Goal: Transaction & Acquisition: Purchase product/service

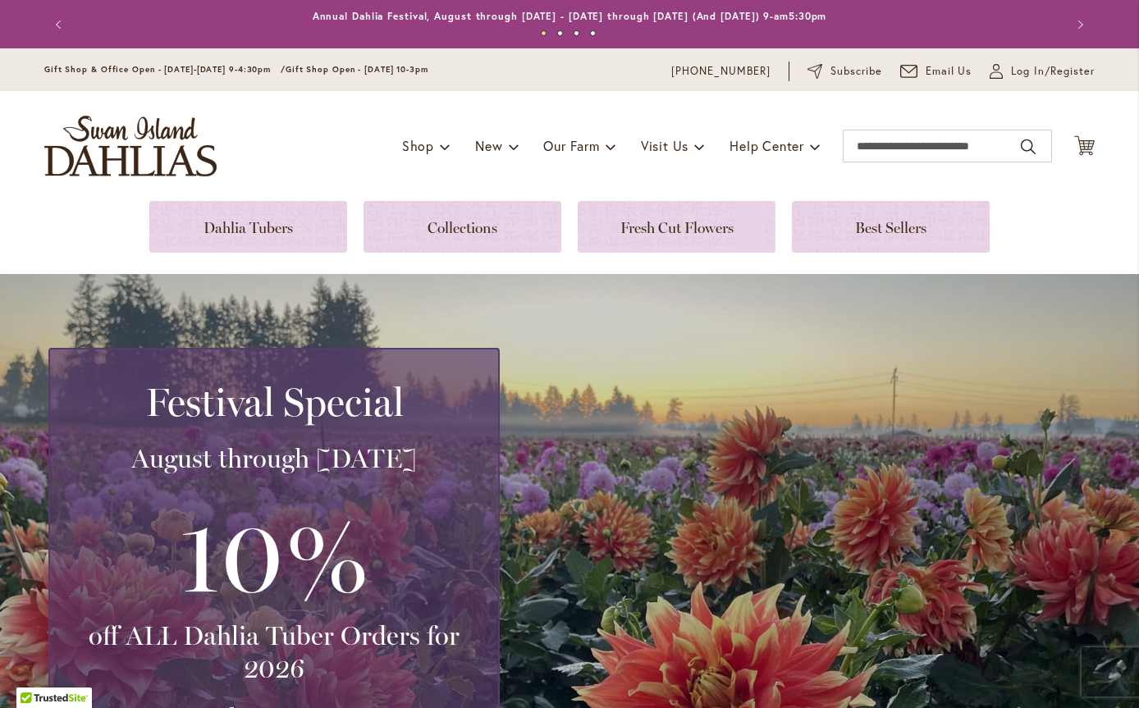
click at [238, 219] on link at bounding box center [248, 227] width 198 height 52
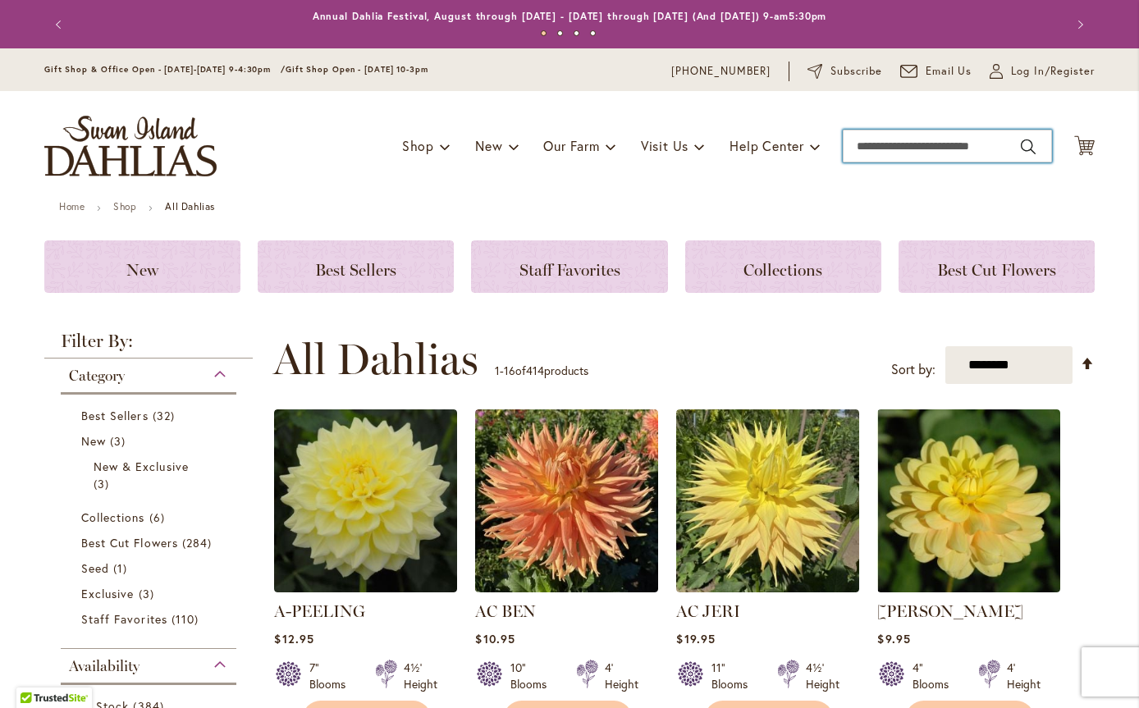
click at [945, 148] on input "Search" at bounding box center [947, 146] width 209 height 33
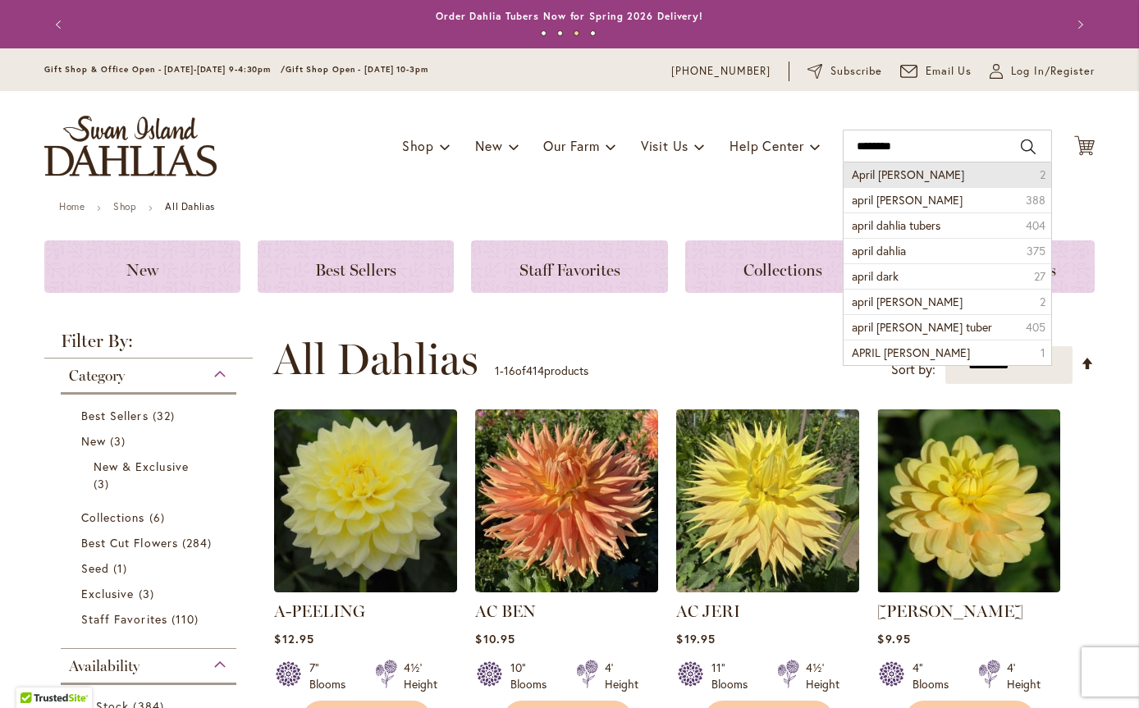
click at [878, 169] on span "April Dawn" at bounding box center [908, 175] width 112 height 16
type input "**********"
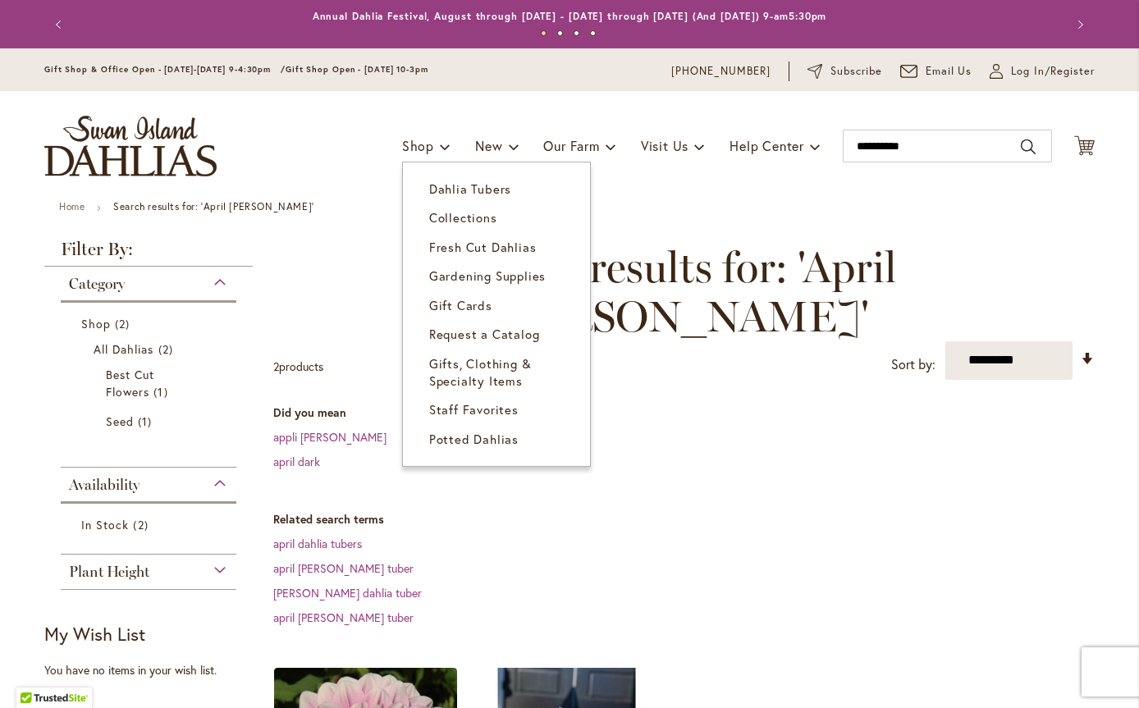
click at [429, 190] on span "Dahlia Tubers" at bounding box center [470, 189] width 82 height 16
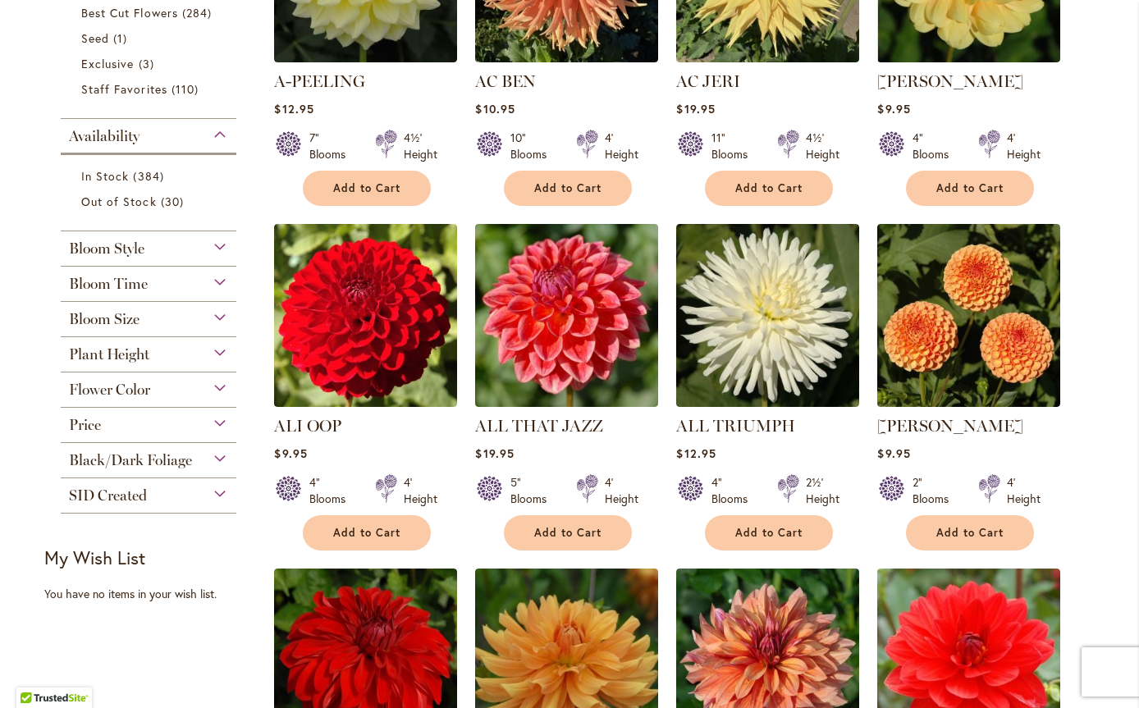
scroll to position [574, 0]
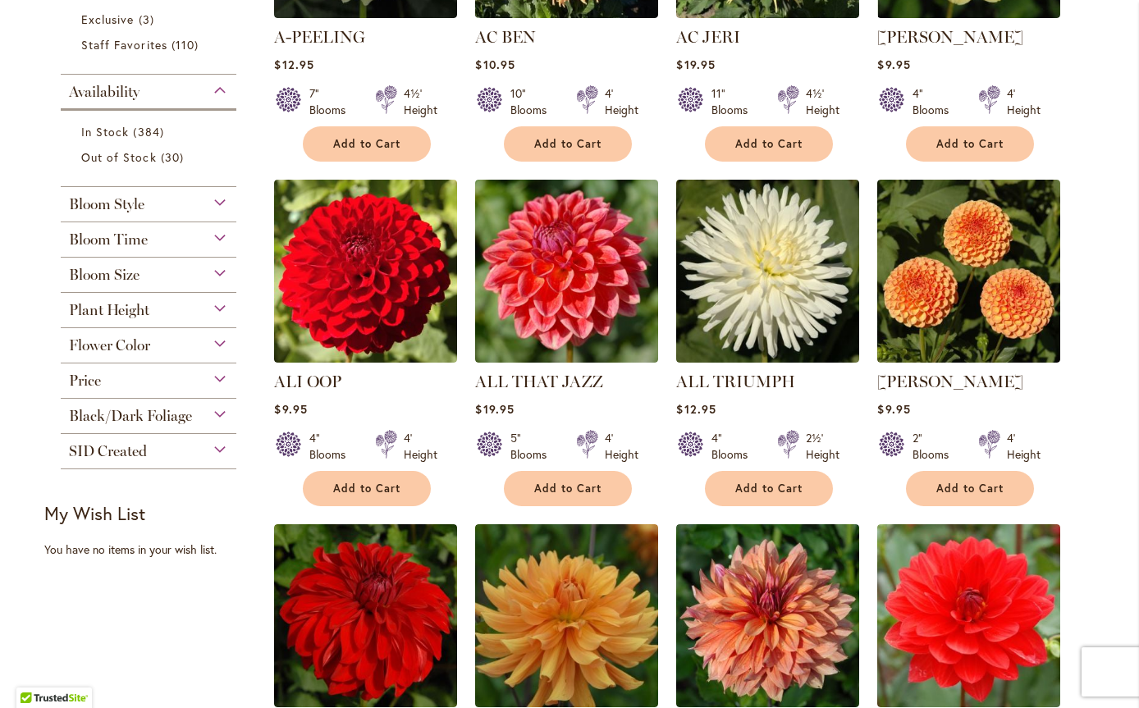
click at [206, 341] on div "Flower Color" at bounding box center [149, 341] width 176 height 26
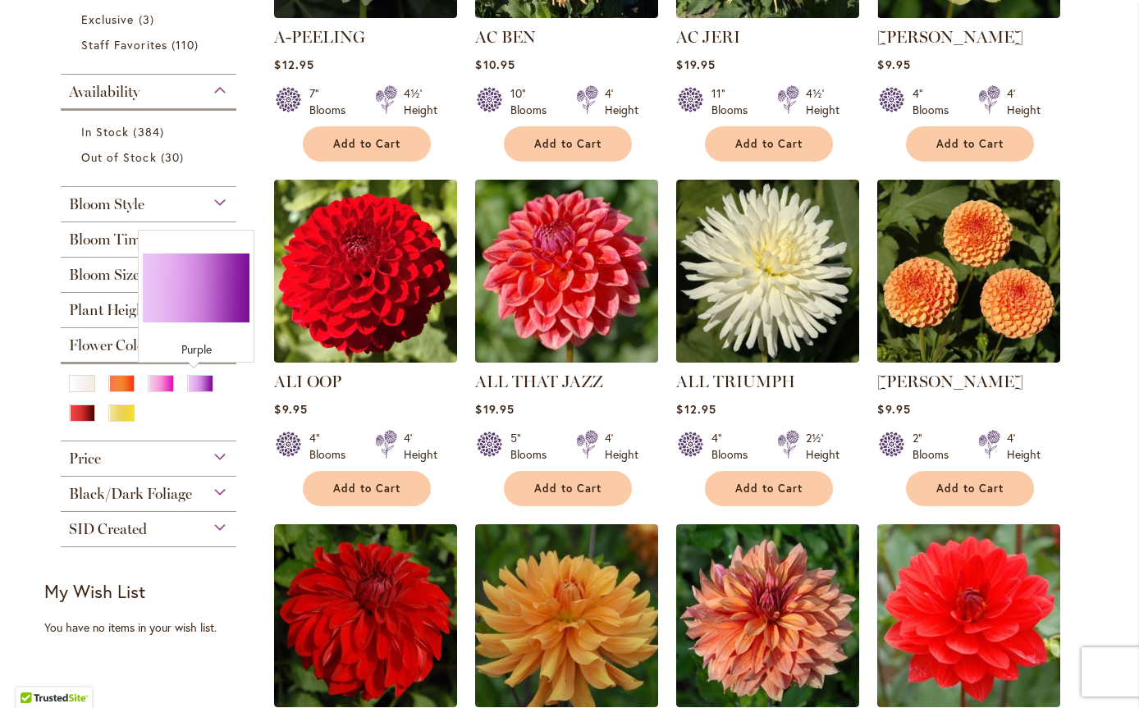
click at [193, 389] on div "Purple" at bounding box center [200, 383] width 26 height 17
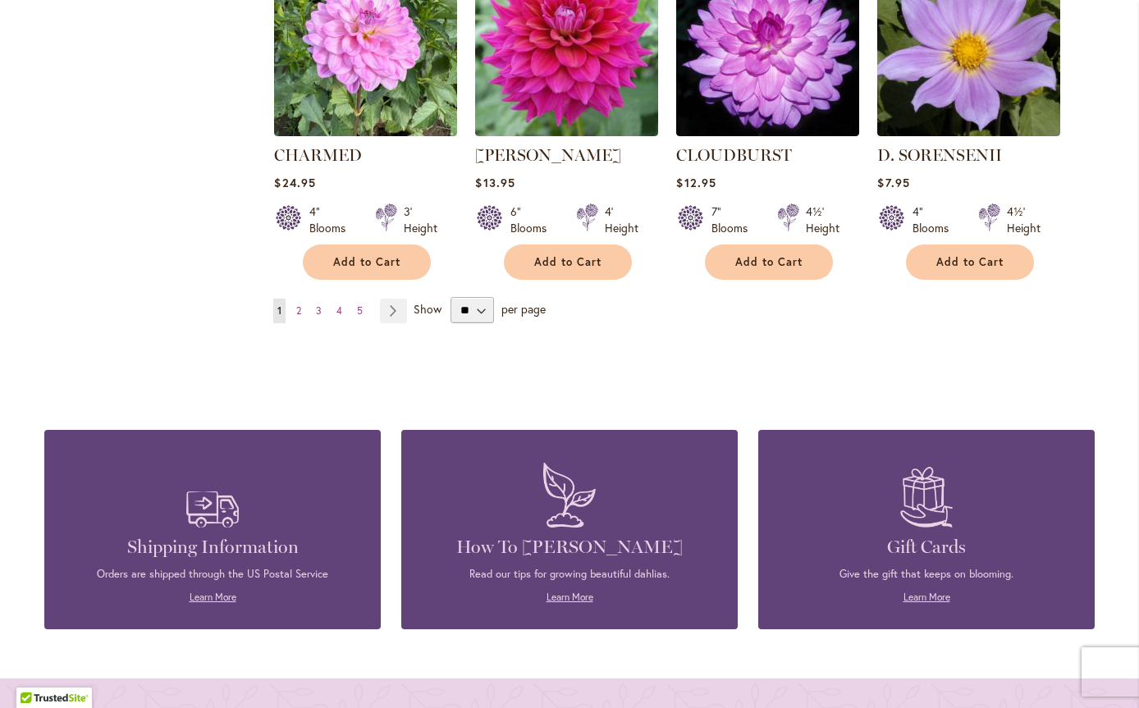
scroll to position [1559, 0]
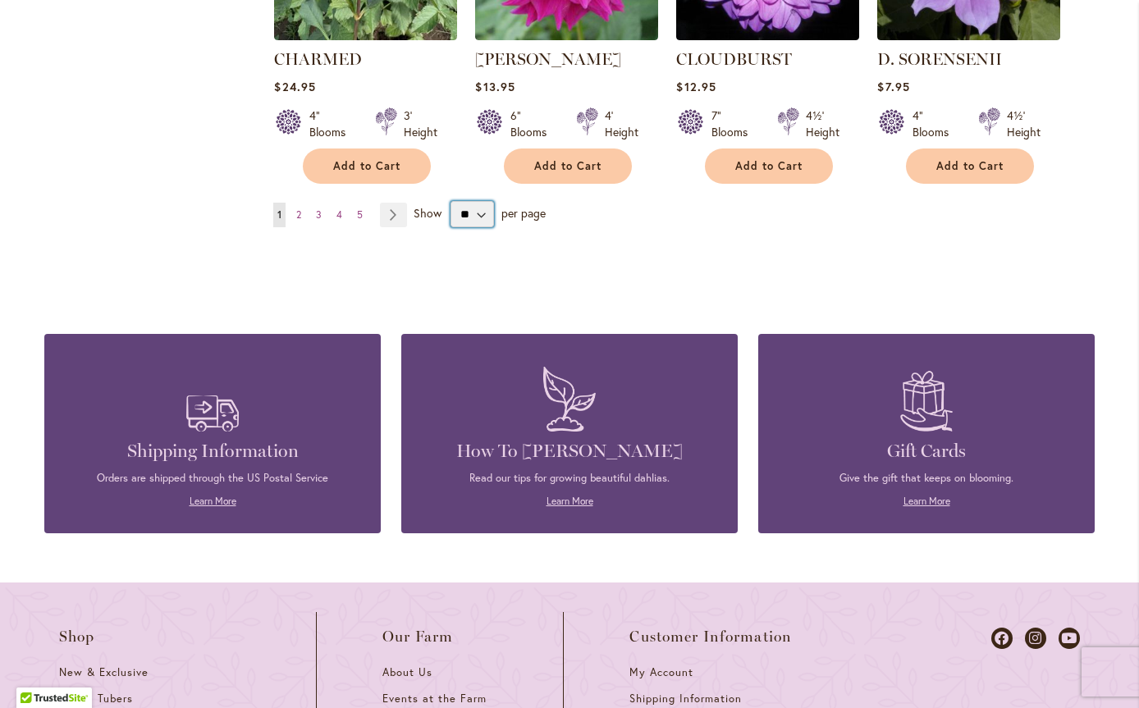
click at [478, 212] on select "** ** ** **" at bounding box center [472, 214] width 43 height 26
select select "**"
click at [451, 201] on select "** ** ** **" at bounding box center [472, 214] width 43 height 26
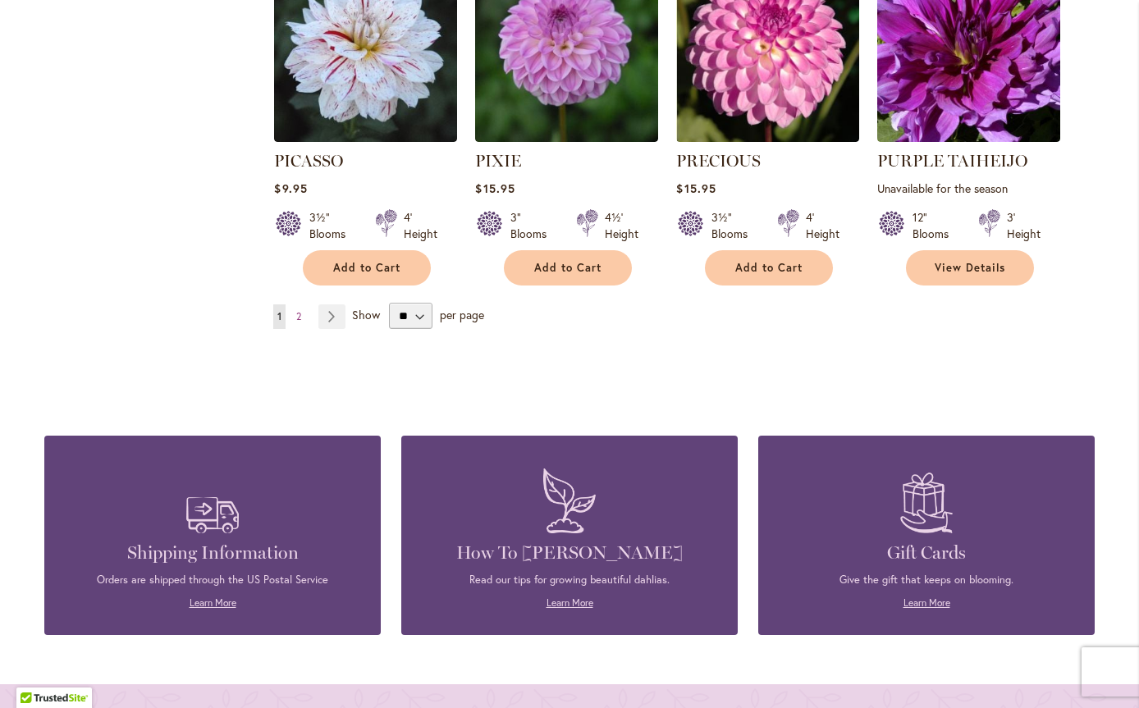
scroll to position [5778, 0]
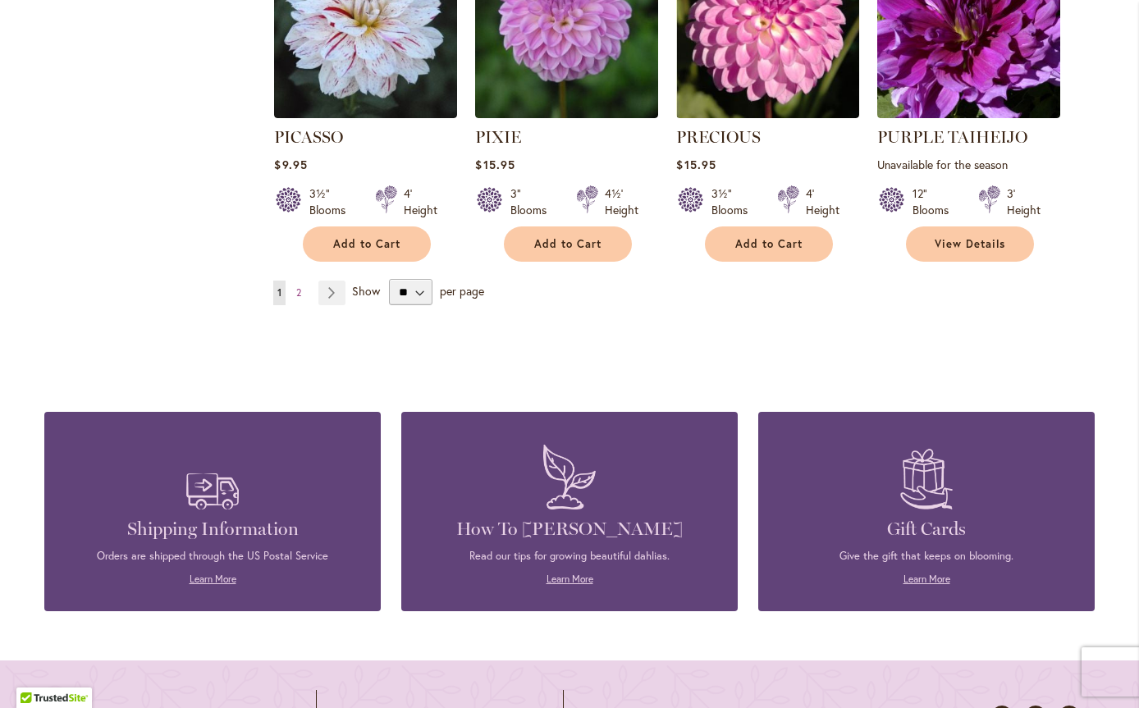
click at [296, 281] on link "Page 2" at bounding box center [298, 293] width 13 height 25
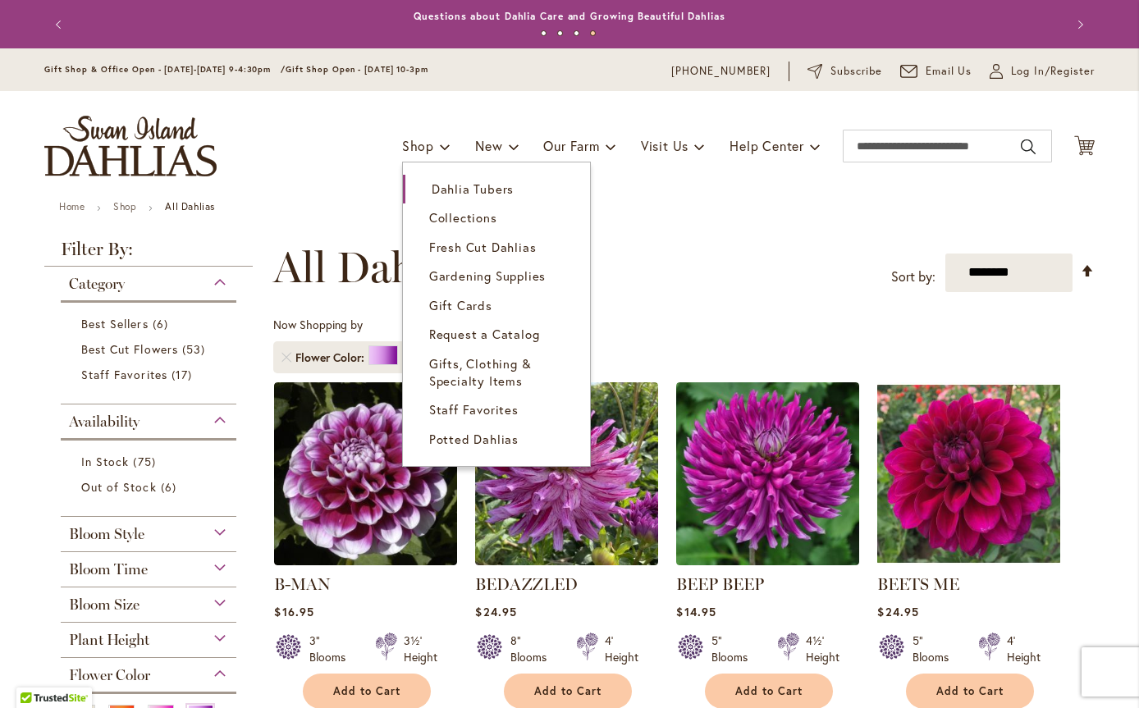
click at [432, 194] on span "Dahlia Tubers" at bounding box center [473, 189] width 82 height 16
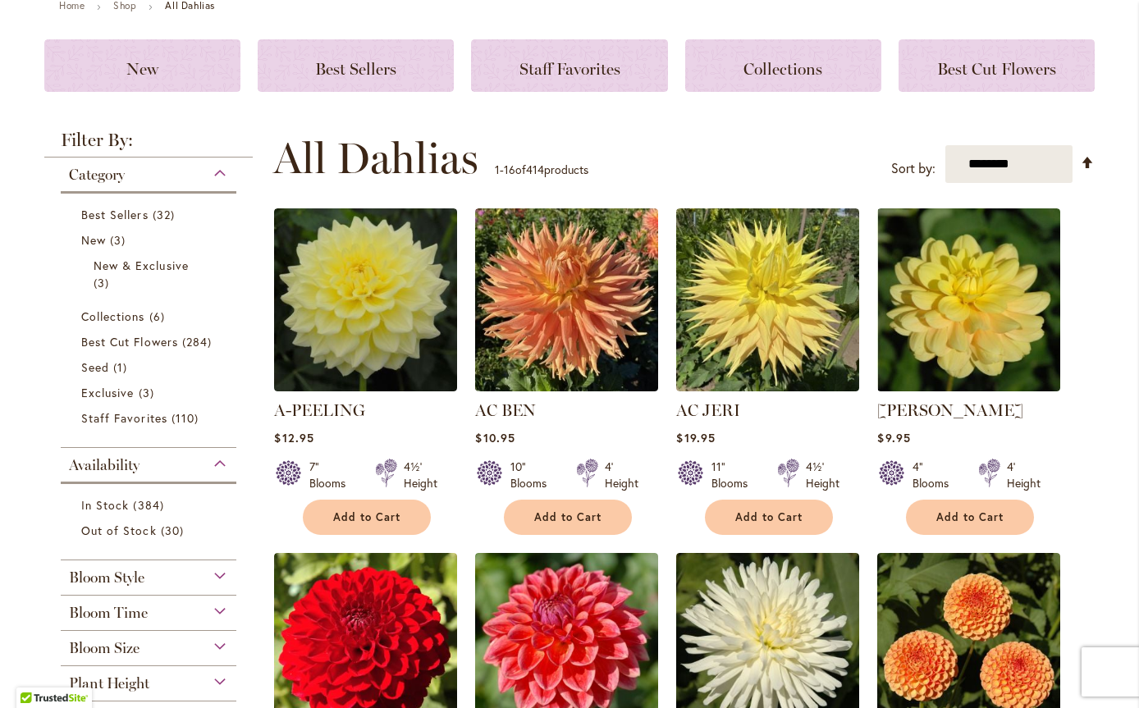
scroll to position [328, 0]
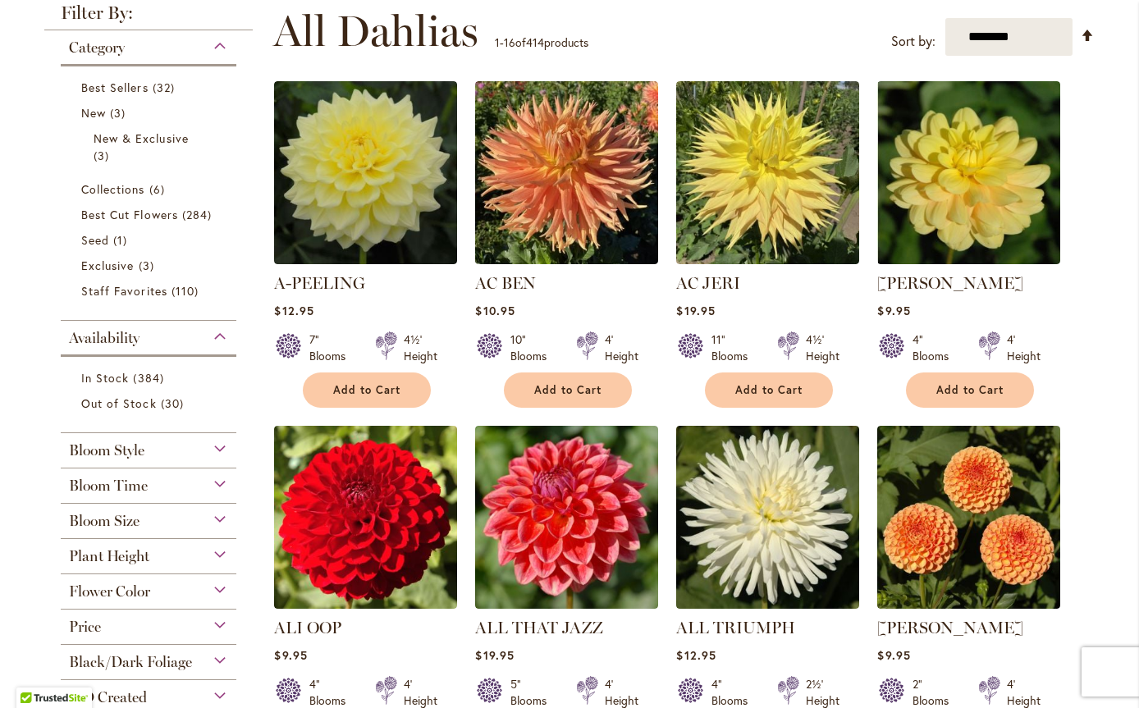
click at [211, 516] on div "Bloom Size" at bounding box center [149, 517] width 176 height 26
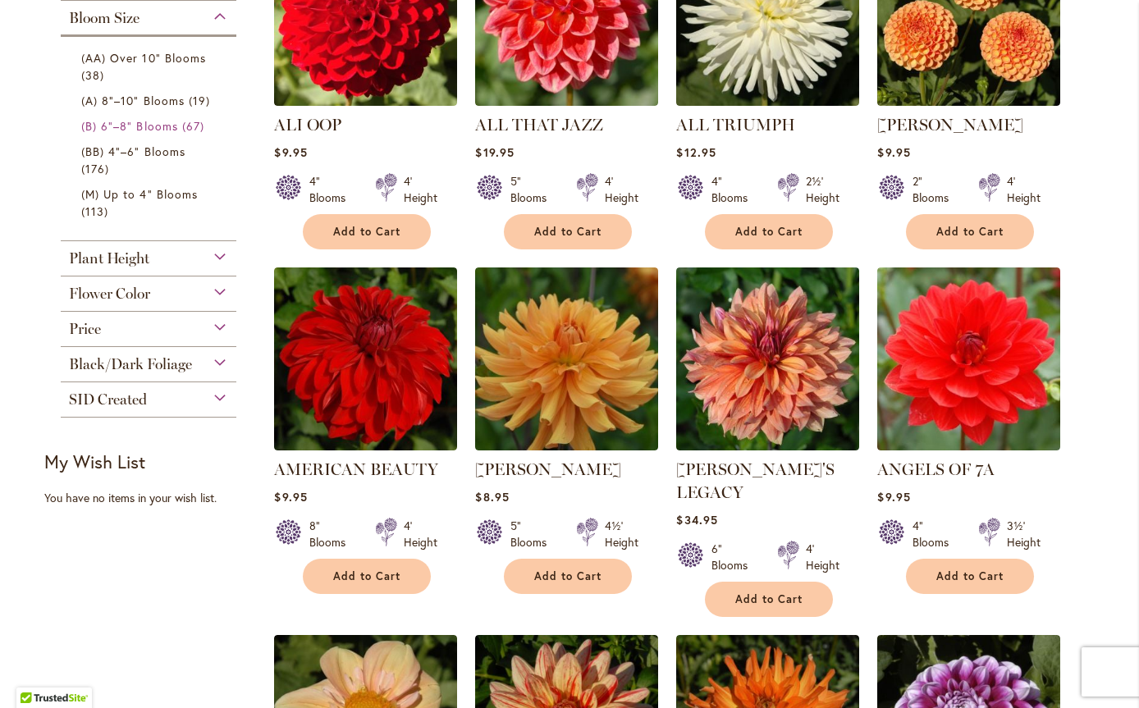
click at [99, 126] on span "(B) 6"–8" Blooms" at bounding box center [129, 126] width 97 height 16
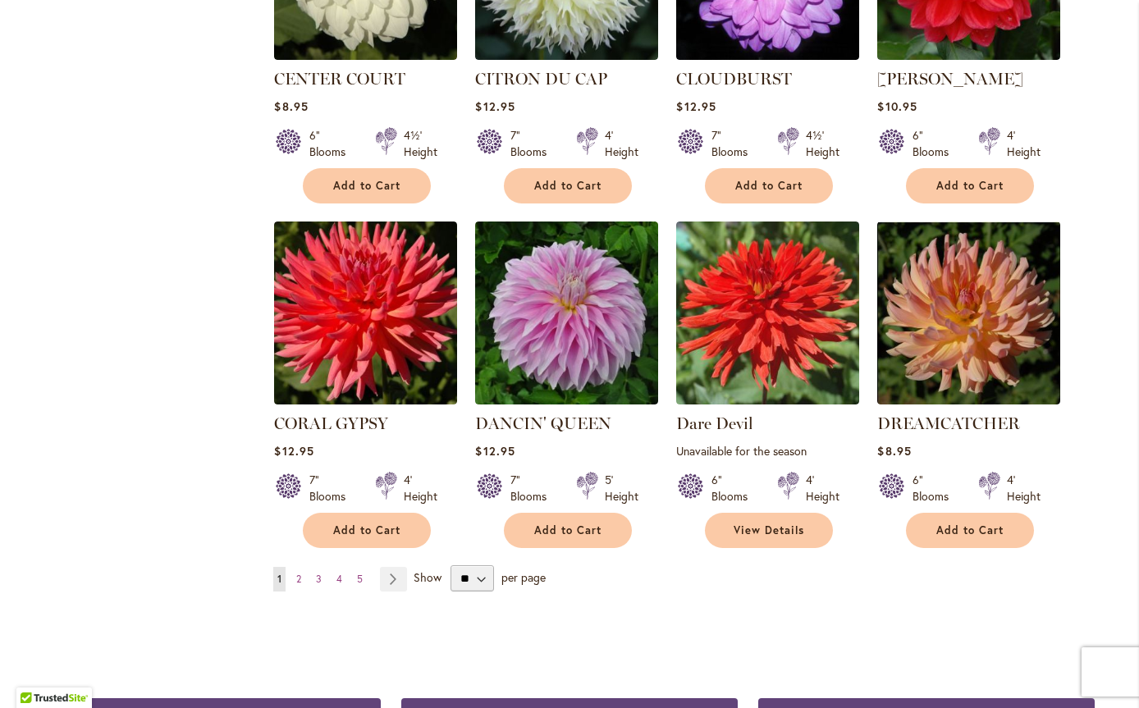
scroll to position [1231, 0]
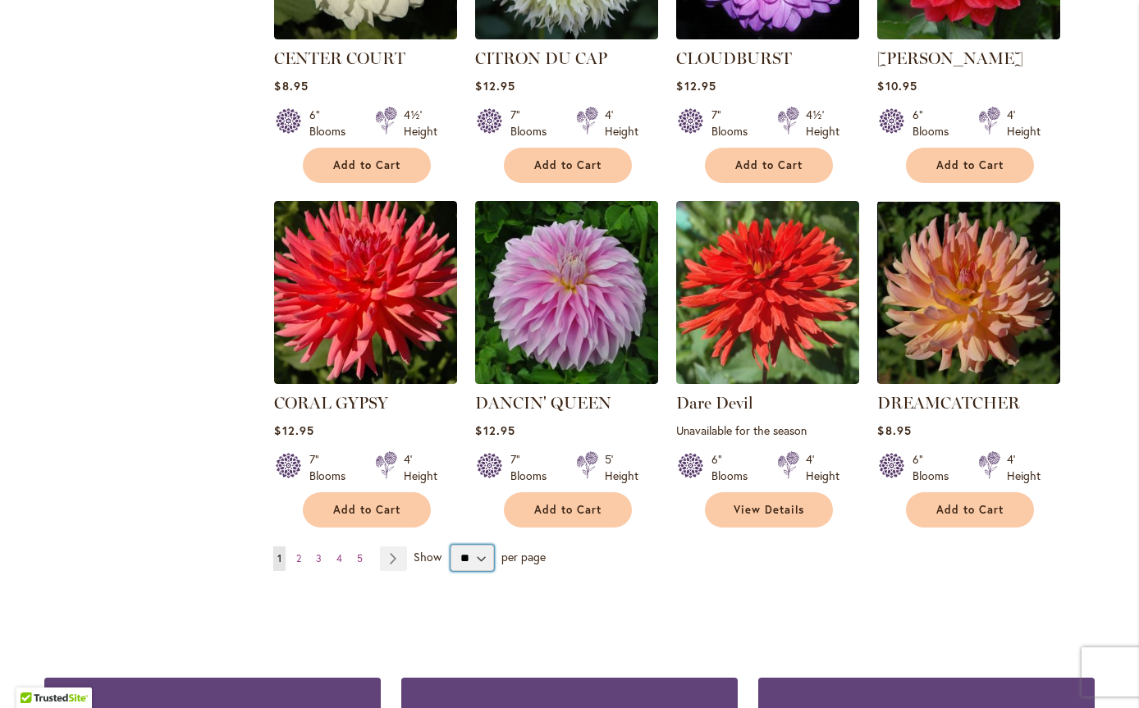
click at [476, 545] on select "** ** ** **" at bounding box center [472, 558] width 43 height 26
select select "**"
click at [451, 545] on select "** ** ** **" at bounding box center [472, 558] width 43 height 26
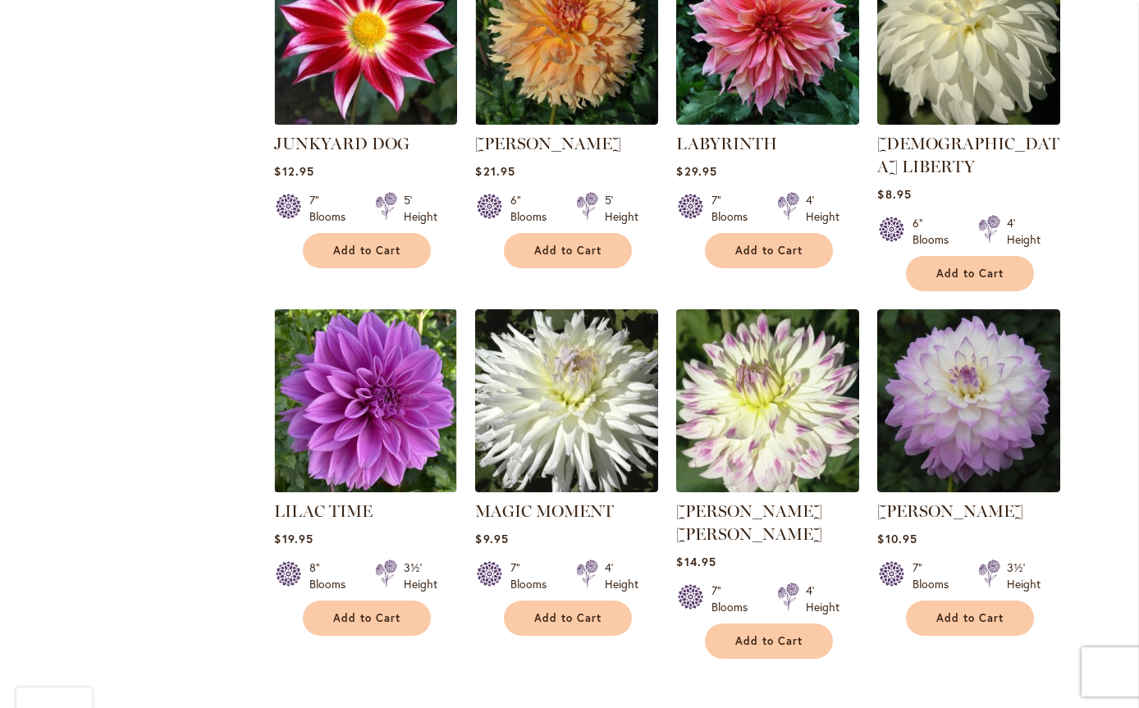
scroll to position [3693, 0]
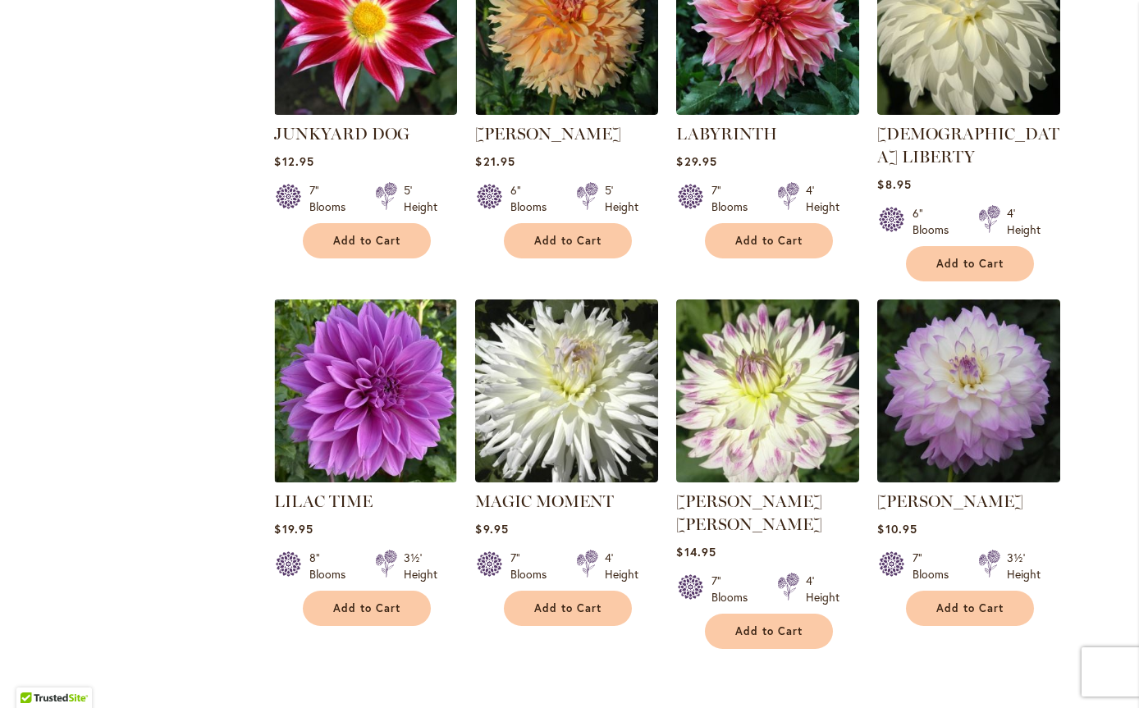
click at [935, 327] on img at bounding box center [968, 391] width 183 height 183
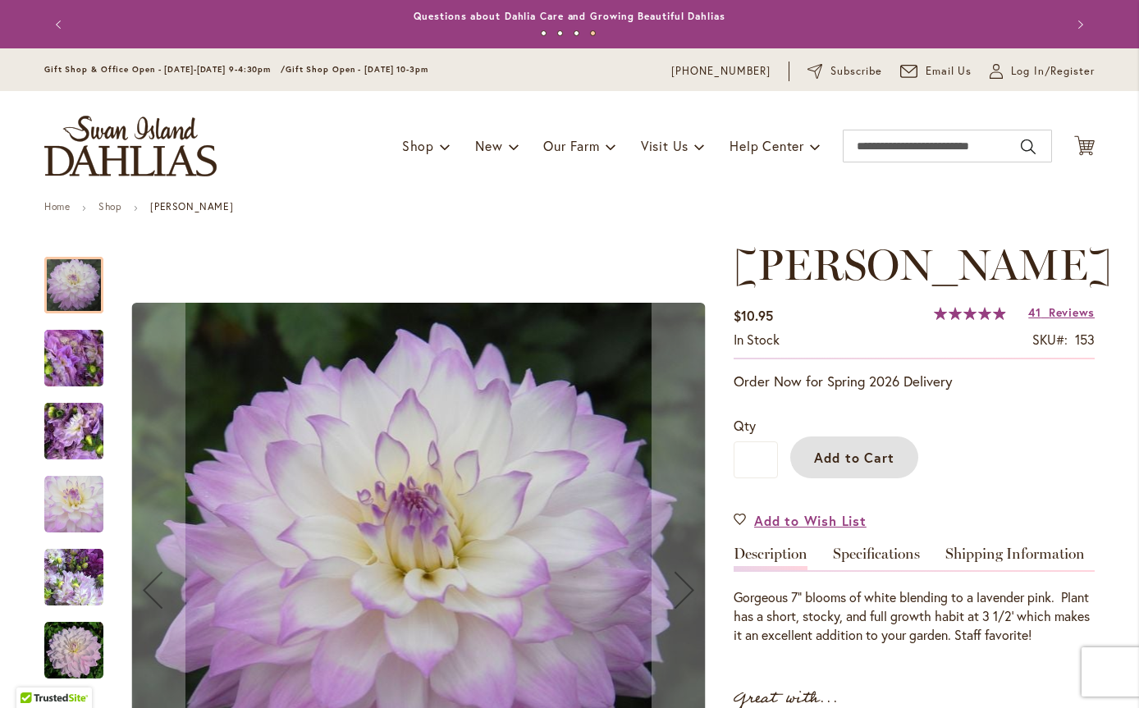
click at [828, 466] on span "Add to Cart" at bounding box center [854, 457] width 81 height 17
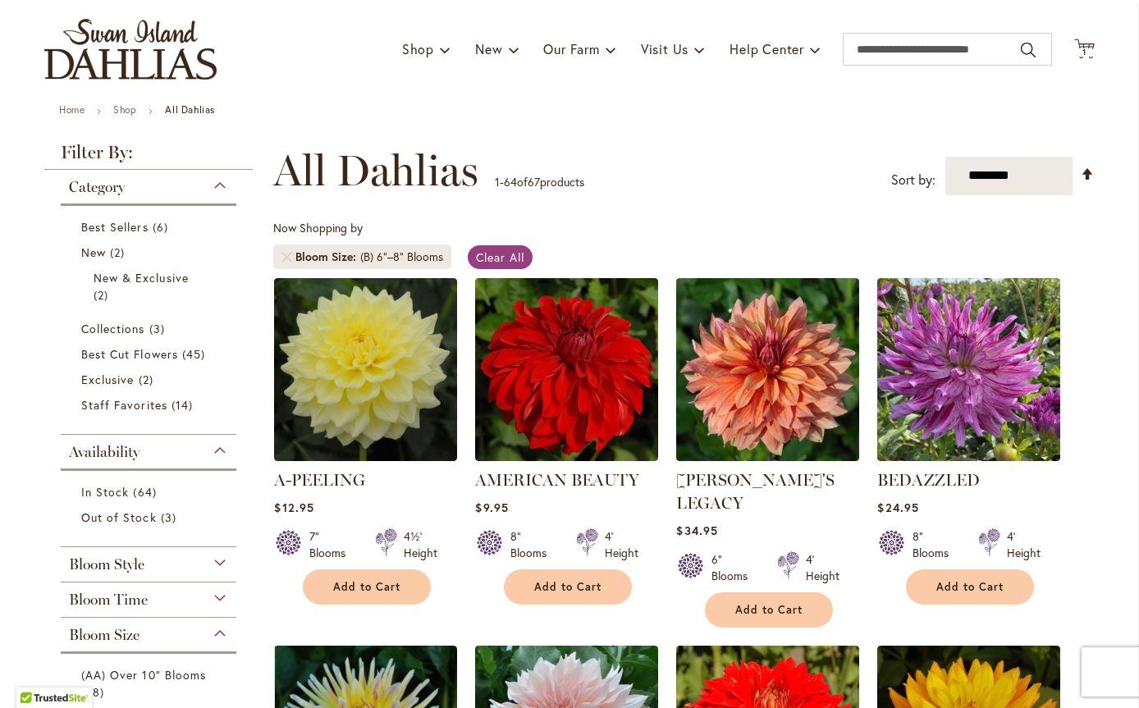
scroll to position [164, 0]
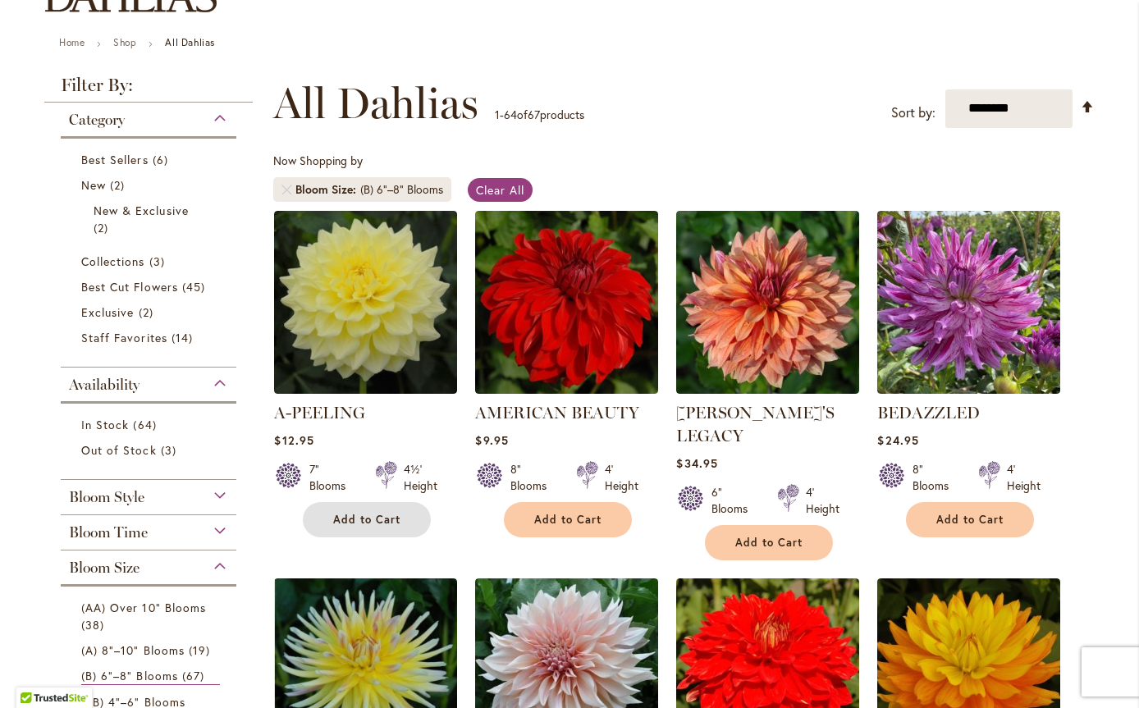
click at [359, 522] on span "Add to Cart" at bounding box center [366, 520] width 67 height 14
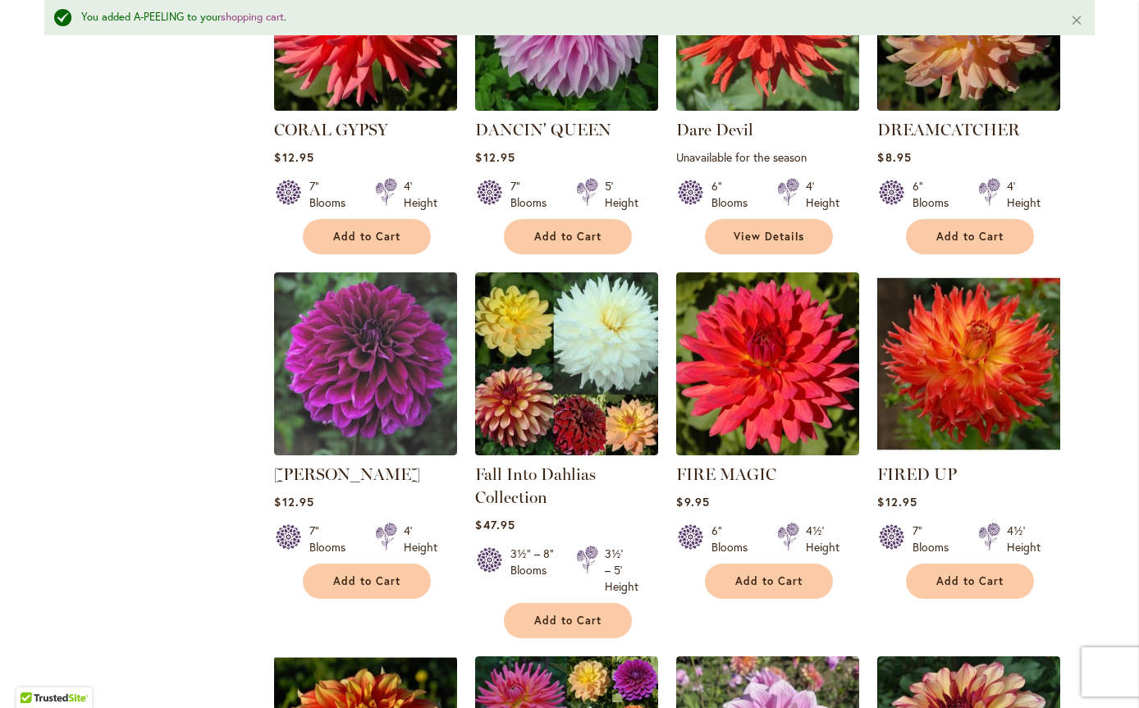
scroll to position [1559, 0]
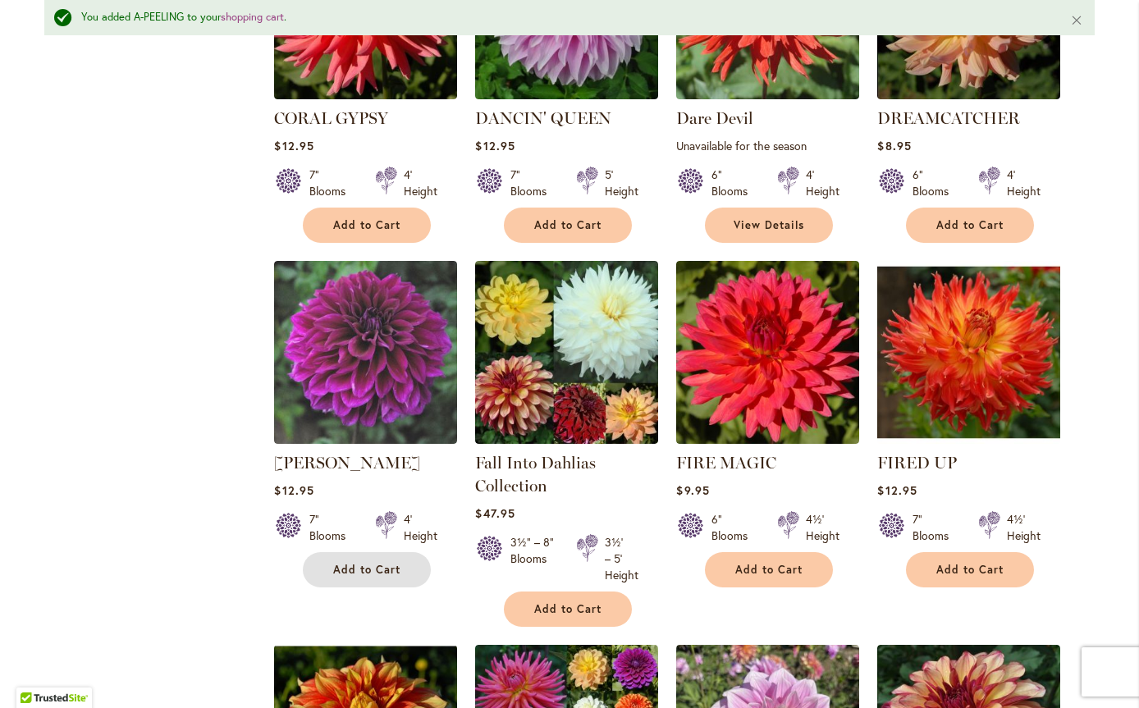
click at [343, 563] on span "Add to Cart" at bounding box center [366, 570] width 67 height 14
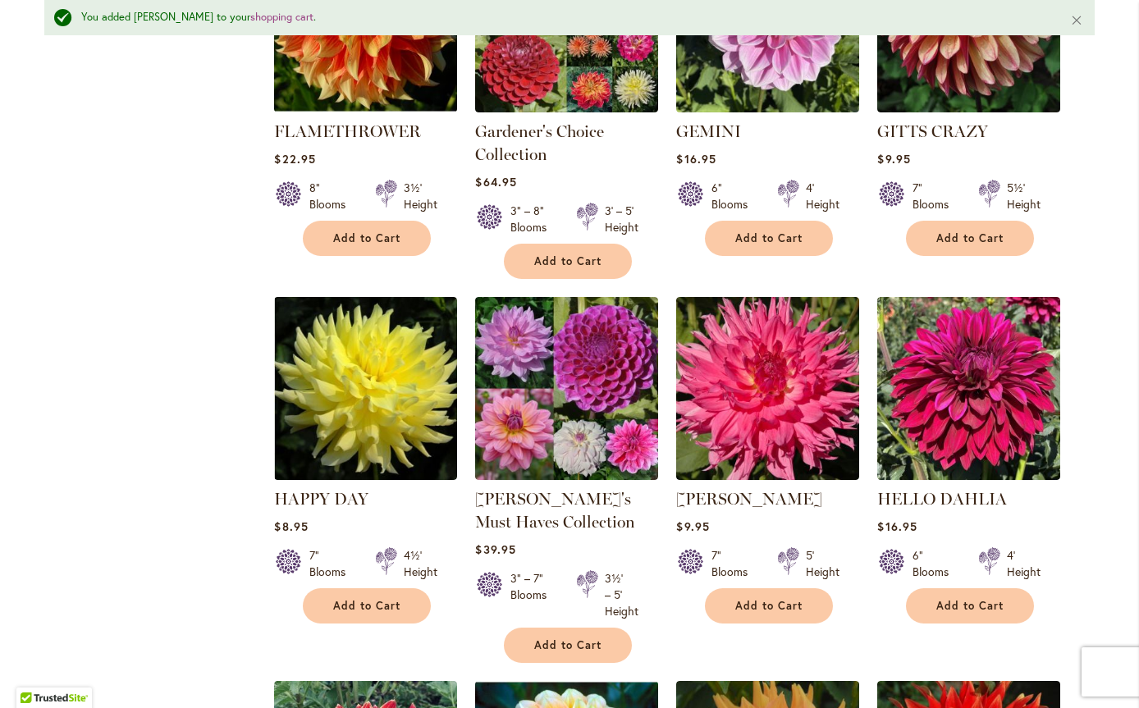
scroll to position [2298, 0]
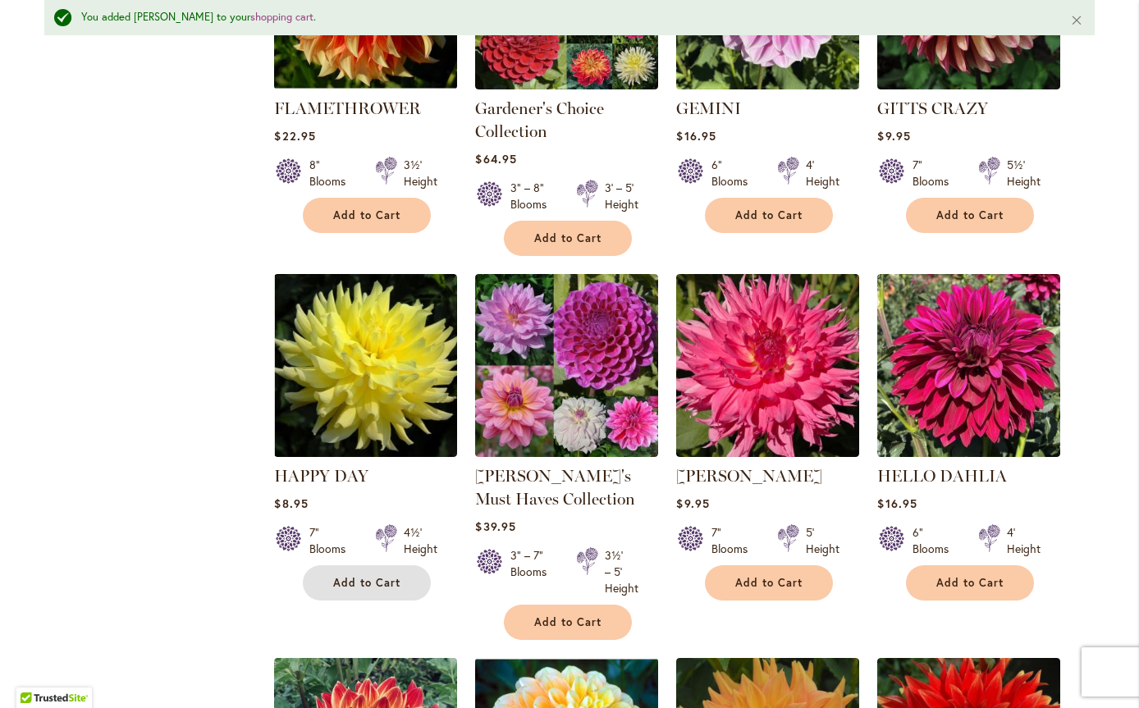
click at [350, 576] on span "Add to Cart" at bounding box center [366, 583] width 67 height 14
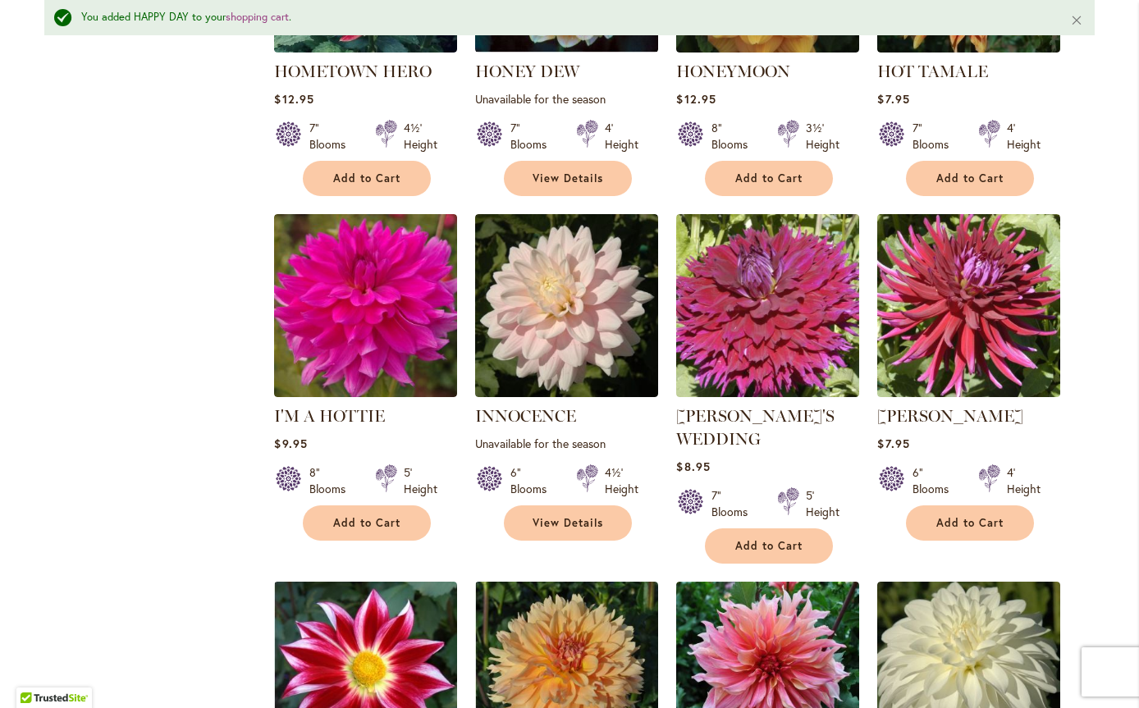
scroll to position [3119, 0]
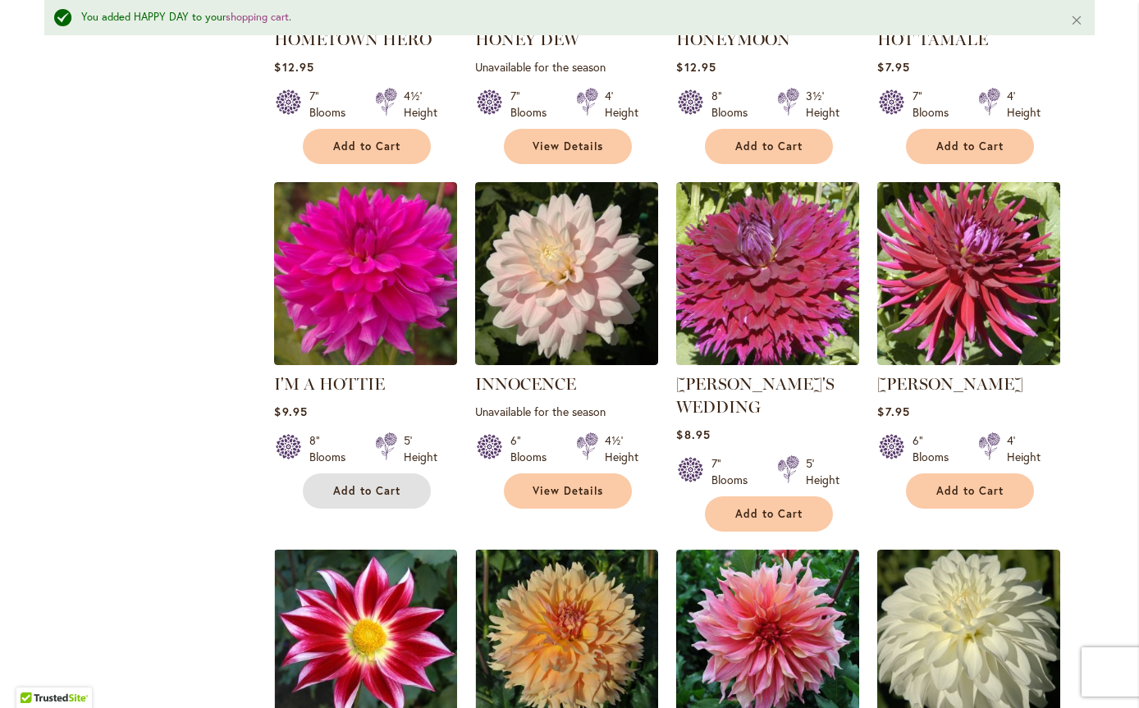
click at [361, 484] on span "Add to Cart" at bounding box center [366, 491] width 67 height 14
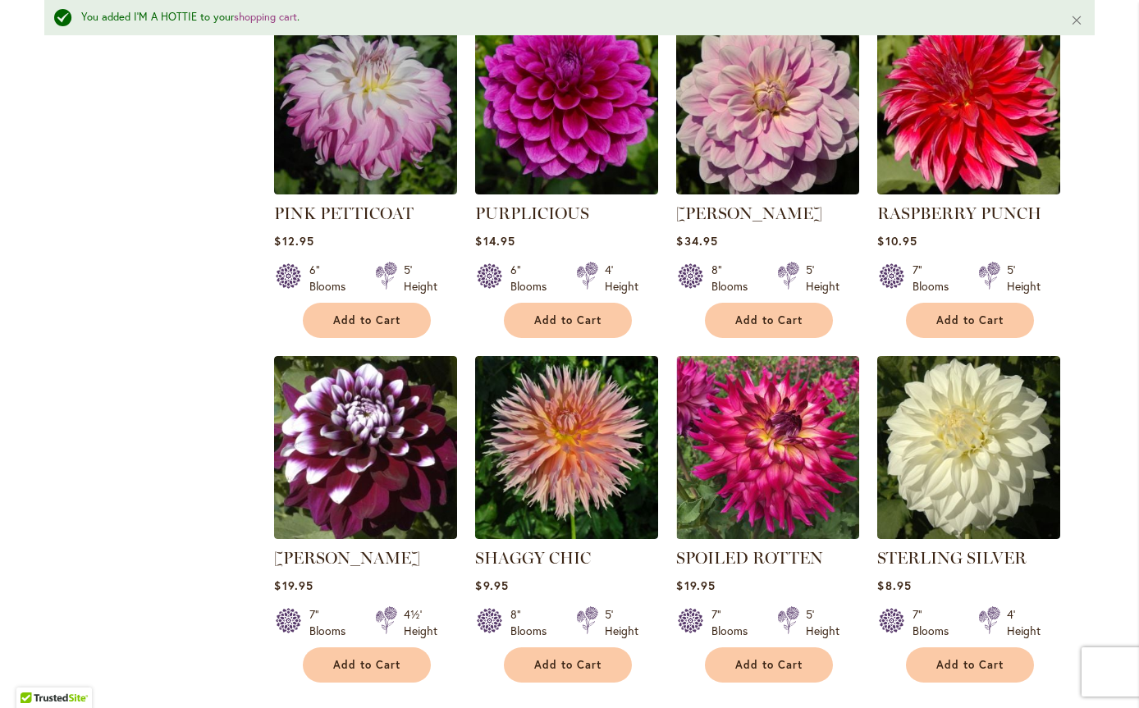
scroll to position [5170, 0]
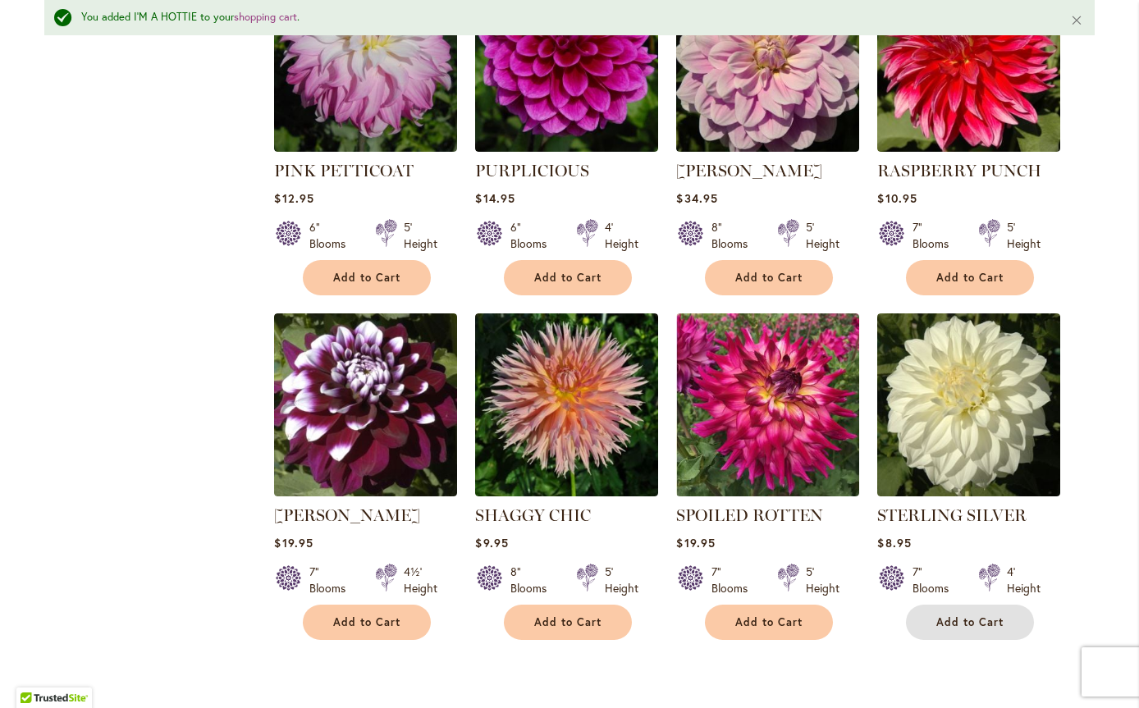
click at [945, 616] on span "Add to Cart" at bounding box center [969, 623] width 67 height 14
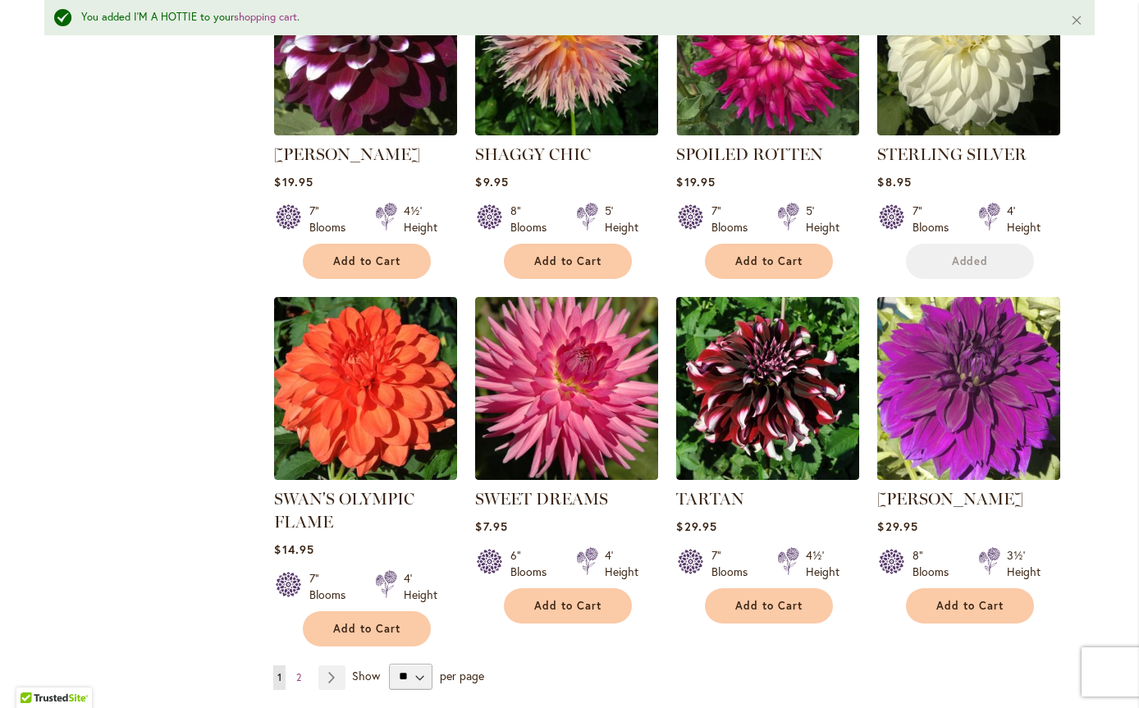
scroll to position [5581, 0]
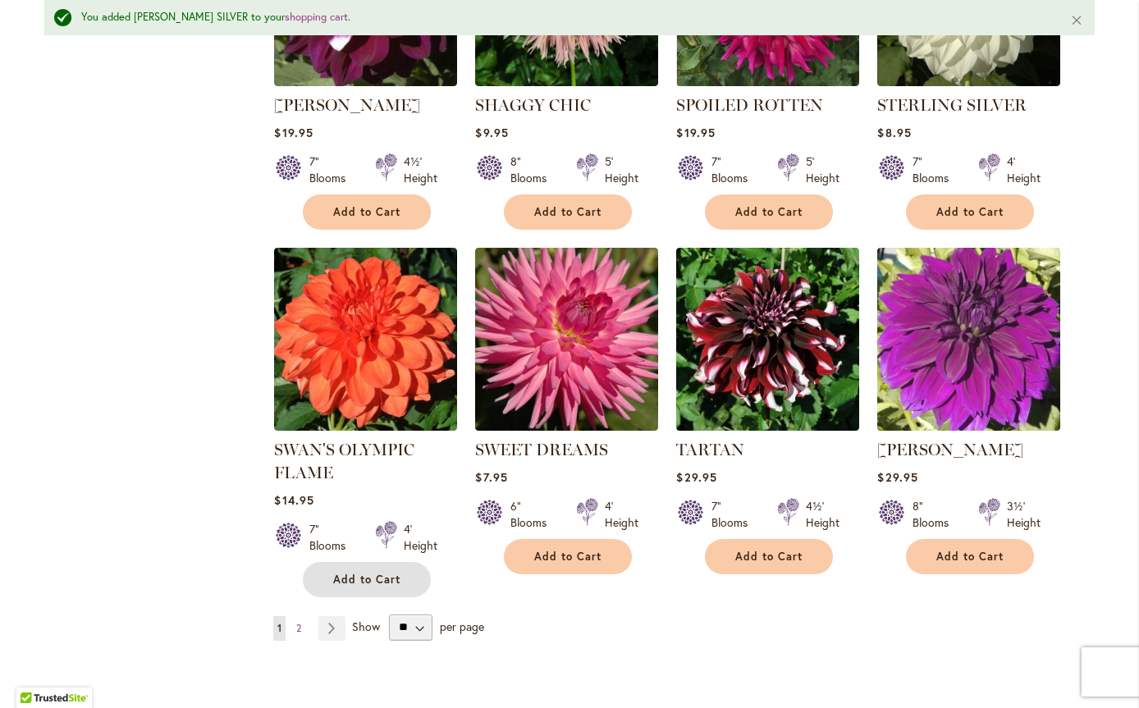
click at [338, 573] on span "Add to Cart" at bounding box center [366, 580] width 67 height 14
click at [329, 616] on link "Page Next" at bounding box center [331, 628] width 27 height 25
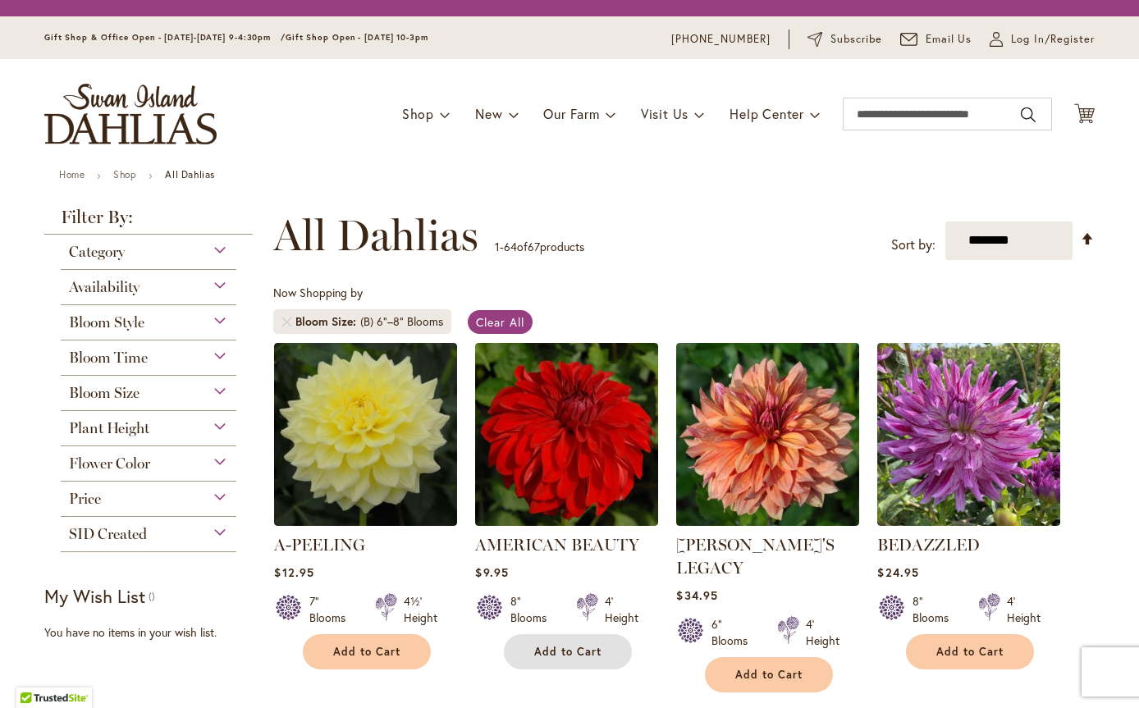
click at [543, 648] on span "Add to Cart" at bounding box center [567, 652] width 67 height 14
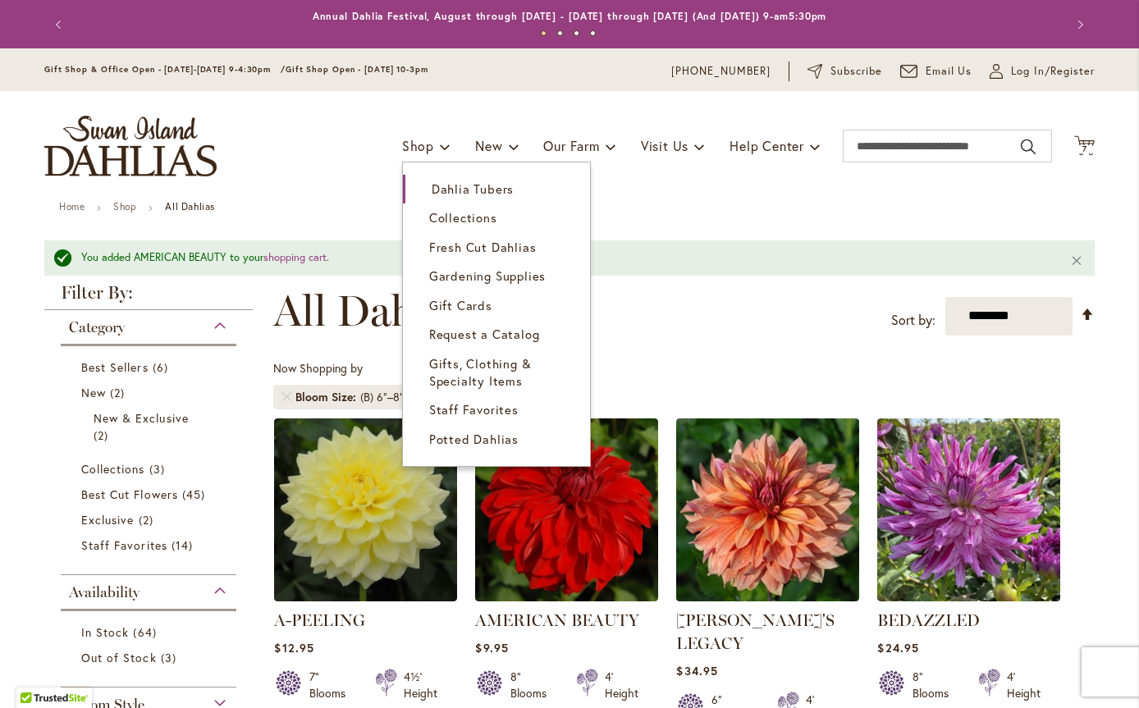
click at [432, 186] on span "Dahlia Tubers" at bounding box center [473, 189] width 82 height 16
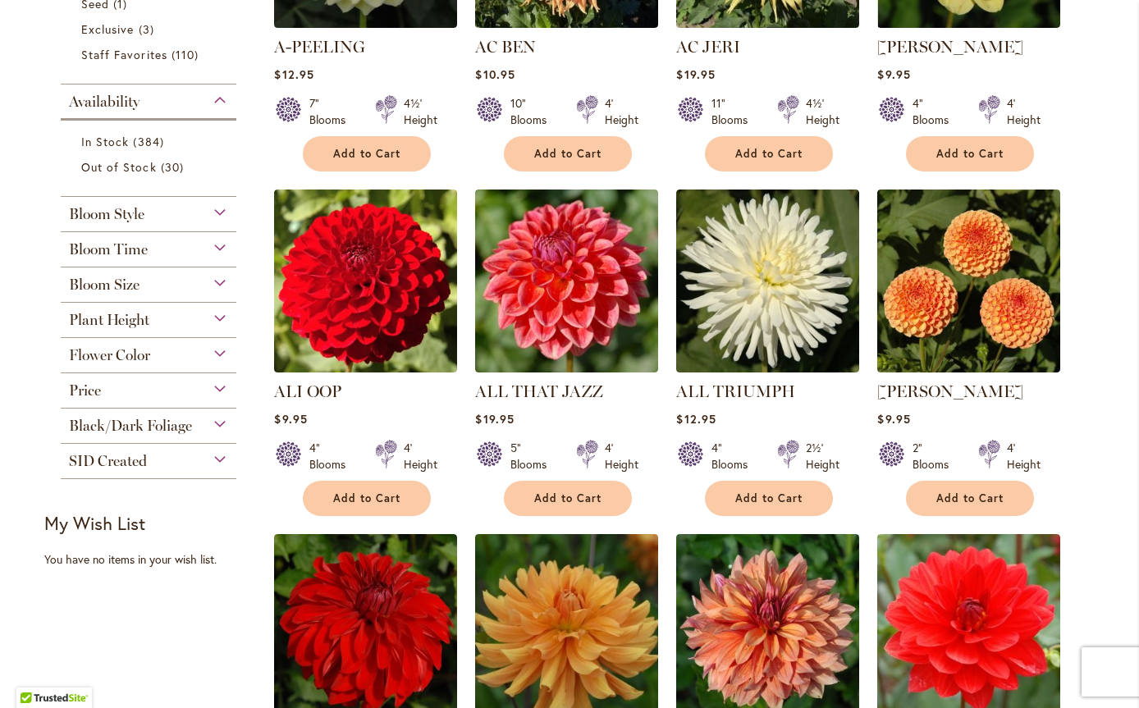
scroll to position [574, 0]
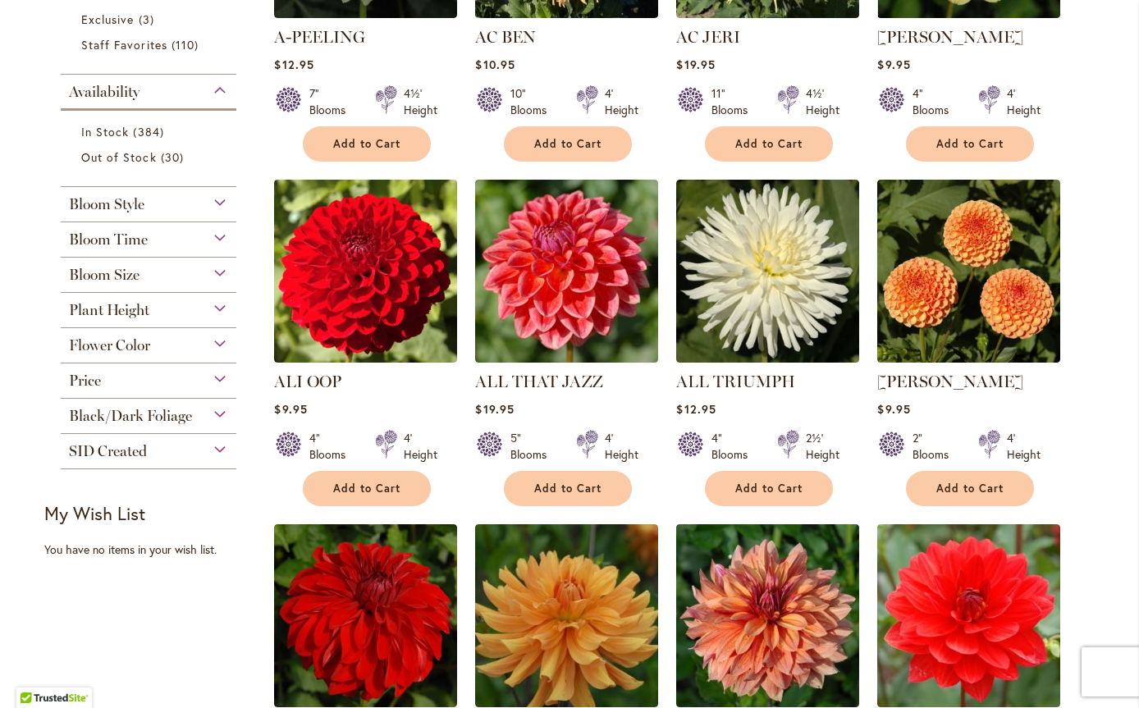
click at [217, 268] on div "Bloom Size" at bounding box center [149, 271] width 176 height 26
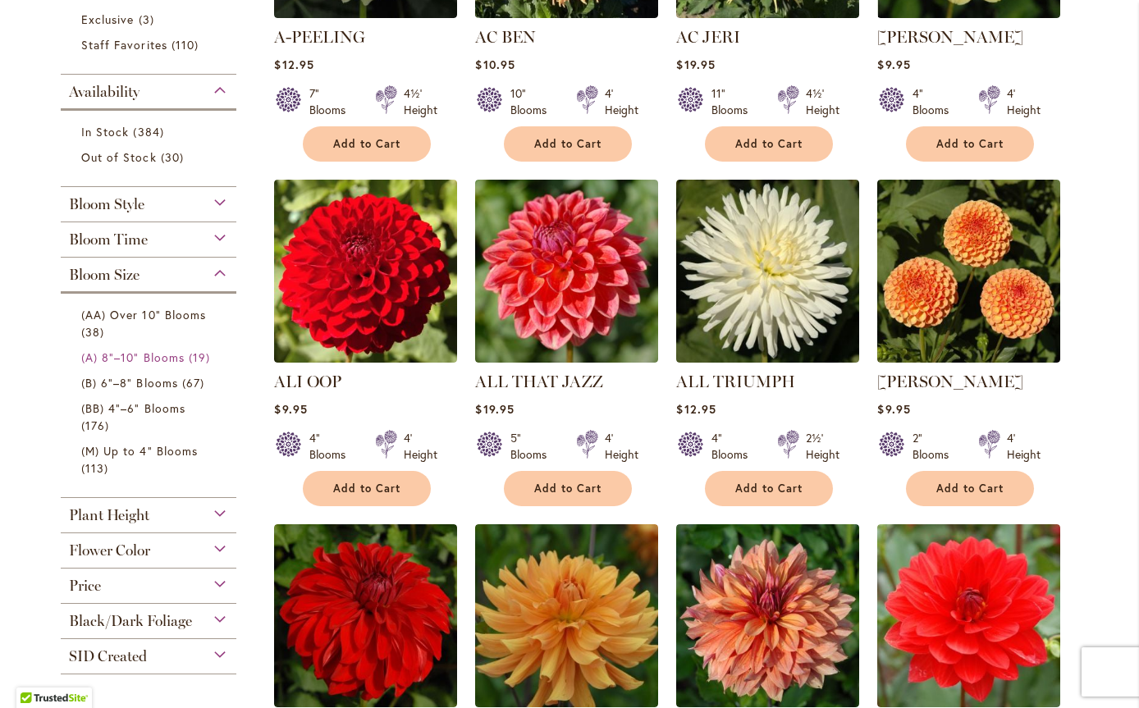
click at [155, 357] on span "(A) 8"–10" Blooms" at bounding box center [132, 358] width 103 height 16
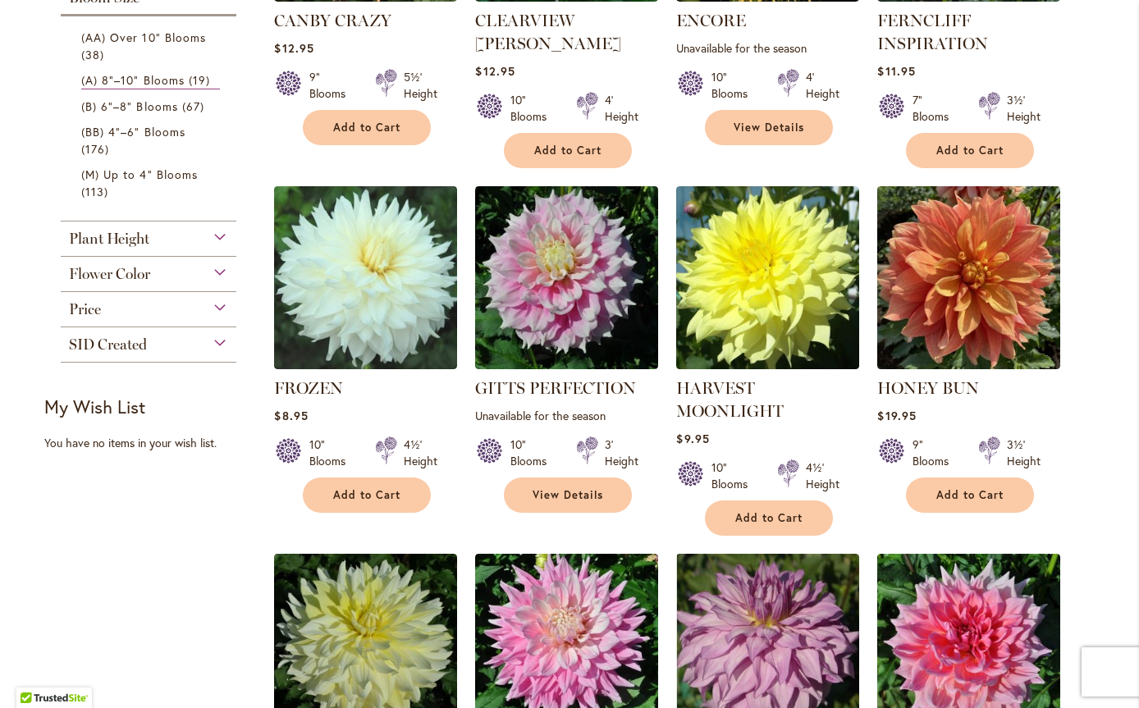
scroll to position [574, 0]
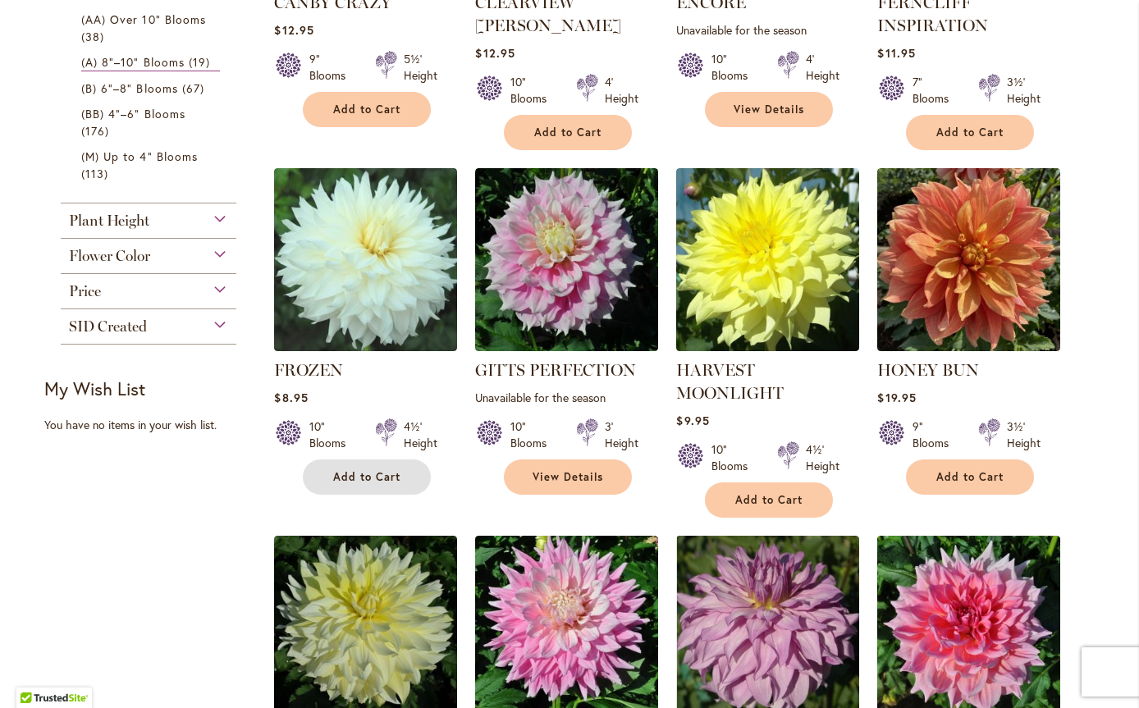
click at [340, 470] on span "Add to Cart" at bounding box center [366, 477] width 67 height 14
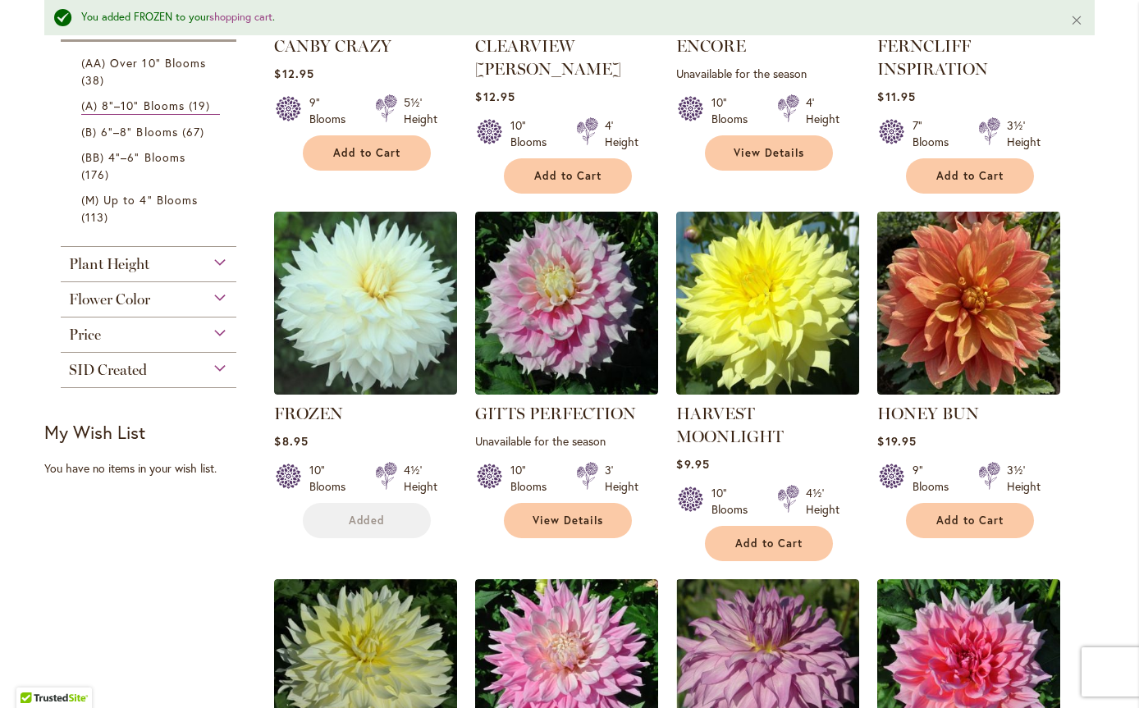
scroll to position [618, 0]
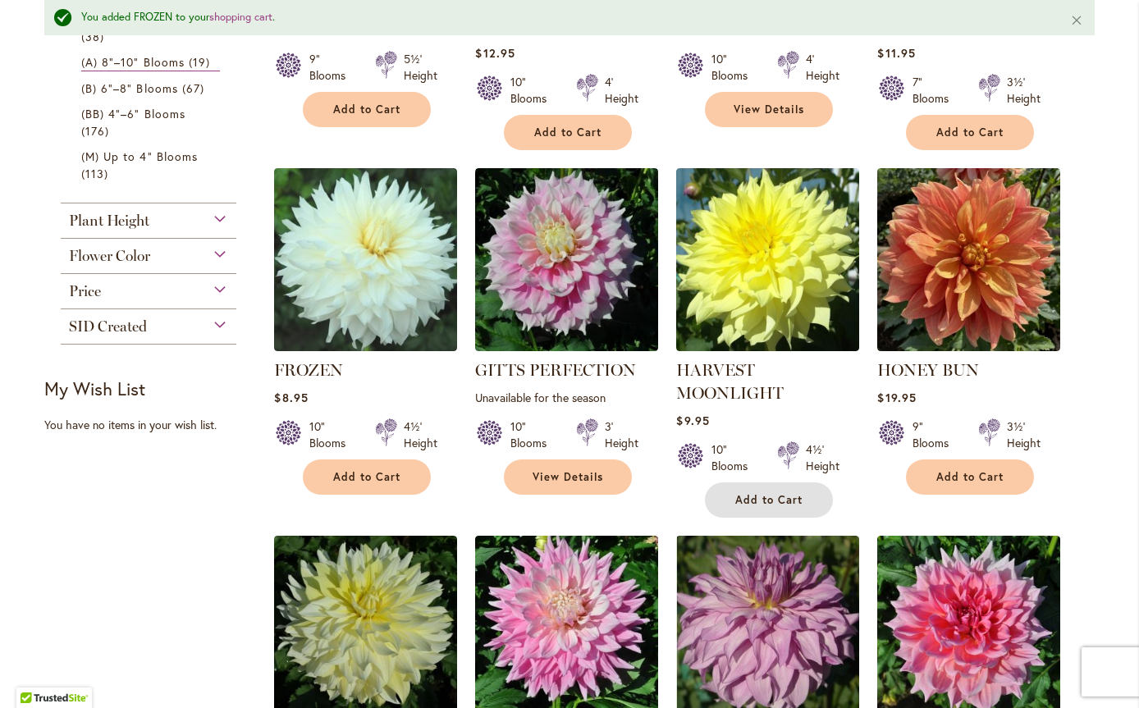
click at [764, 493] on span "Add to Cart" at bounding box center [768, 500] width 67 height 14
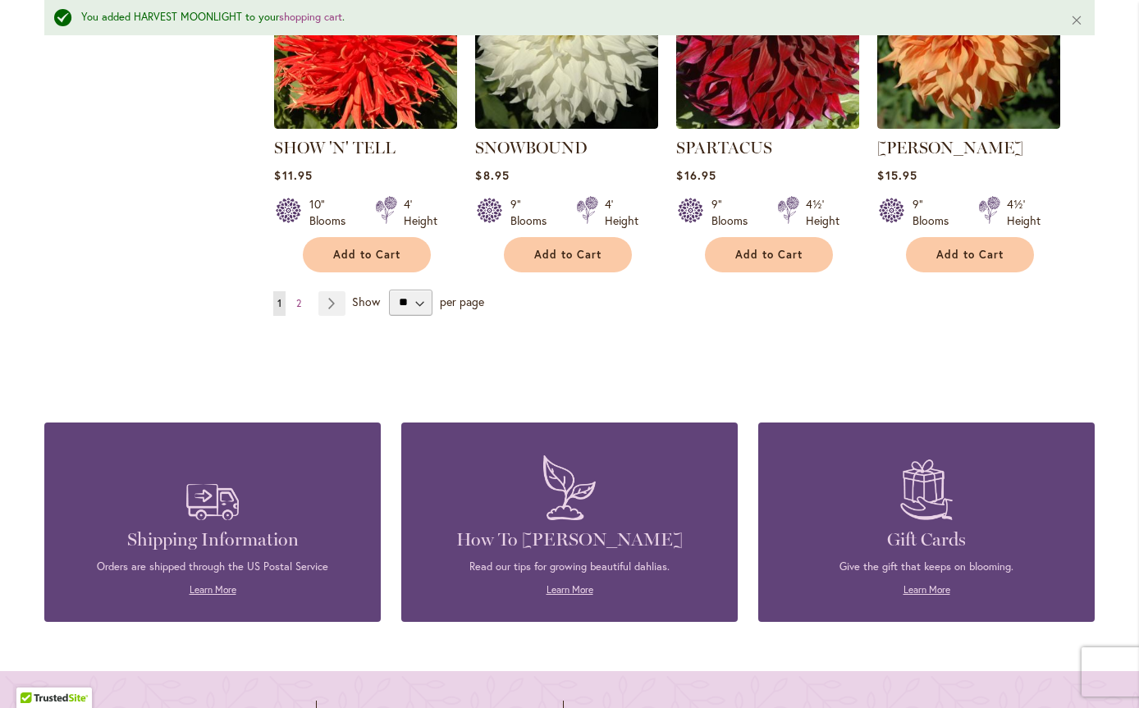
scroll to position [1603, 0]
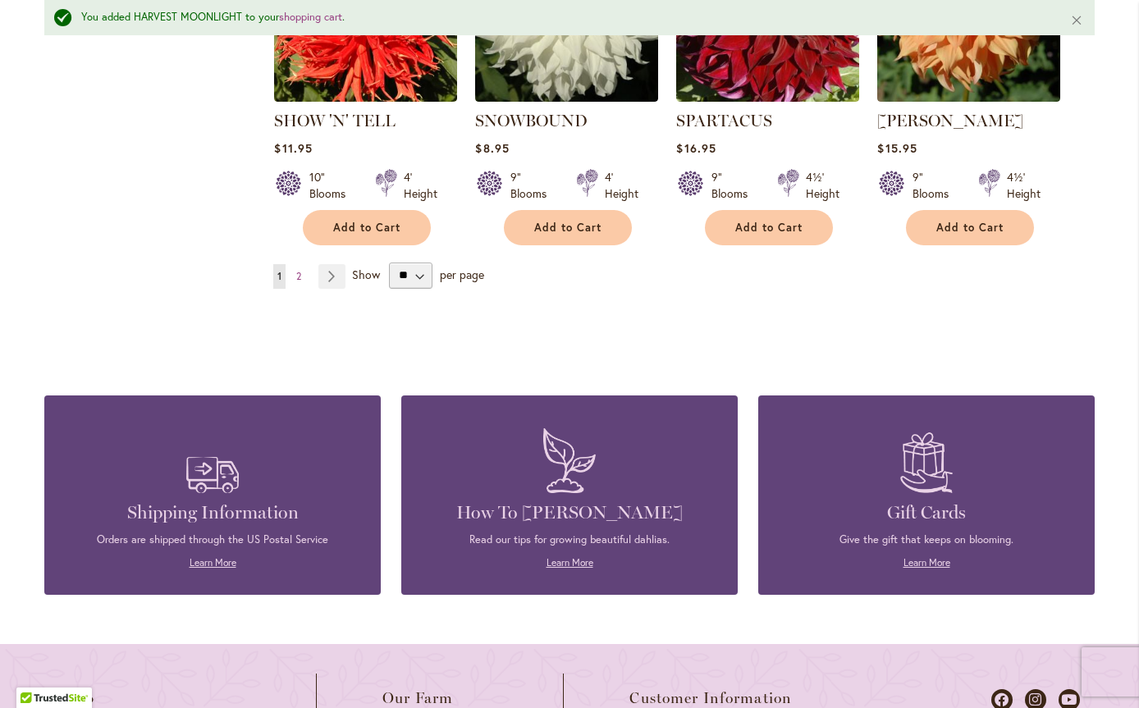
click at [332, 264] on link "Page Next" at bounding box center [331, 276] width 27 height 25
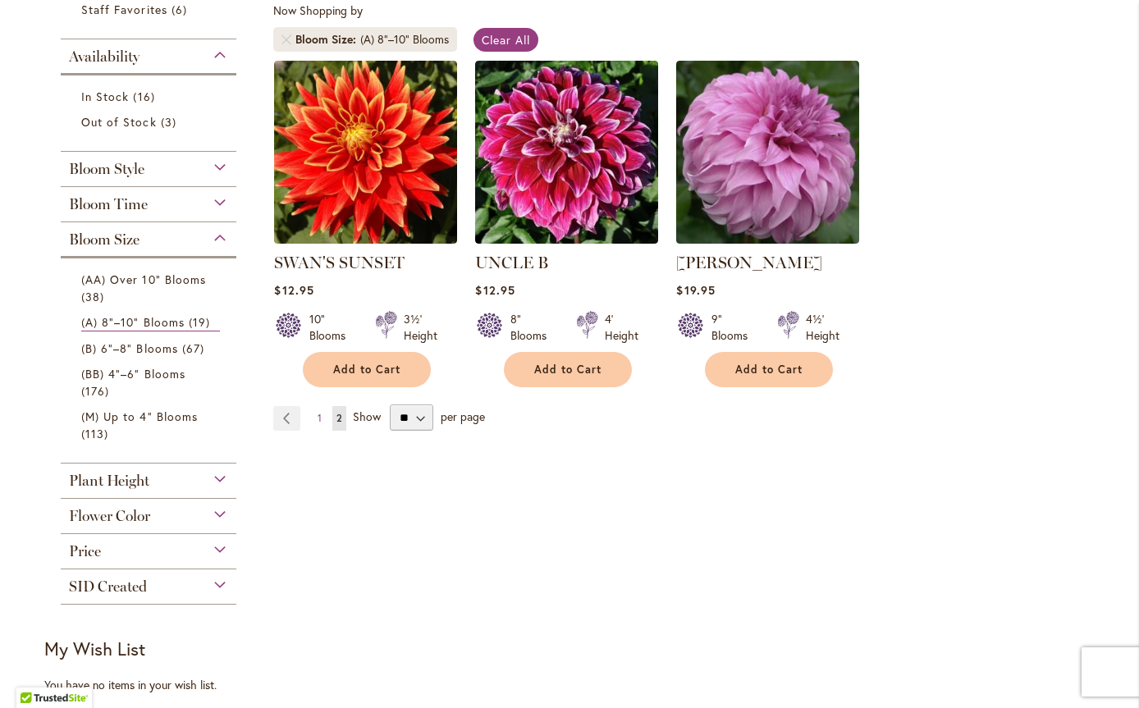
scroll to position [328, 0]
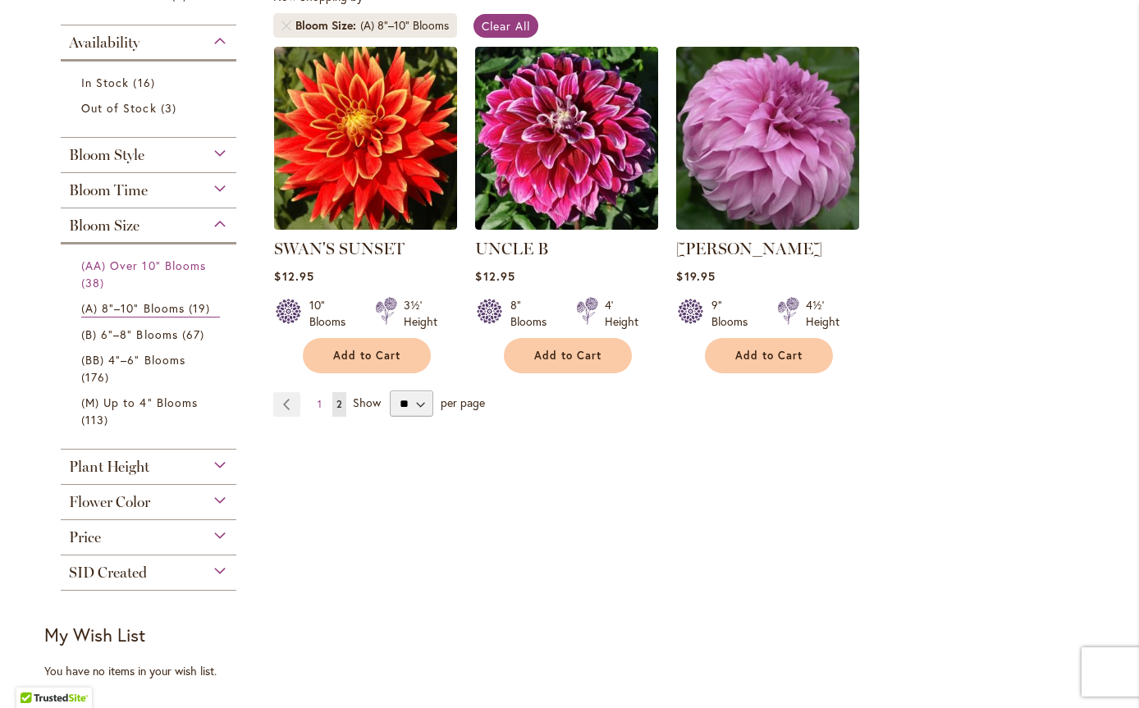
click at [127, 267] on span "(AA) Over 10" Blooms" at bounding box center [143, 266] width 125 height 16
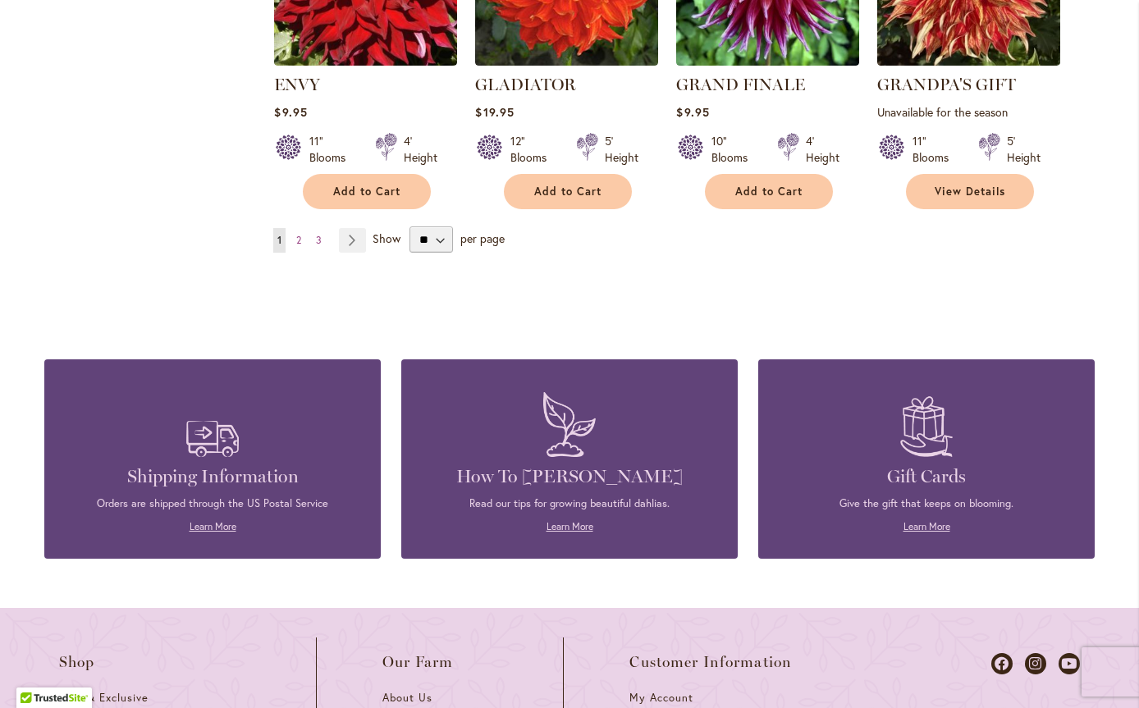
scroll to position [1559, 0]
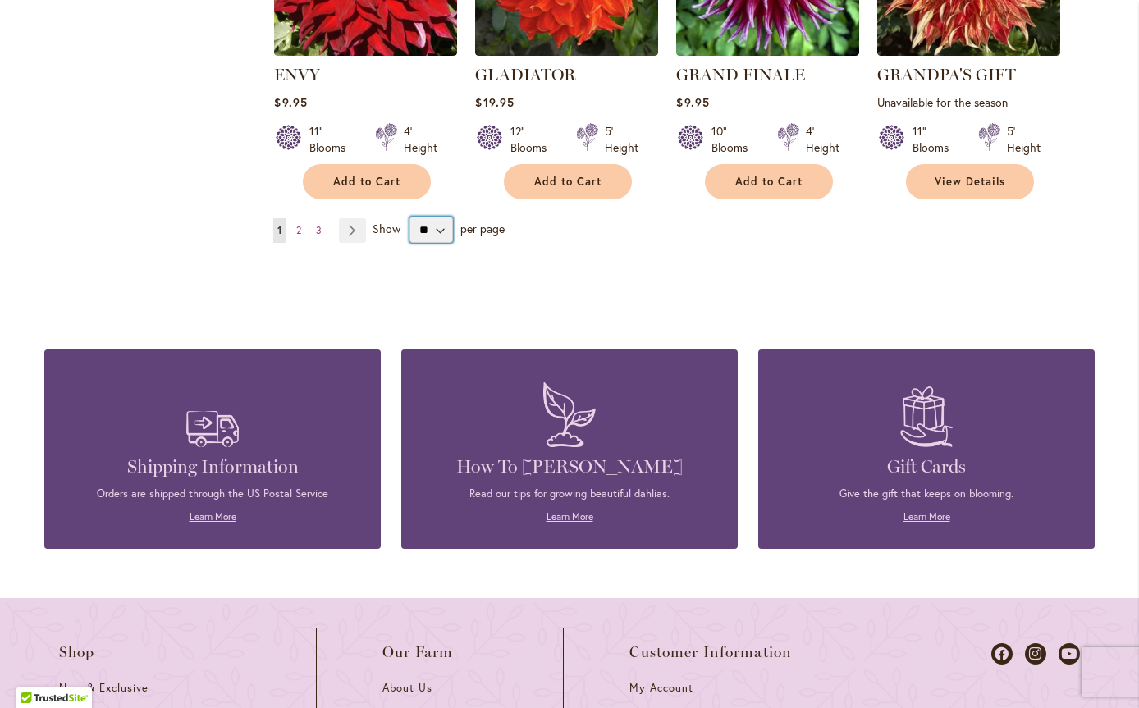
click at [430, 226] on select "** ** ** **" at bounding box center [431, 230] width 43 height 26
select select "**"
click at [410, 217] on select "** ** ** **" at bounding box center [431, 230] width 43 height 26
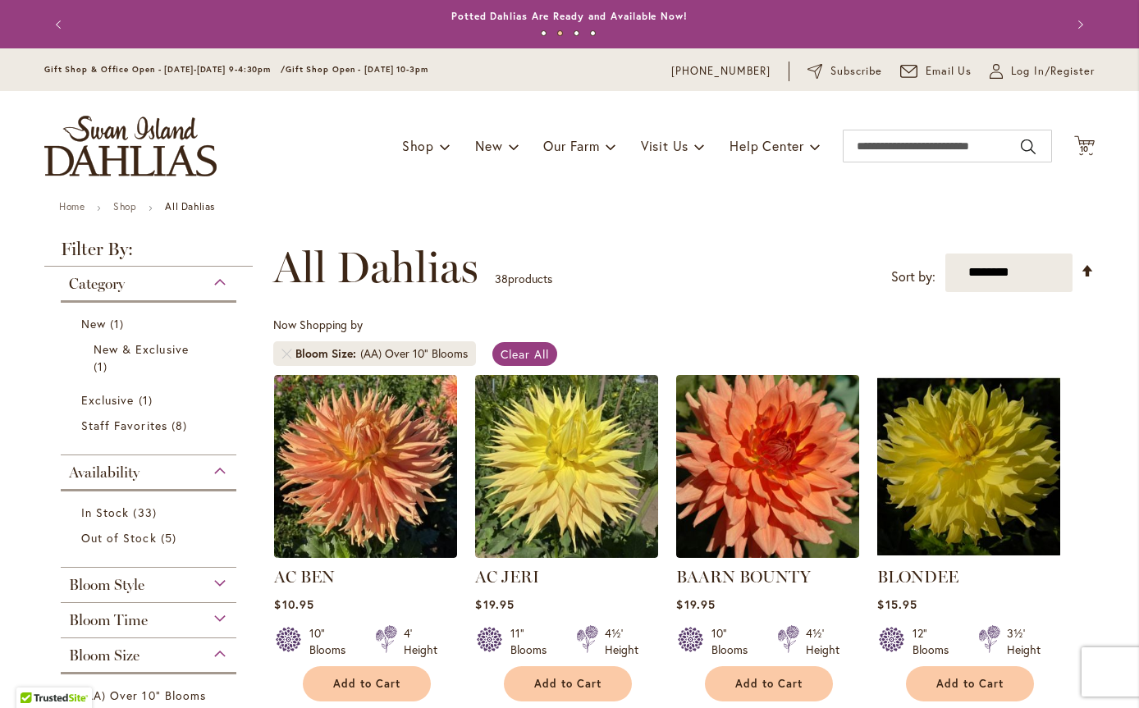
click at [1082, 140] on icon at bounding box center [1084, 145] width 21 height 20
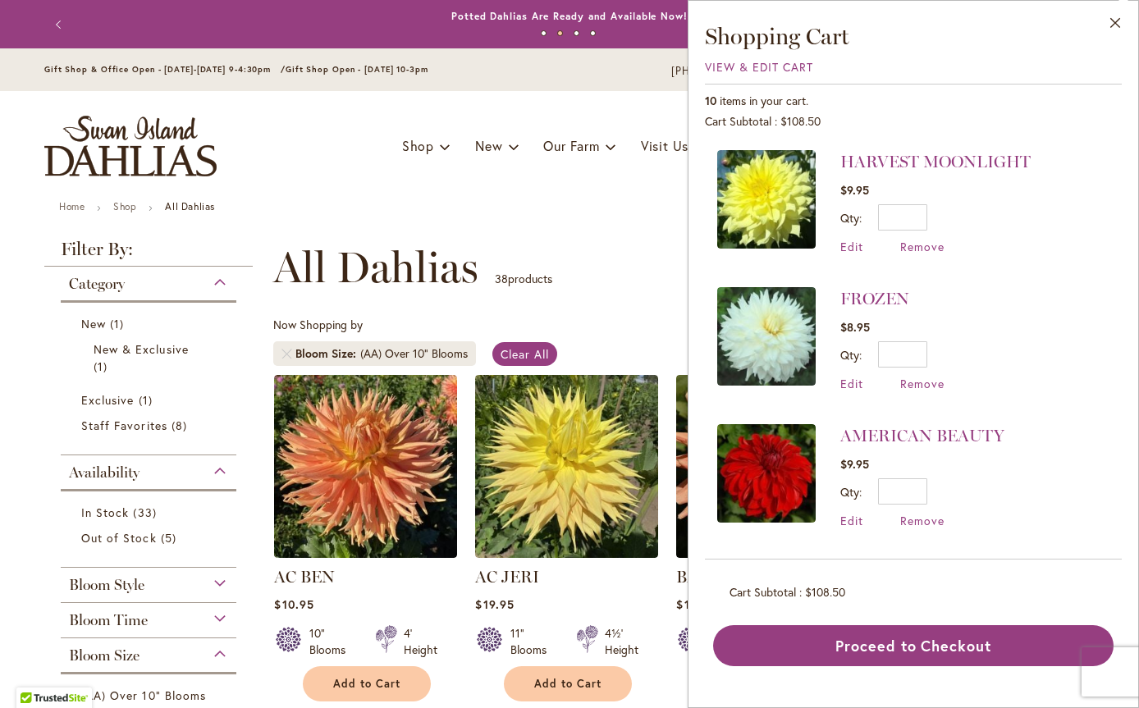
click at [760, 317] on img at bounding box center [766, 336] width 98 height 98
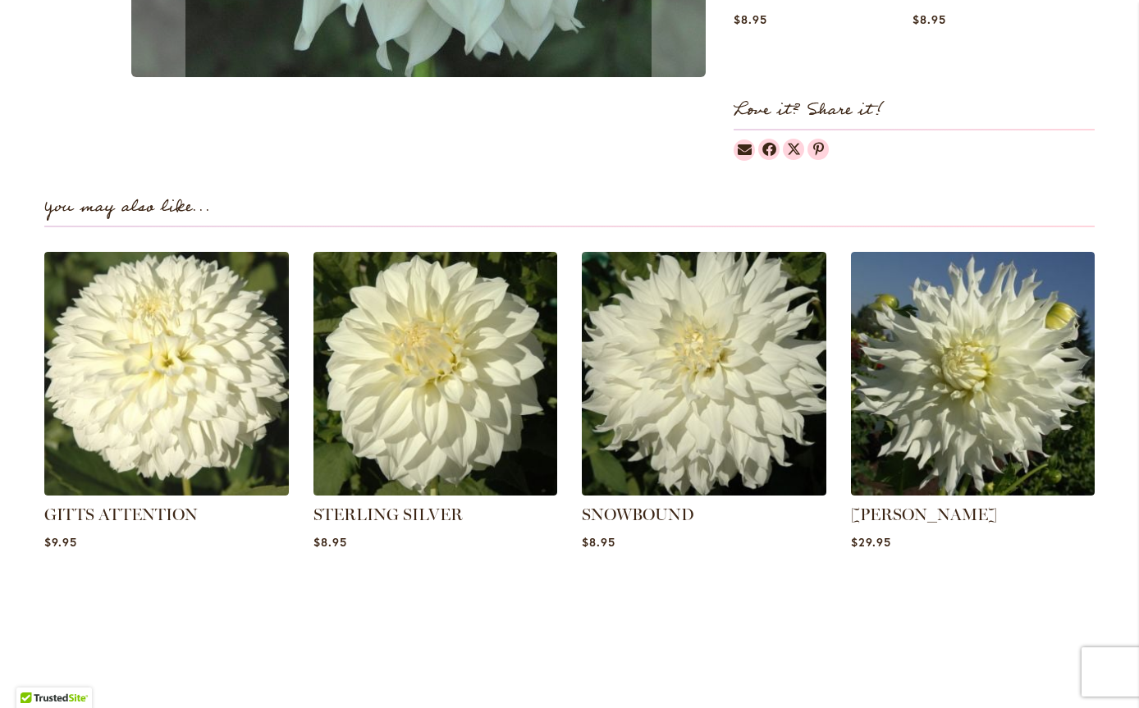
scroll to position [903, 0]
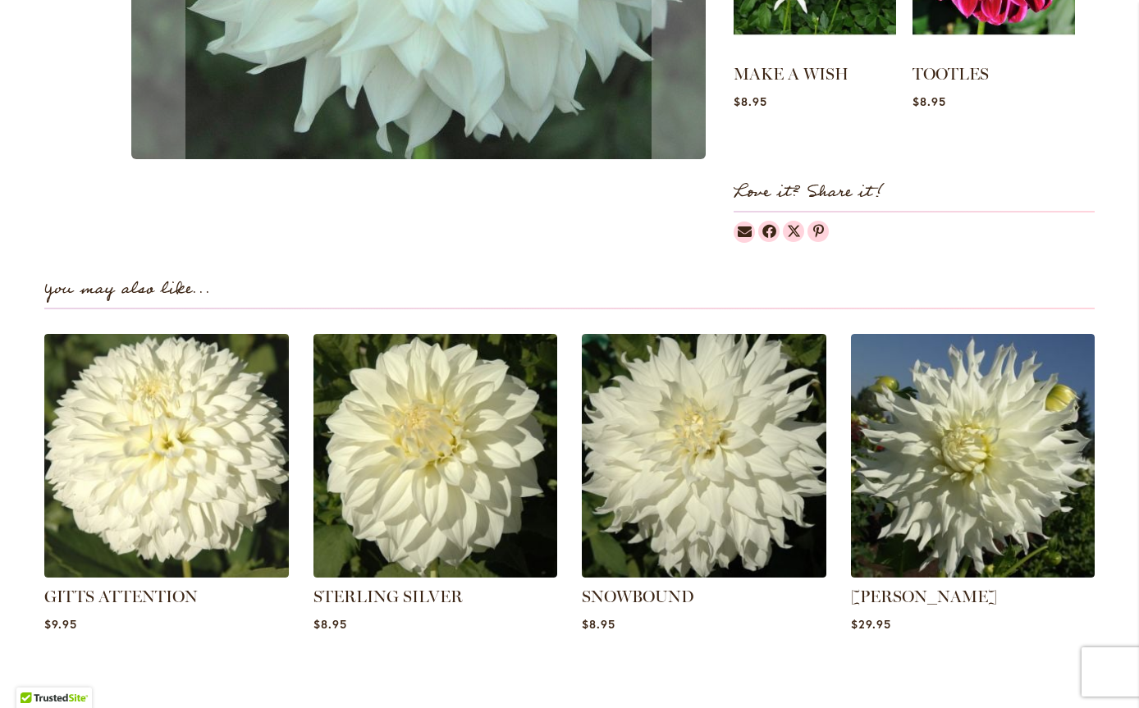
click at [141, 454] on img at bounding box center [166, 456] width 245 height 245
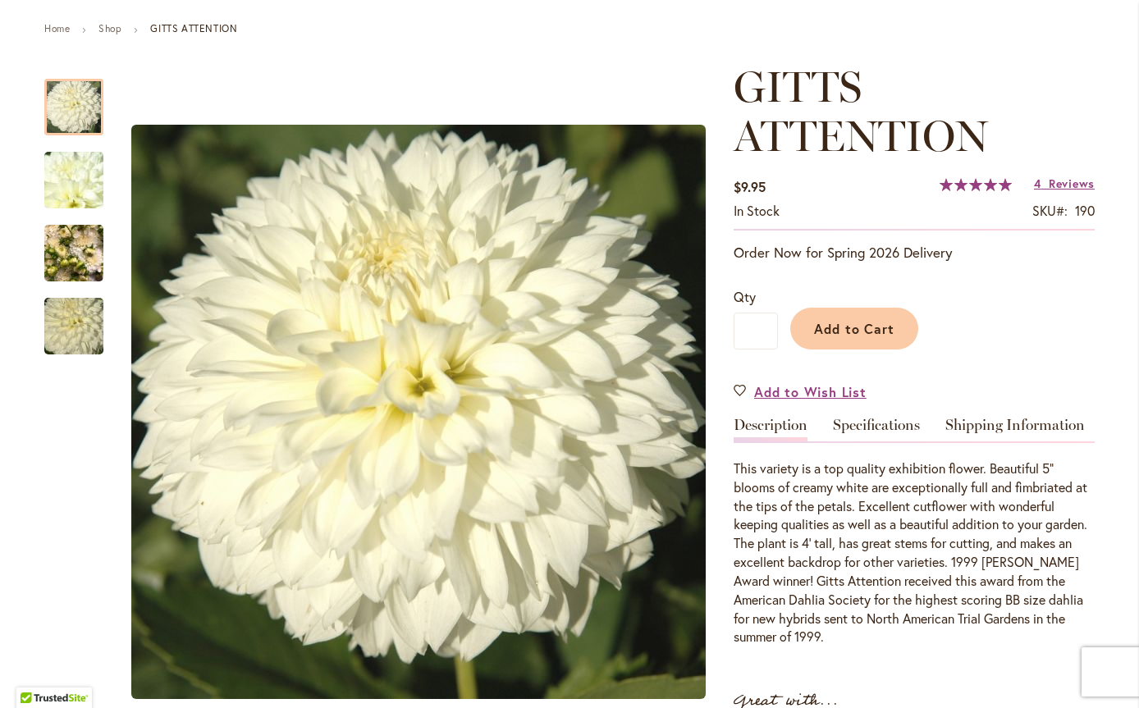
scroll to position [246, 0]
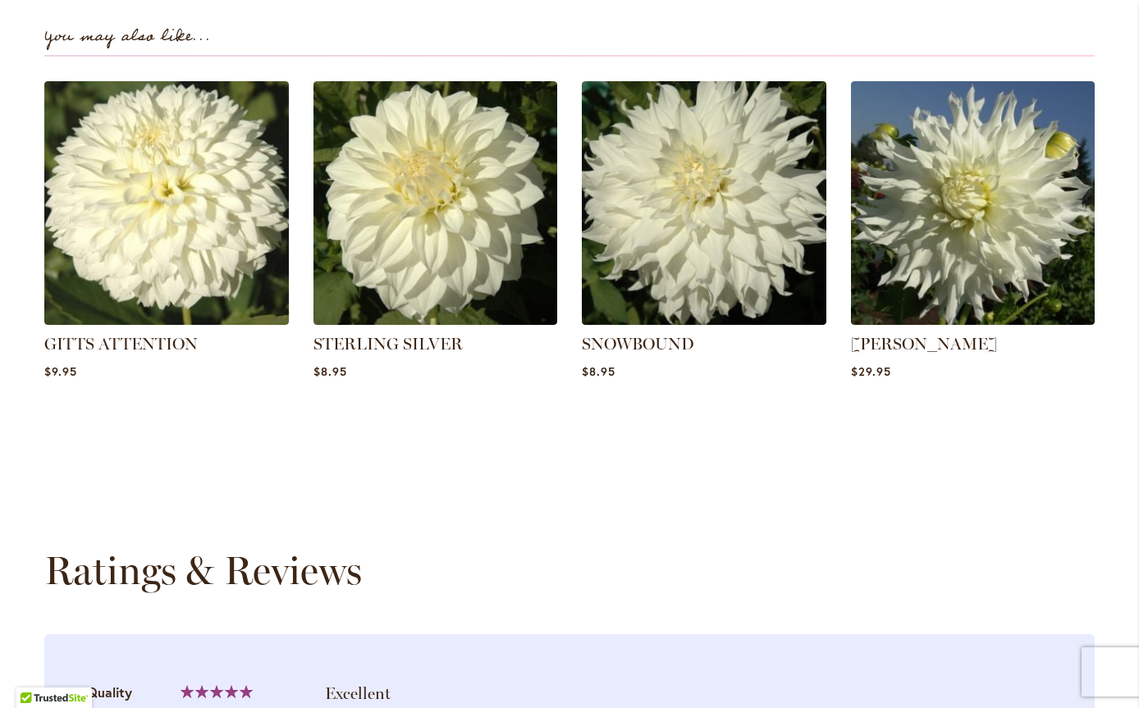
scroll to position [1149, 0]
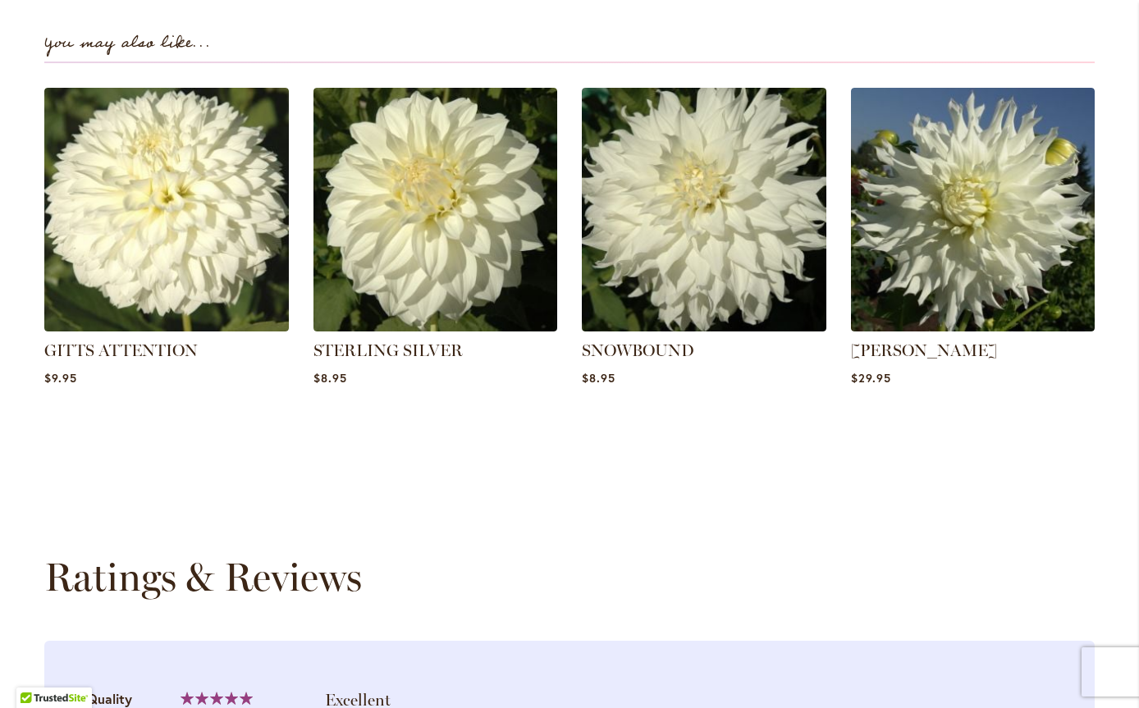
click at [411, 204] on img at bounding box center [435, 210] width 245 height 245
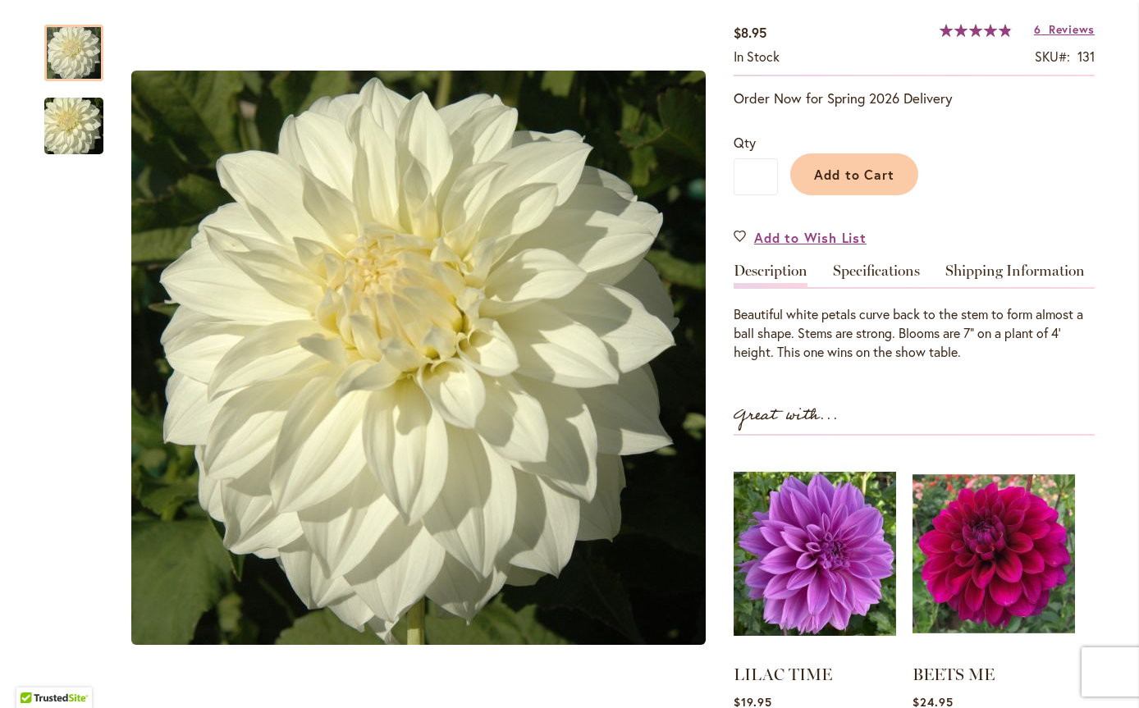
scroll to position [328, 0]
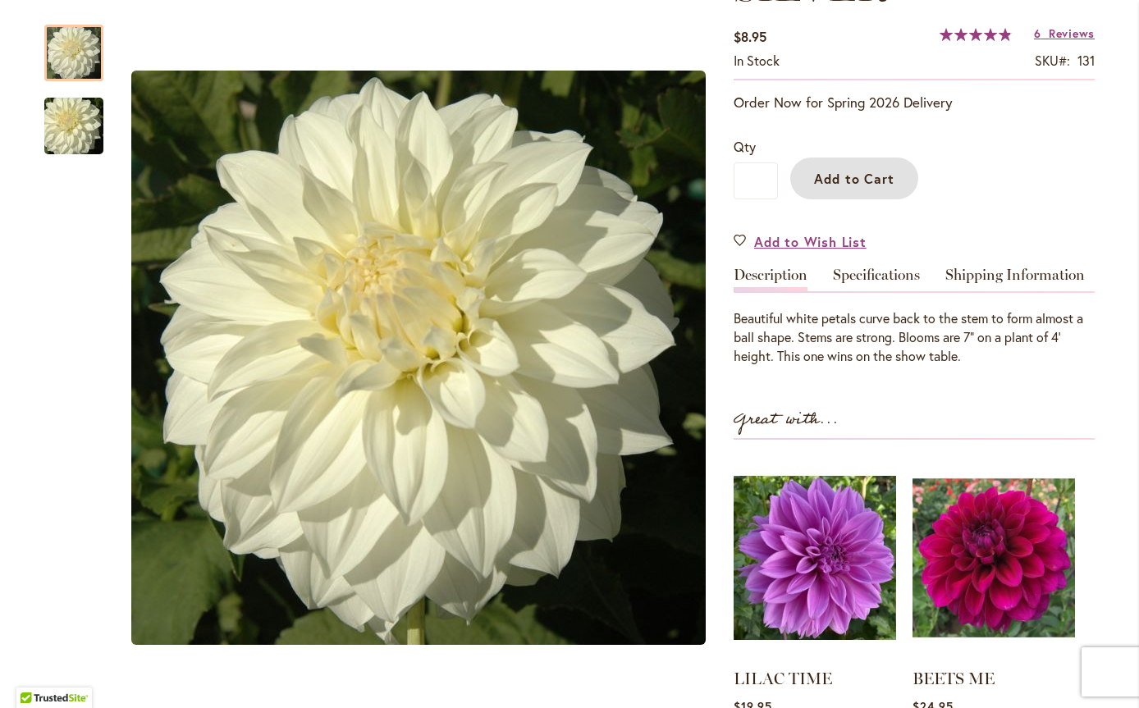
click at [829, 175] on span "Add to Cart" at bounding box center [854, 178] width 81 height 17
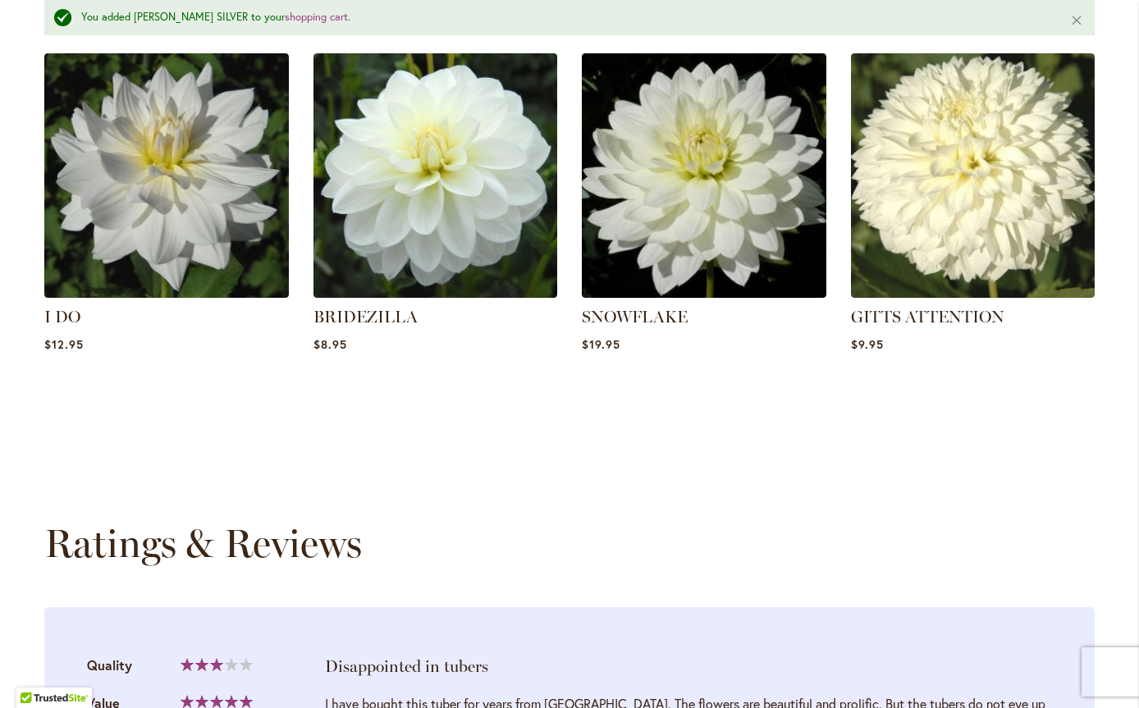
scroll to position [1275, 0]
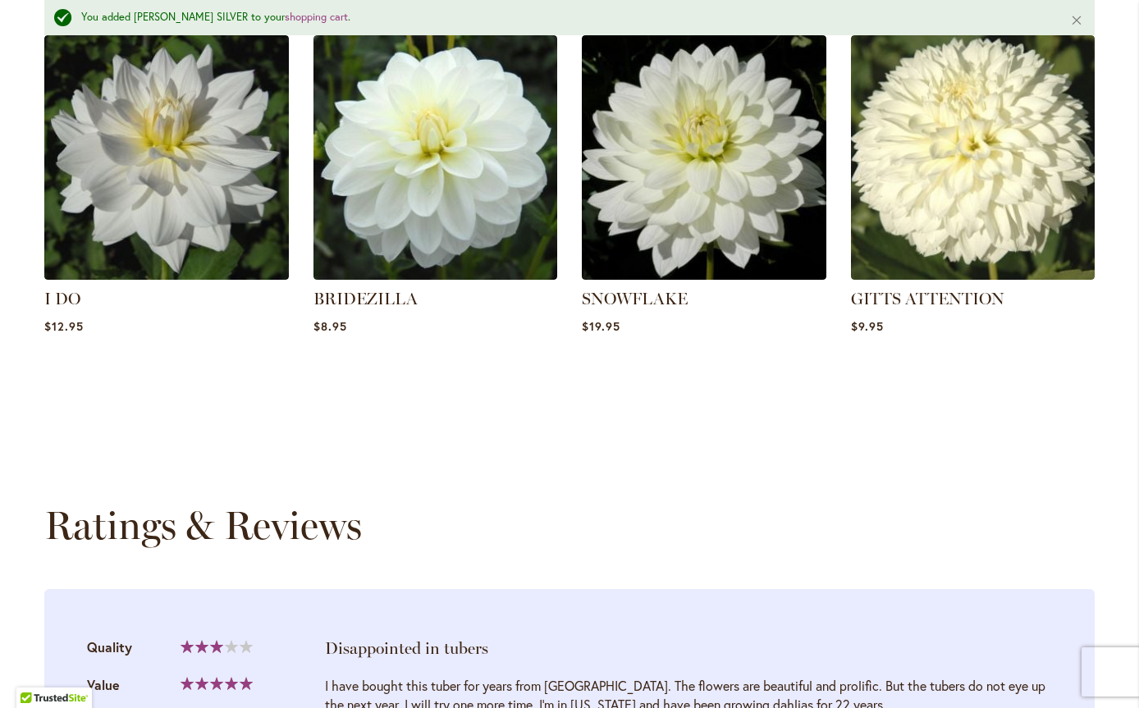
click at [680, 153] on img at bounding box center [704, 157] width 245 height 245
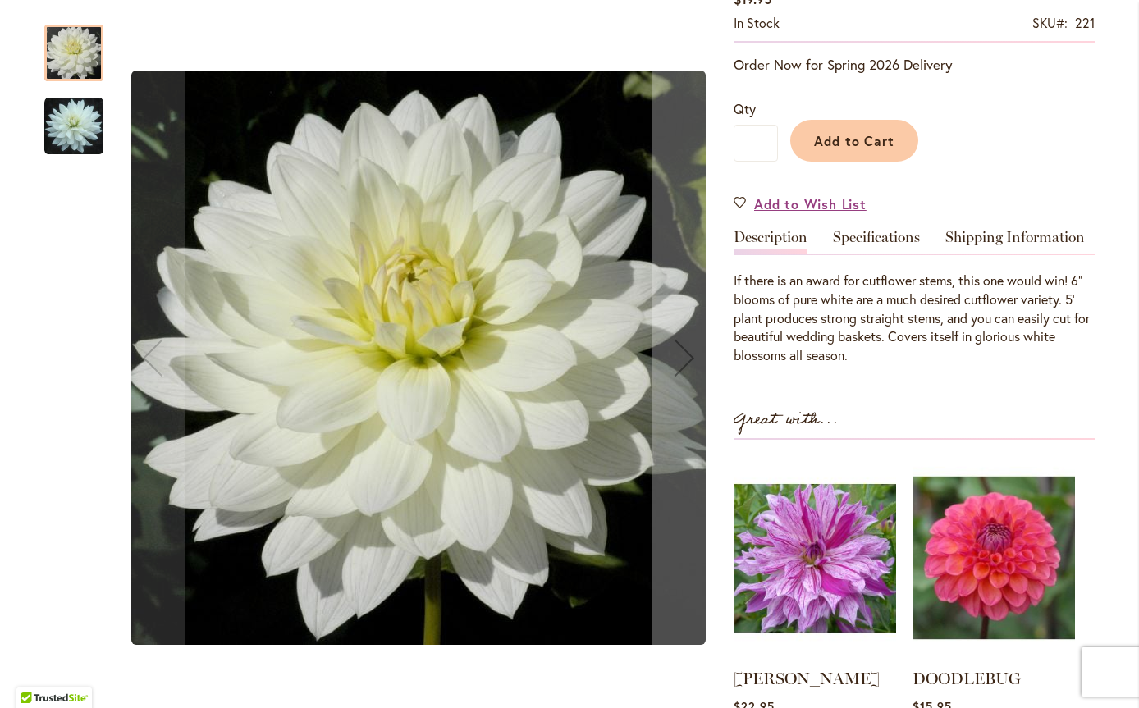
scroll to position [328, 0]
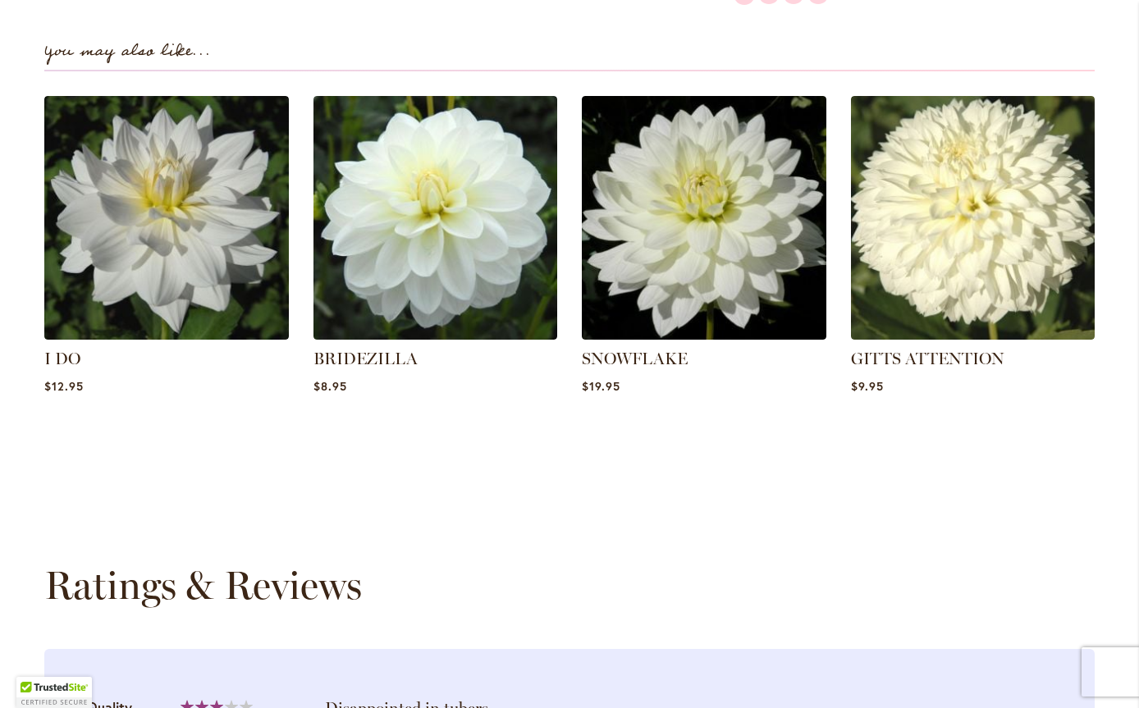
scroll to position [1180, 0]
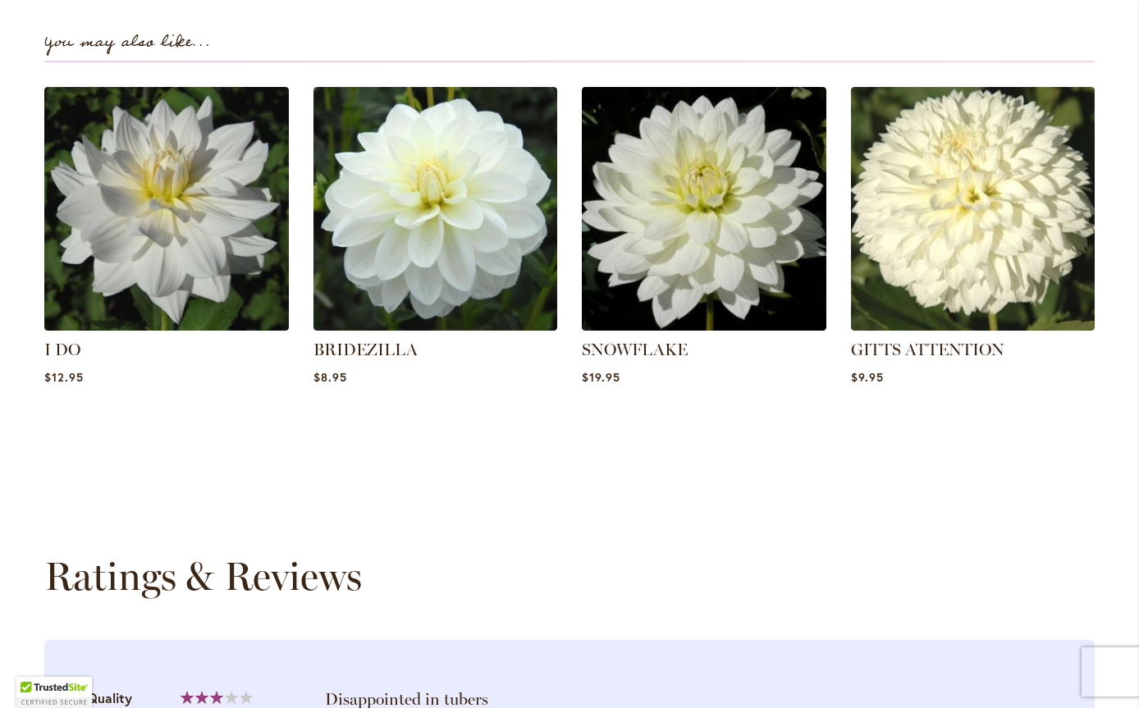
click at [444, 231] on img at bounding box center [435, 209] width 245 height 245
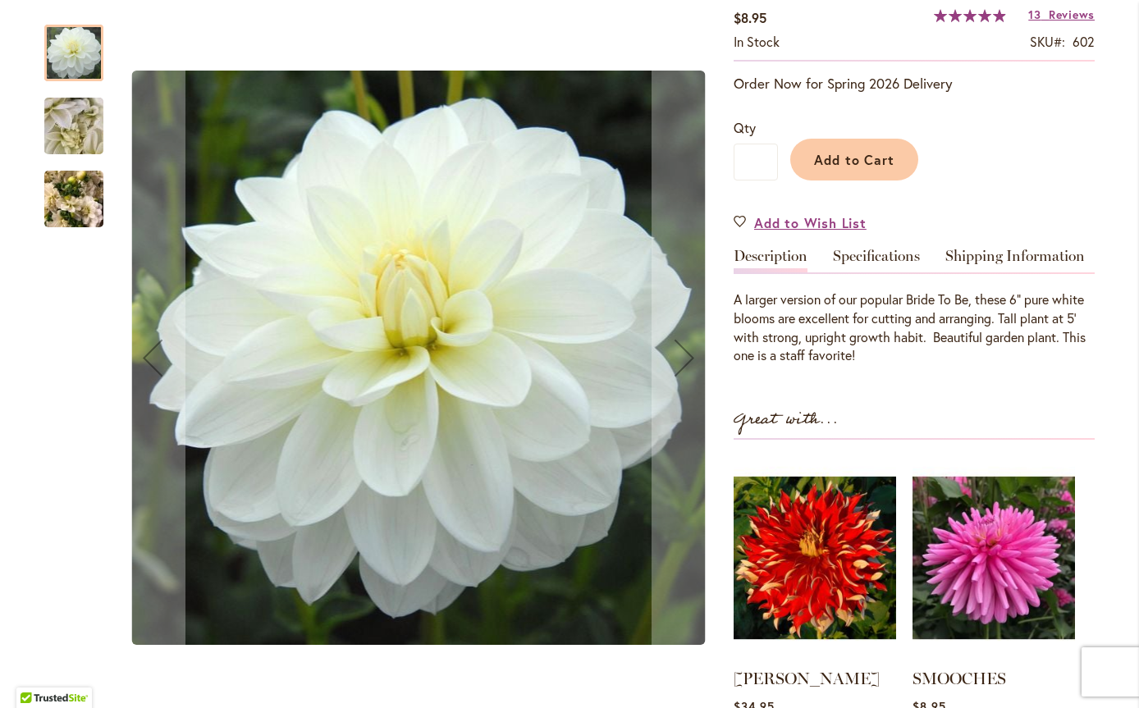
scroll to position [328, 0]
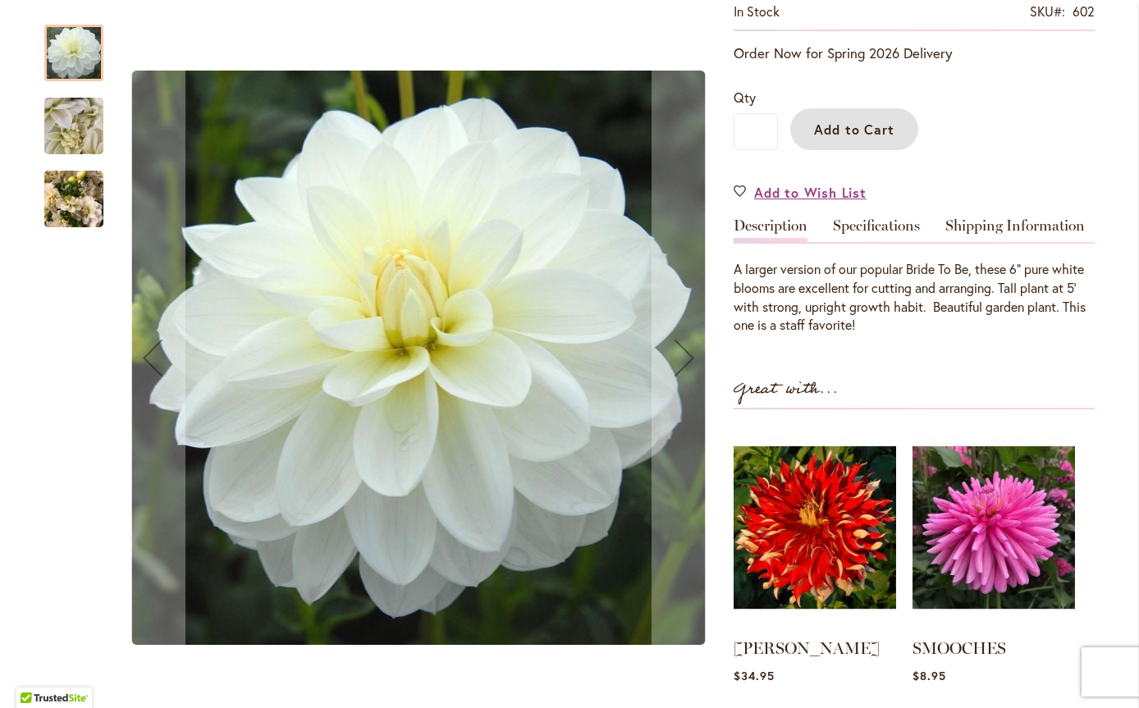
click at [840, 121] on span "Add to Cart" at bounding box center [854, 129] width 81 height 17
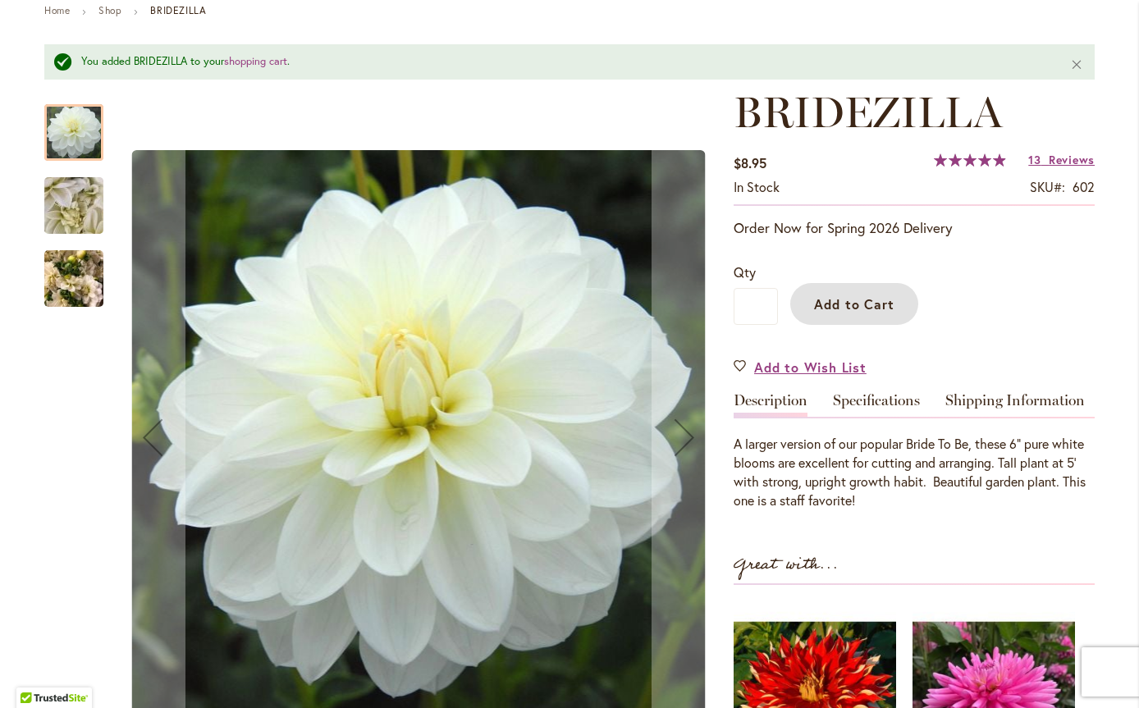
scroll to position [0, 0]
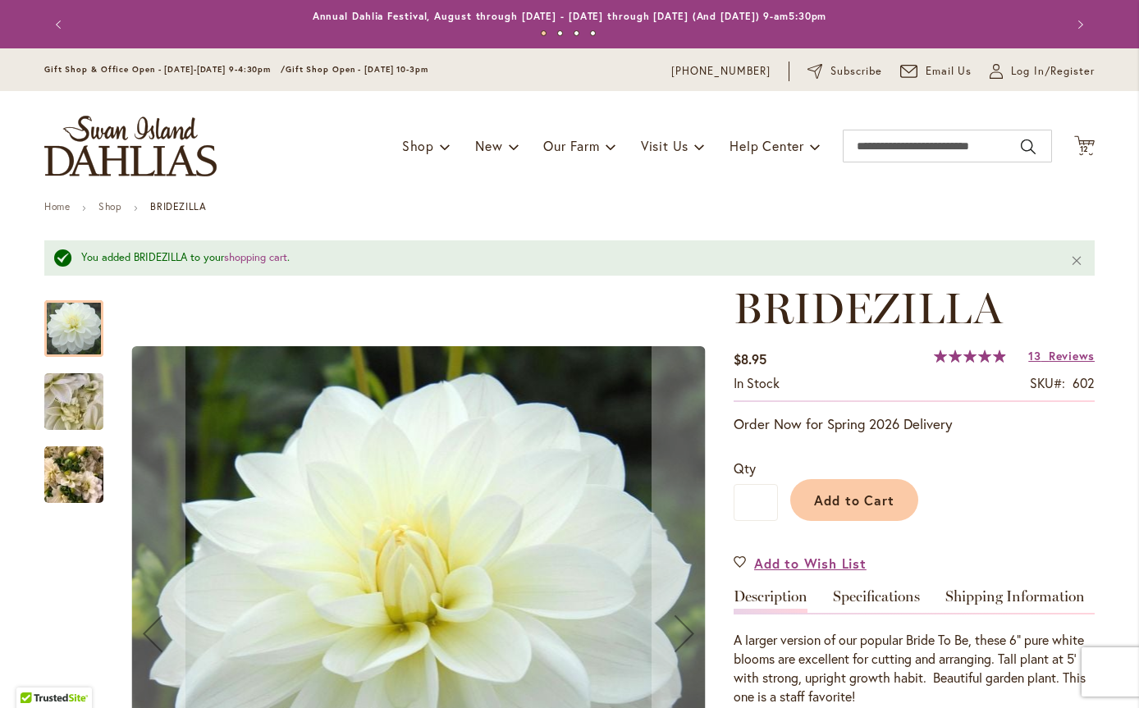
click at [1076, 140] on icon "Cart .cls-1 { fill: #231f20; }" at bounding box center [1084, 145] width 21 height 21
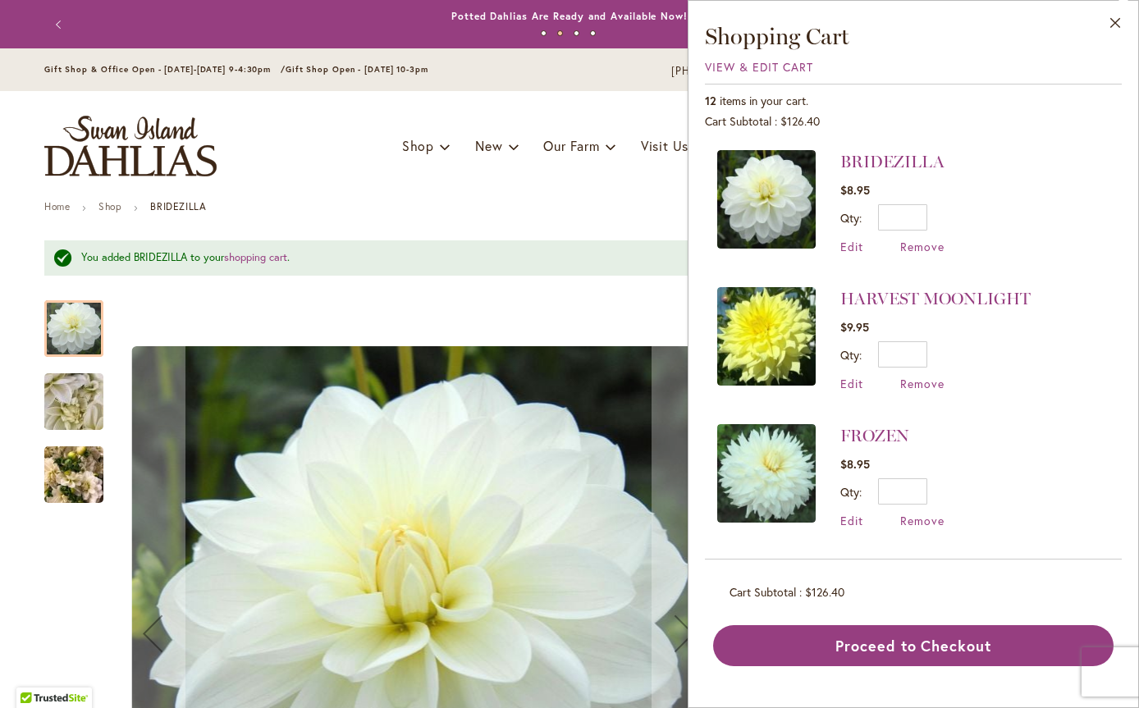
click at [753, 66] on span "View & Edit Cart" at bounding box center [759, 67] width 108 height 16
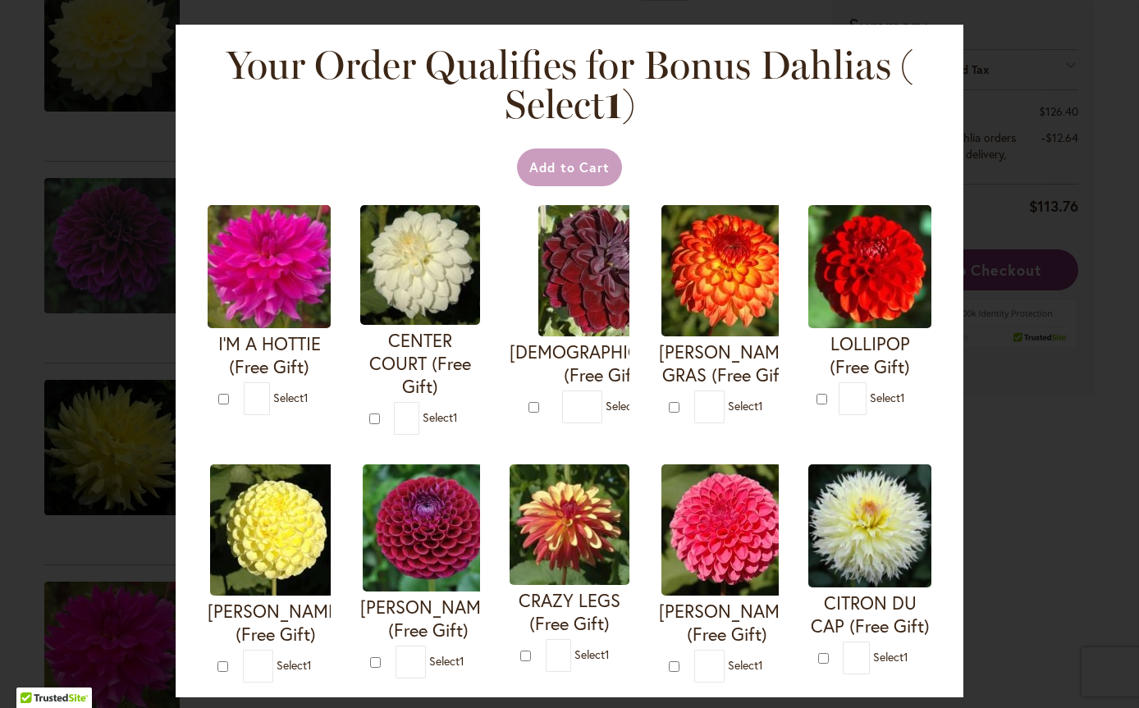
click at [989, 87] on div "Your Order Qualifies for Bonus Dahlias ( Select 1 ) Add to Cart I'M A HOTTIE (F…" at bounding box center [569, 354] width 1139 height 708
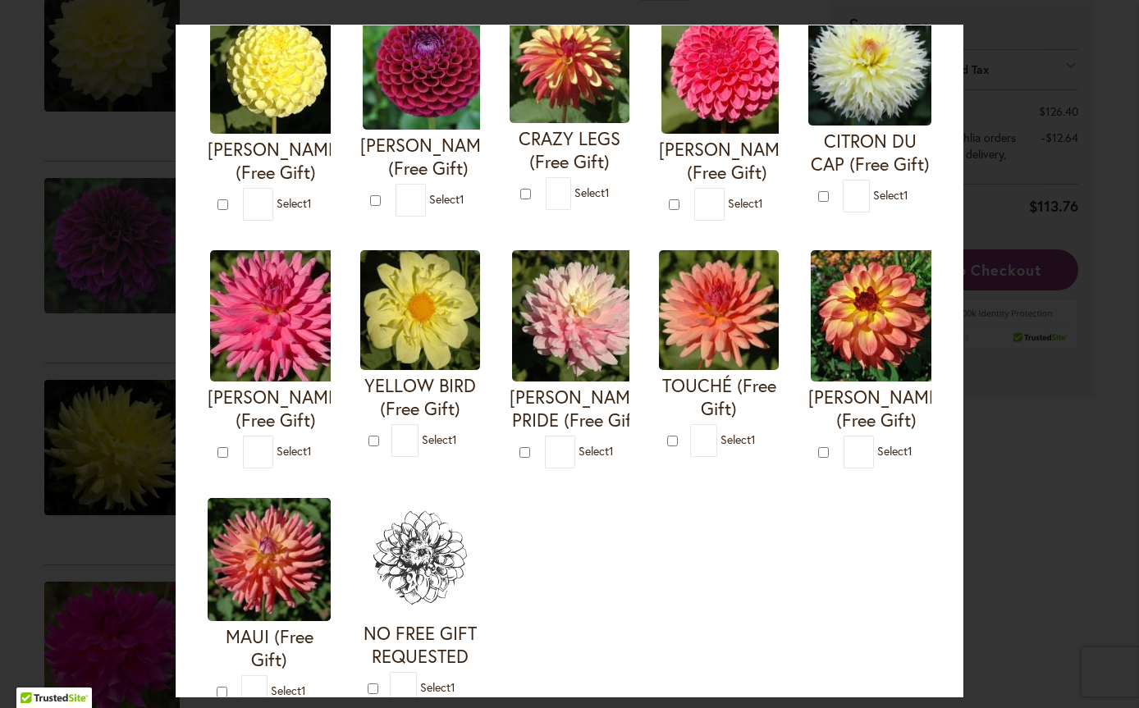
scroll to position [393, 0]
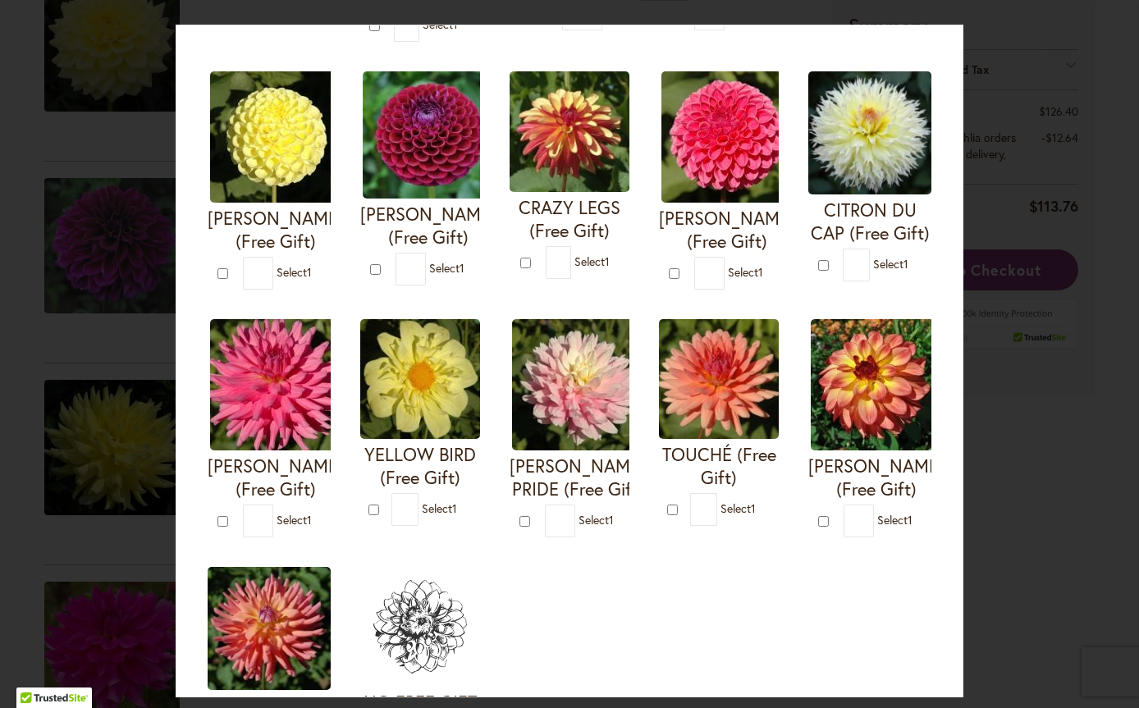
click at [661, 203] on img at bounding box center [726, 136] width 131 height 131
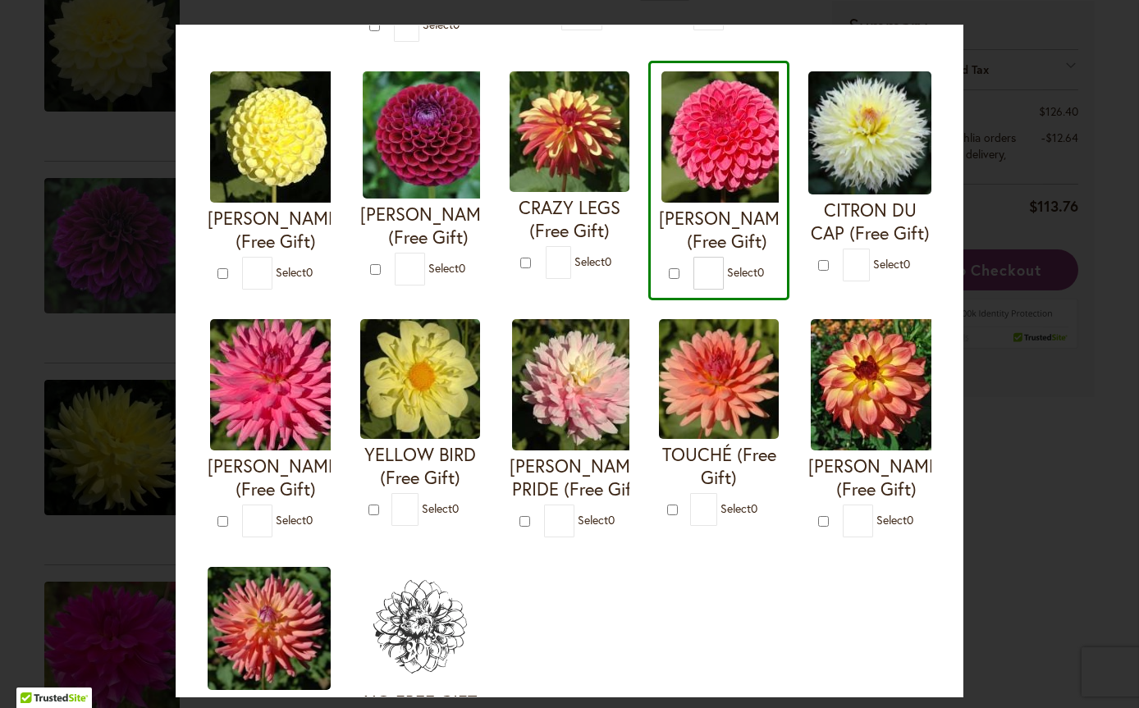
click at [661, 203] on img at bounding box center [726, 136] width 131 height 131
type input "*"
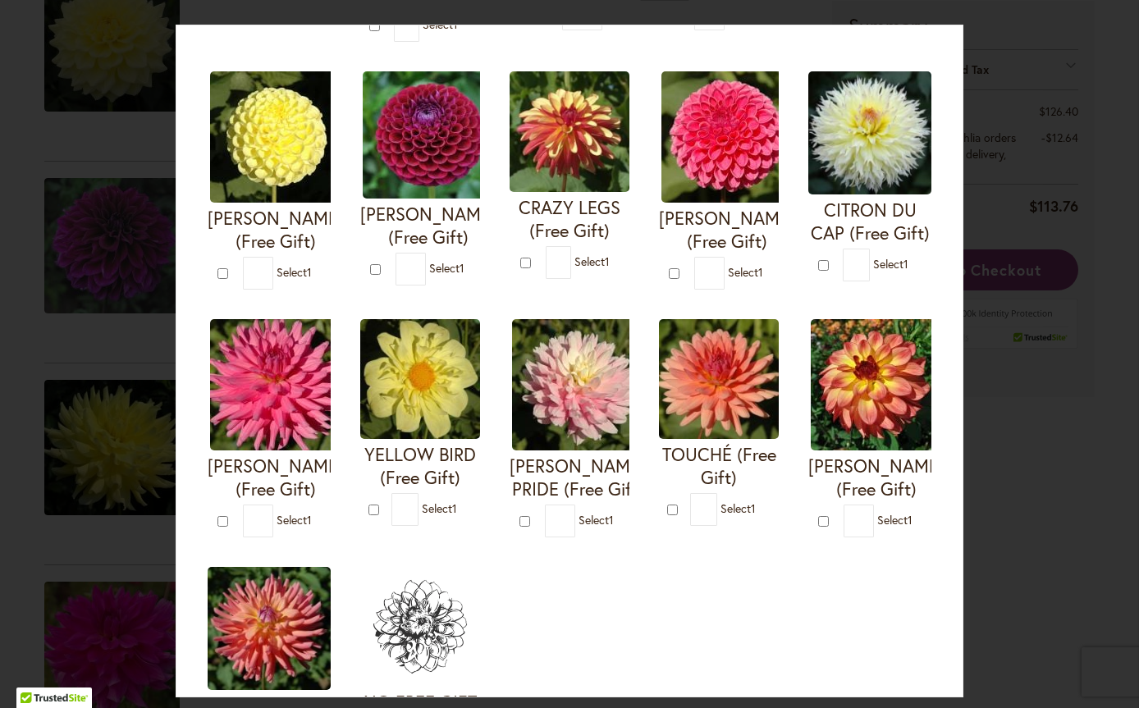
scroll to position [0, 0]
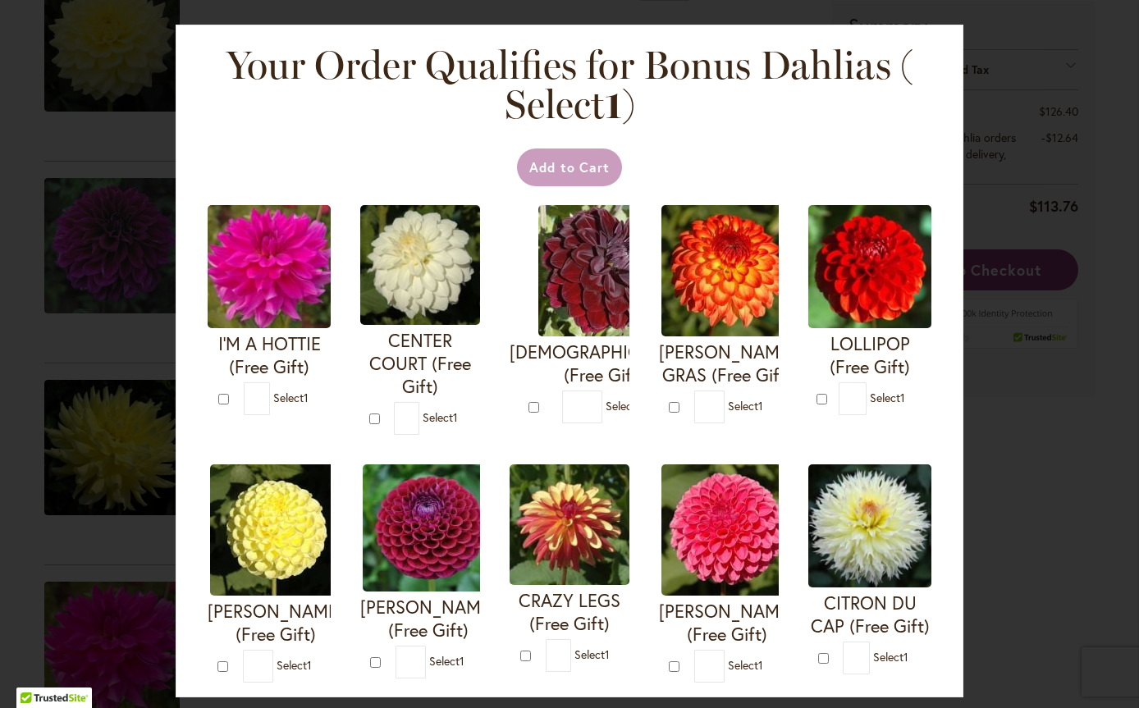
click at [1030, 60] on div "Your Order Qualifies for Bonus Dahlias ( Select 1 ) Add to Cart I'M A HOTTIE (F…" at bounding box center [569, 354] width 1139 height 708
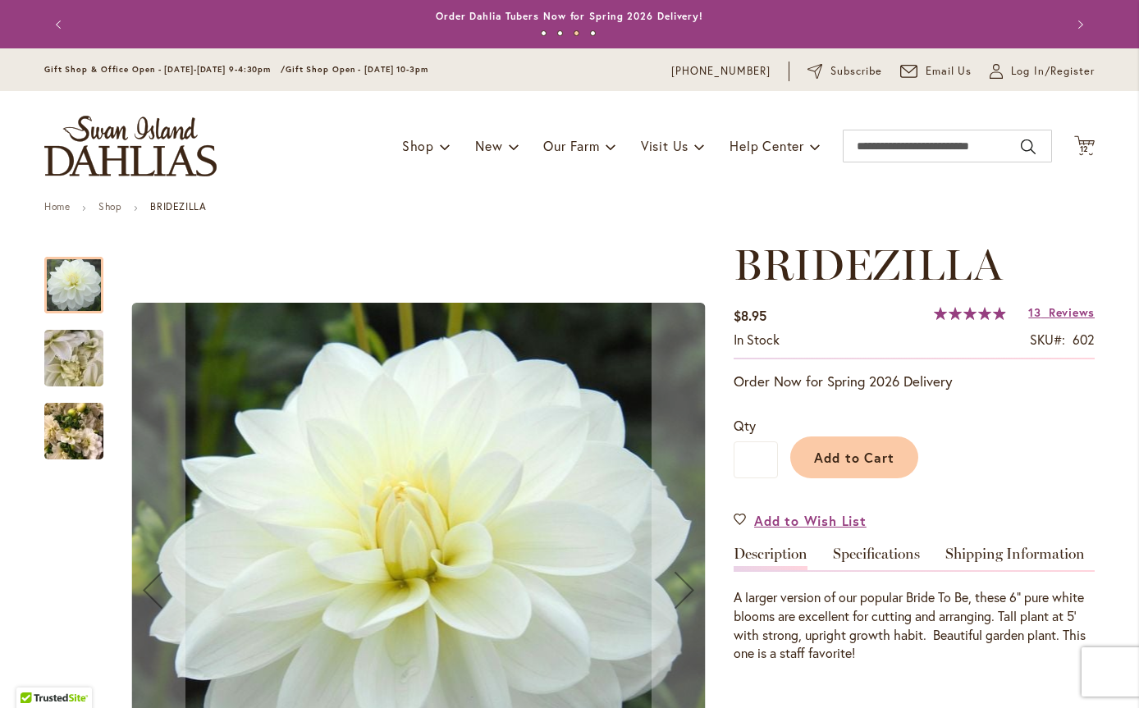
click at [1078, 141] on icon "Cart .cls-1 { fill: #231f20; }" at bounding box center [1084, 145] width 21 height 21
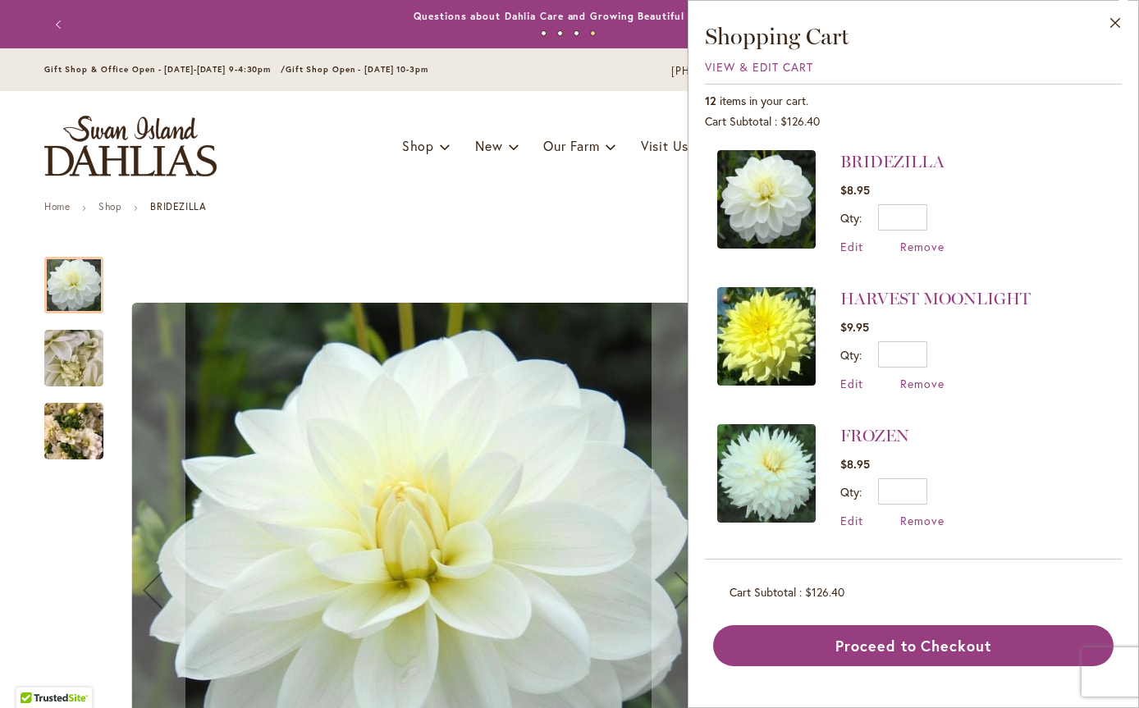
click at [748, 68] on span "View & Edit Cart" at bounding box center [759, 67] width 108 height 16
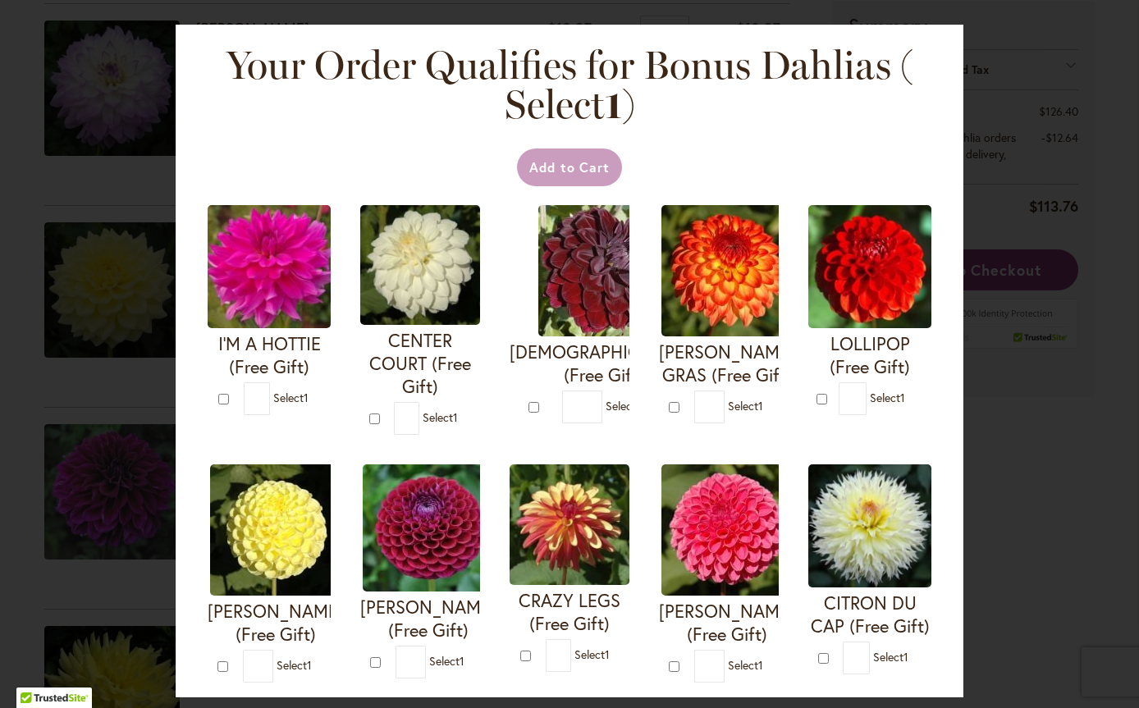
click at [1071, 185] on div "Your Order Qualifies for Bonus Dahlias ( Select 1 ) Add to Cart I'M A HOTTIE (F…" at bounding box center [569, 354] width 1139 height 708
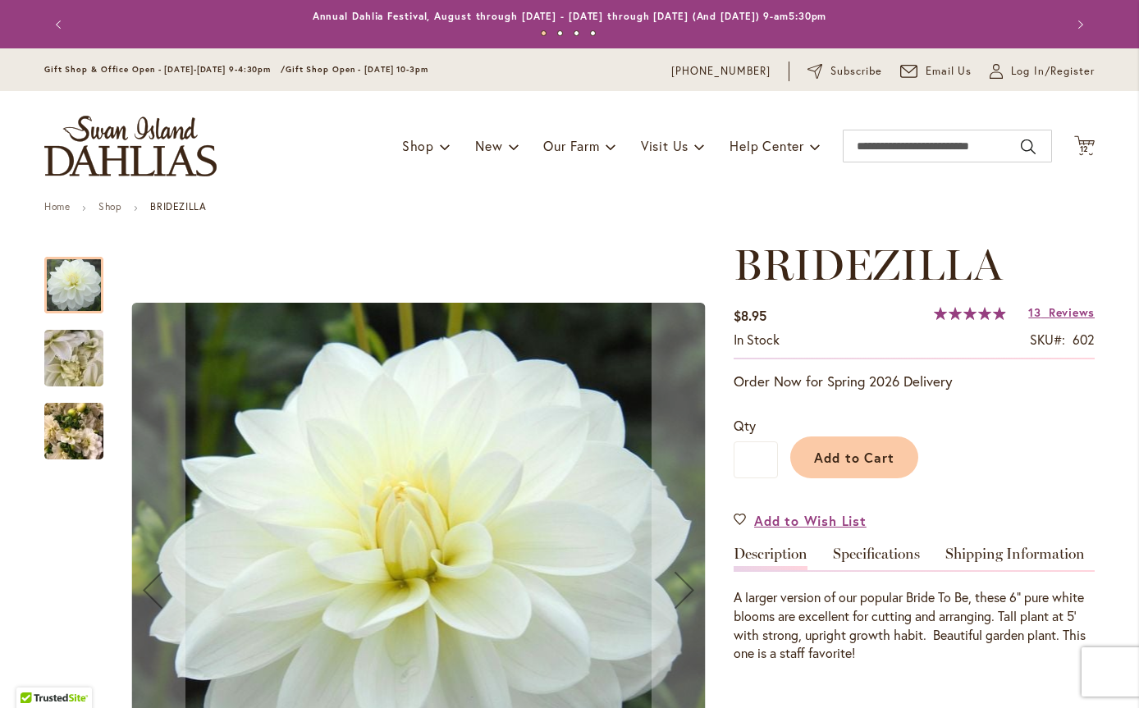
click at [1082, 149] on span "12" at bounding box center [1085, 149] width 10 height 11
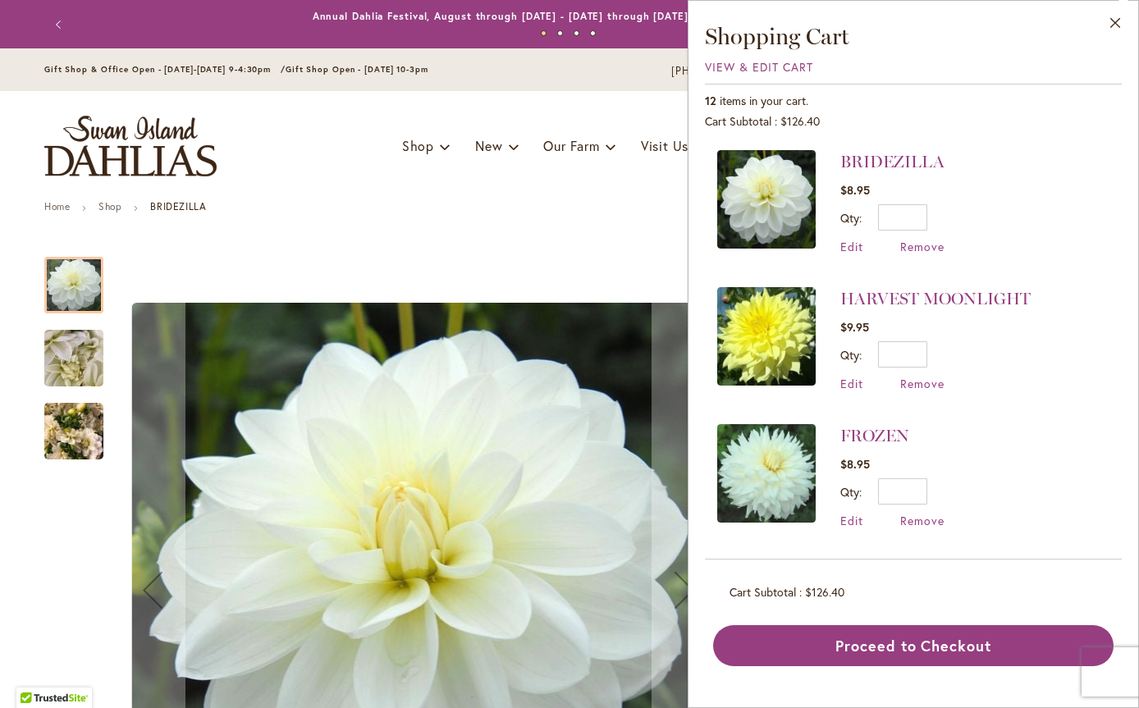
click at [763, 464] on img at bounding box center [766, 473] width 98 height 98
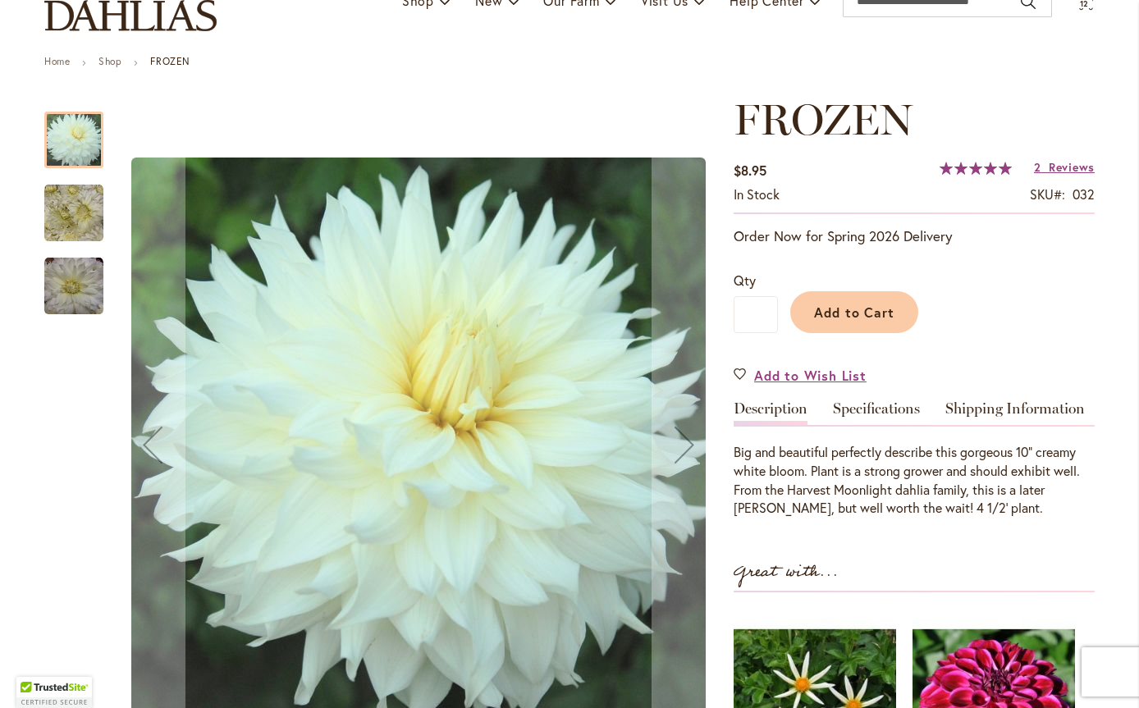
scroll to position [246, 0]
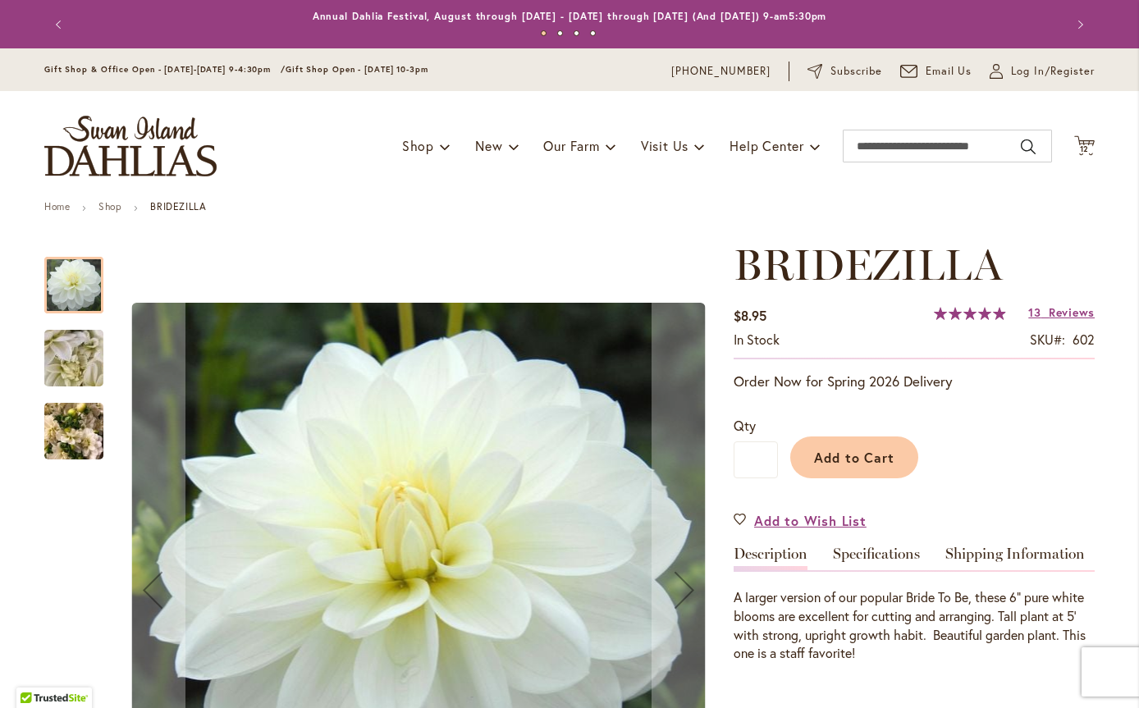
click at [1083, 147] on span "12 12 items" at bounding box center [1085, 149] width 16 height 8
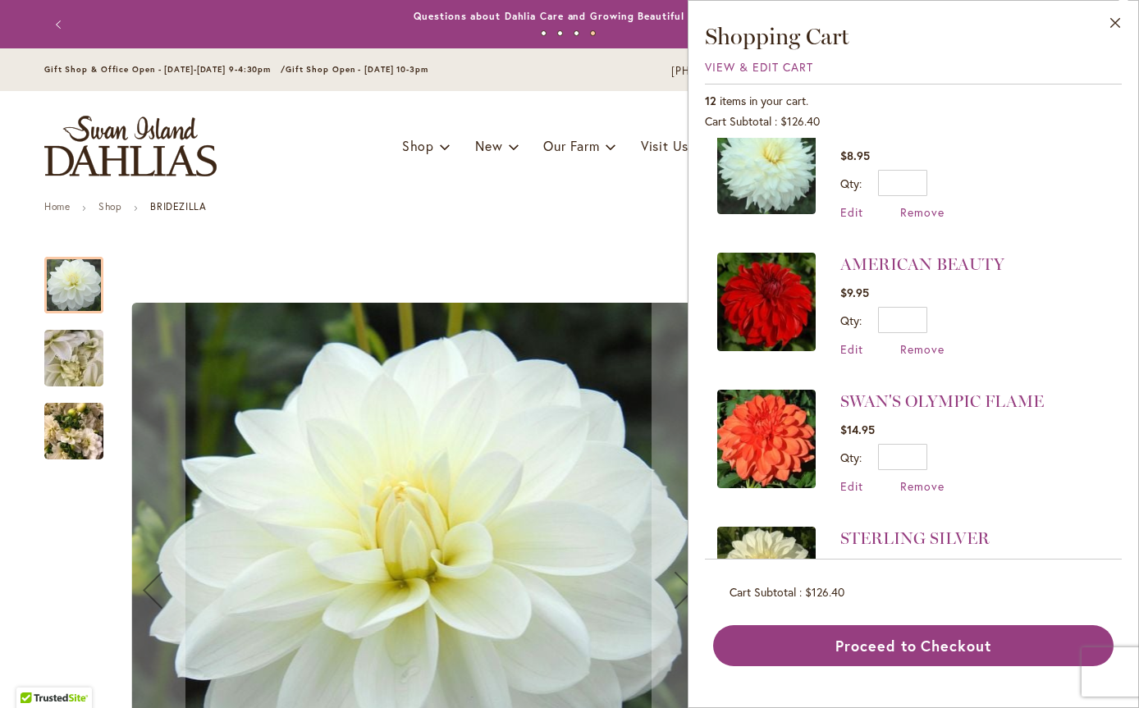
scroll to position [328, 0]
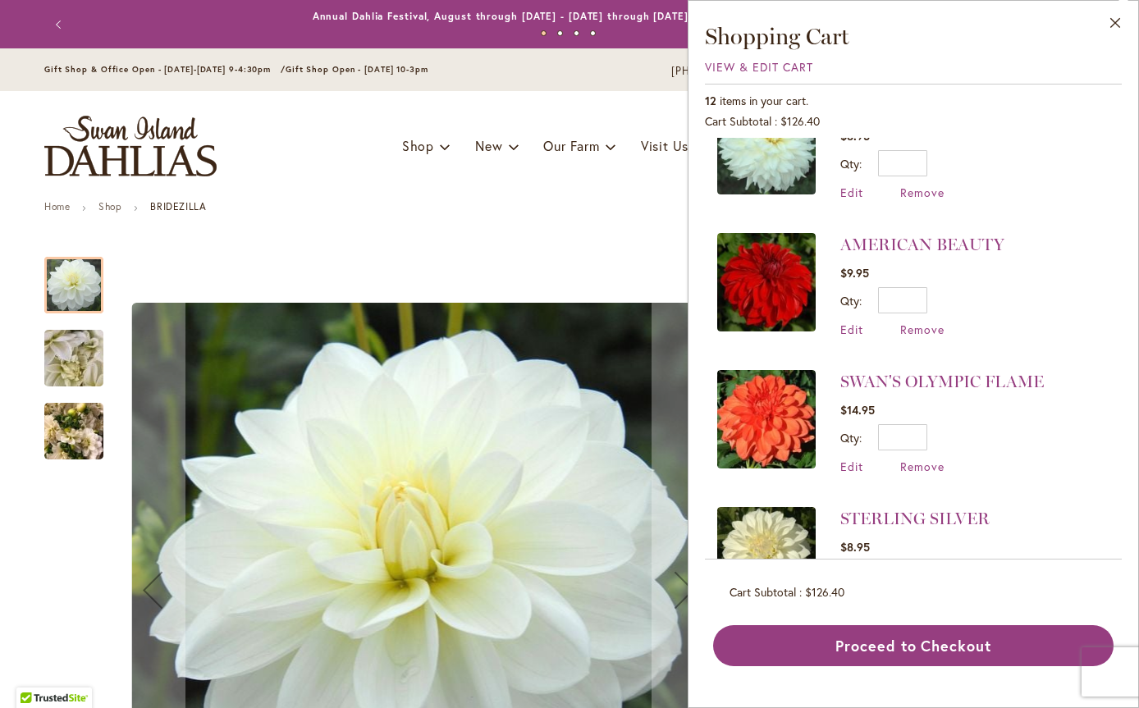
click at [757, 279] on img at bounding box center [766, 282] width 98 height 98
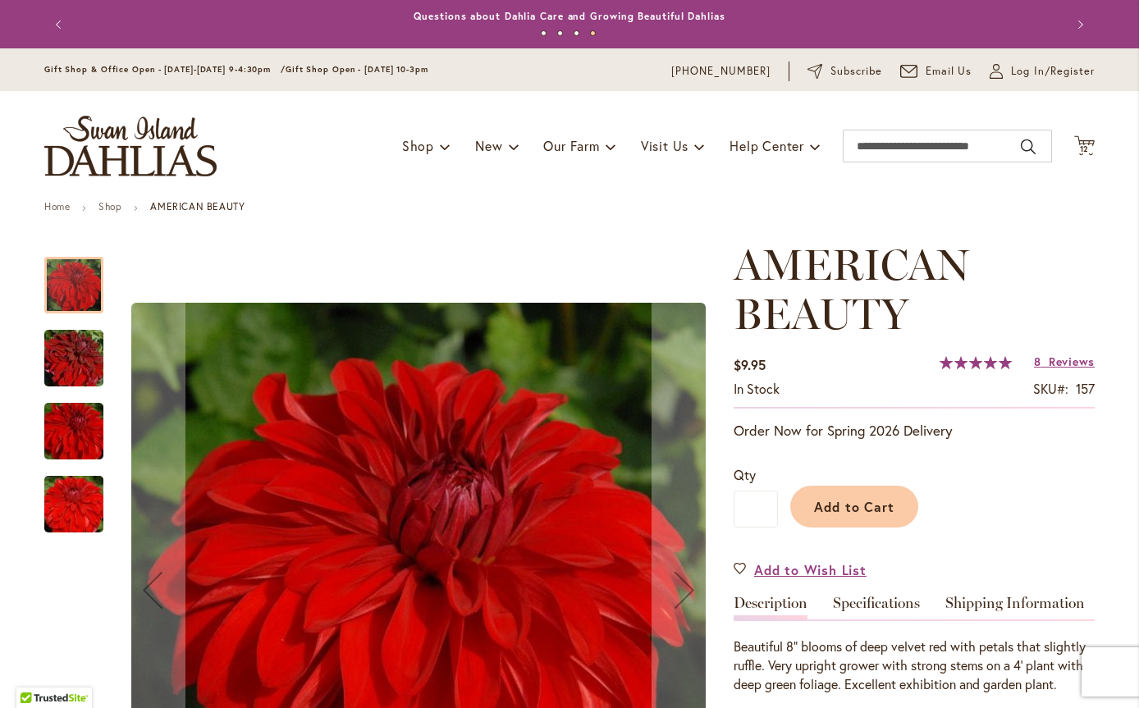
click at [1087, 149] on icon "Cart .cls-1 { fill: #231f20; }" at bounding box center [1084, 145] width 21 height 21
click at [1087, 149] on div "Cart .cls-1 { fill: #231f20; } 12 12 items Close Shopping Cart View & Edit Cart…" at bounding box center [1084, 146] width 21 height 22
click at [1074, 142] on icon "Cart .cls-1 { fill: #231f20; }" at bounding box center [1084, 145] width 21 height 21
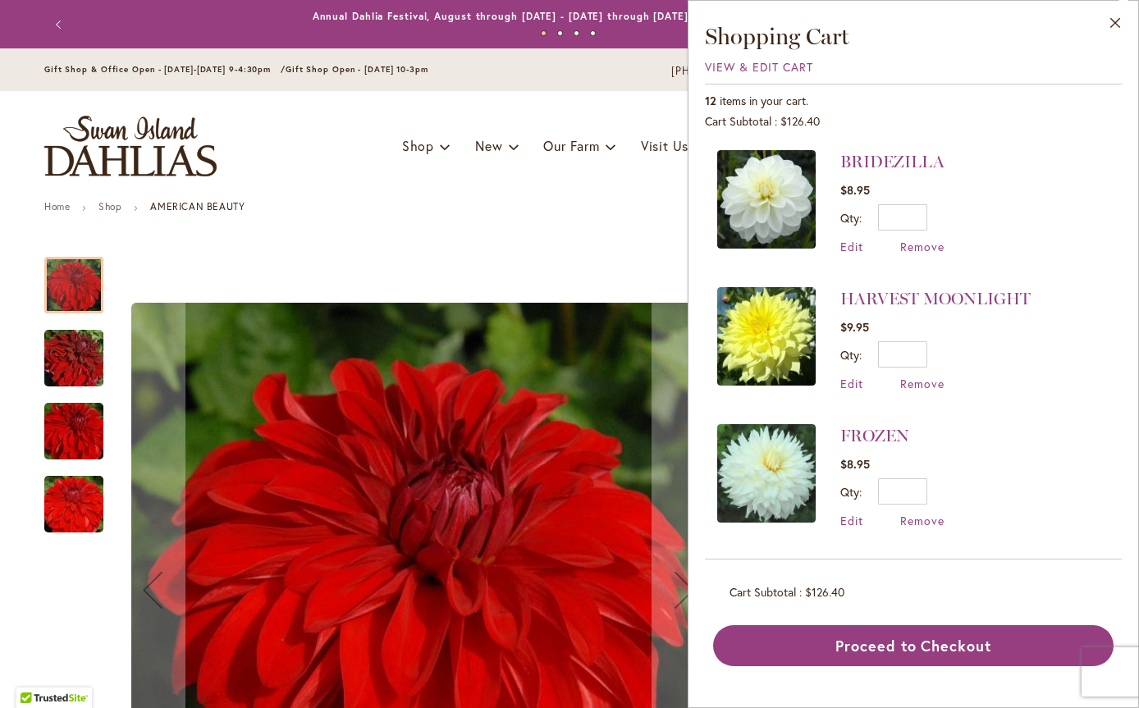
click at [768, 350] on img at bounding box center [766, 336] width 98 height 98
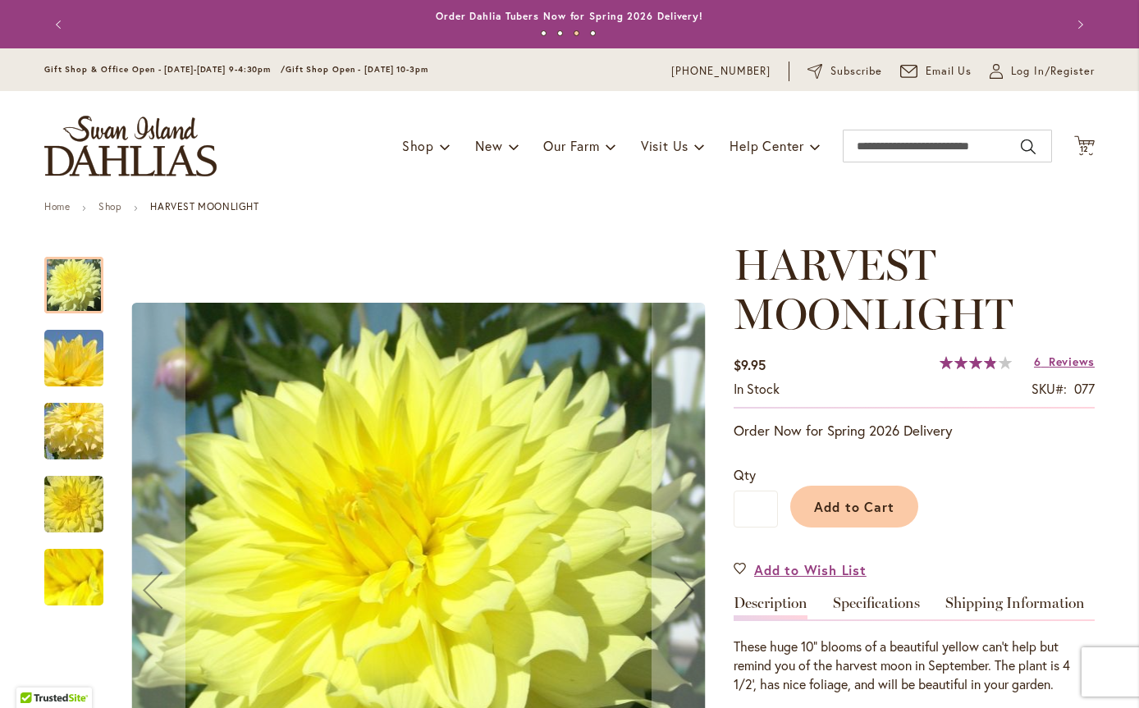
click at [1078, 142] on icon "Cart .cls-1 { fill: #231f20; }" at bounding box center [1084, 145] width 21 height 21
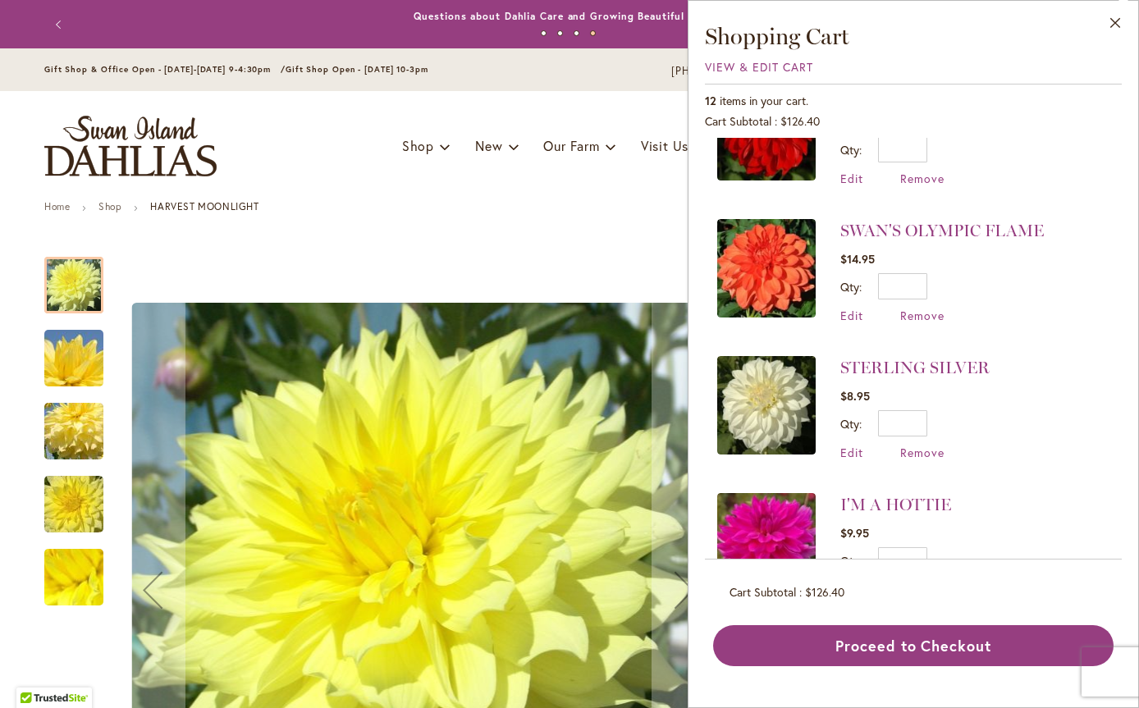
scroll to position [492, 0]
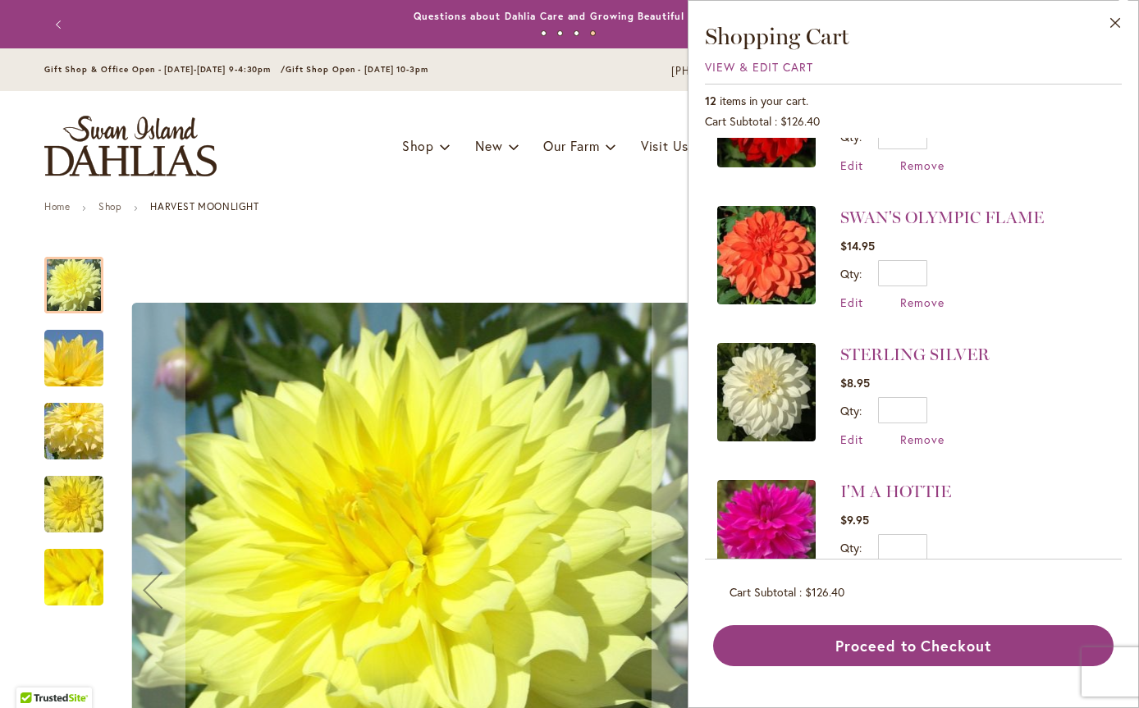
click at [750, 238] on img at bounding box center [766, 255] width 98 height 98
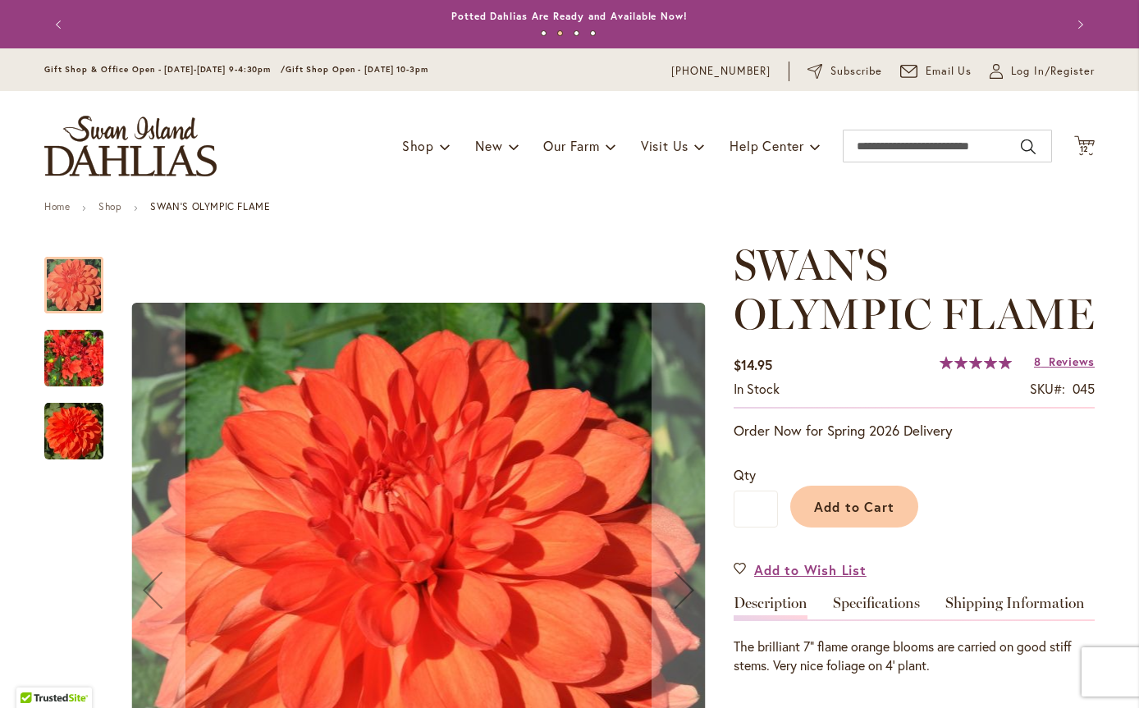
click at [1082, 145] on span "12" at bounding box center [1085, 149] width 10 height 11
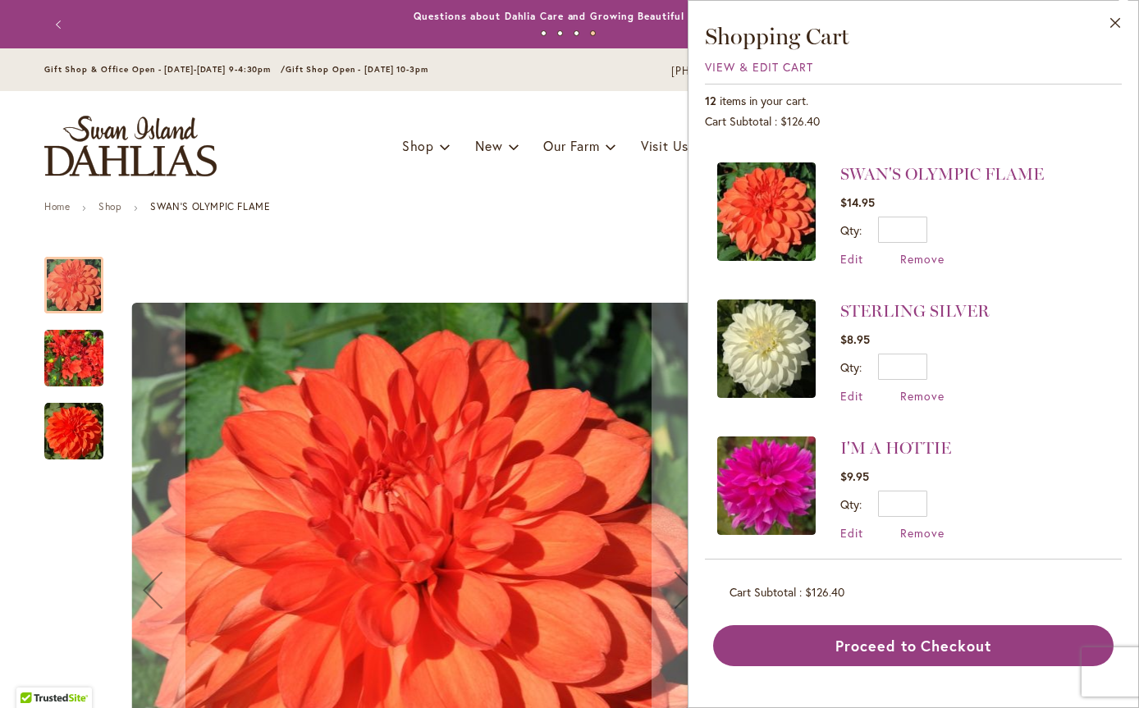
scroll to position [574, 0]
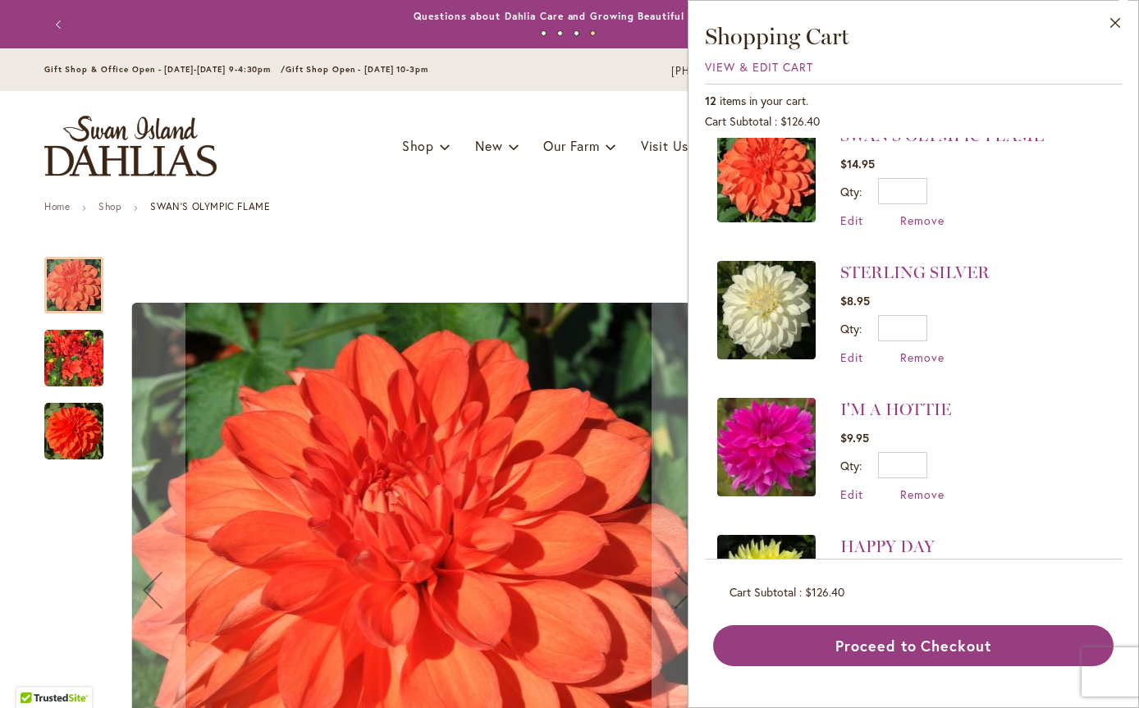
click at [755, 300] on img at bounding box center [766, 310] width 98 height 98
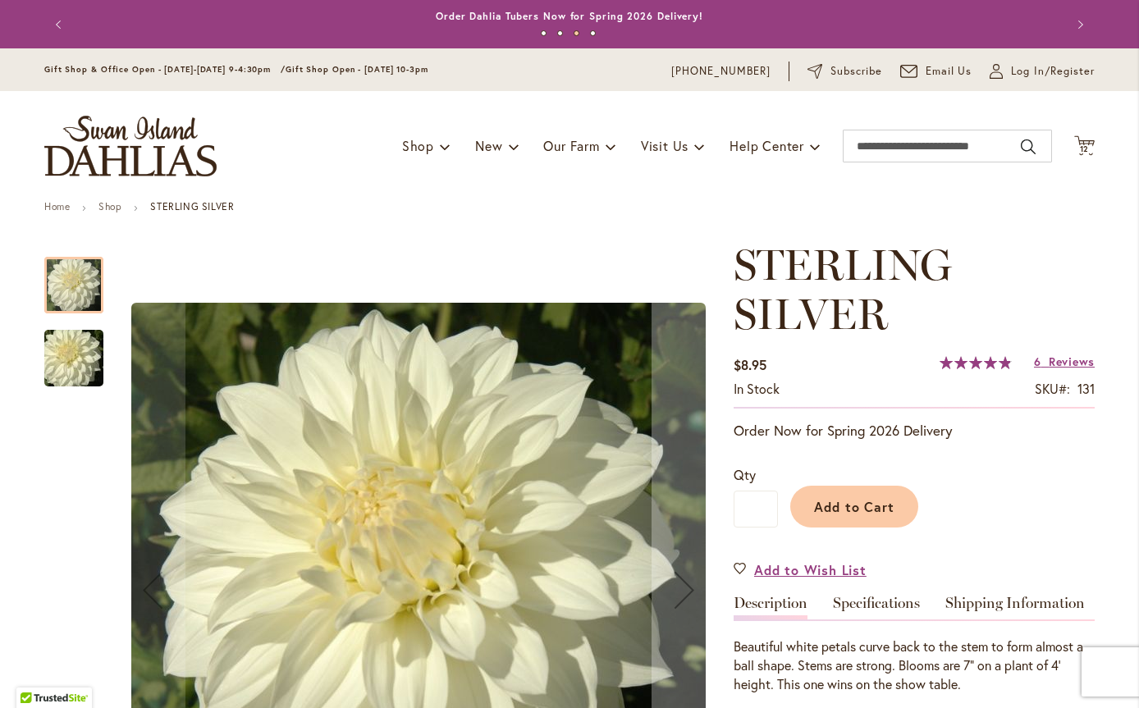
click at [1080, 147] on span "12" at bounding box center [1085, 149] width 10 height 11
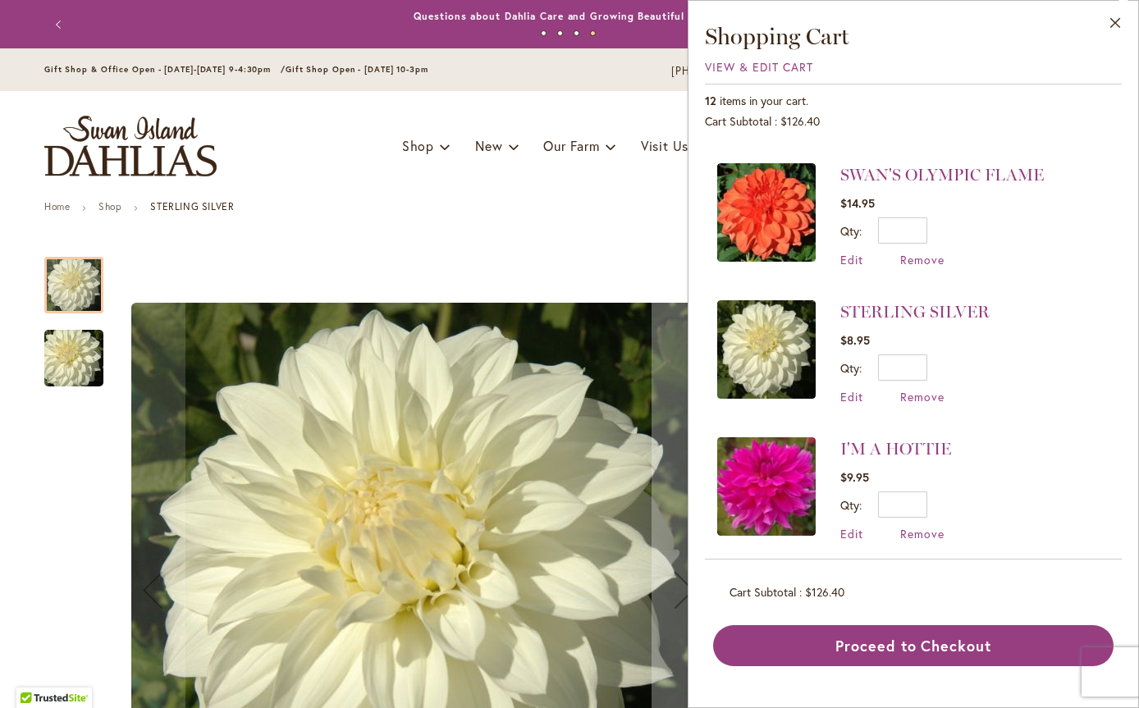
scroll to position [574, 0]
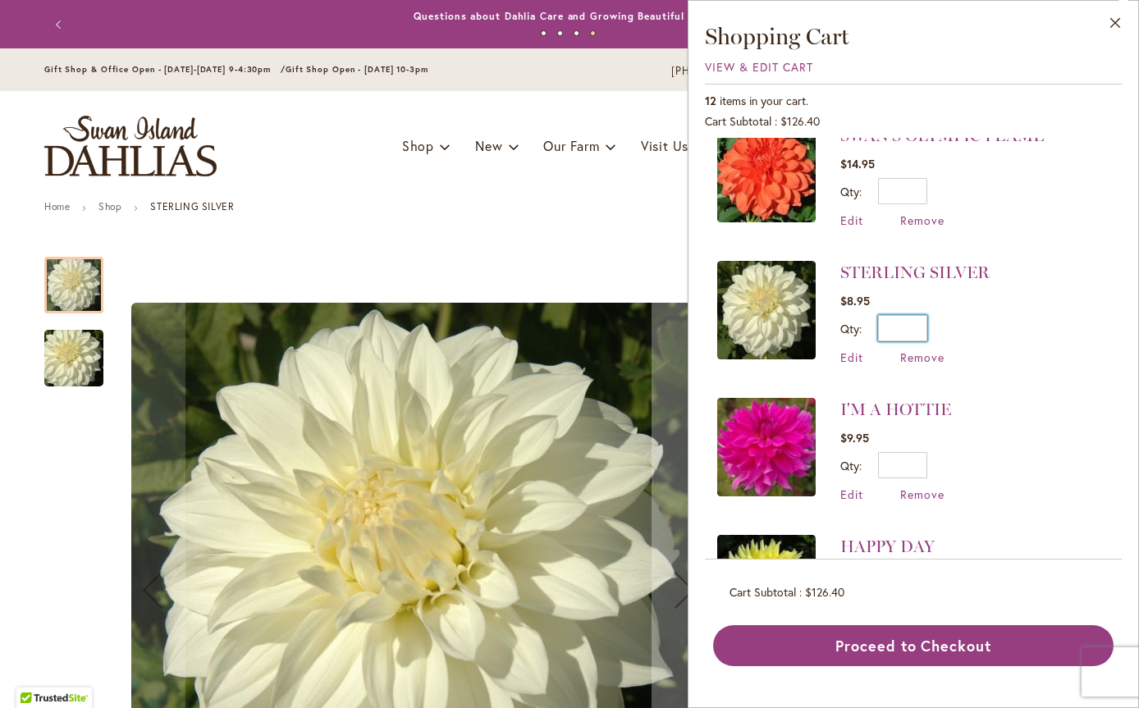
click at [917, 322] on input "*" at bounding box center [902, 328] width 49 height 26
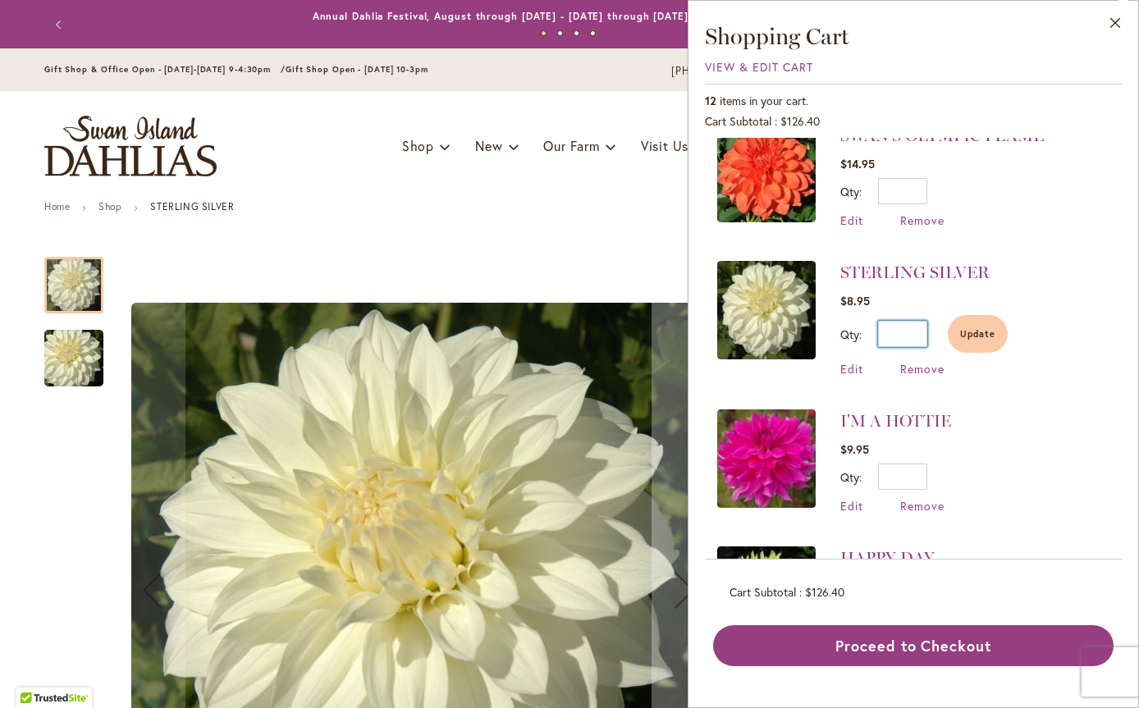
type input "*"
click at [982, 328] on span "Update" at bounding box center [977, 333] width 35 height 11
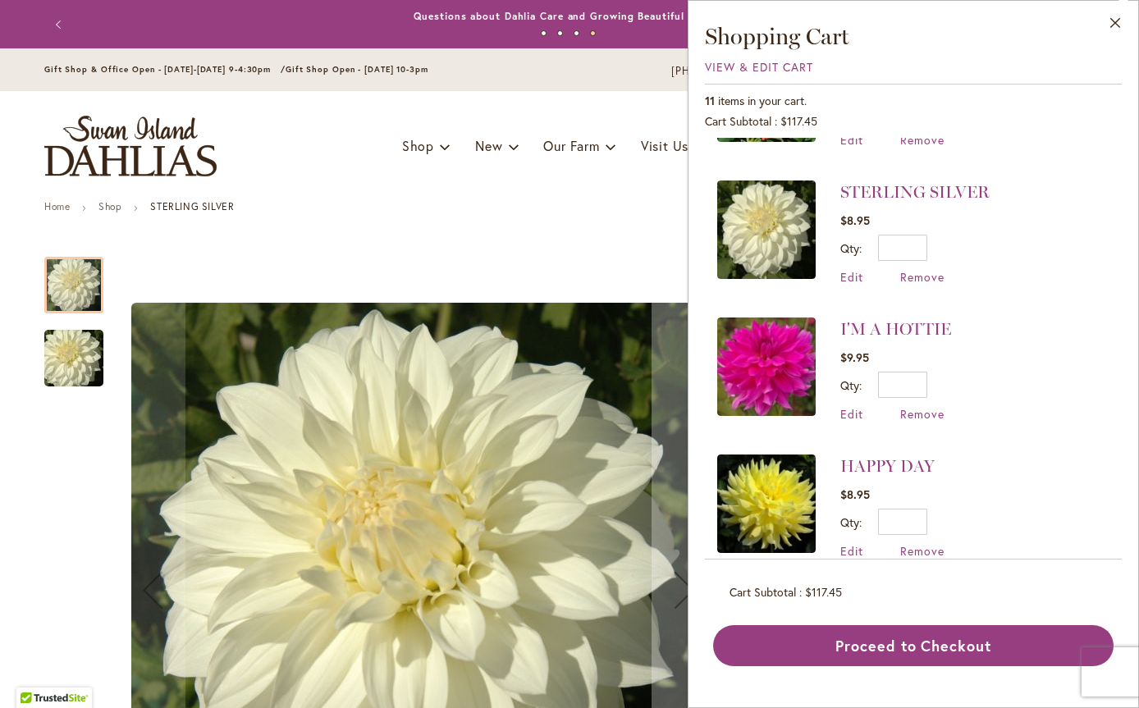
scroll to position [657, 0]
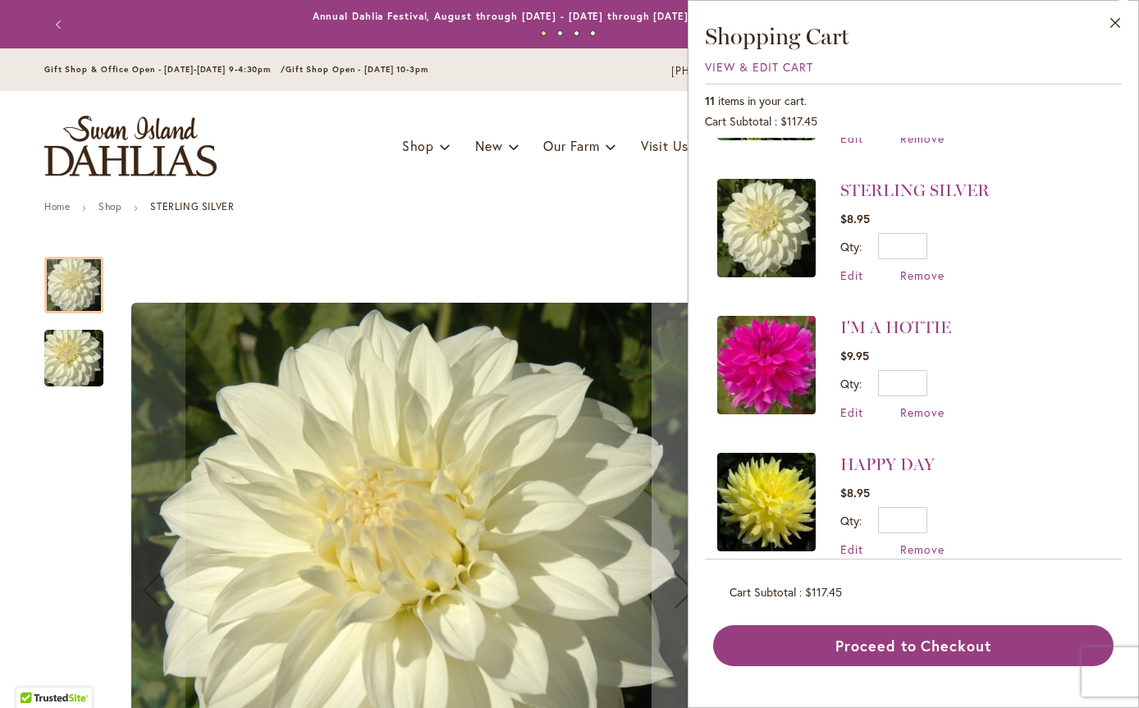
click at [915, 405] on span "Remove" at bounding box center [922, 413] width 44 height 16
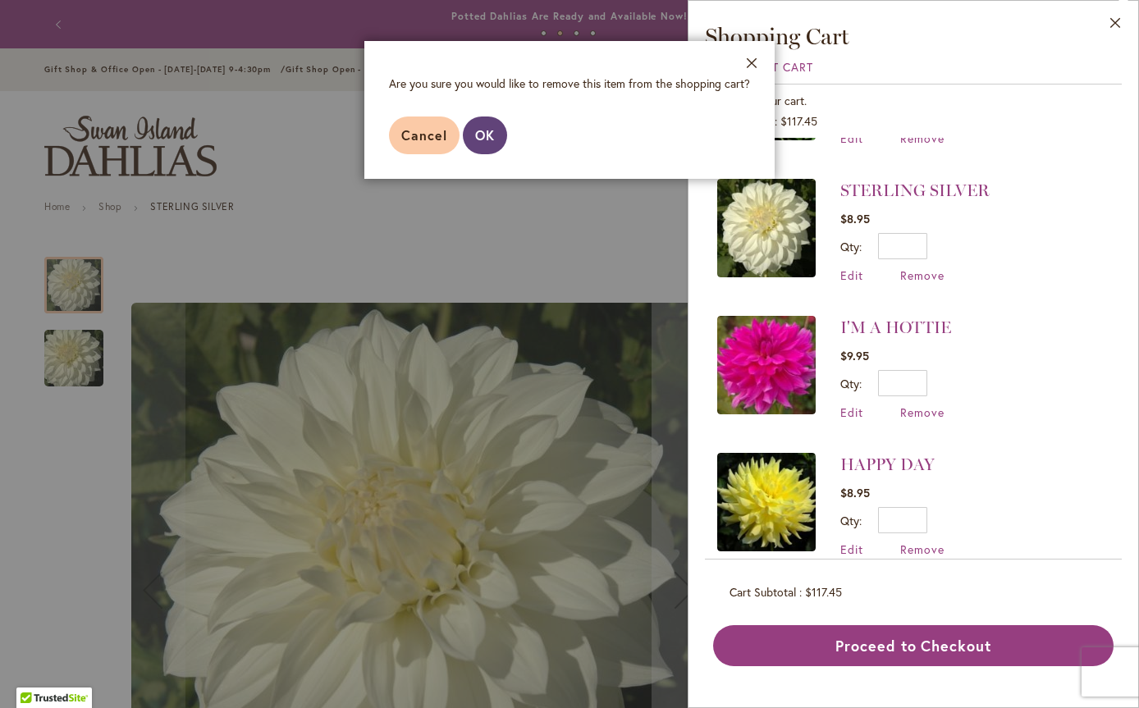
click at [486, 125] on button "OK" at bounding box center [485, 136] width 44 height 38
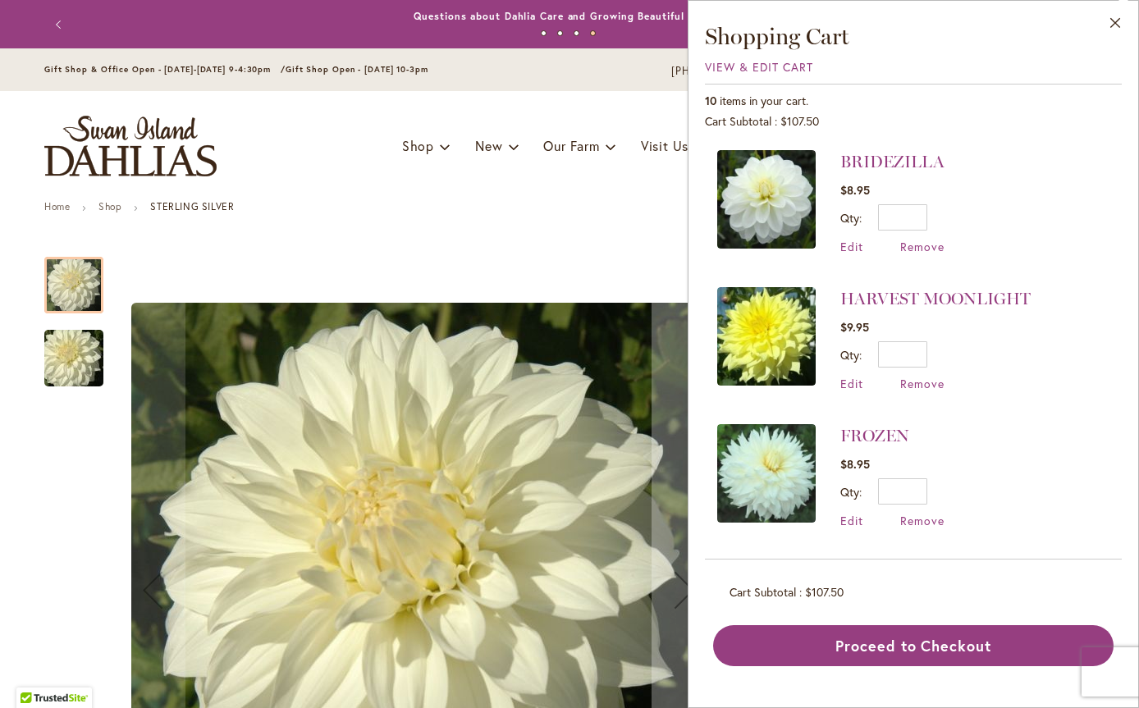
click at [753, 66] on span "View & Edit Cart" at bounding box center [759, 67] width 108 height 16
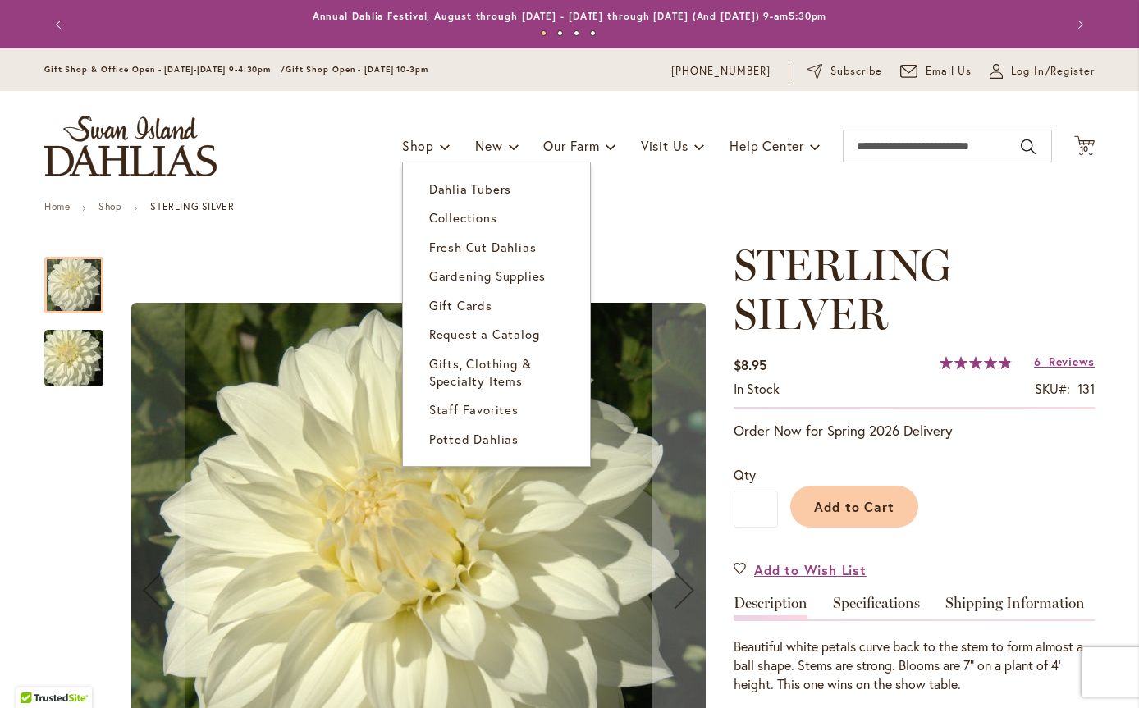
click at [417, 190] on link "Dahlia Tubers" at bounding box center [496, 189] width 187 height 29
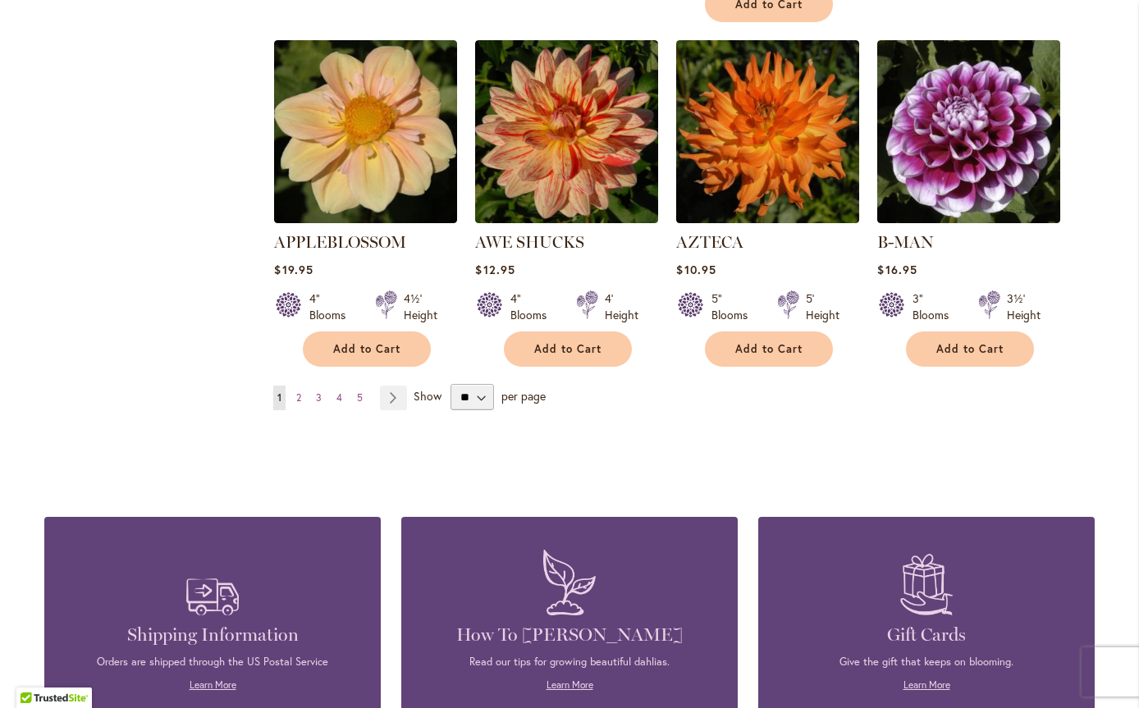
scroll to position [1395, 0]
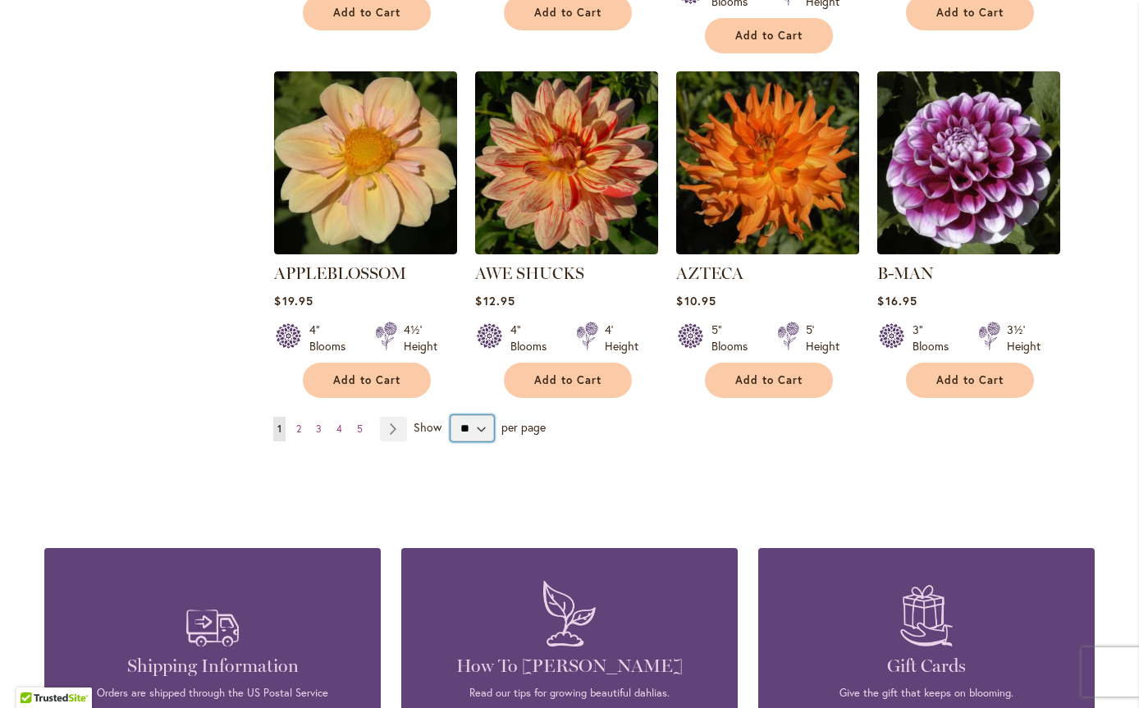
click at [476, 415] on select "** ** ** **" at bounding box center [472, 428] width 43 height 26
select select "**"
click at [451, 415] on select "** ** ** **" at bounding box center [472, 428] width 43 height 26
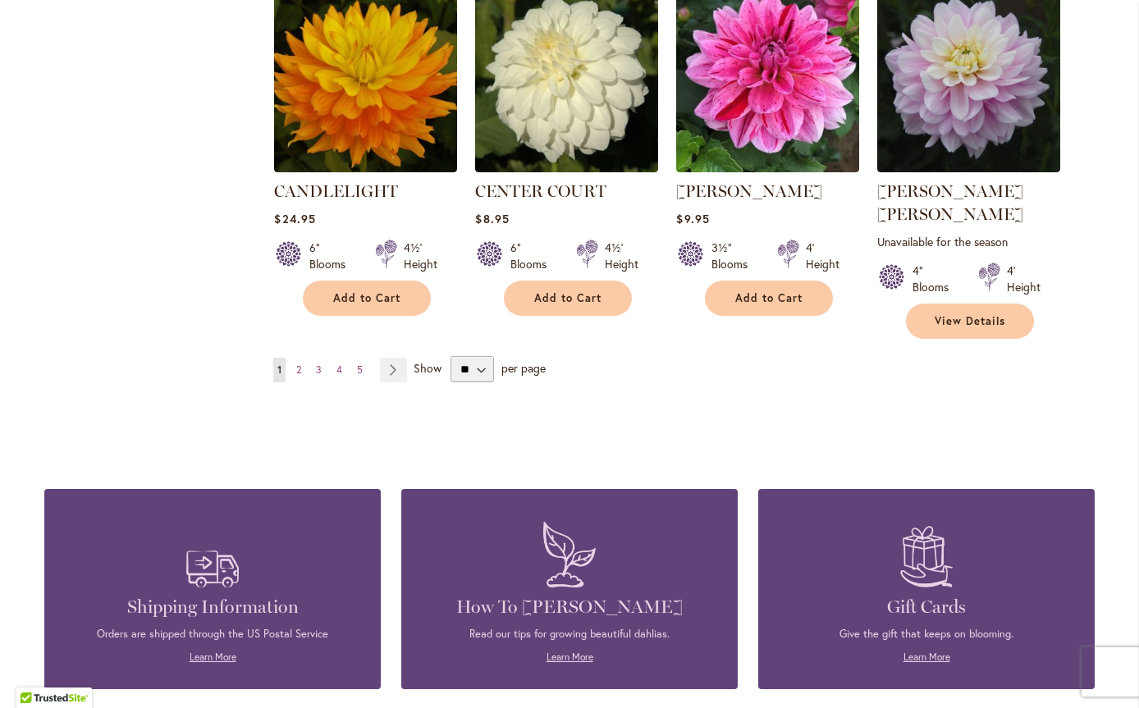
scroll to position [5673, 0]
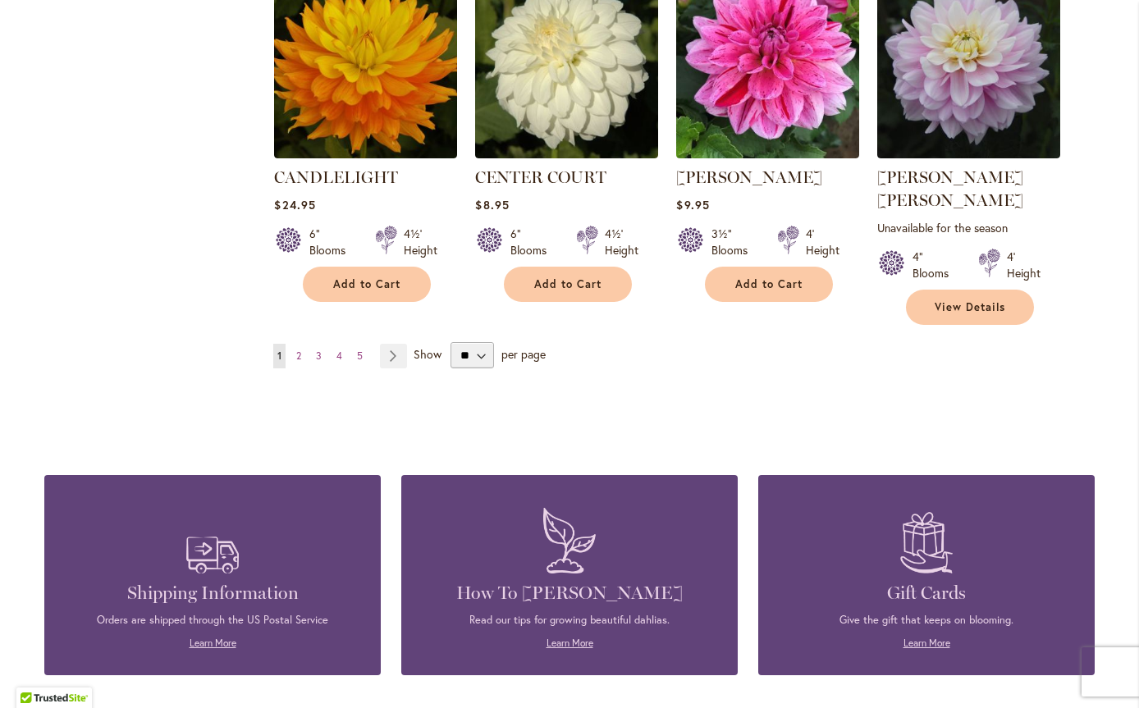
click at [296, 350] on span "2" at bounding box center [298, 356] width 5 height 12
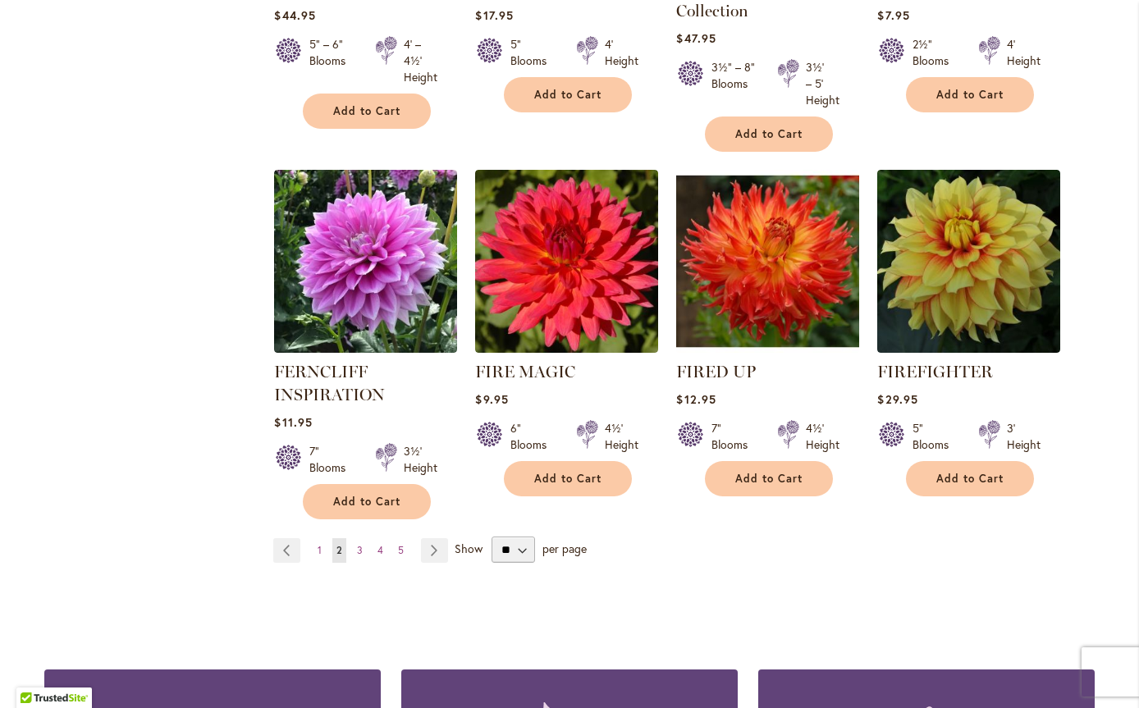
scroll to position [5588, 0]
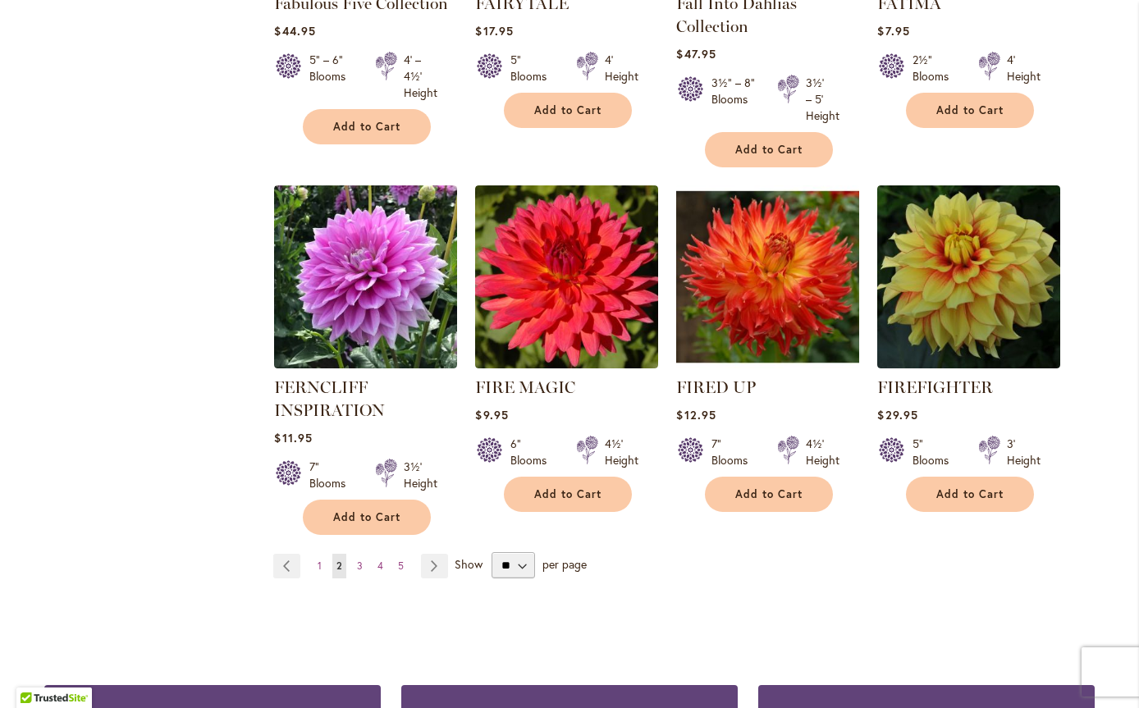
click at [378, 560] on span "4" at bounding box center [381, 566] width 6 height 12
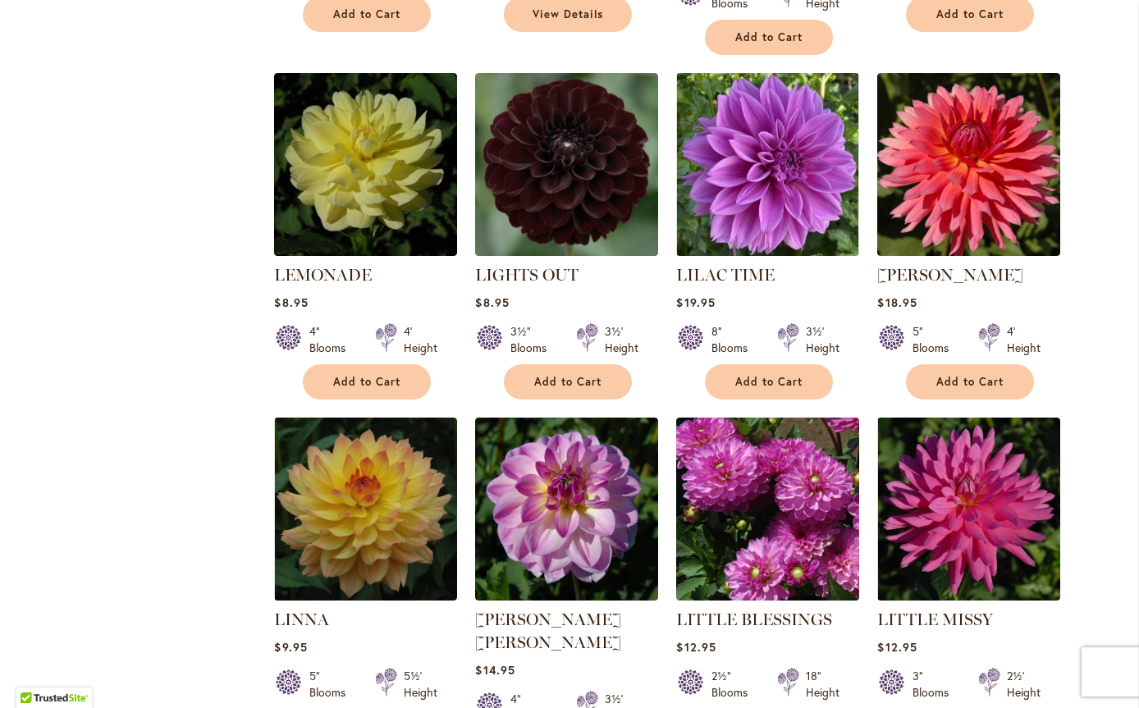
scroll to position [3560, 0]
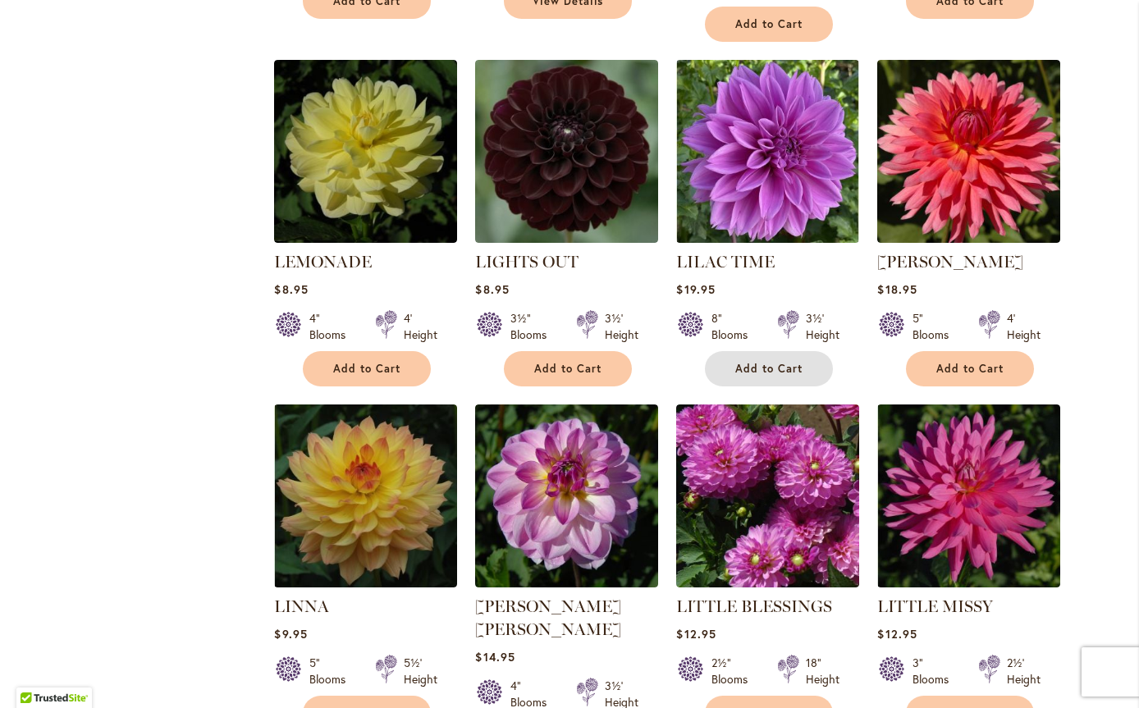
click at [744, 362] on span "Add to Cart" at bounding box center [768, 369] width 67 height 14
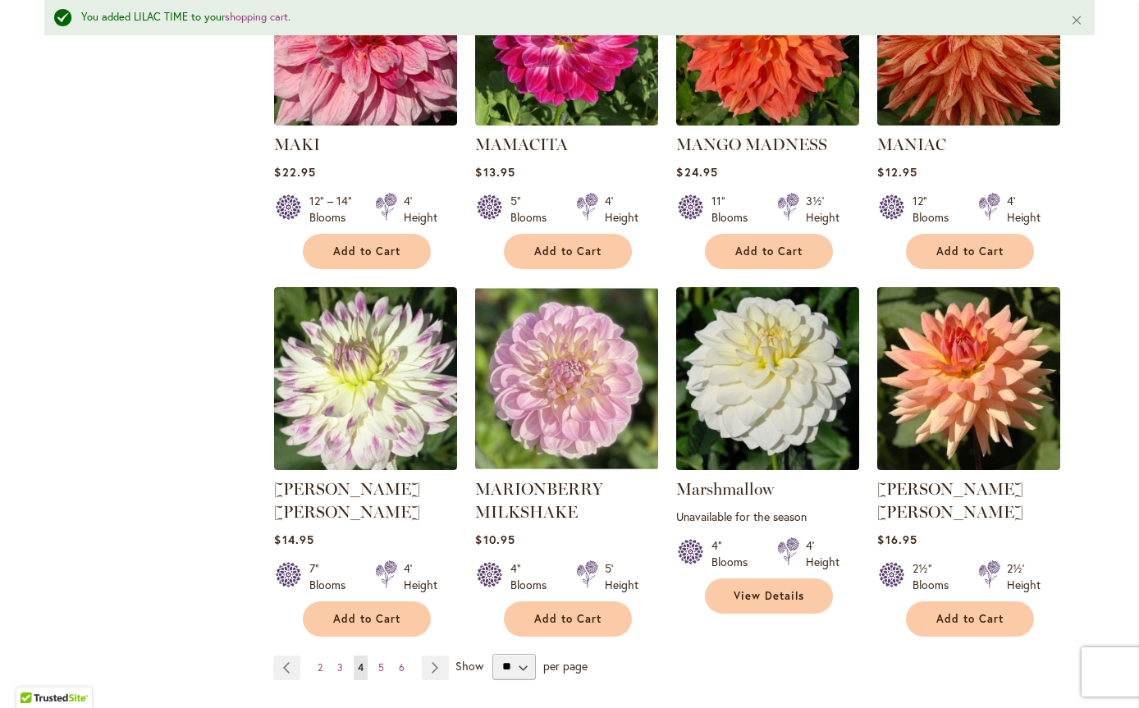
scroll to position [5491, 0]
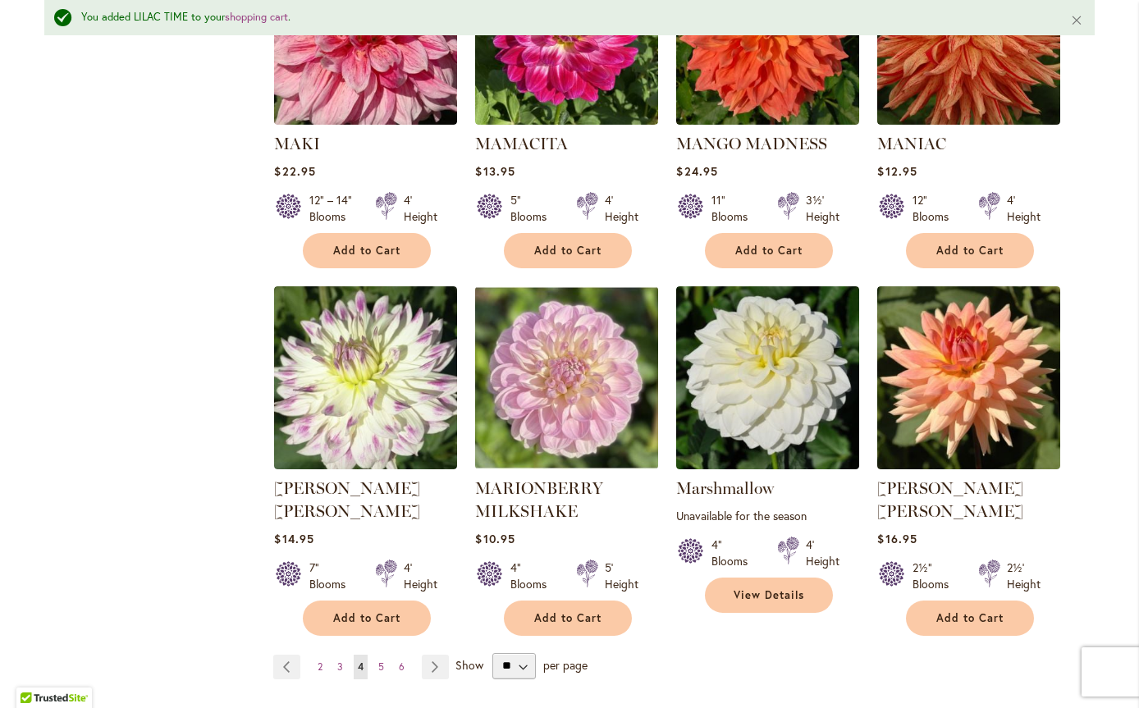
click at [428, 655] on link "Page Next" at bounding box center [435, 667] width 27 height 25
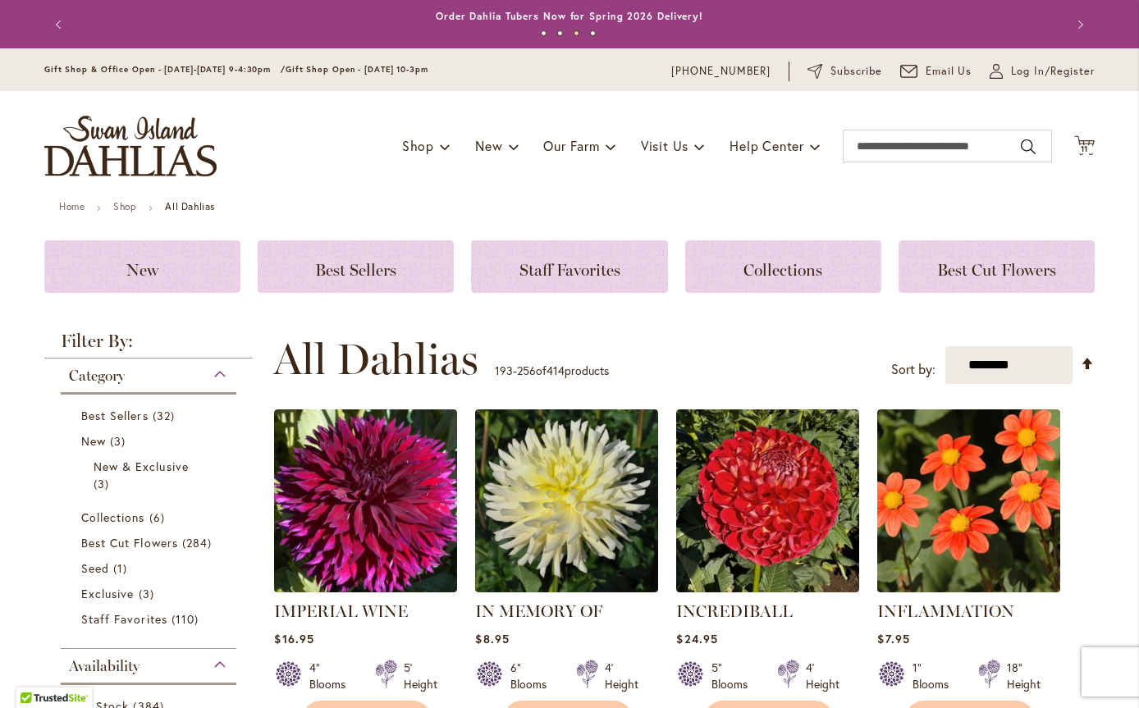
click at [1081, 144] on span "11" at bounding box center [1085, 149] width 8 height 11
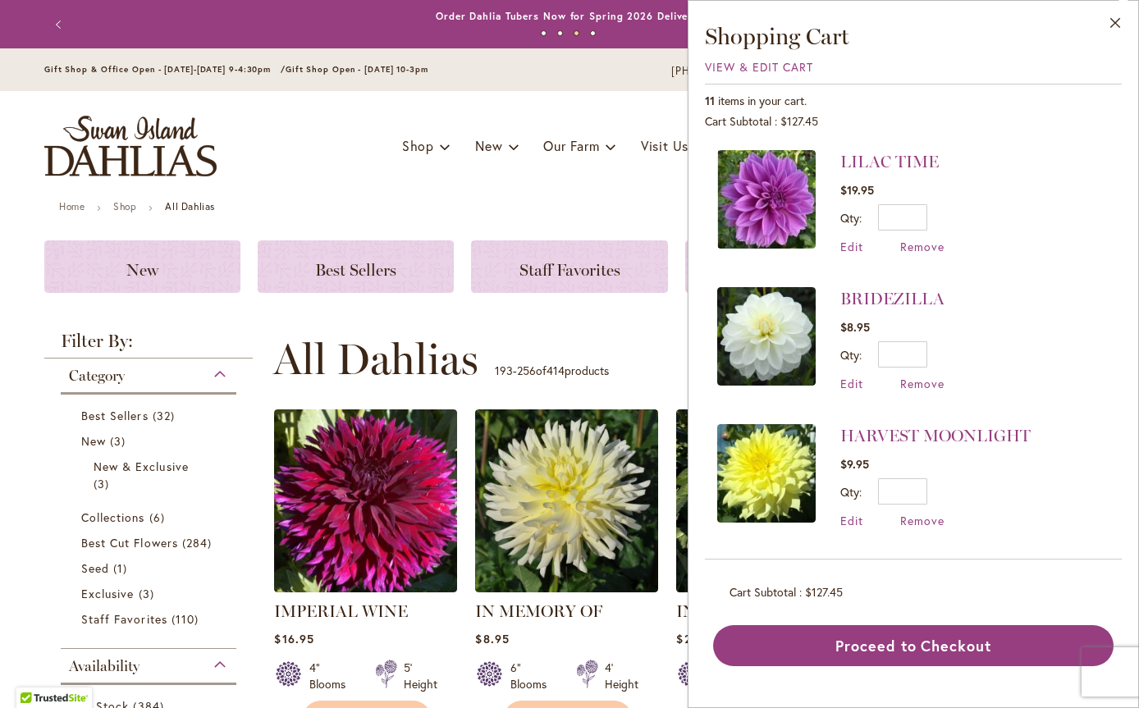
click at [756, 66] on span "View & Edit Cart" at bounding box center [759, 67] width 108 height 16
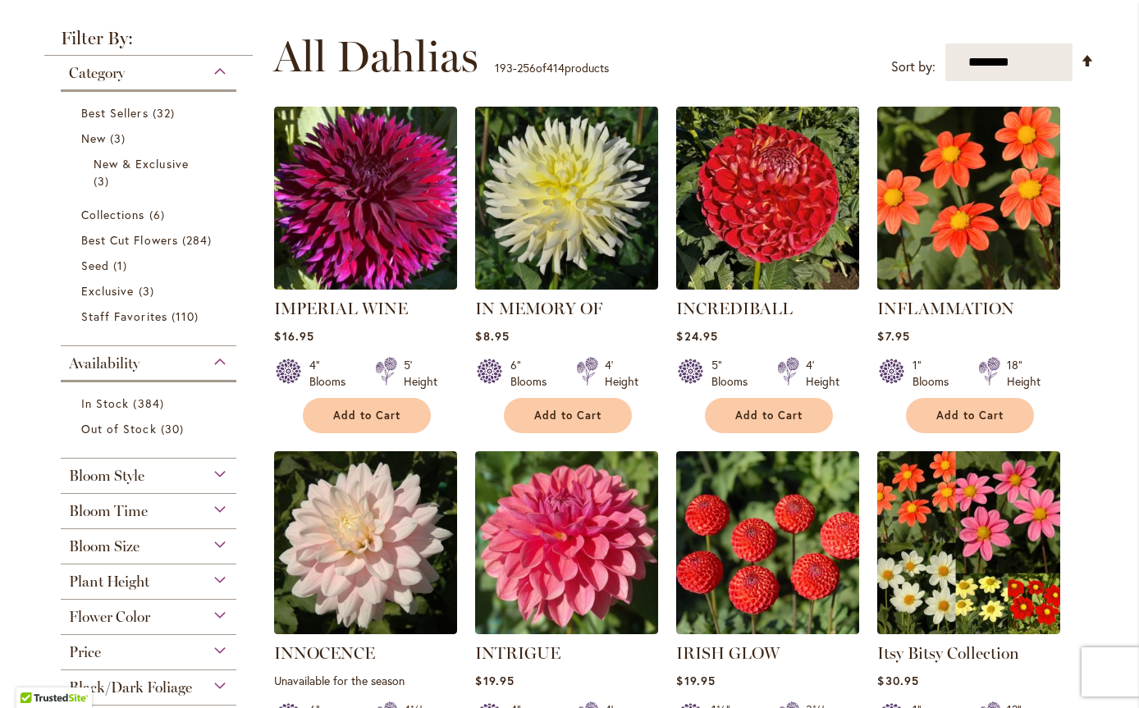
scroll to position [328, 0]
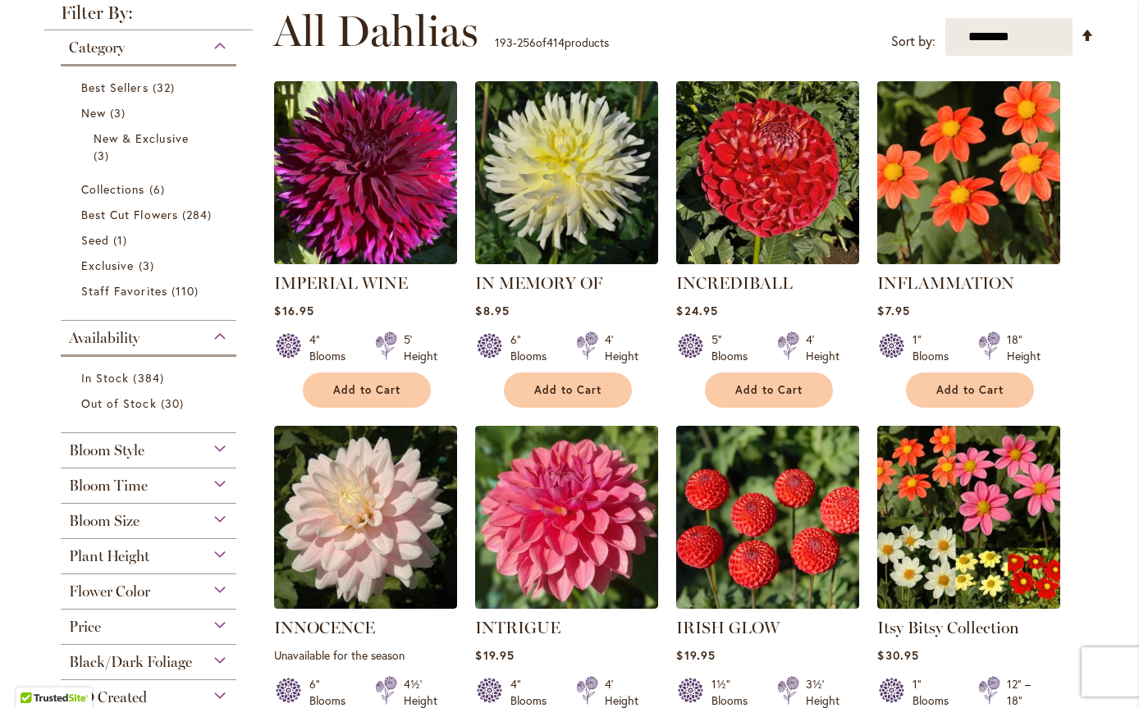
click at [213, 483] on div "Bloom Time" at bounding box center [149, 482] width 176 height 26
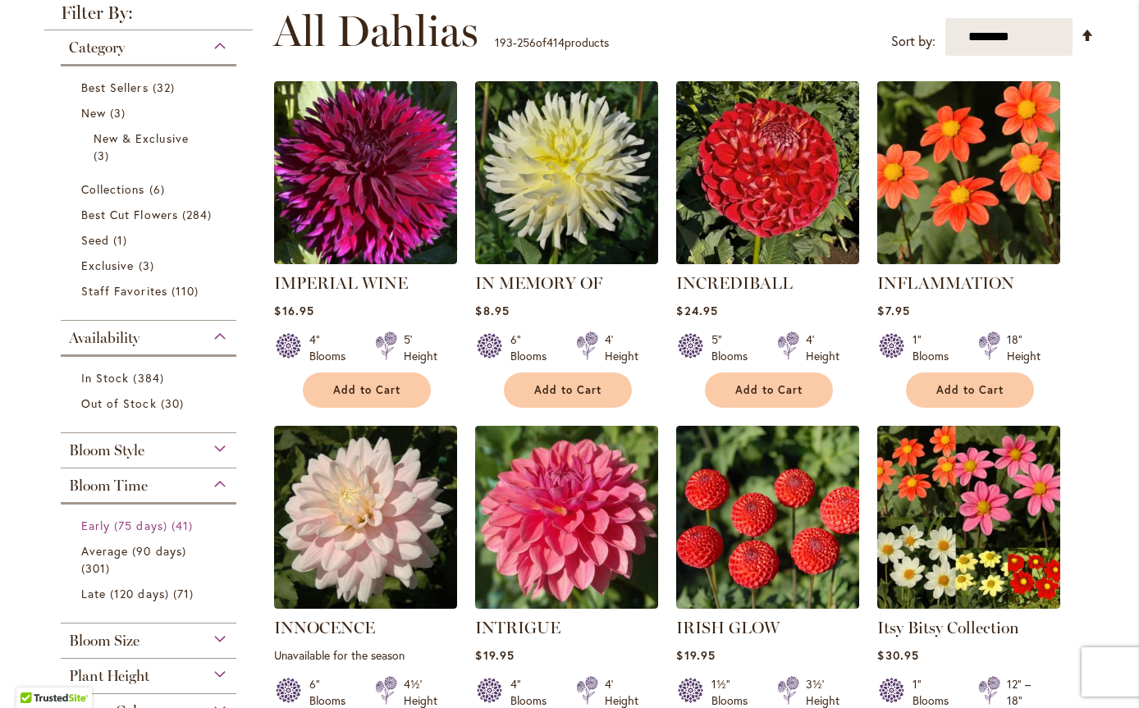
click at [149, 518] on span "Early (75 days)" at bounding box center [124, 526] width 86 height 16
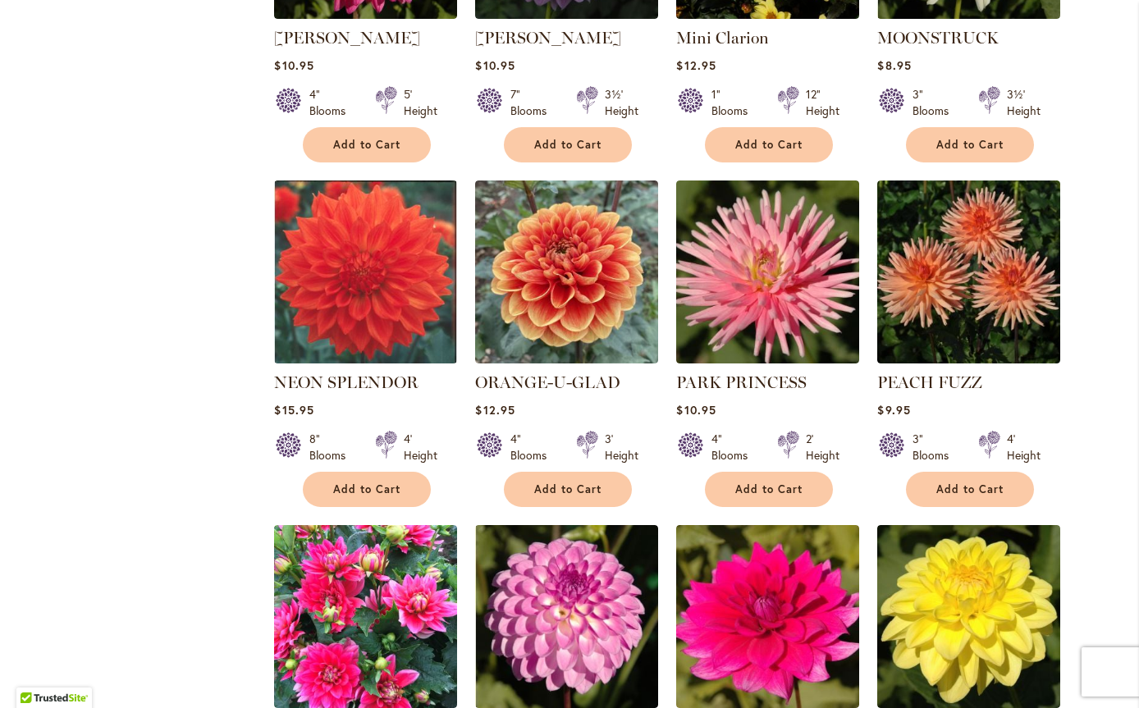
scroll to position [2708, 0]
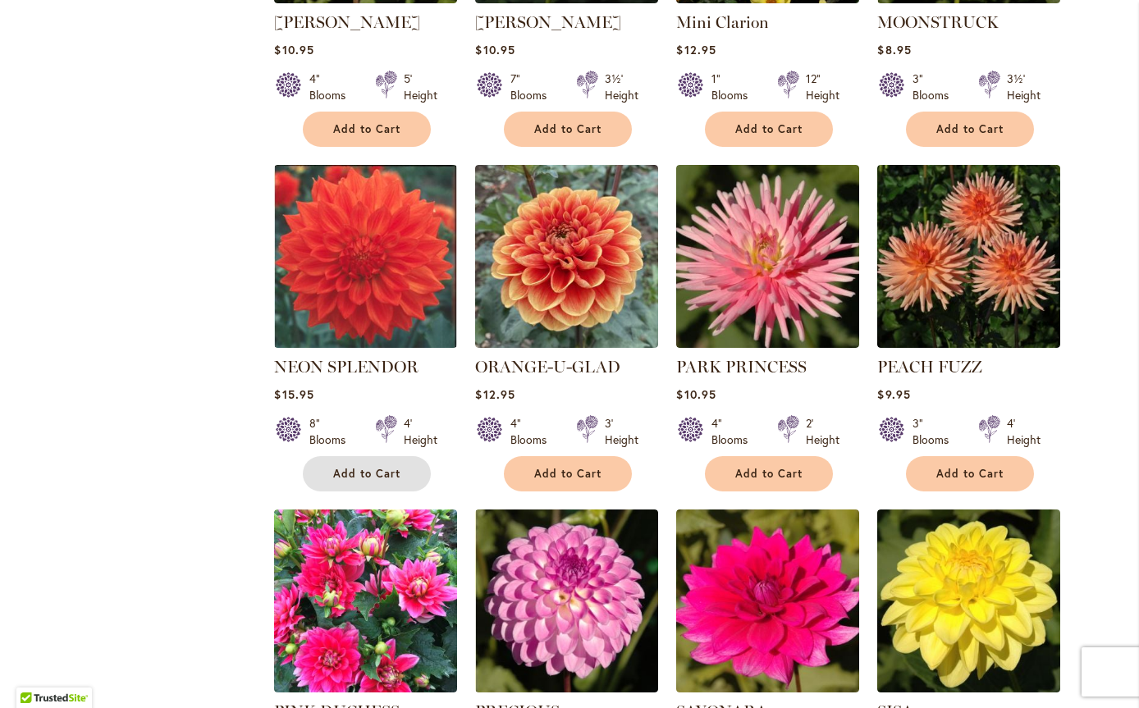
click at [341, 467] on span "Add to Cart" at bounding box center [366, 474] width 67 height 14
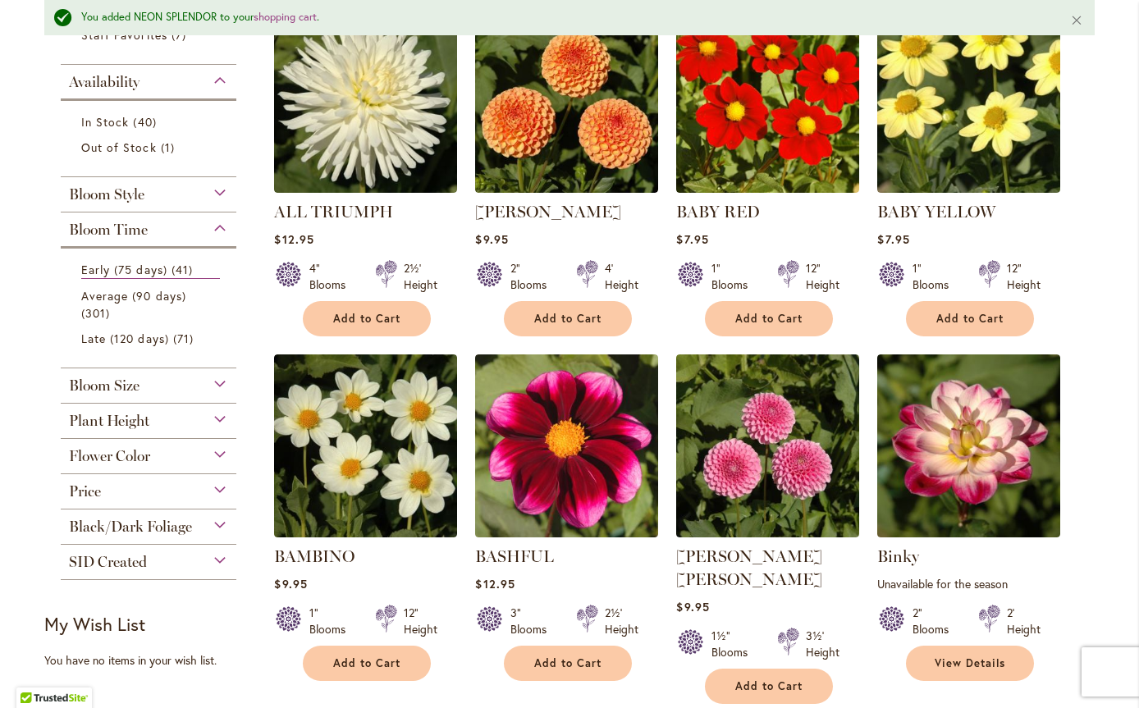
scroll to position [492, 0]
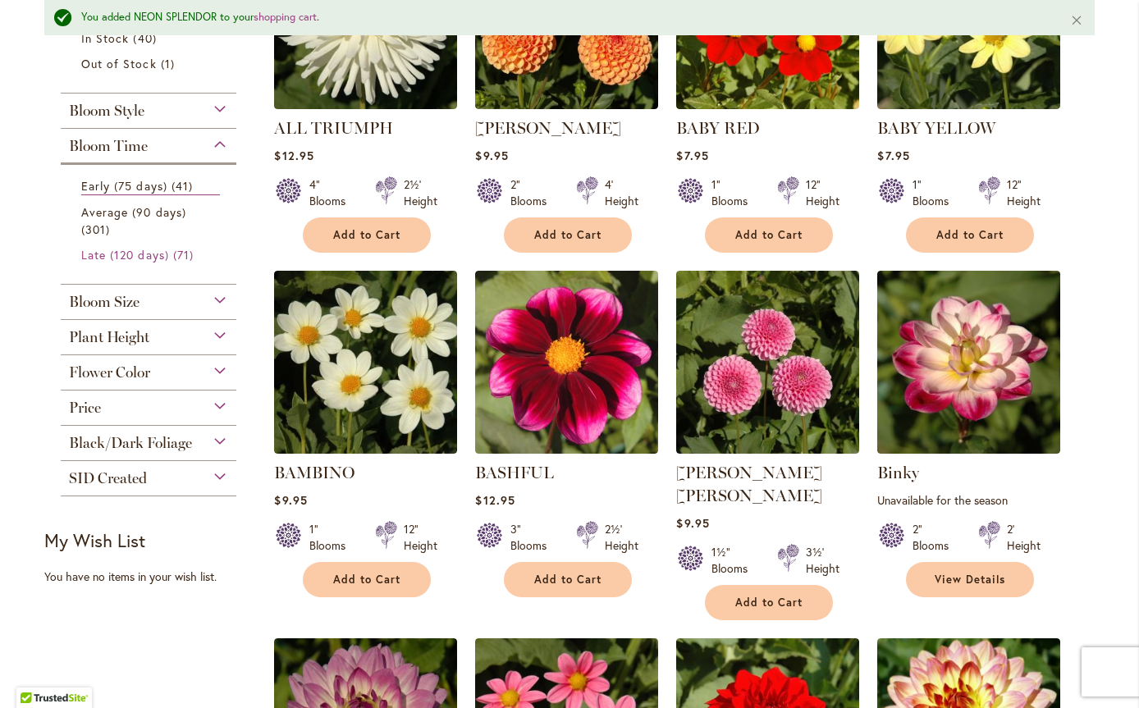
click at [108, 252] on span "Late (120 days)" at bounding box center [125, 255] width 88 height 16
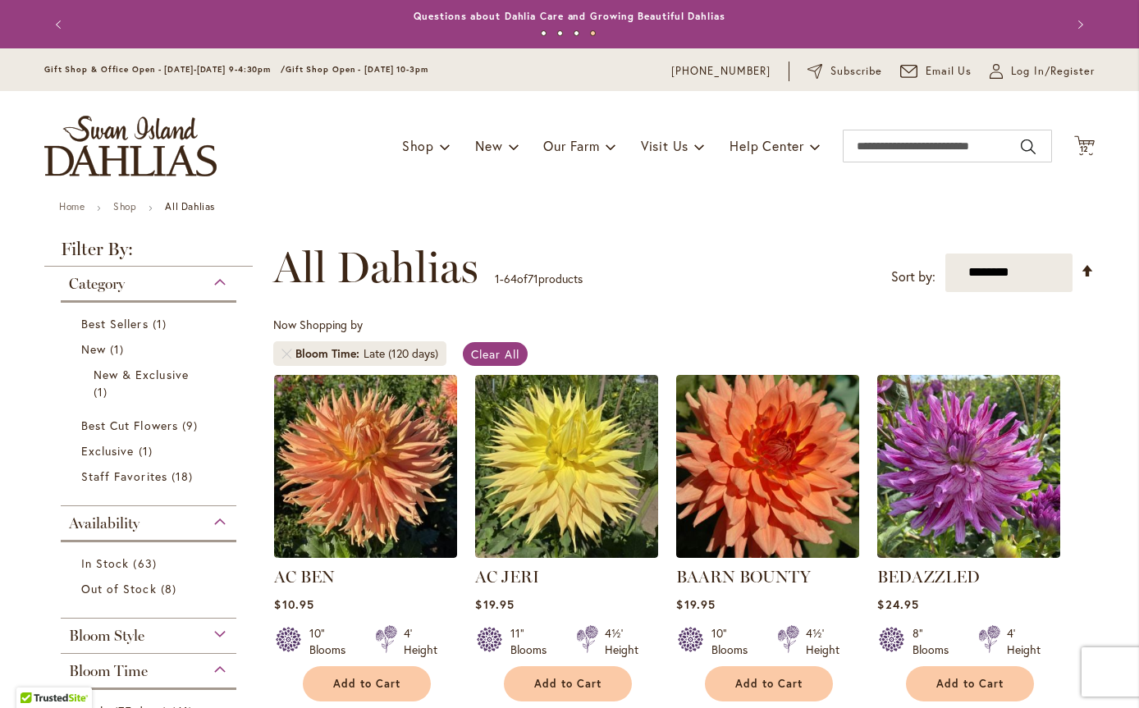
click at [1080, 146] on span "12" at bounding box center [1085, 149] width 10 height 11
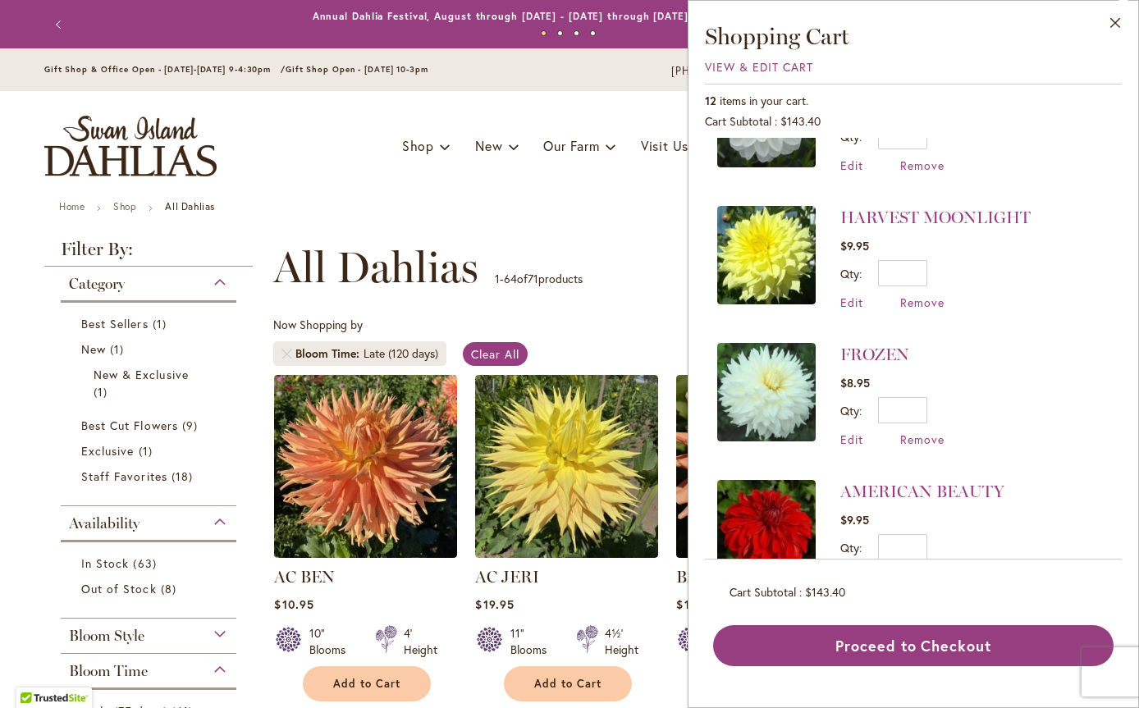
scroll to position [410, 0]
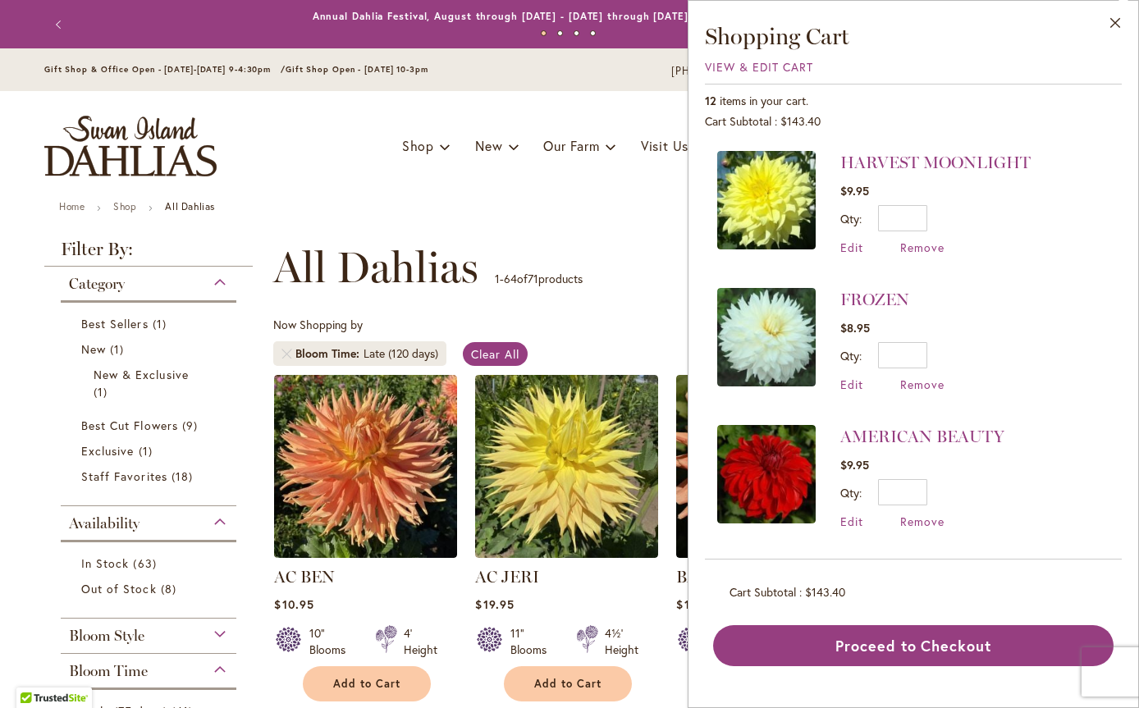
click at [918, 383] on span "Remove" at bounding box center [922, 385] width 44 height 16
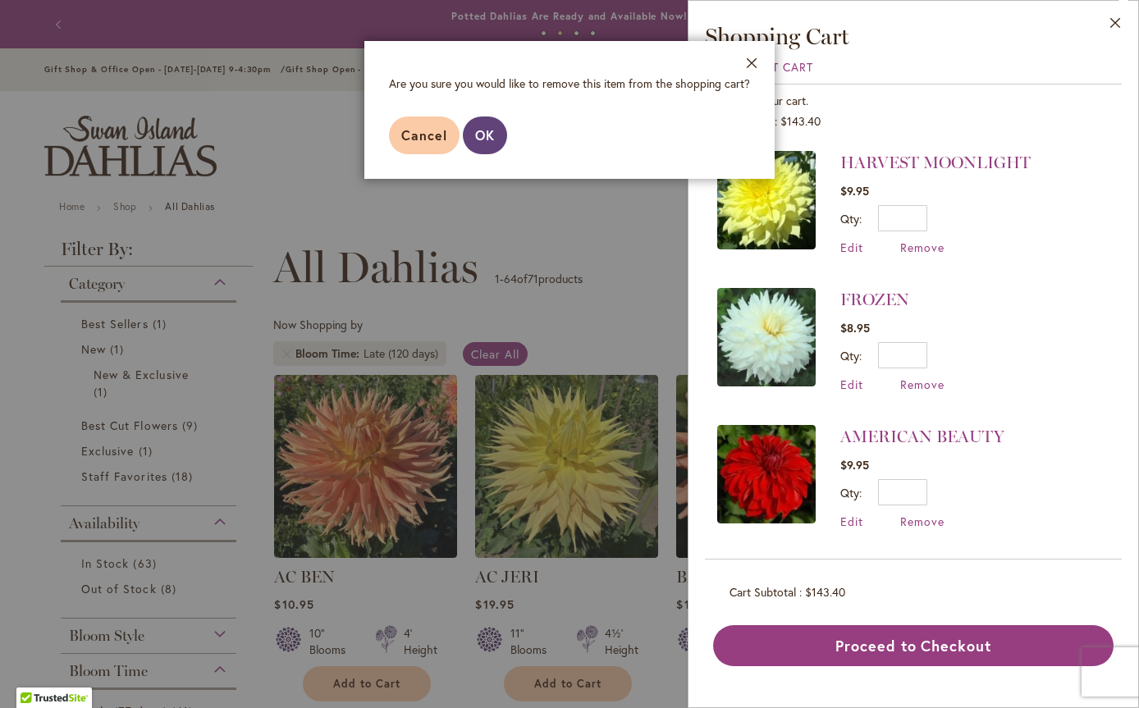
click at [485, 136] on span "OK" at bounding box center [485, 134] width 20 height 17
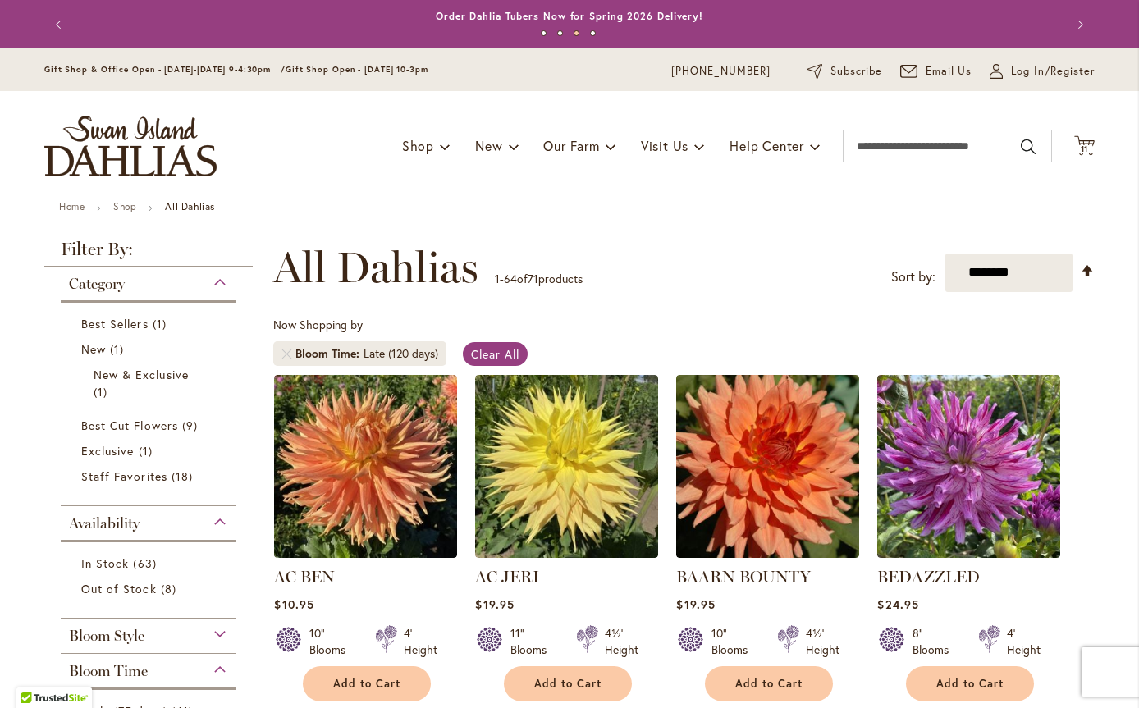
click at [1082, 145] on span "11" at bounding box center [1085, 149] width 8 height 11
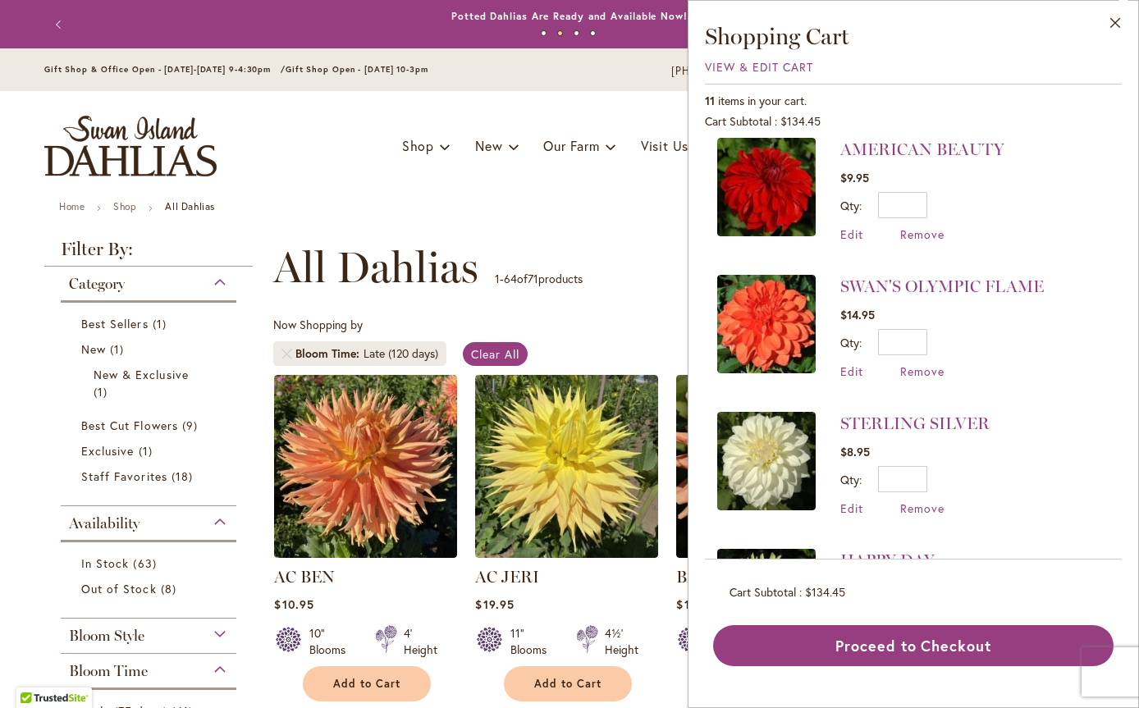
scroll to position [574, 0]
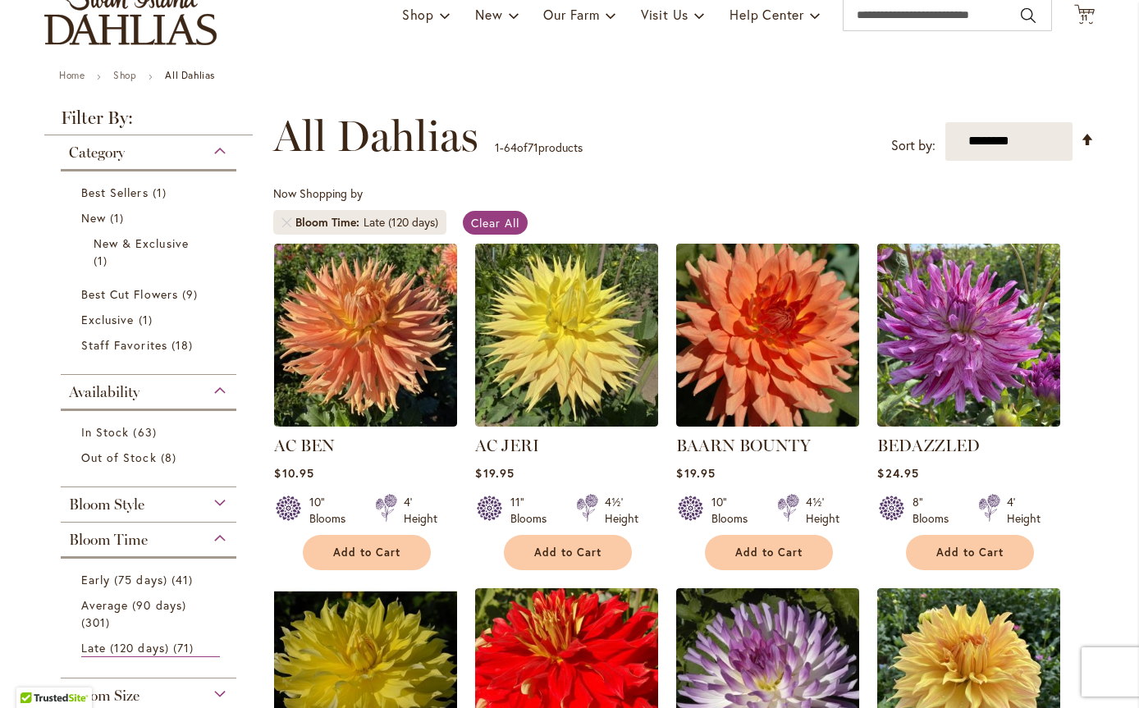
scroll to position [0, 0]
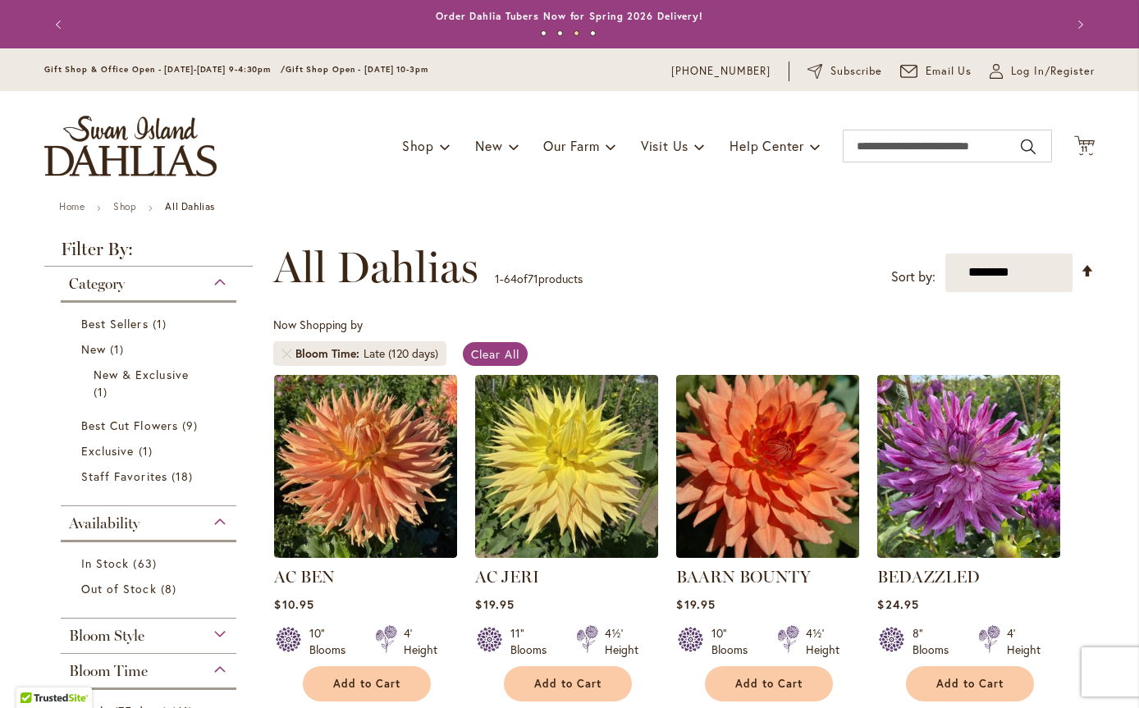
click at [1081, 144] on span "11" at bounding box center [1085, 149] width 8 height 11
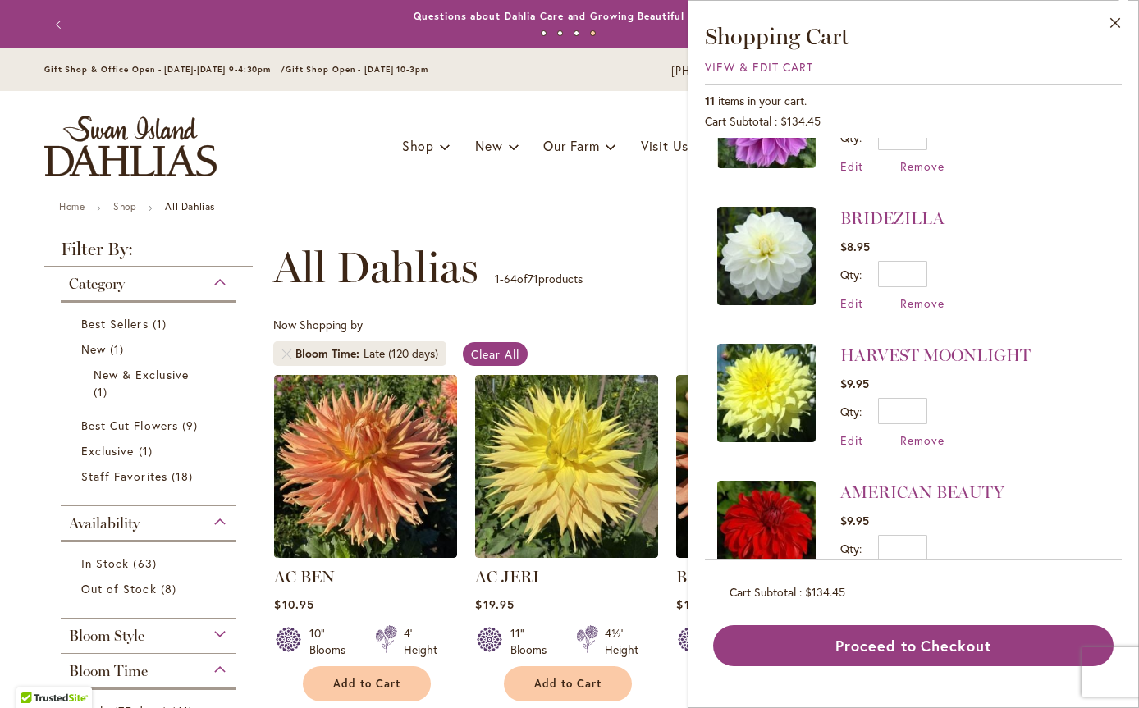
scroll to position [347, 0]
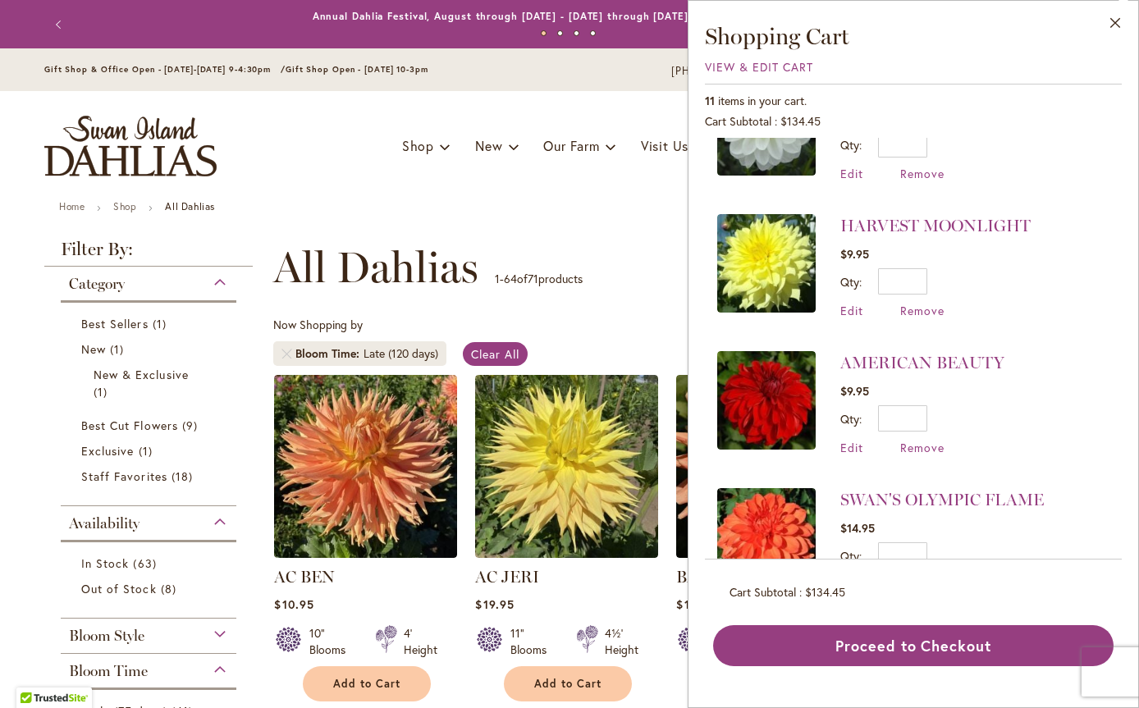
click at [923, 312] on span "Remove" at bounding box center [922, 311] width 44 height 16
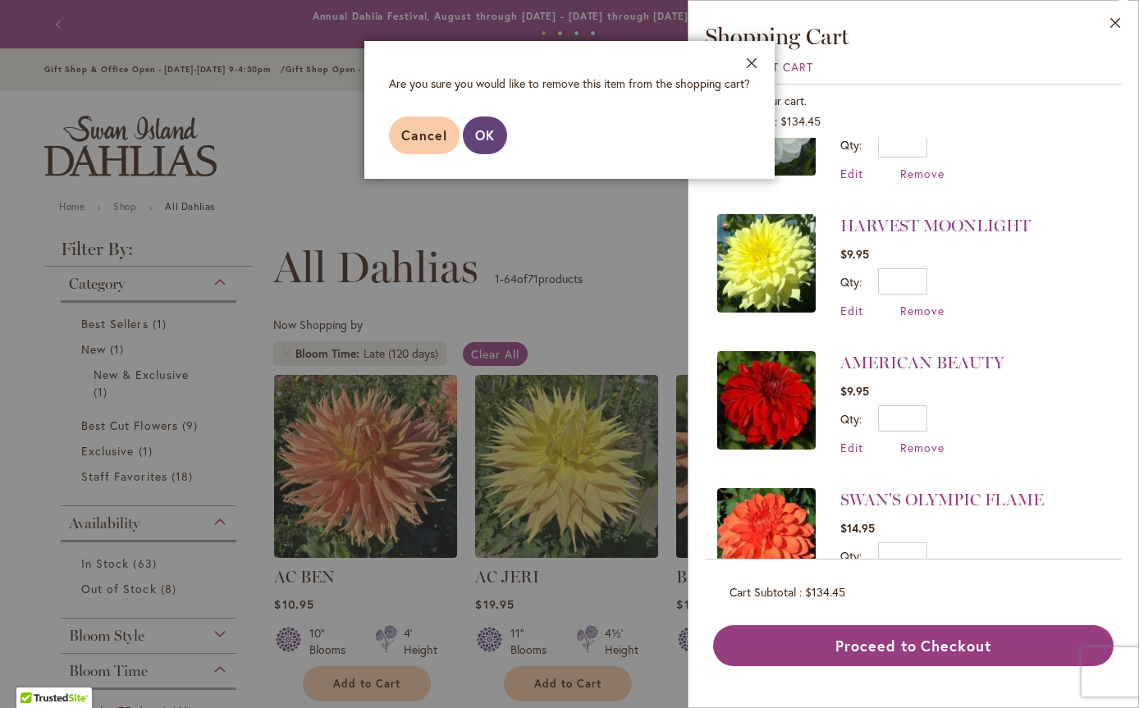
click at [490, 136] on span "OK" at bounding box center [485, 134] width 20 height 17
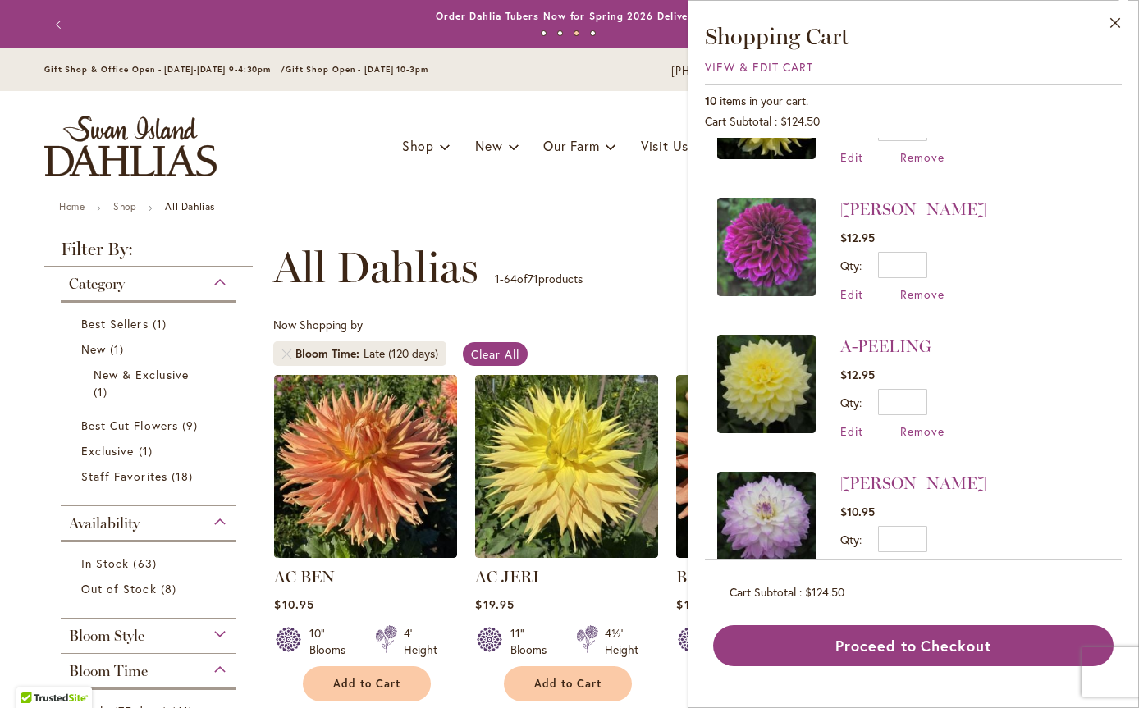
scroll to position [950, 0]
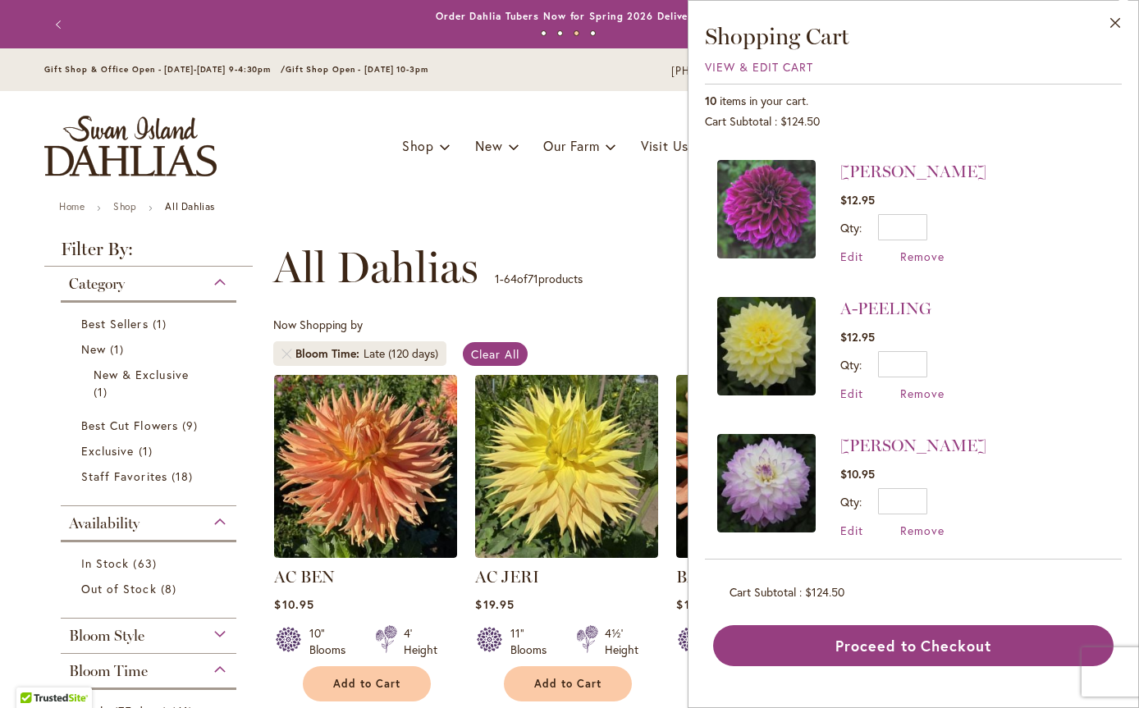
click at [630, 208] on ul "Home Shop All Dahlias" at bounding box center [569, 208] width 1021 height 15
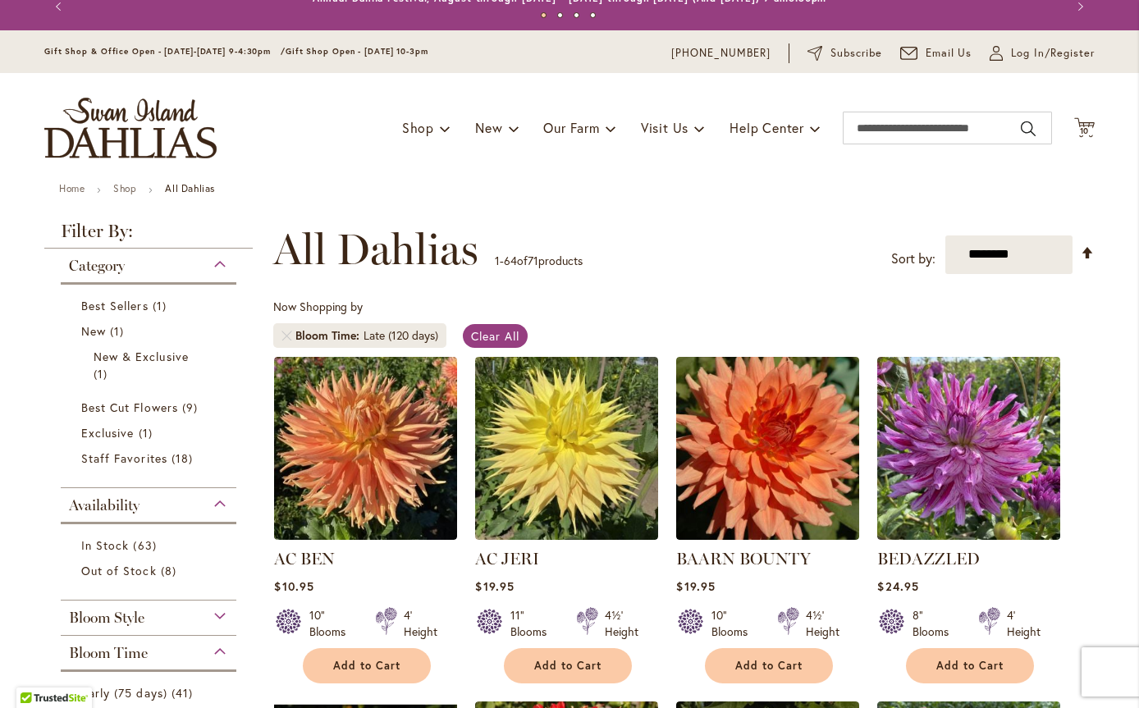
scroll to position [0, 0]
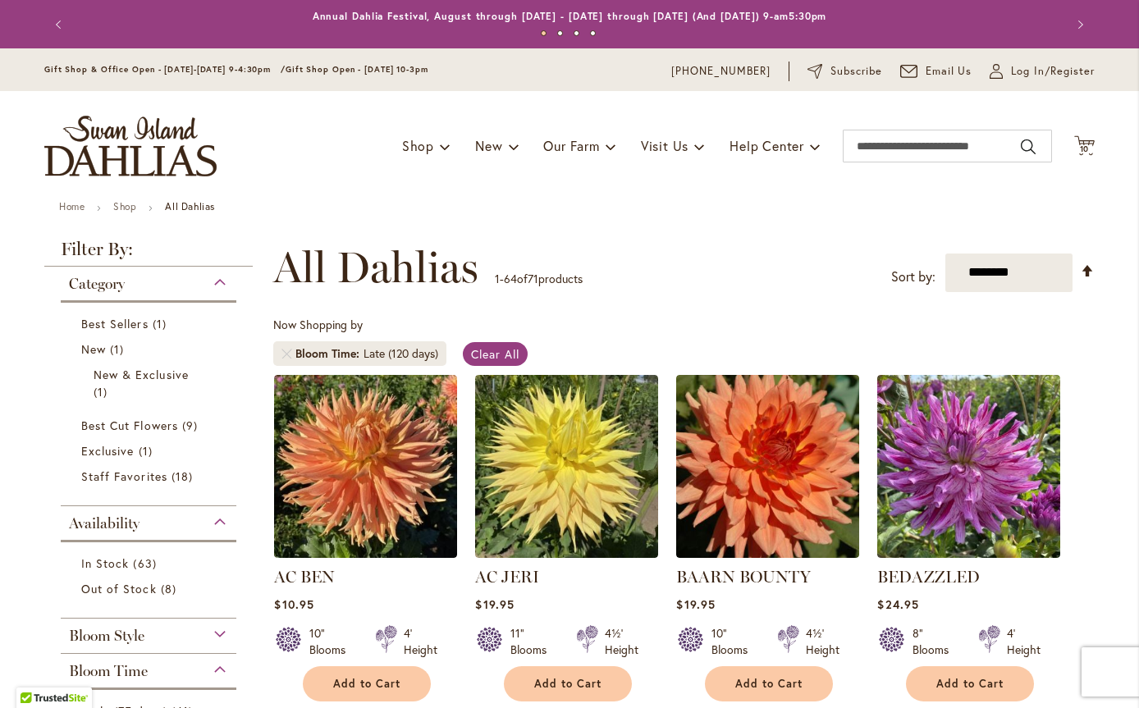
click at [1080, 146] on span "10" at bounding box center [1085, 149] width 10 height 11
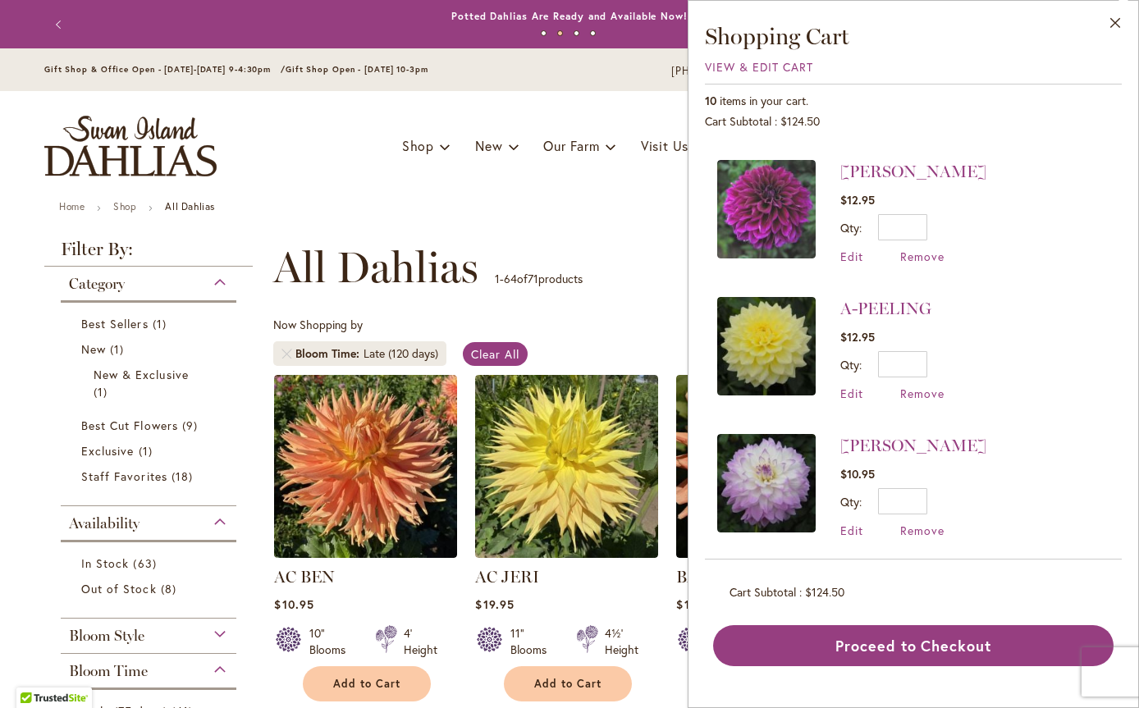
click at [913, 250] on span "Remove" at bounding box center [922, 257] width 44 height 16
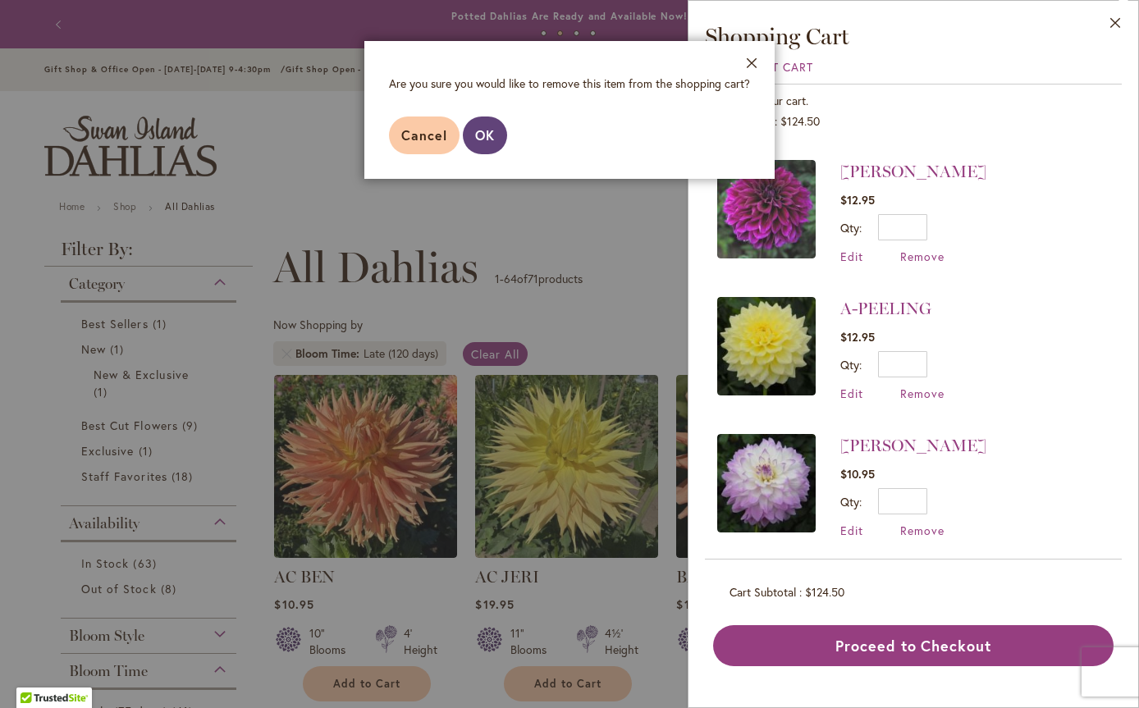
click at [487, 130] on span "OK" at bounding box center [485, 134] width 20 height 17
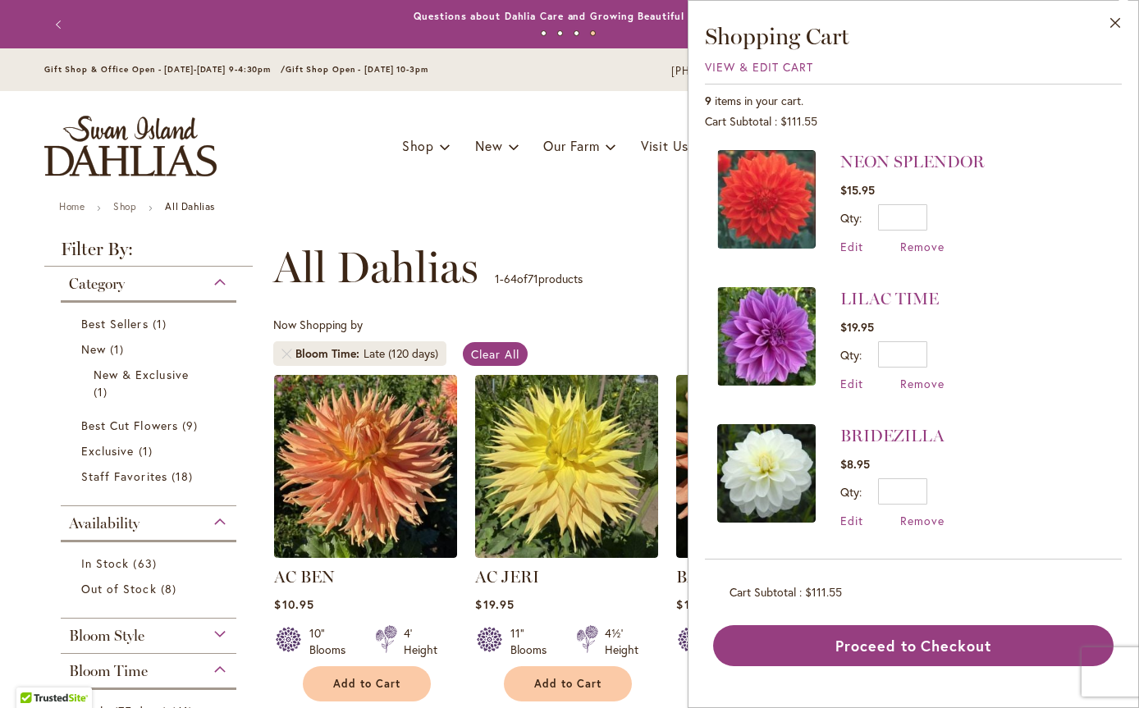
click at [586, 190] on div "Toggle Nav Shop Dahlia Tubers Collections Fresh Cut Dahlias Gardening Supplies …" at bounding box center [569, 146] width 1083 height 110
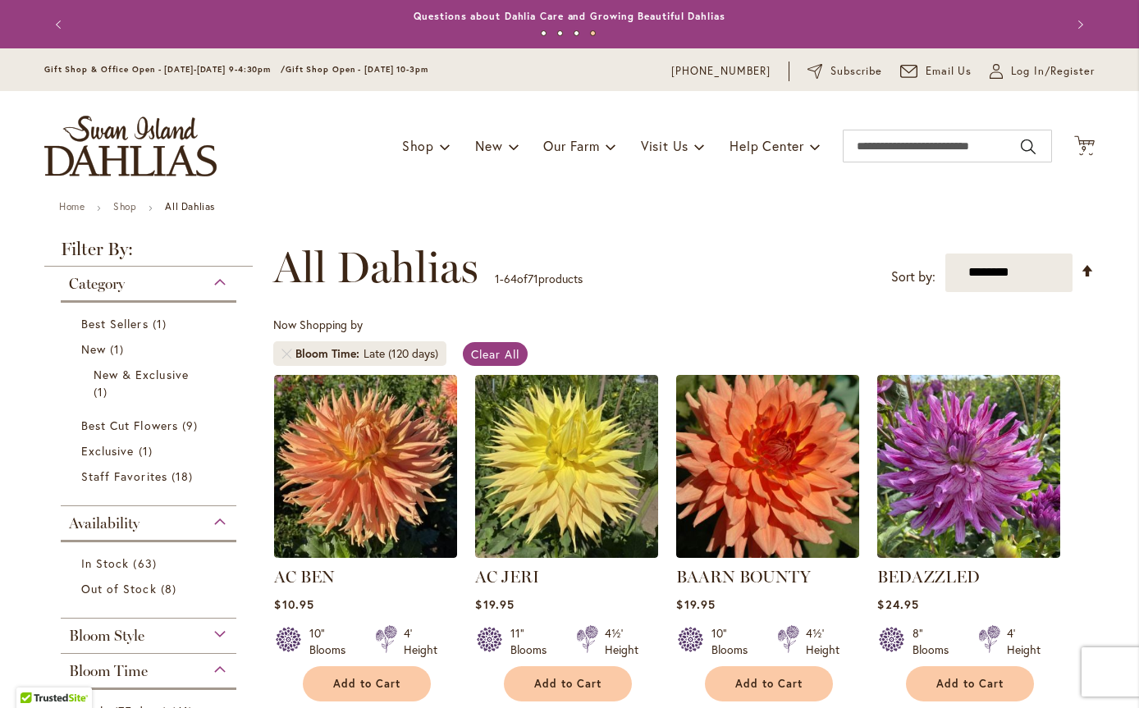
click at [1076, 140] on icon "Cart .cls-1 { fill: #231f20; }" at bounding box center [1084, 145] width 21 height 21
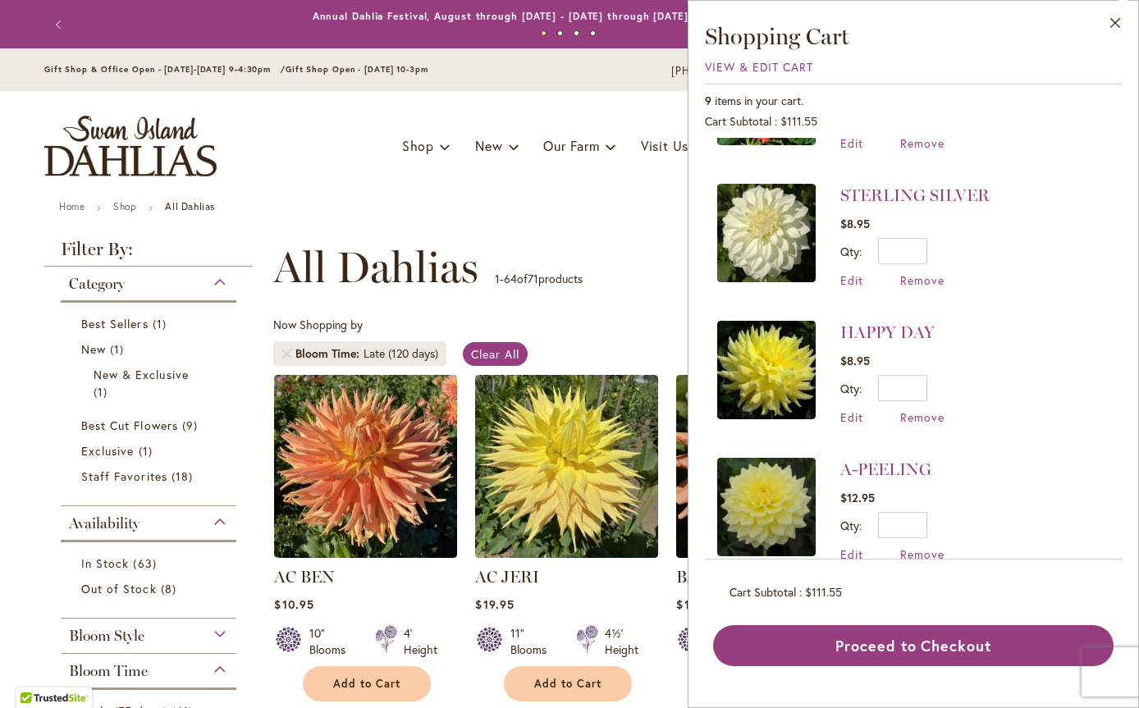
scroll to position [657, 0]
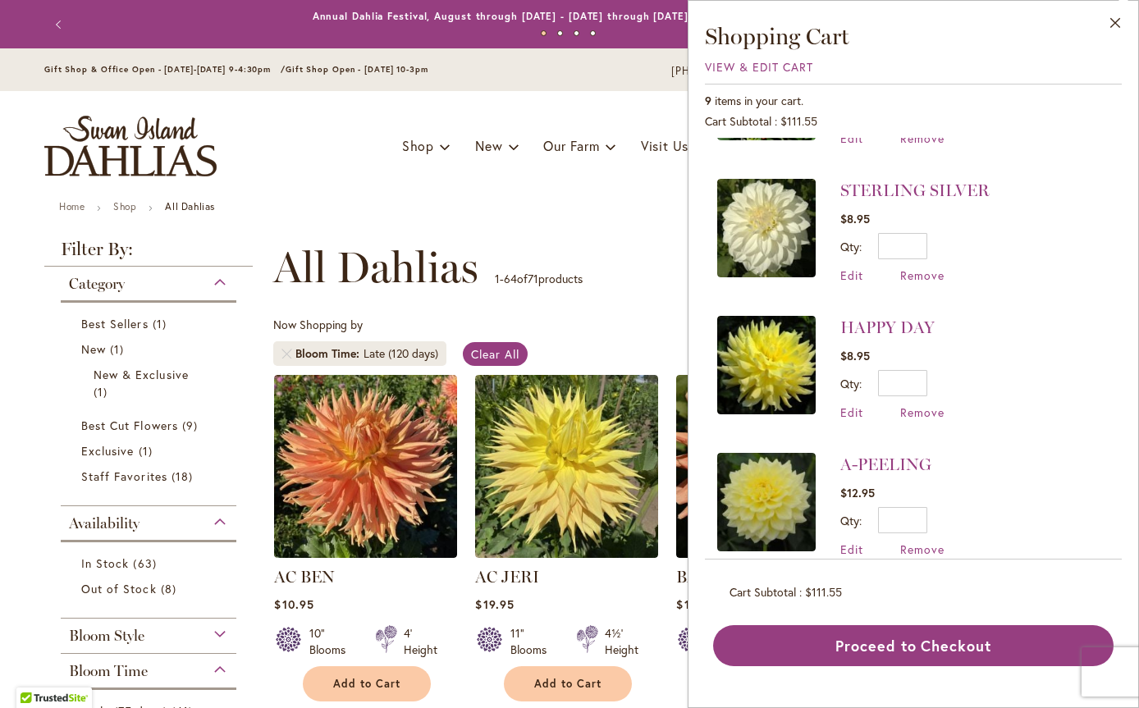
click at [924, 271] on span "Remove" at bounding box center [922, 276] width 44 height 16
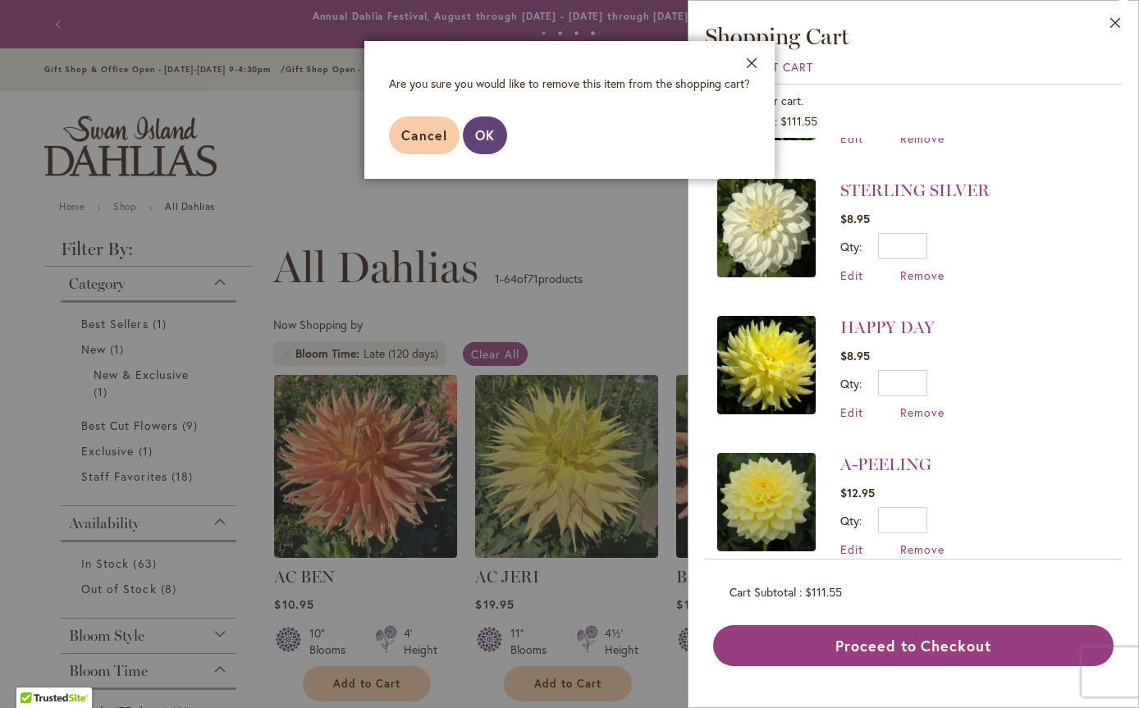
click at [487, 130] on span "OK" at bounding box center [485, 134] width 20 height 17
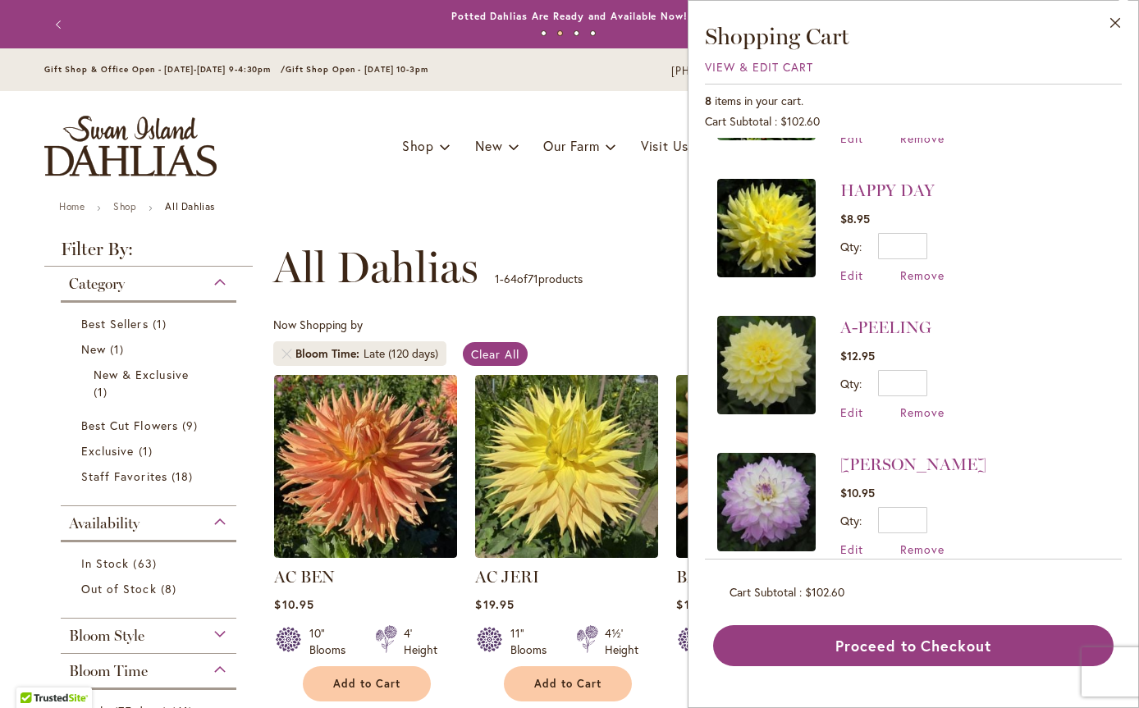
scroll to position [0, 0]
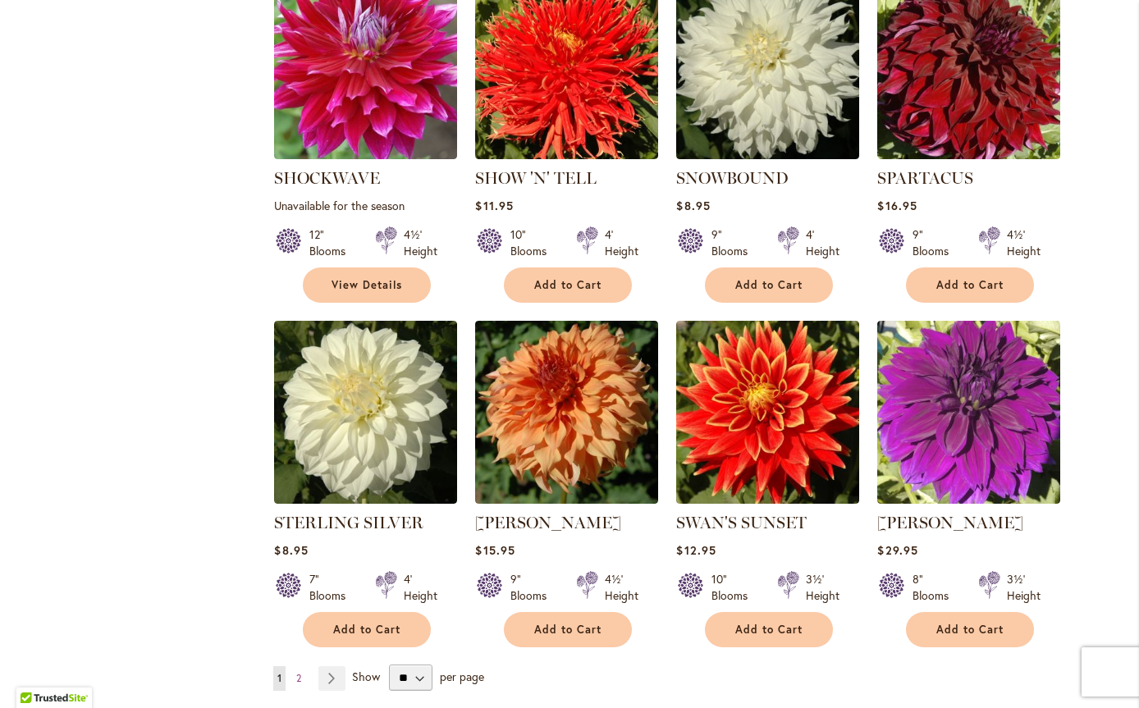
scroll to position [5498, 0]
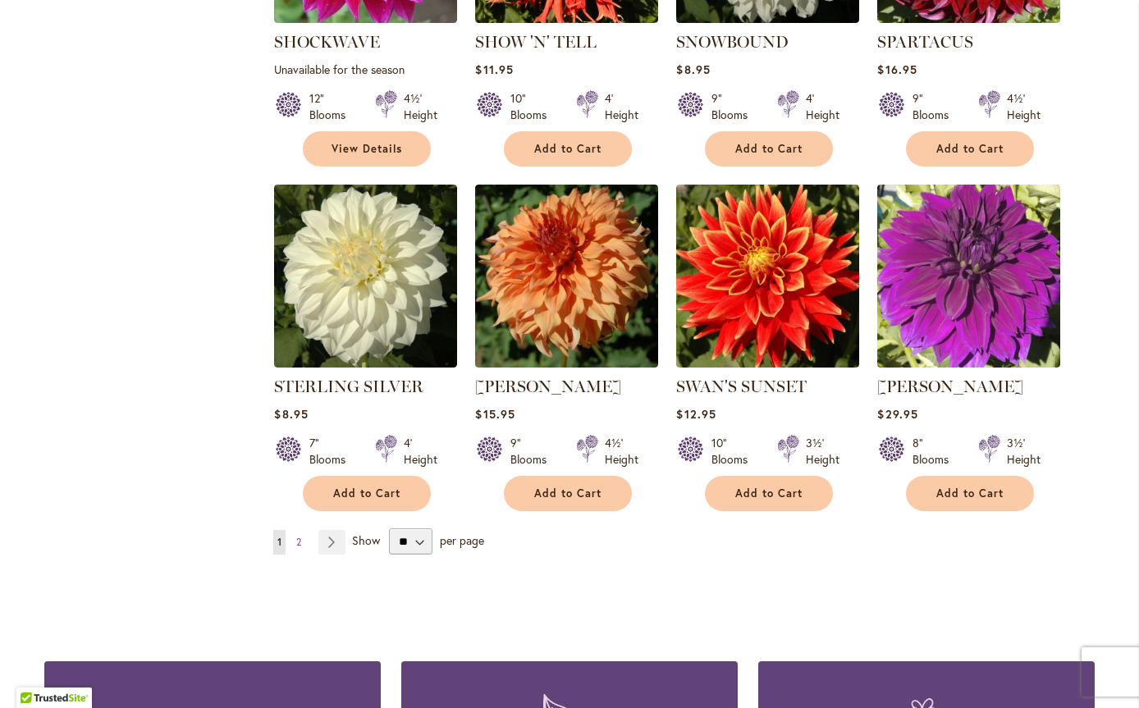
click at [325, 530] on link "Page Next" at bounding box center [331, 542] width 27 height 25
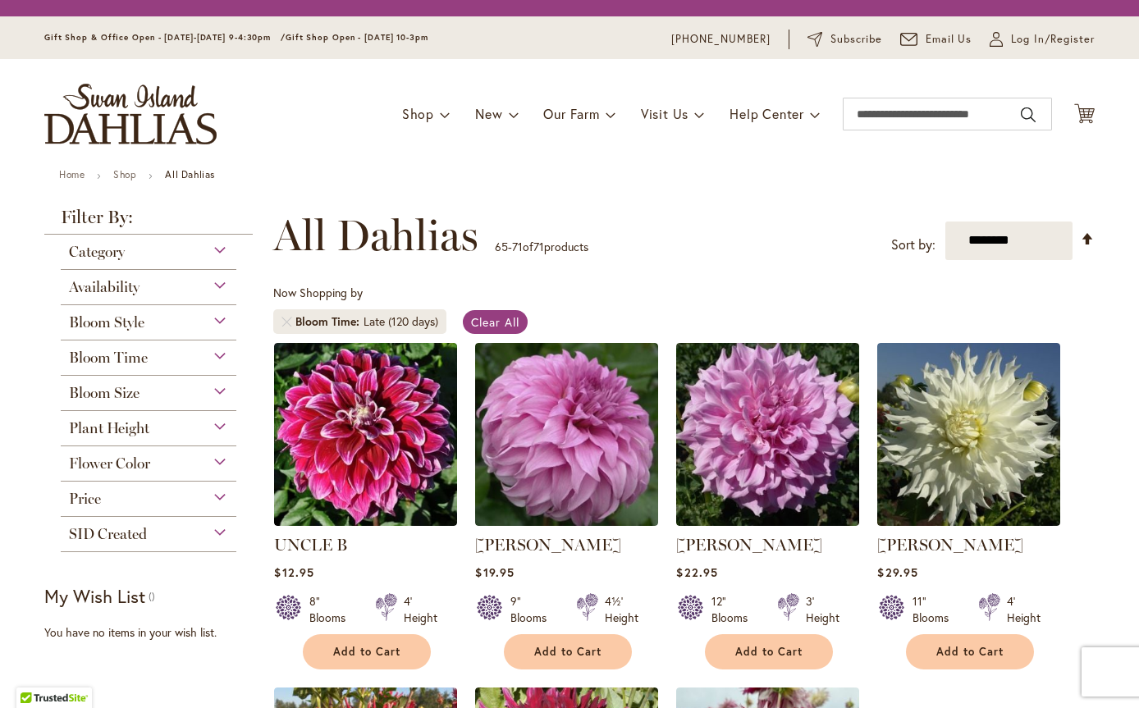
click at [1082, 114] on icon at bounding box center [1084, 113] width 21 height 20
click at [92, 248] on span "Category" at bounding box center [97, 252] width 56 height 18
click at [417, 111] on span "Shop" at bounding box center [418, 113] width 32 height 17
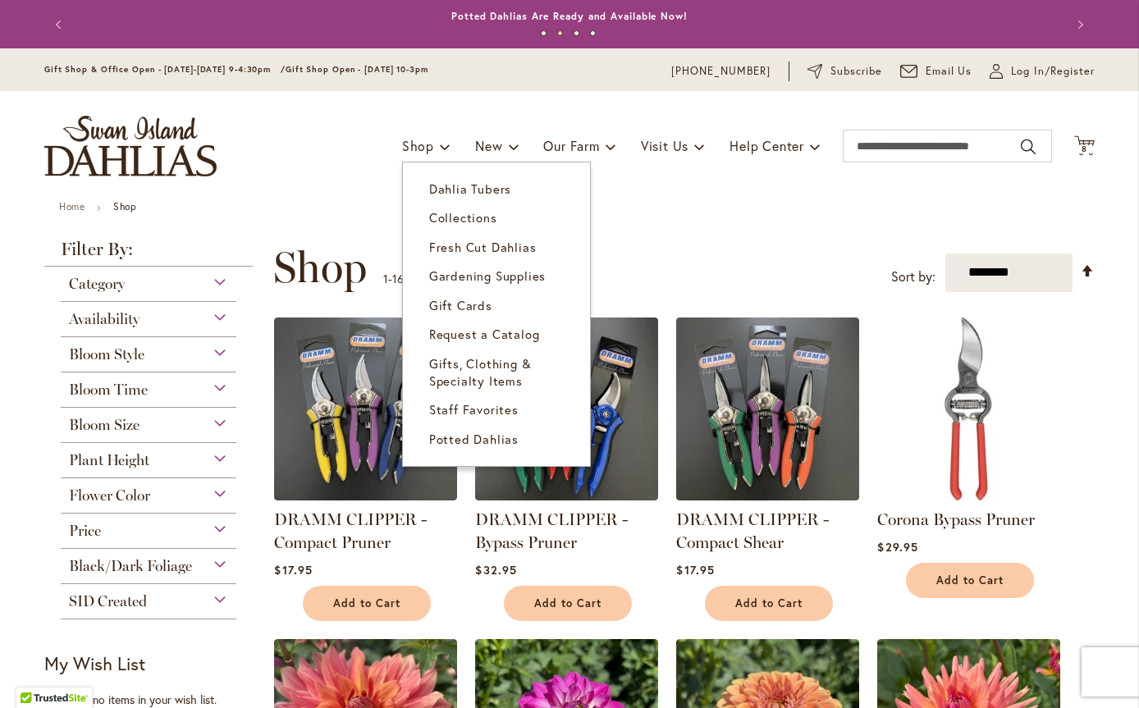
click at [437, 193] on span "Dahlia Tubers" at bounding box center [470, 189] width 82 height 16
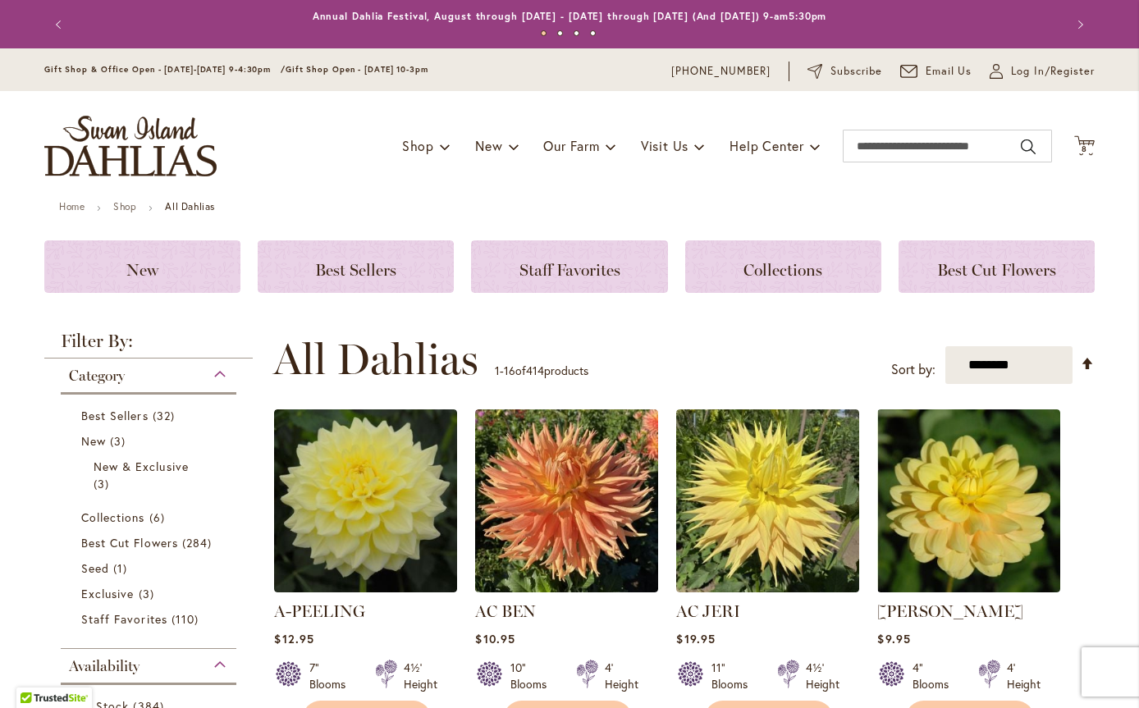
click at [1082, 145] on span "8 8 items" at bounding box center [1085, 149] width 16 height 8
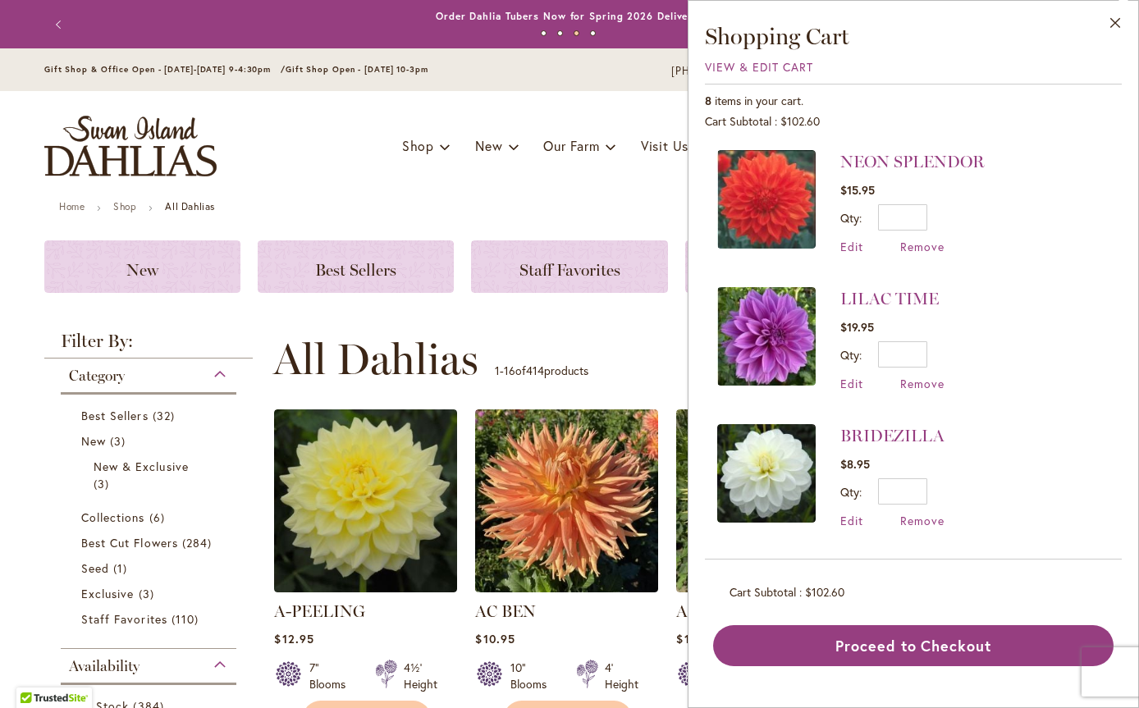
click at [478, 194] on div "Toggle Nav Shop Dahlia Tubers Collections Fresh Cut Dahlias Gardening Supplies …" at bounding box center [569, 146] width 1083 height 110
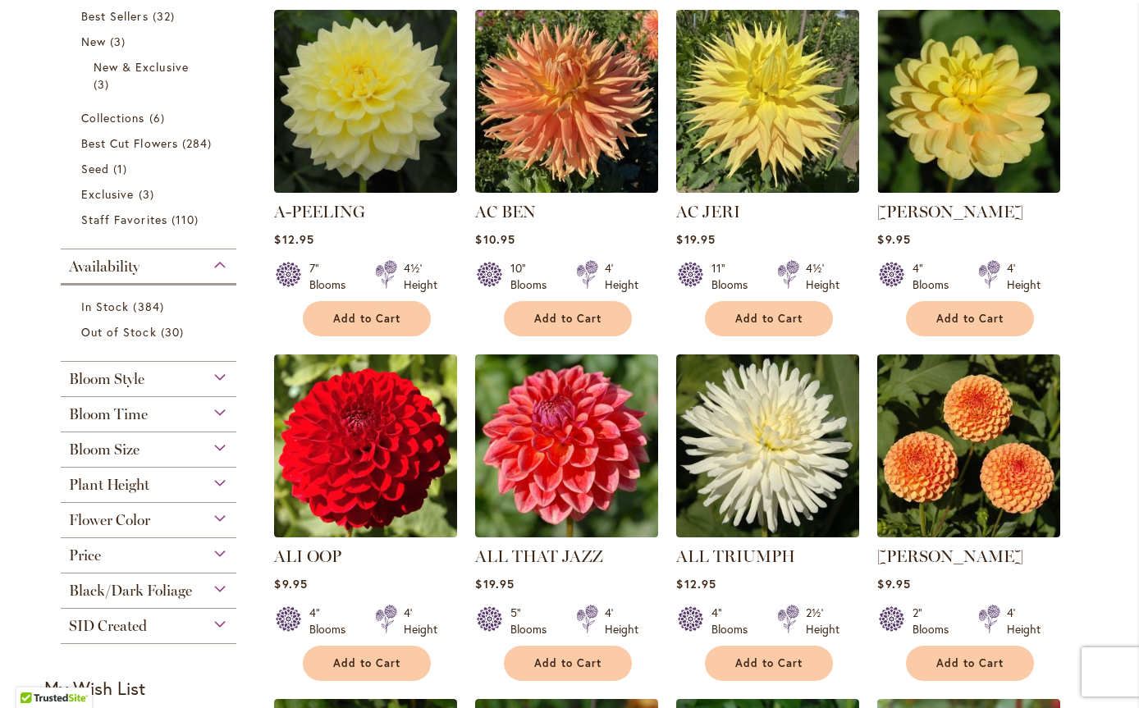
scroll to position [410, 0]
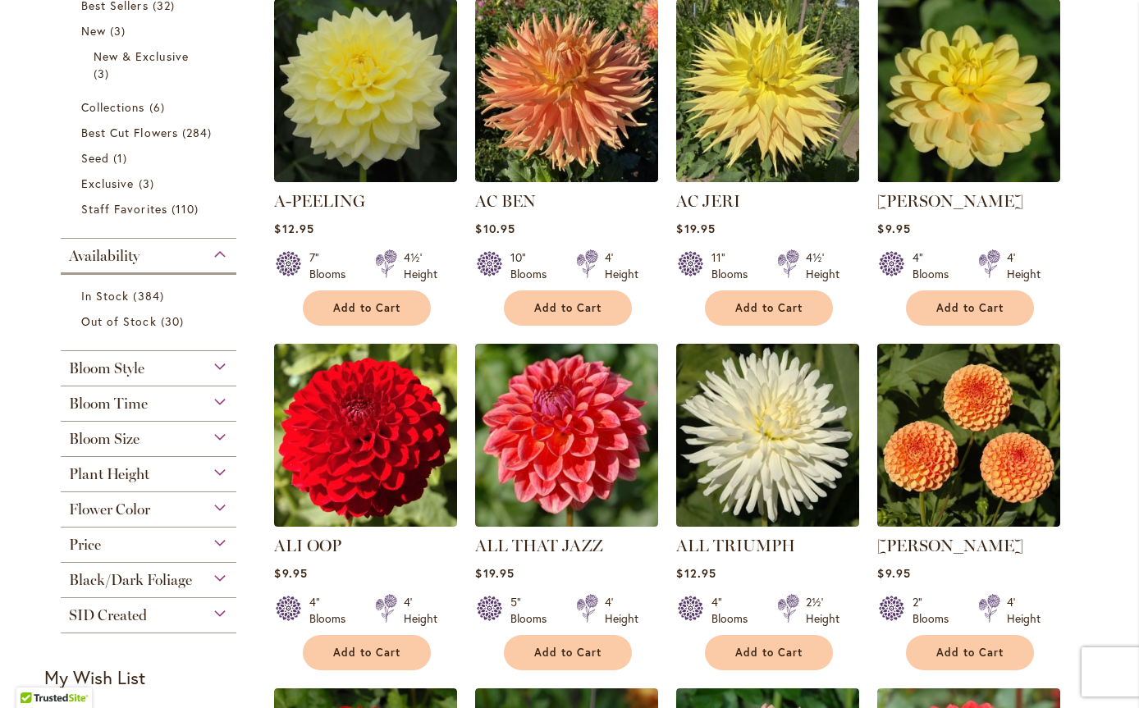
click at [213, 408] on div "Bloom Time" at bounding box center [149, 400] width 176 height 26
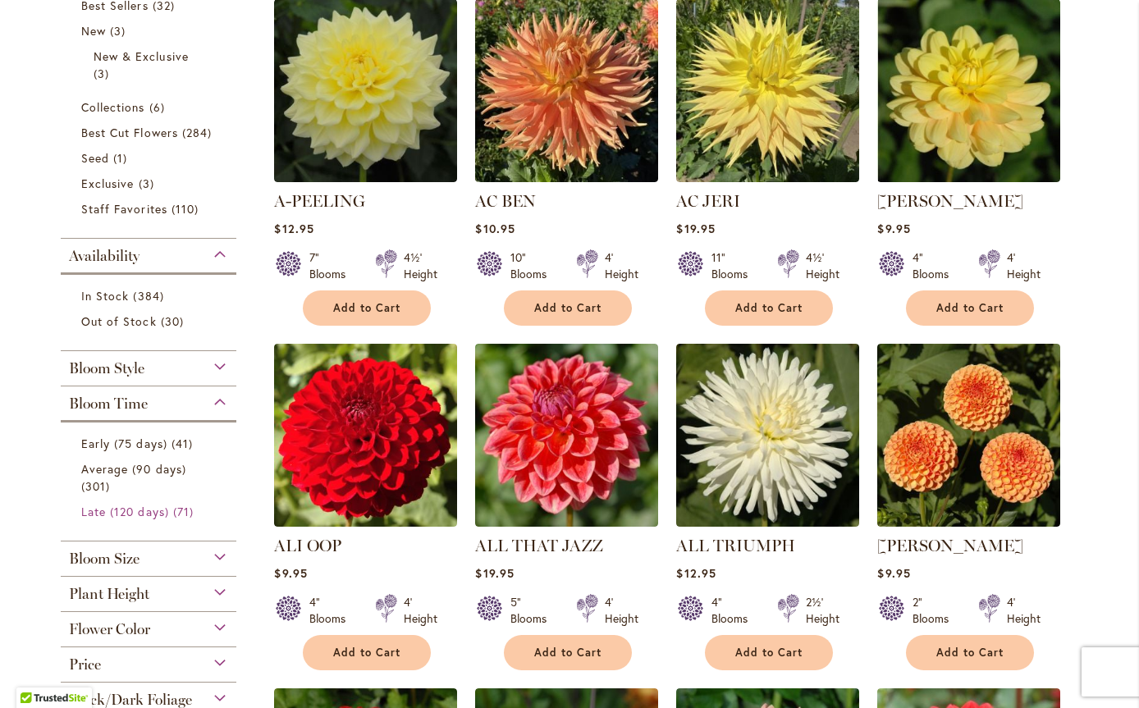
click at [193, 505] on span "71 items" at bounding box center [185, 511] width 25 height 17
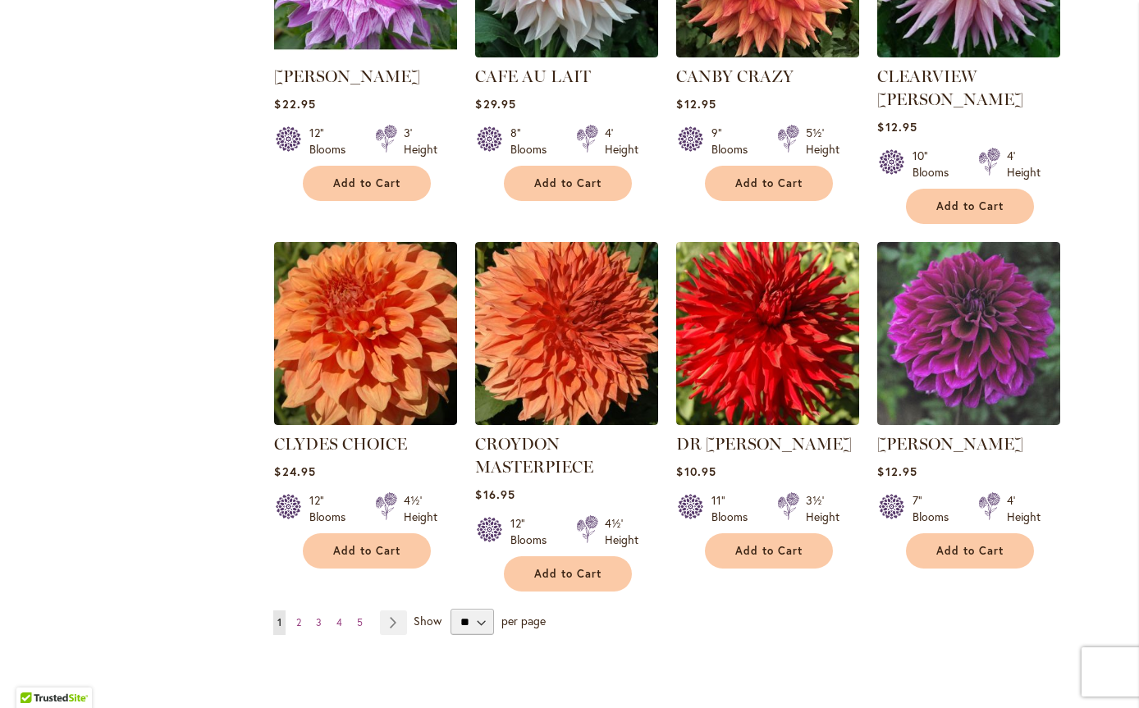
scroll to position [1231, 0]
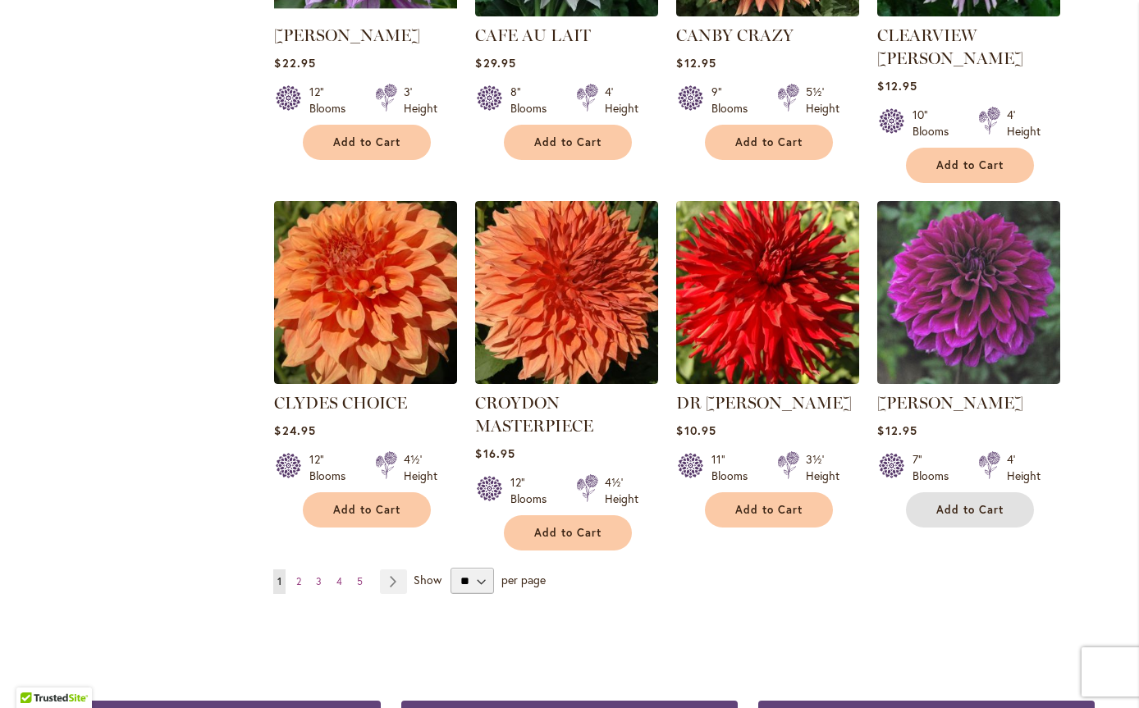
click at [949, 503] on span "Add to Cart" at bounding box center [969, 510] width 67 height 14
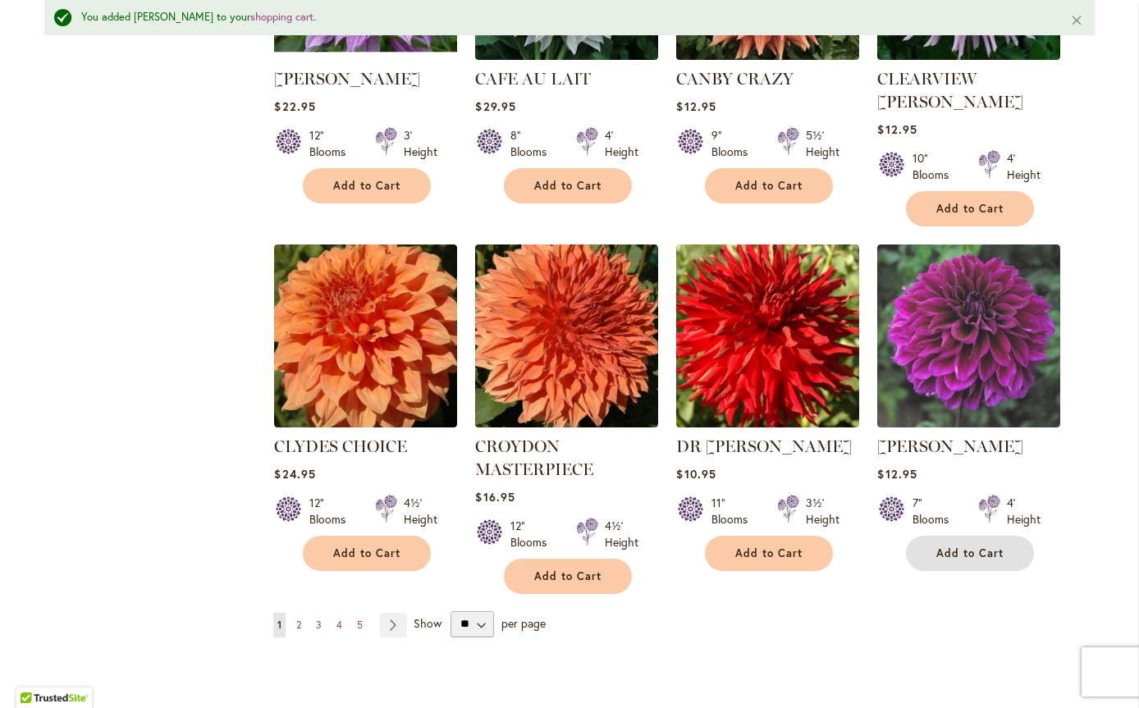
scroll to position [1275, 0]
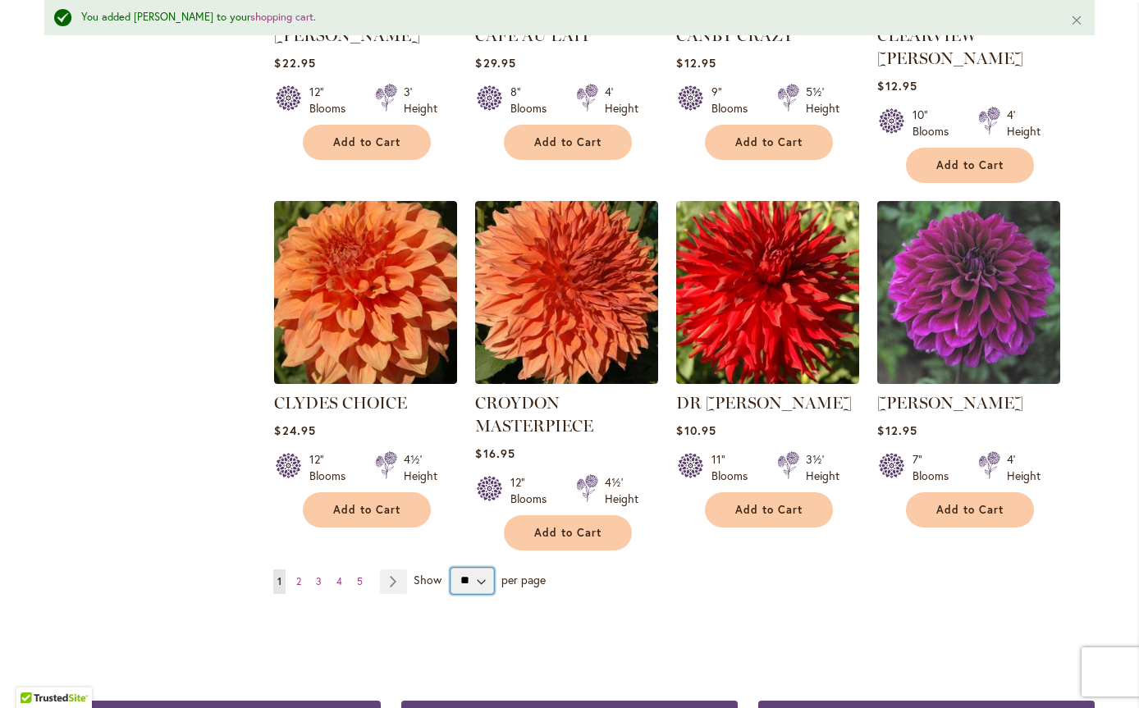
click at [473, 568] on select "** ** ** **" at bounding box center [472, 581] width 43 height 26
select select "**"
click at [451, 568] on select "** ** ** **" at bounding box center [472, 581] width 43 height 26
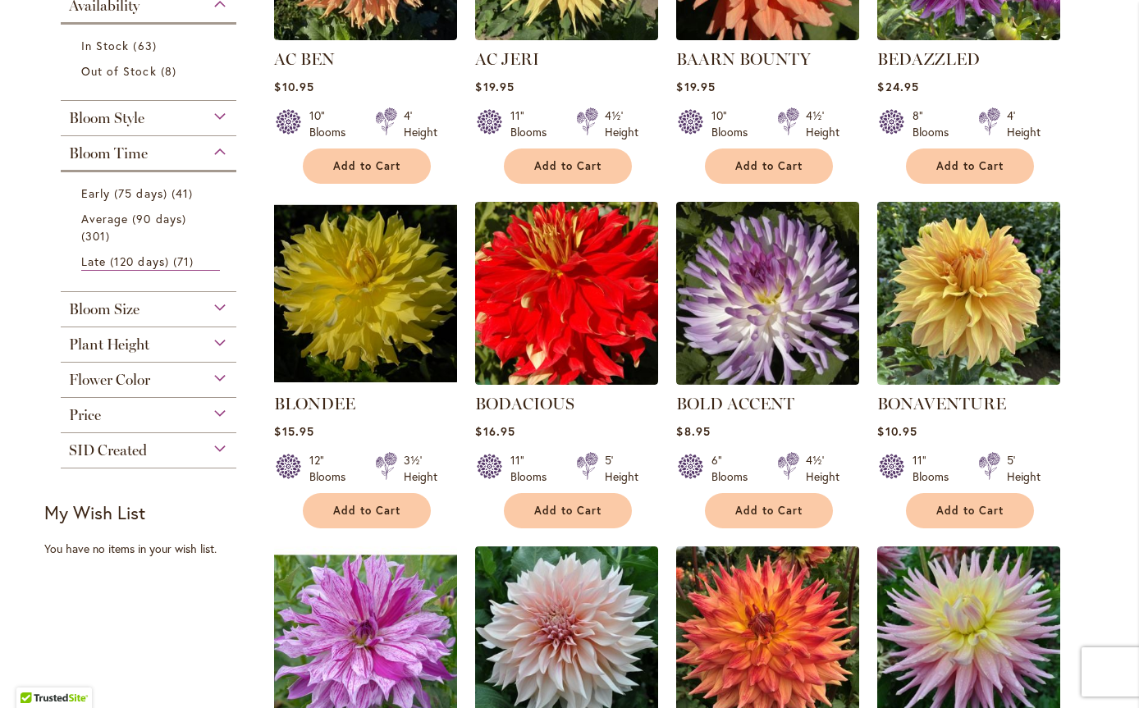
scroll to position [506, 0]
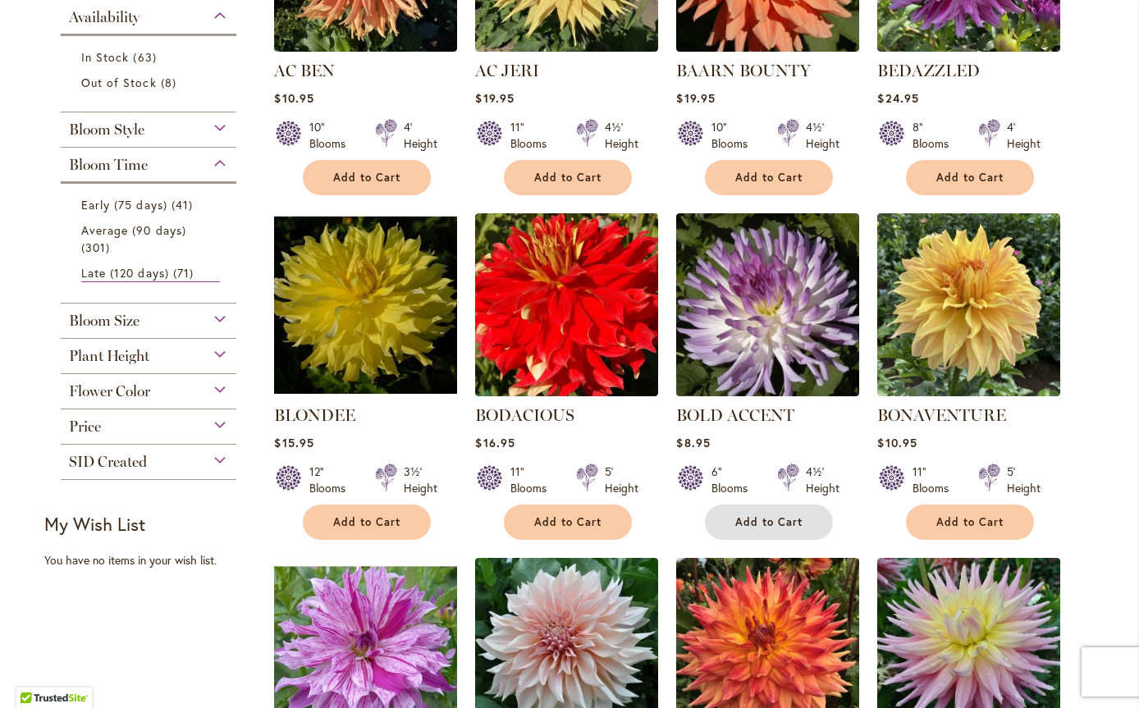
click at [770, 510] on button "Add to Cart" at bounding box center [769, 522] width 128 height 35
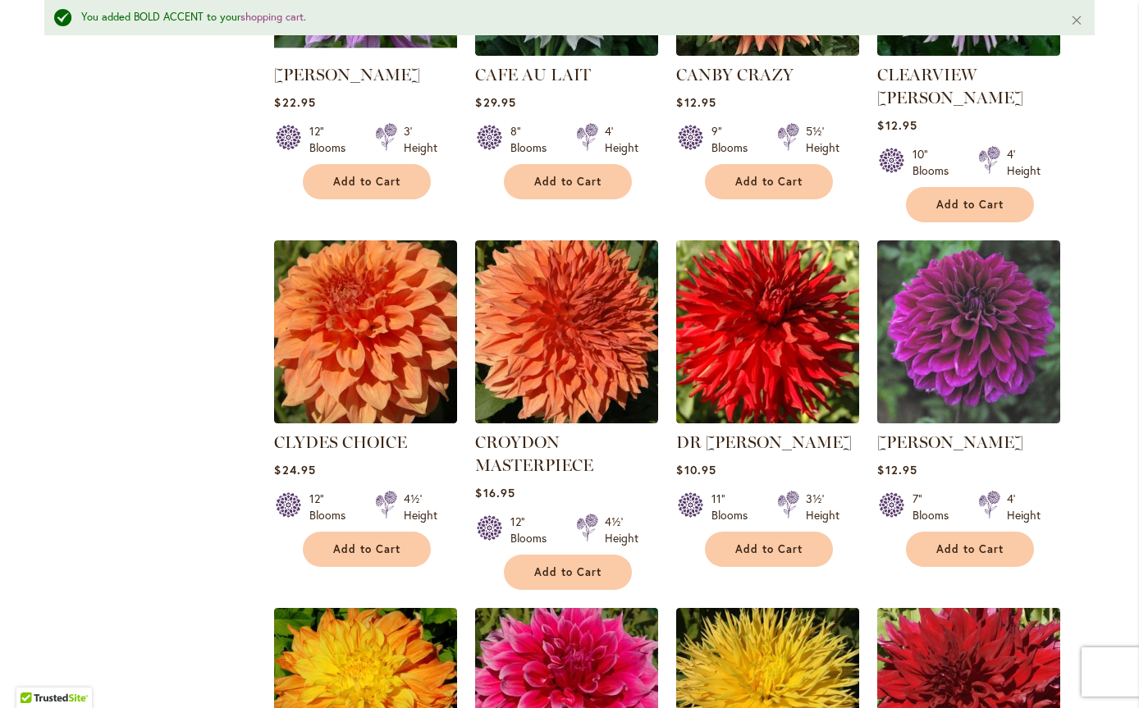
scroll to position [1288, 0]
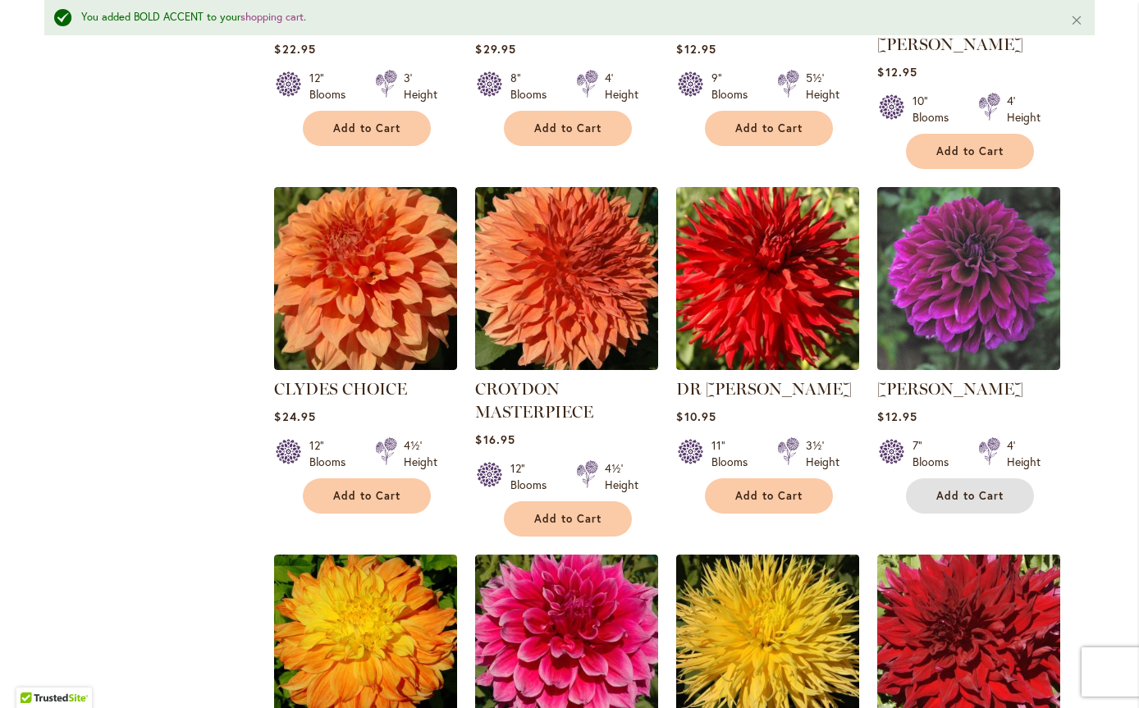
click at [945, 489] on span "Add to Cart" at bounding box center [969, 496] width 67 height 14
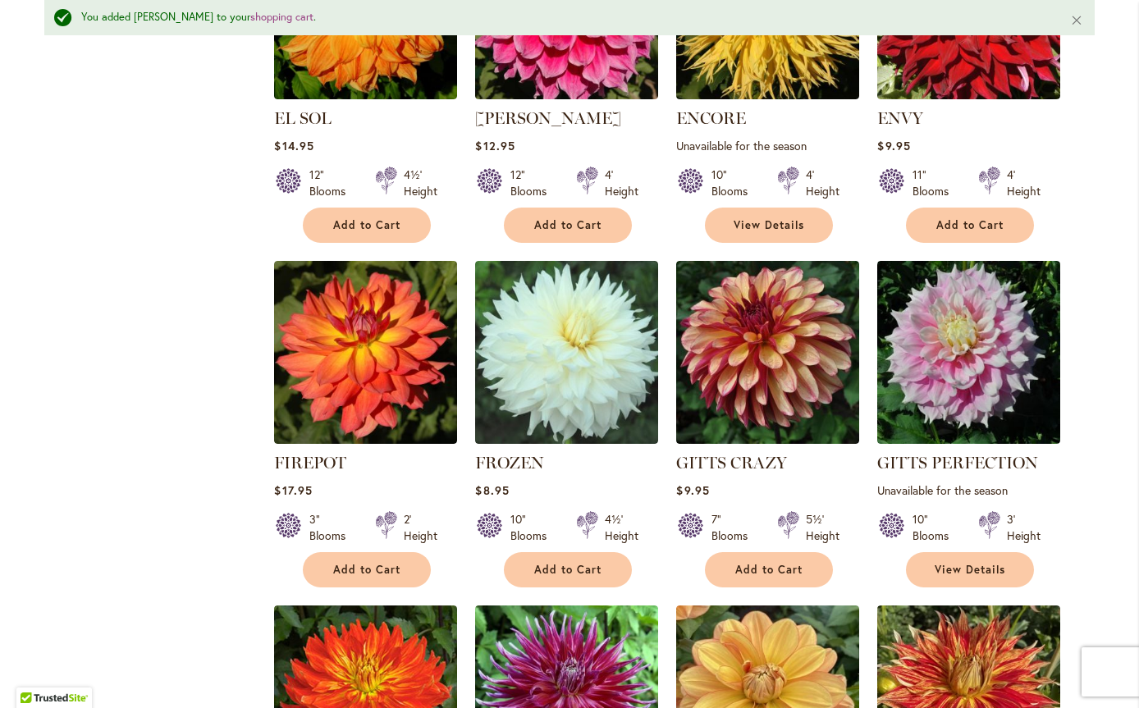
scroll to position [1945, 0]
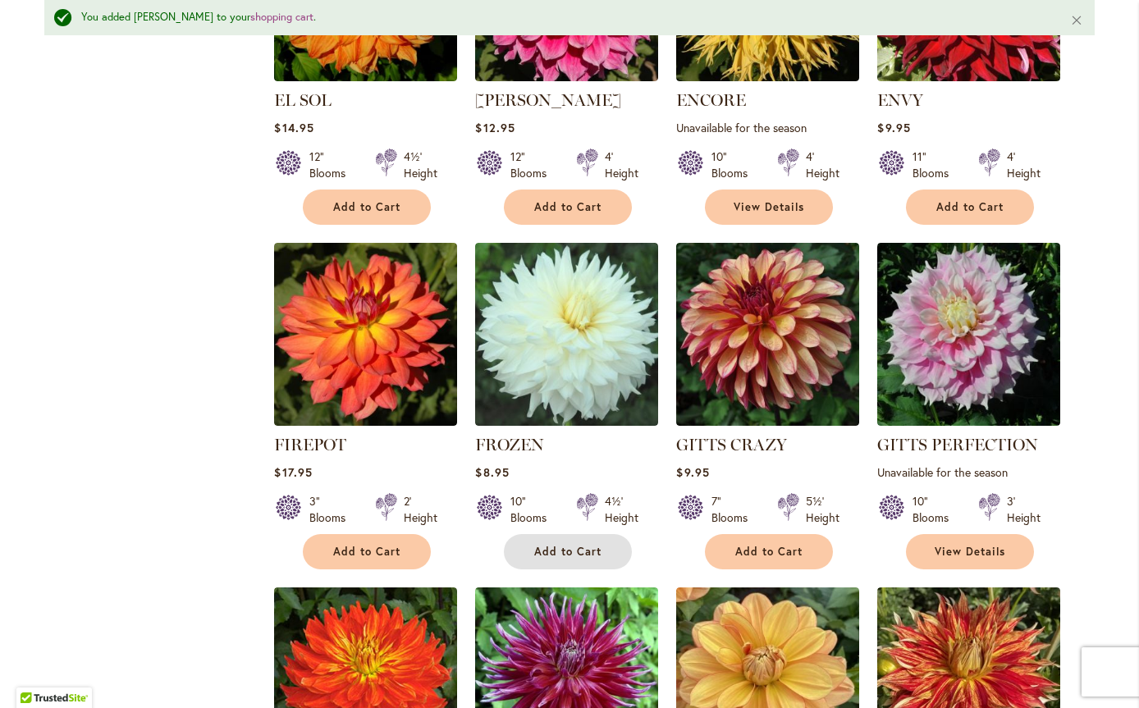
click at [564, 534] on button "Add to Cart" at bounding box center [568, 551] width 128 height 35
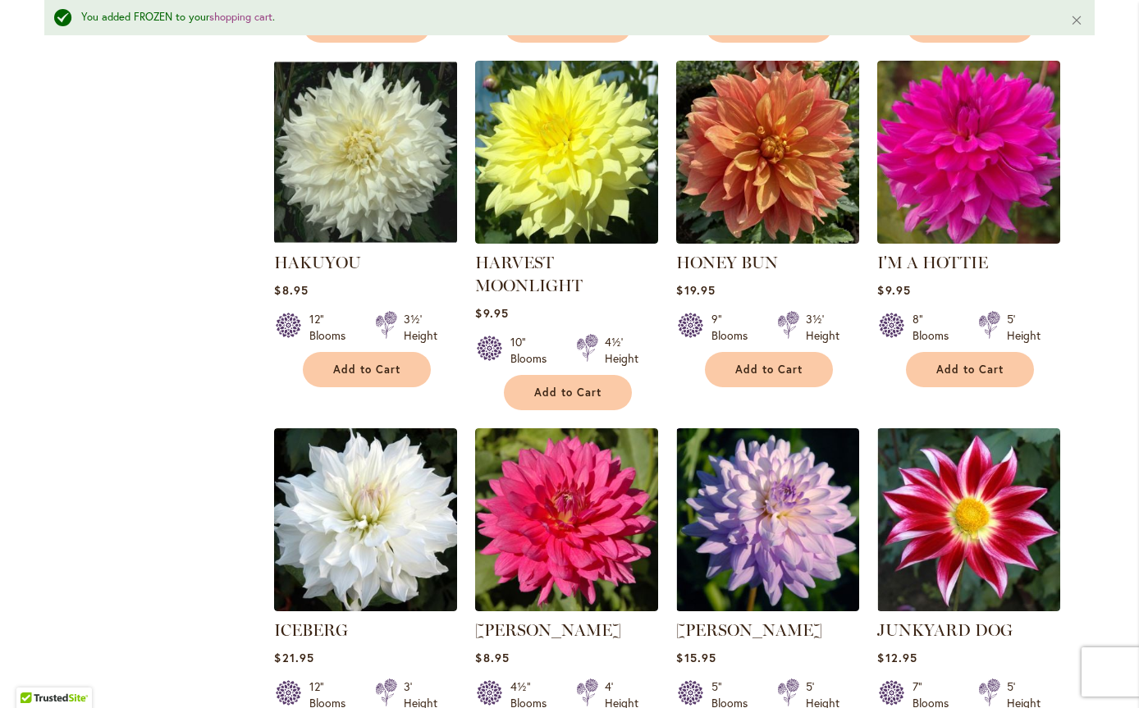
scroll to position [2848, 0]
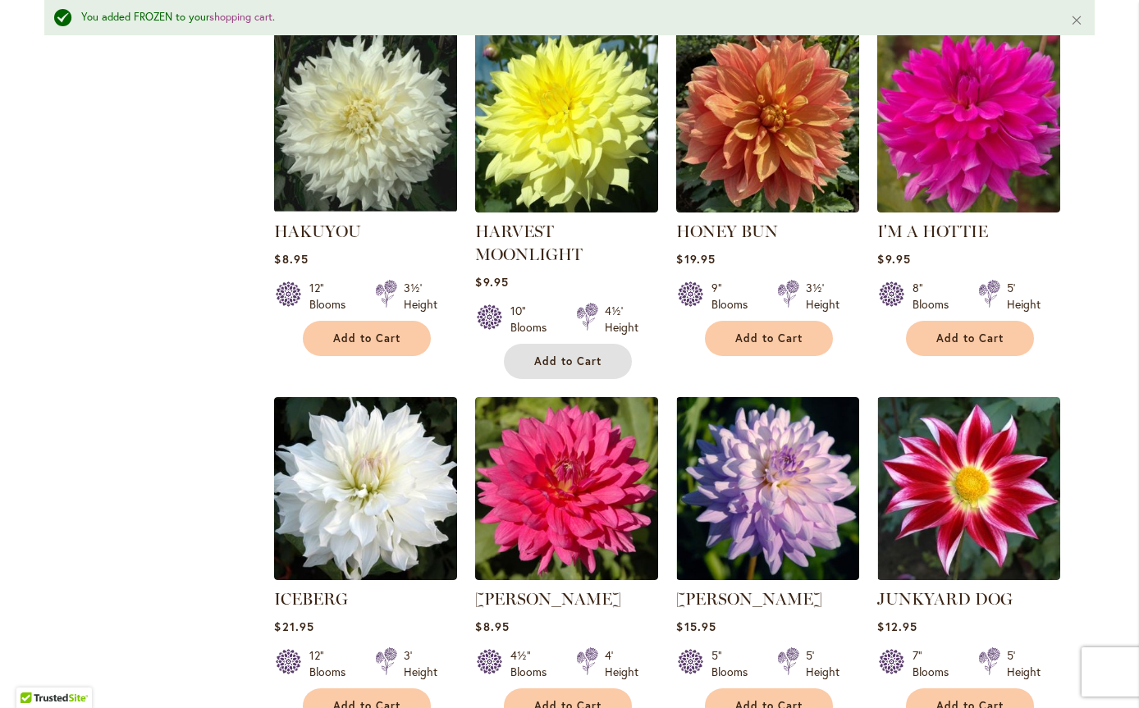
click at [551, 355] on span "Add to Cart" at bounding box center [567, 362] width 67 height 14
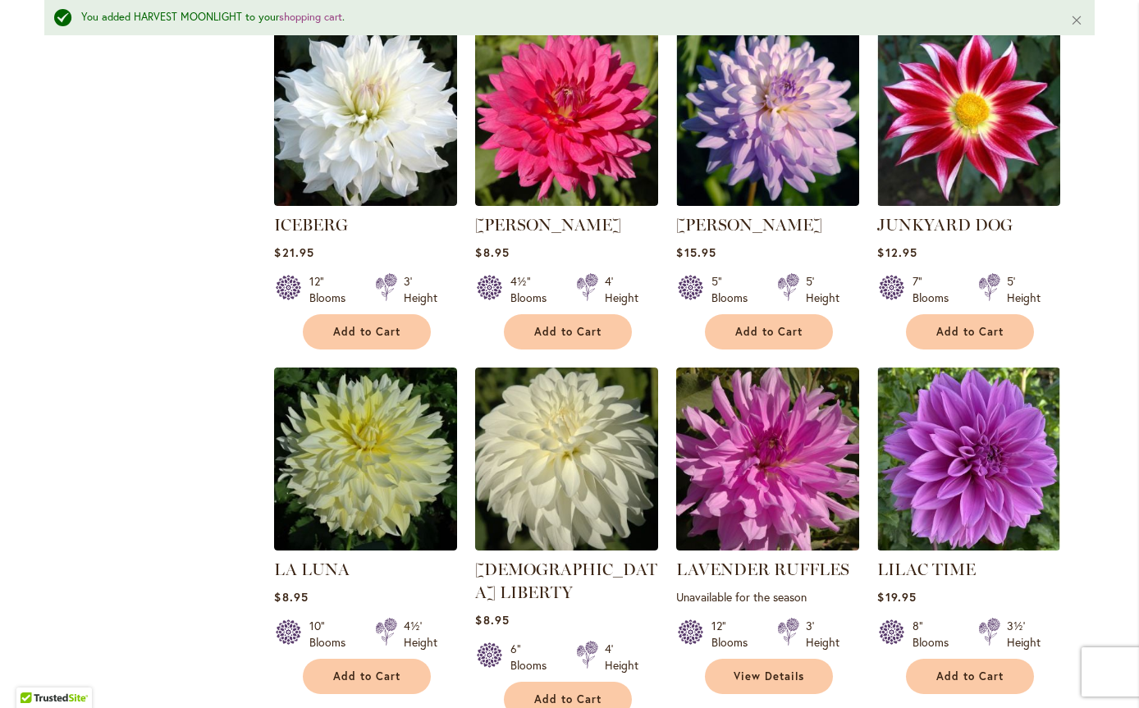
scroll to position [3340, 0]
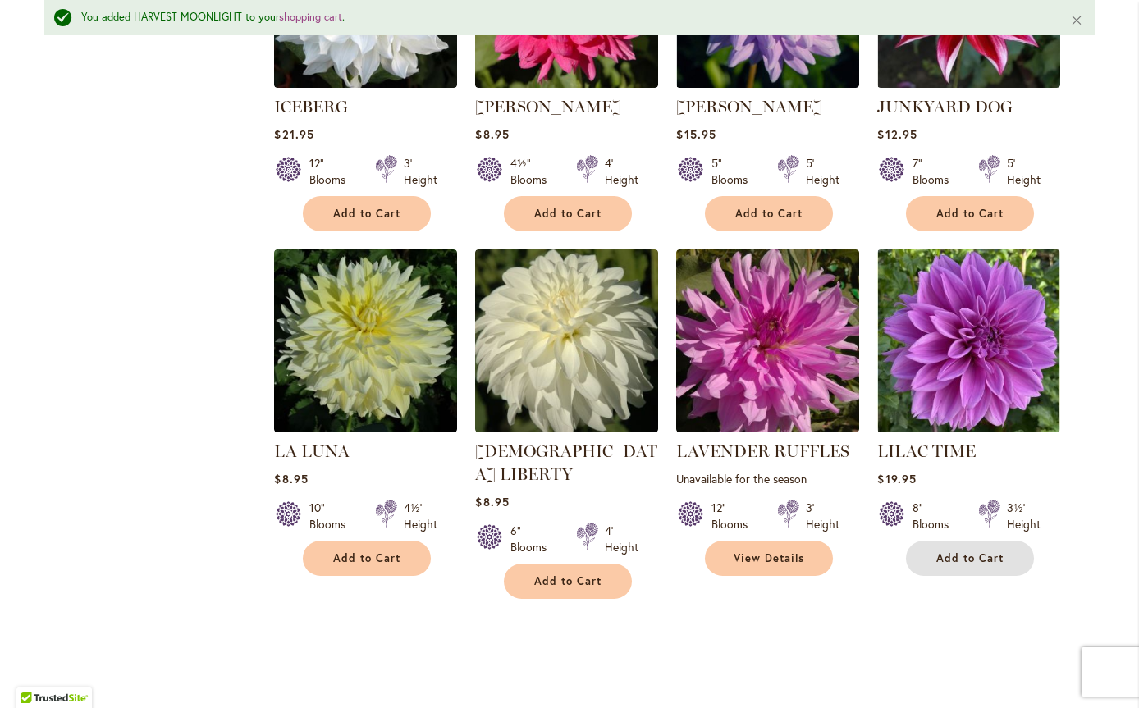
click at [945, 551] on span "Add to Cart" at bounding box center [969, 558] width 67 height 14
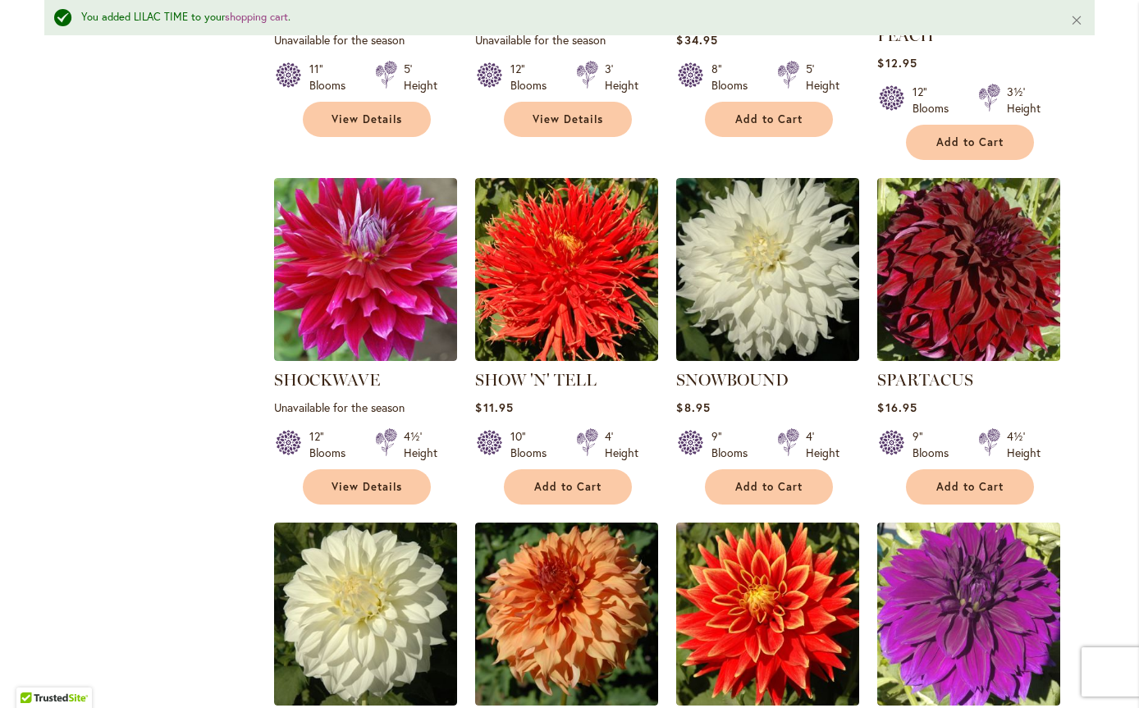
scroll to position [5310, 0]
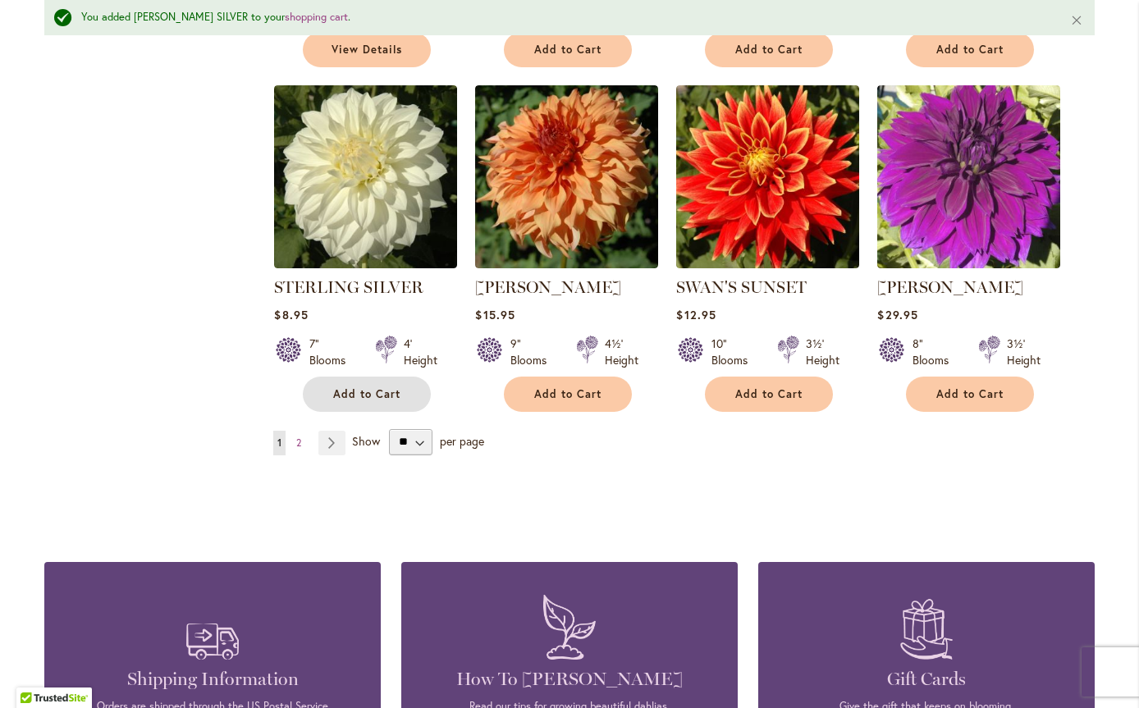
scroll to position [5556, 0]
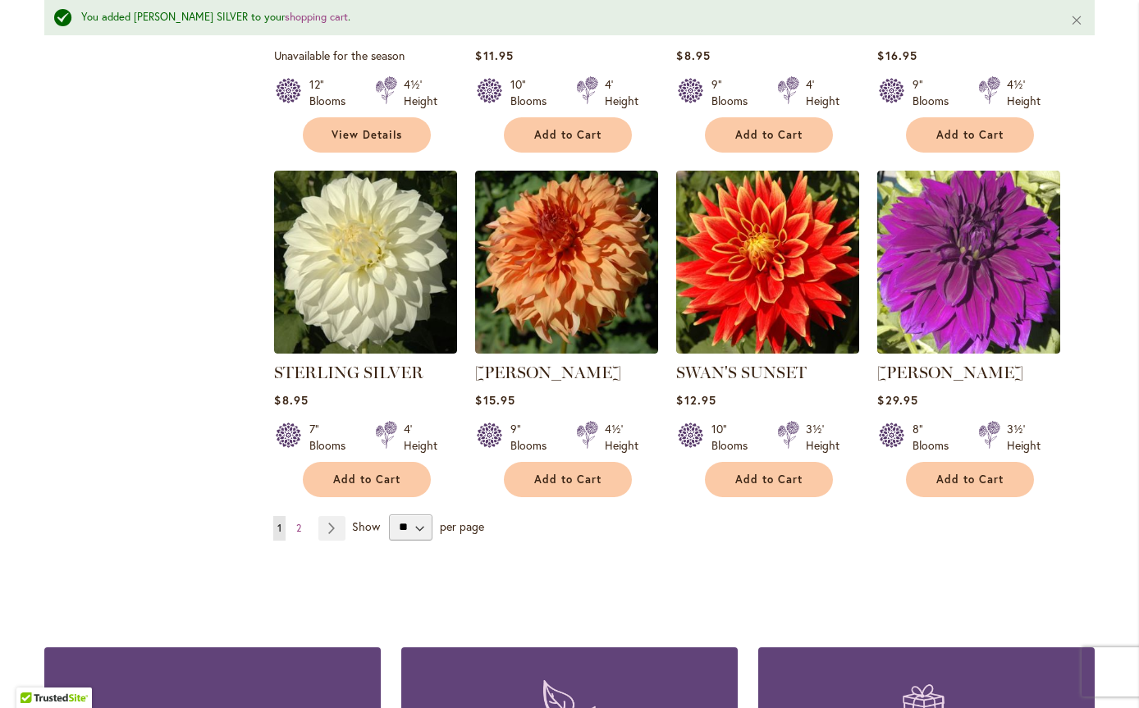
click at [330, 516] on link "Page Next" at bounding box center [331, 528] width 27 height 25
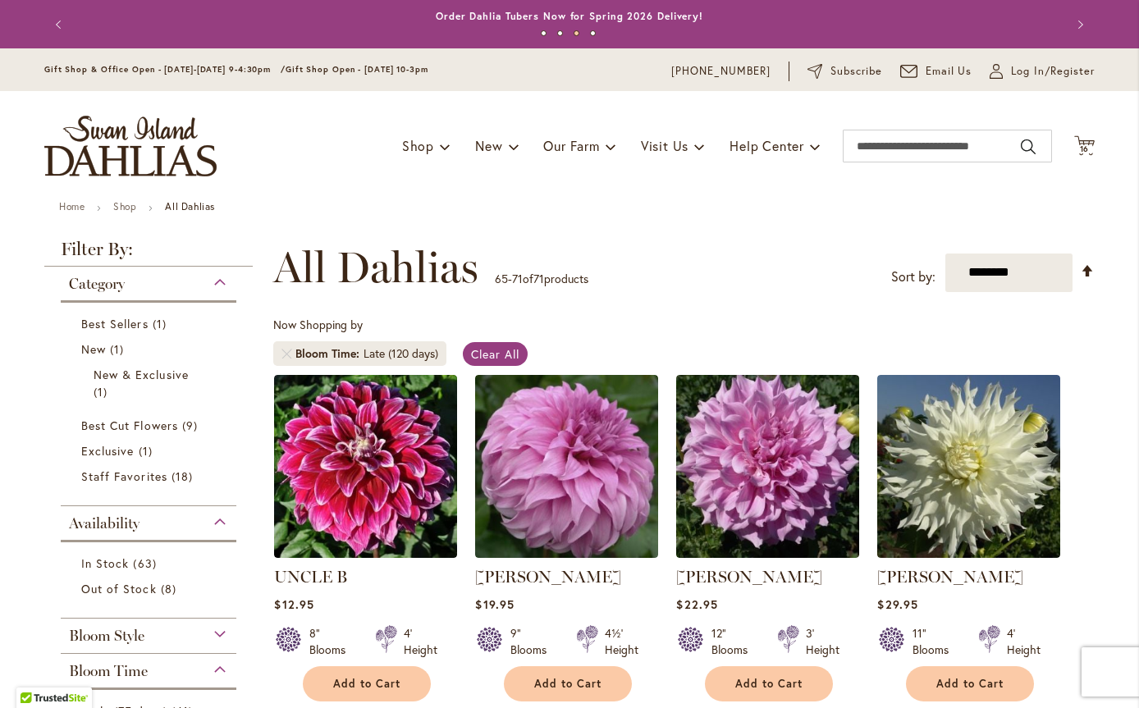
click at [1082, 141] on icon "Cart .cls-1 { fill: #231f20; }" at bounding box center [1084, 145] width 21 height 21
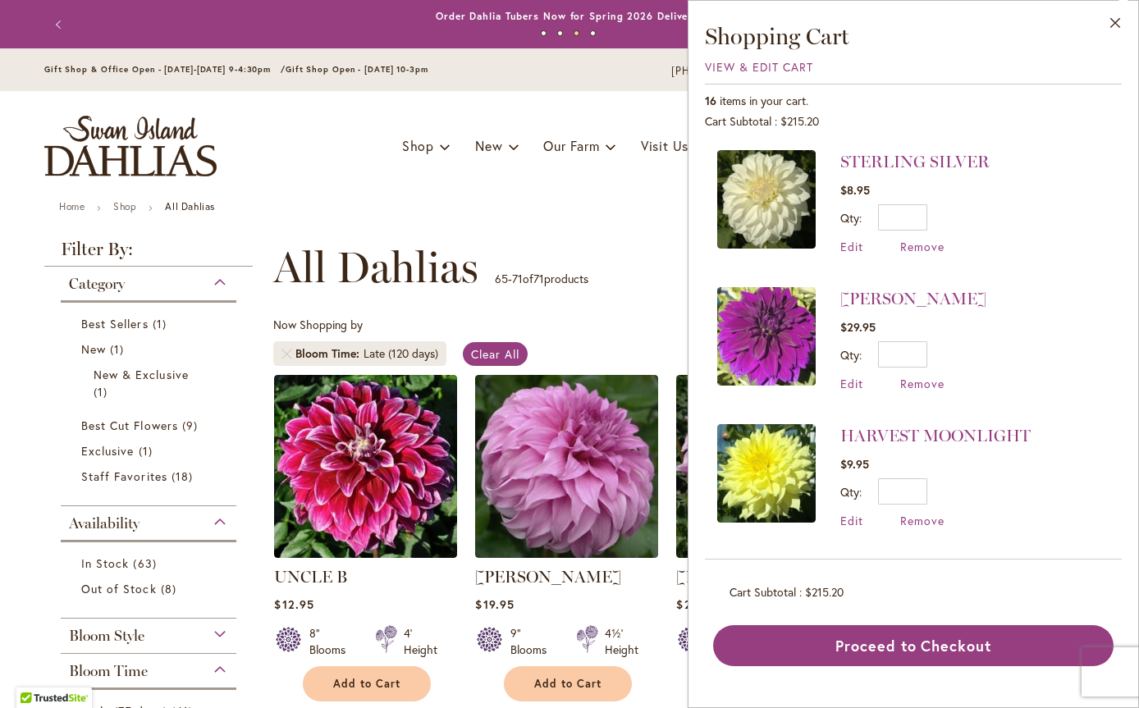
click at [744, 66] on span "View & Edit Cart" at bounding box center [759, 67] width 108 height 16
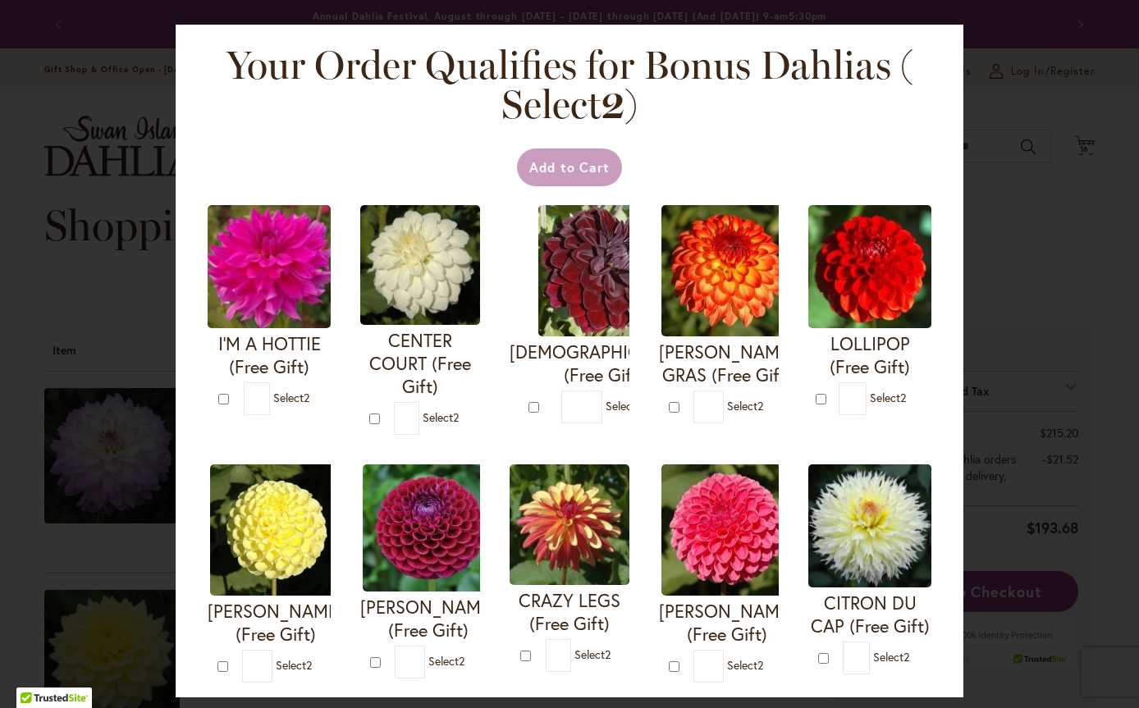
click at [1078, 151] on div "Your Order Qualifies for Bonus Dahlias ( Select 2 ) Add to Cart I'M A HOTTIE (F…" at bounding box center [569, 354] width 1139 height 708
click at [1091, 137] on div "Your Order Qualifies for Bonus Dahlias ( Select 2 ) Add to Cart I'M A HOTTIE (F…" at bounding box center [569, 354] width 1139 height 708
click at [1025, 65] on div "Your Order Qualifies for Bonus Dahlias ( Select 2 ) Add to Cart I'M A HOTTIE (F…" at bounding box center [569, 354] width 1139 height 708
drag, startPoint x: 1021, startPoint y: 166, endPoint x: 1009, endPoint y: 163, distance: 11.8
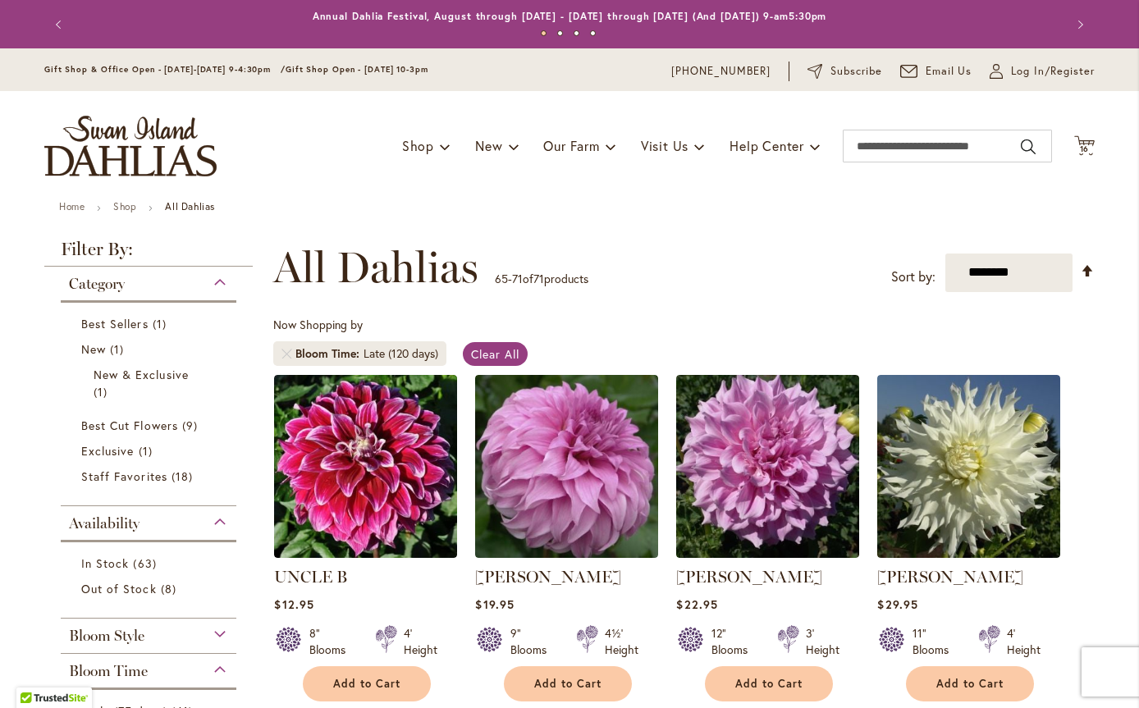
click at [1079, 144] on icon "Cart .cls-1 { fill: #231f20; }" at bounding box center [1084, 145] width 21 height 21
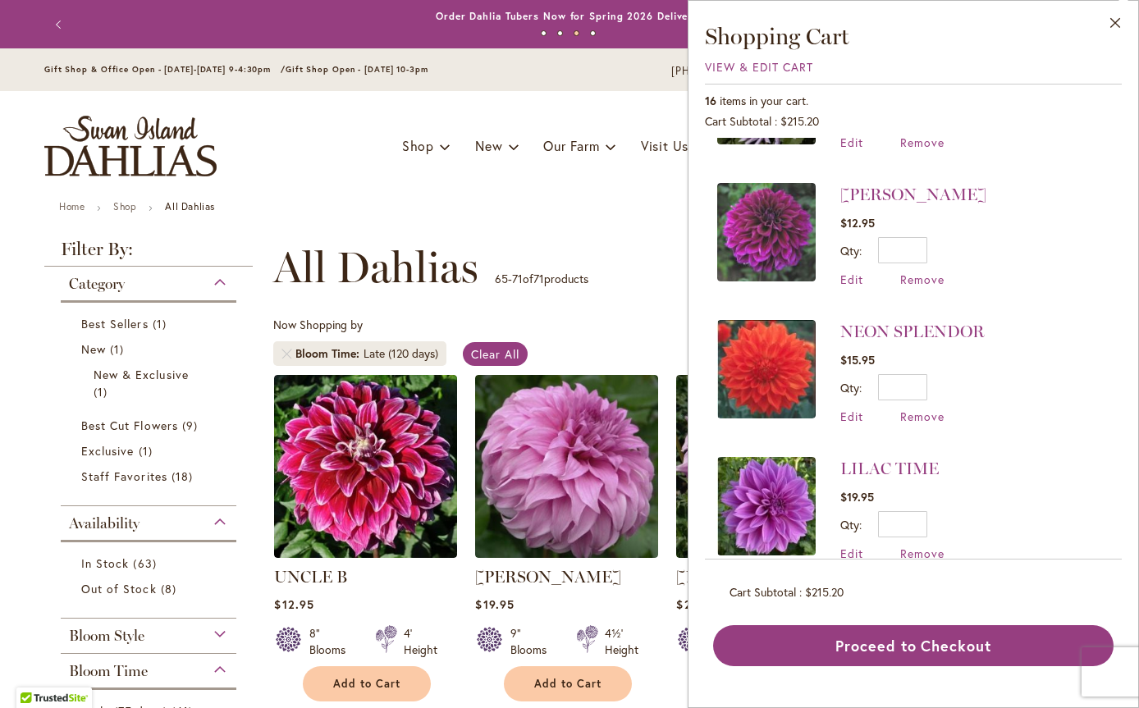
scroll to position [657, 0]
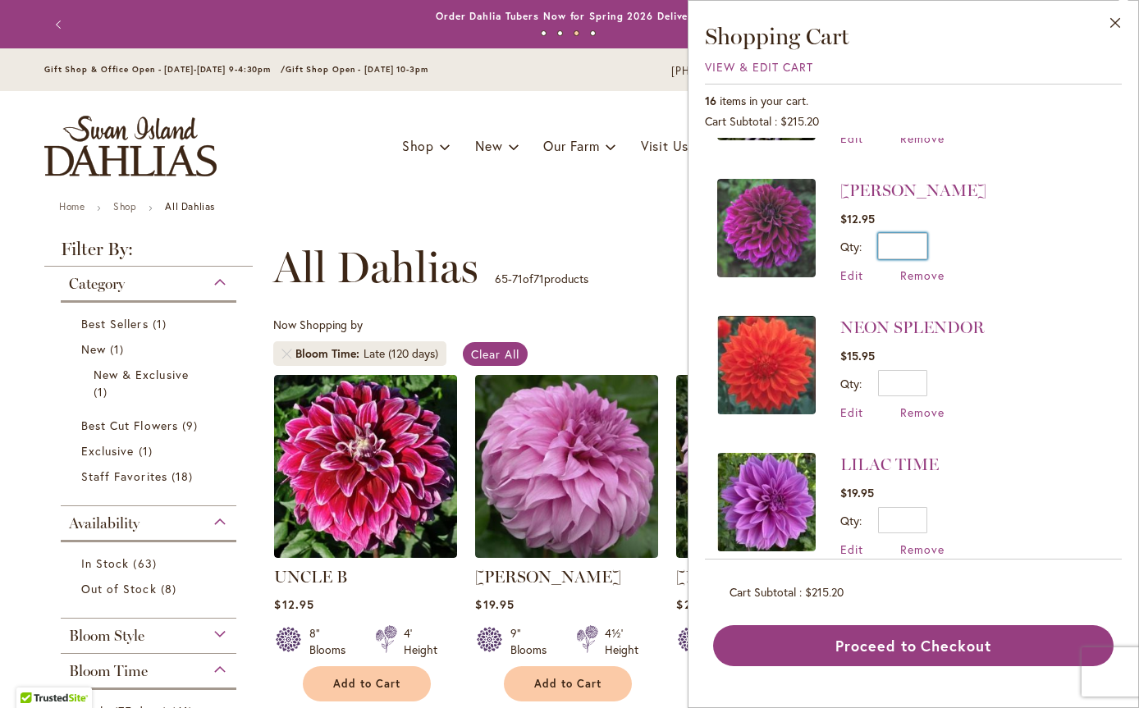
click at [923, 238] on input "*" at bounding box center [902, 246] width 49 height 26
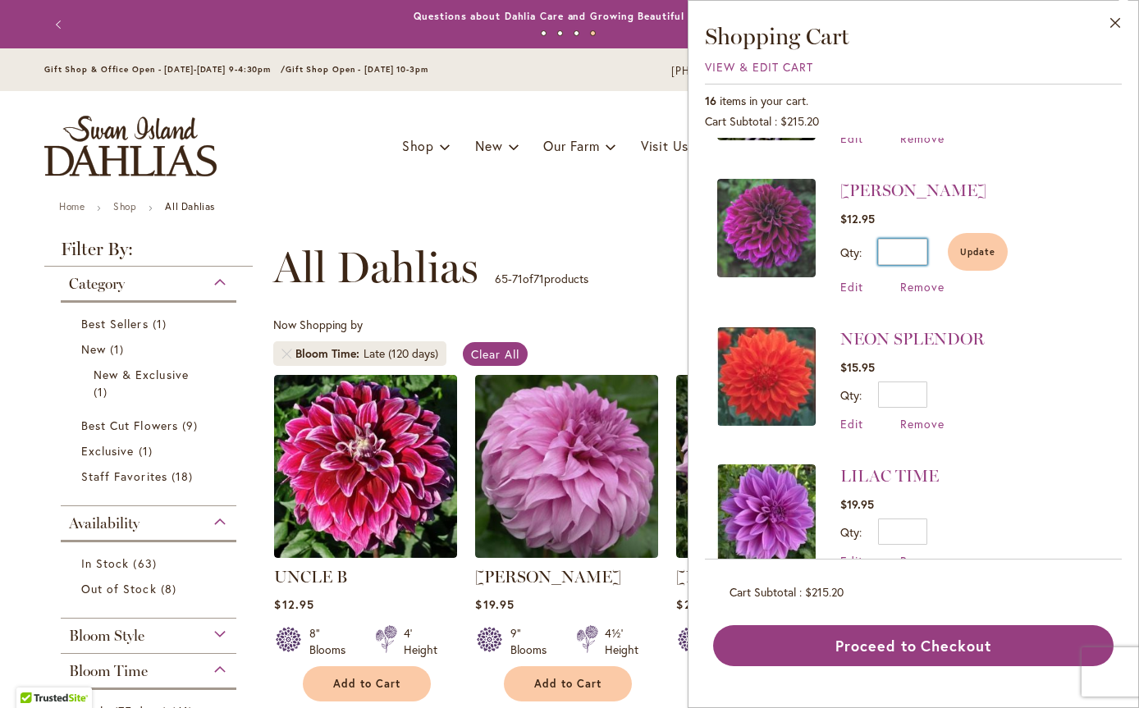
type input "*"
click at [981, 248] on span "Update" at bounding box center [977, 251] width 35 height 11
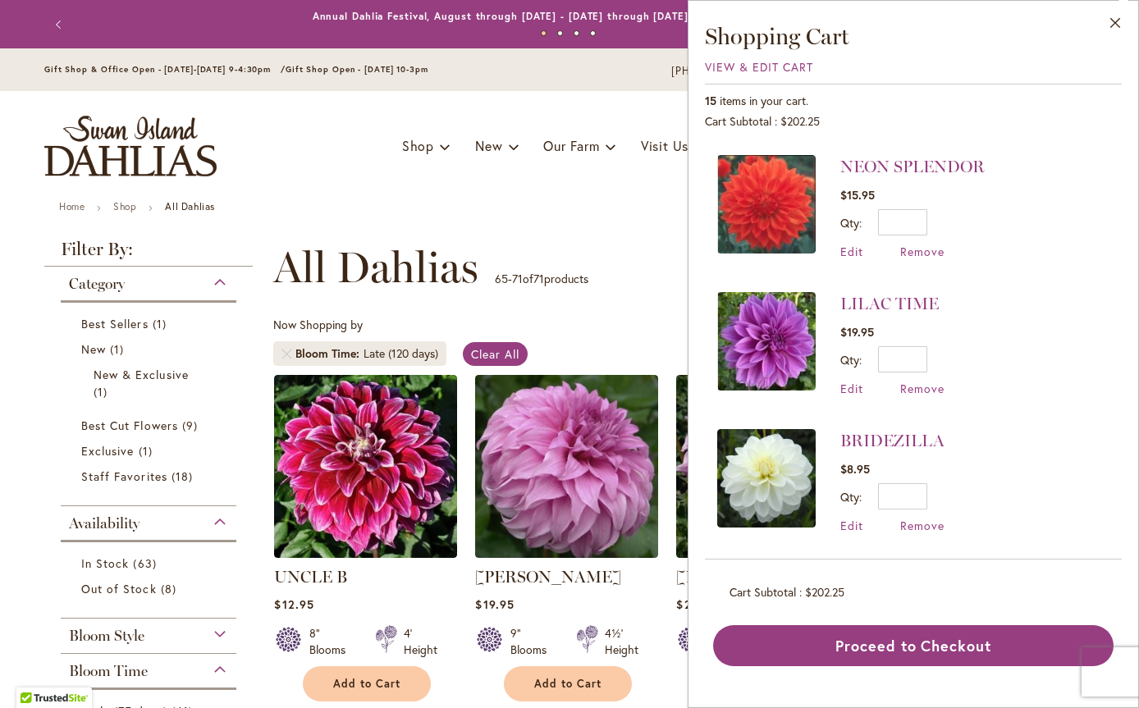
scroll to position [903, 0]
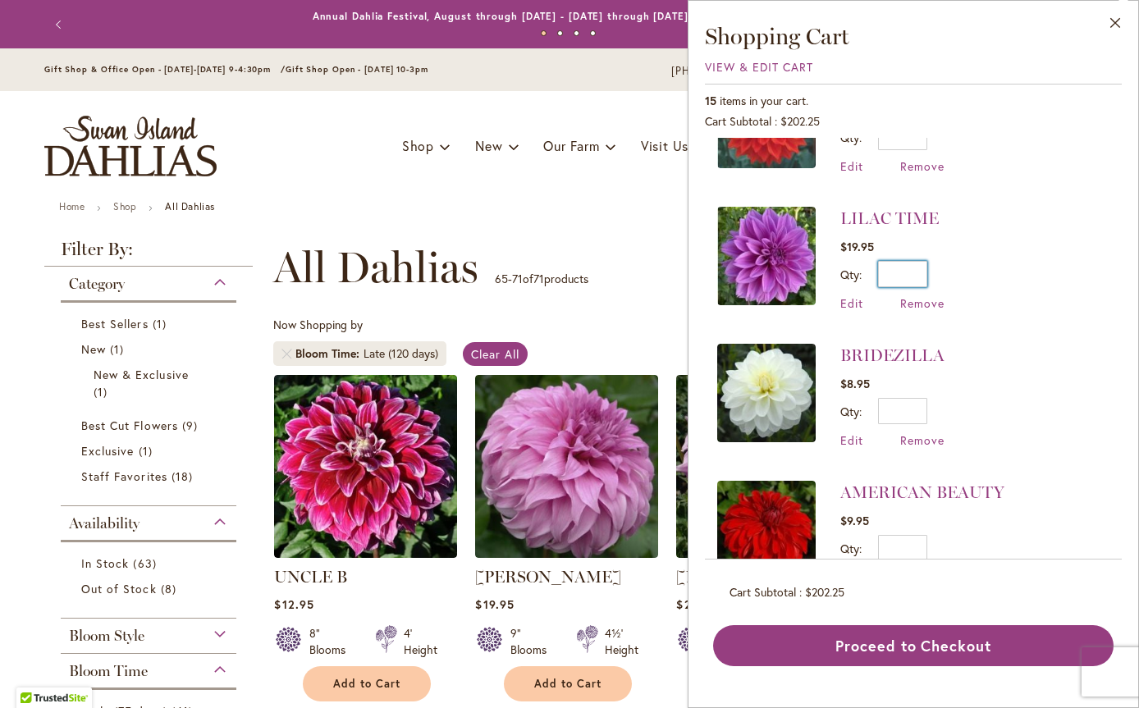
click at [920, 267] on input "*" at bounding box center [902, 274] width 49 height 26
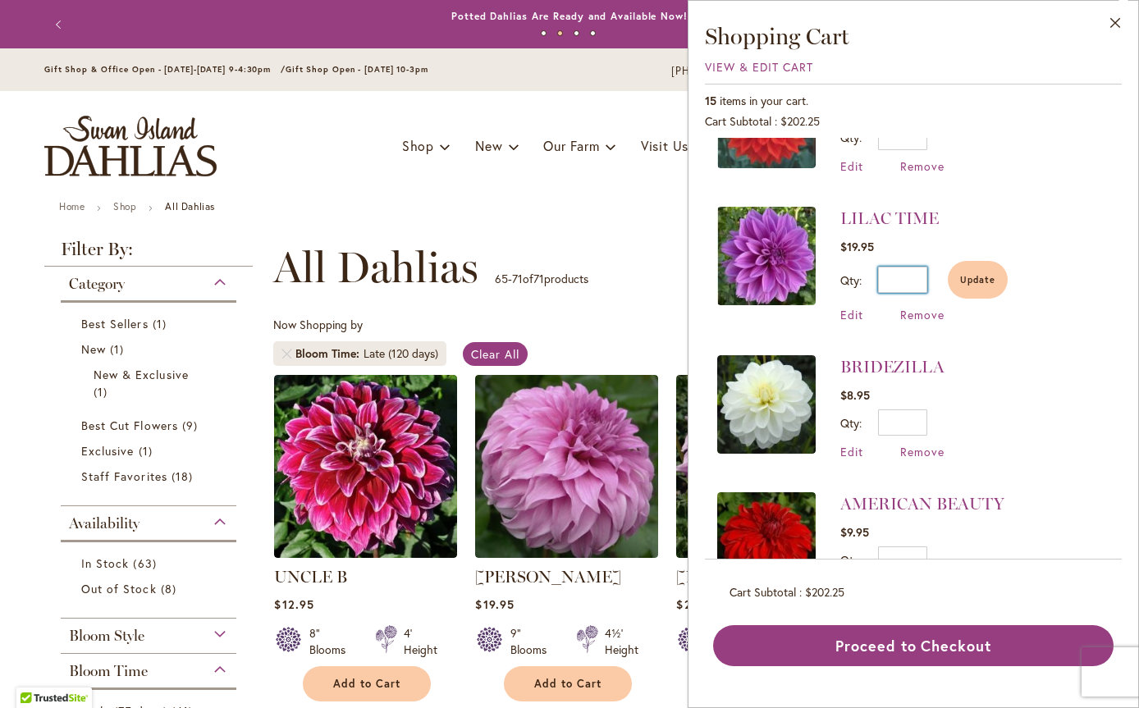
type input "*"
click at [992, 281] on button "Update" at bounding box center [978, 280] width 60 height 38
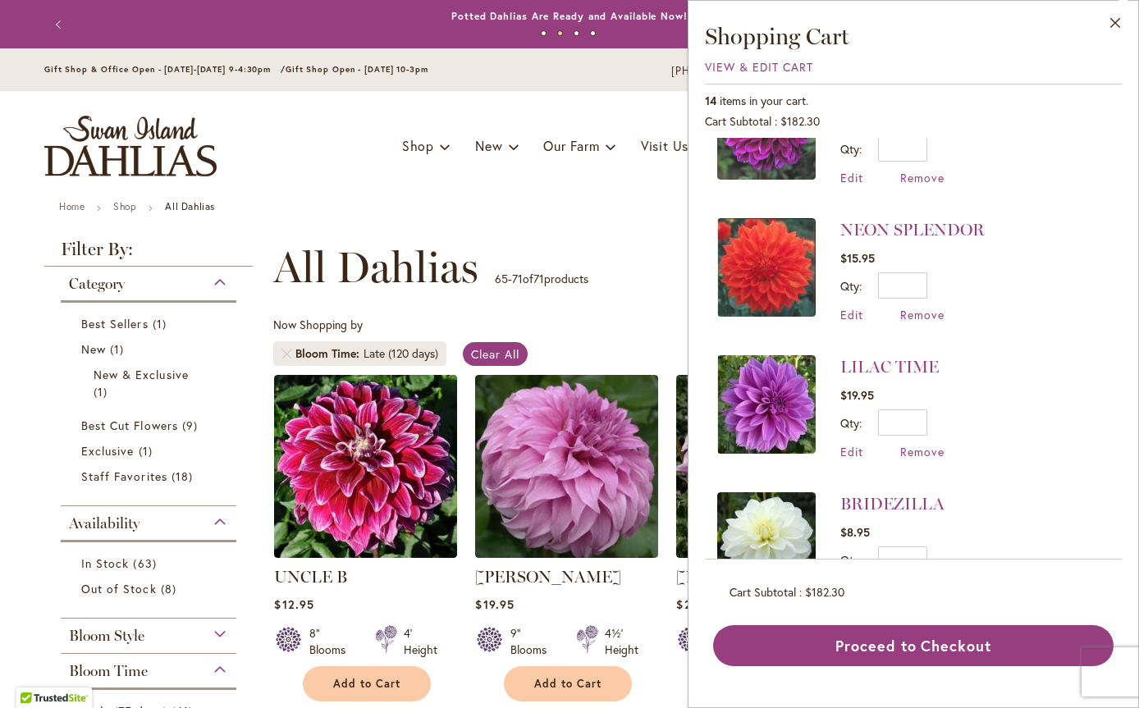
scroll to position [756, 0]
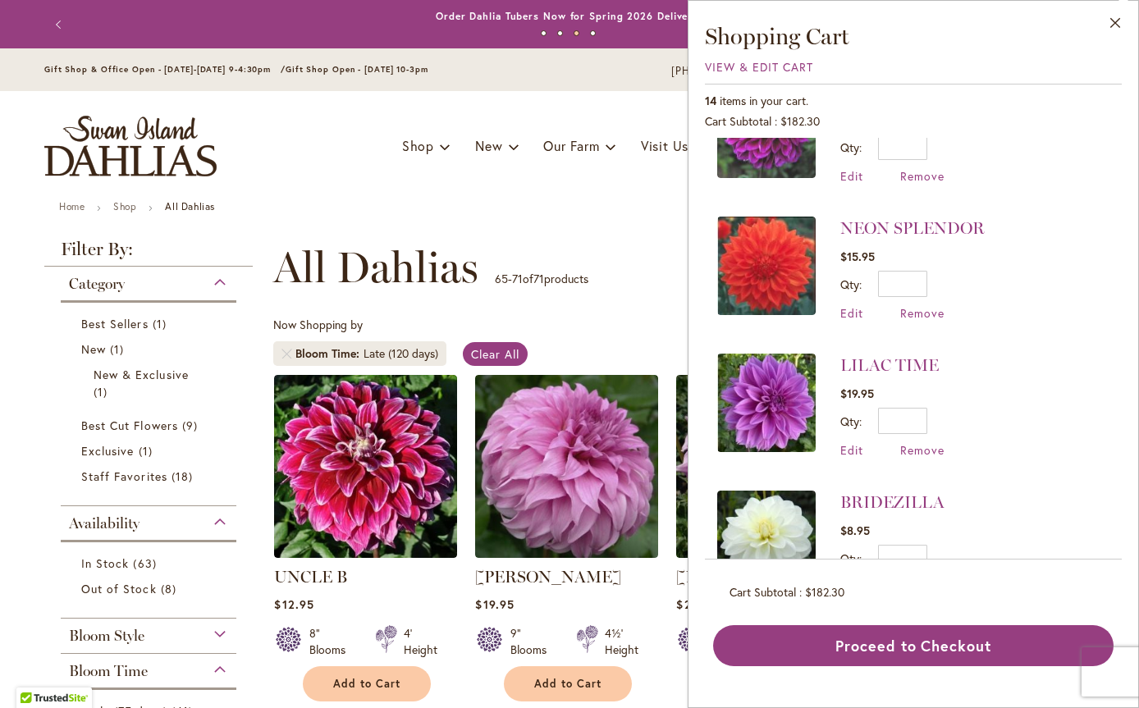
click at [756, 395] on img at bounding box center [766, 403] width 98 height 98
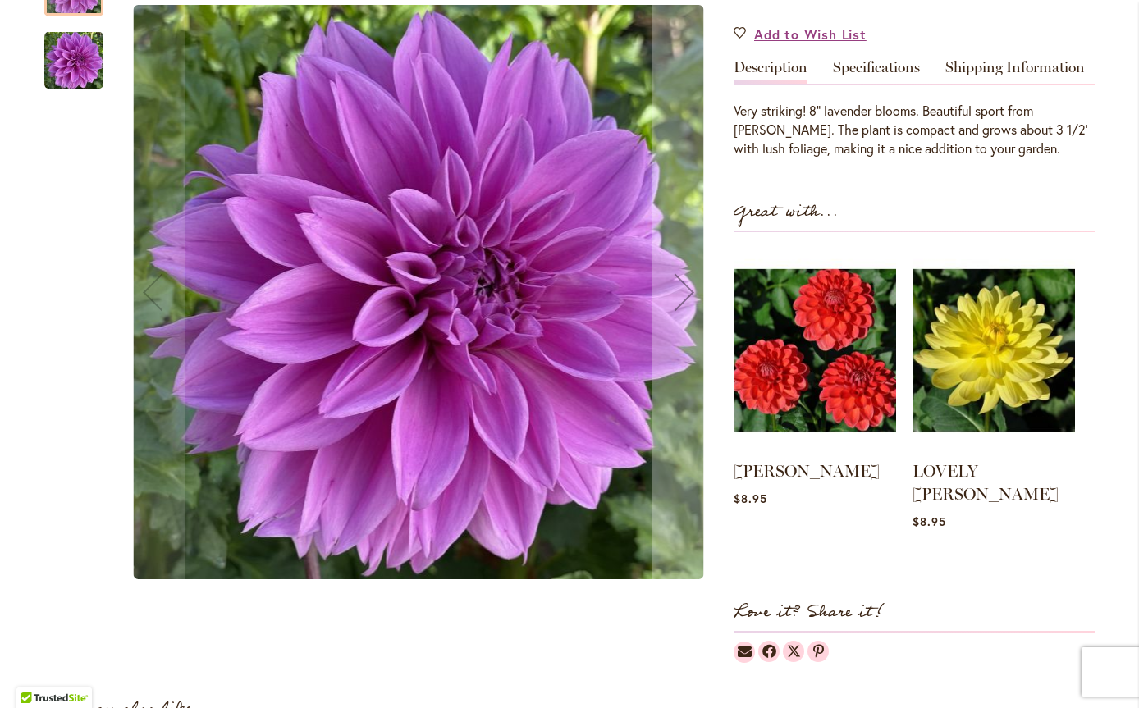
scroll to position [492, 0]
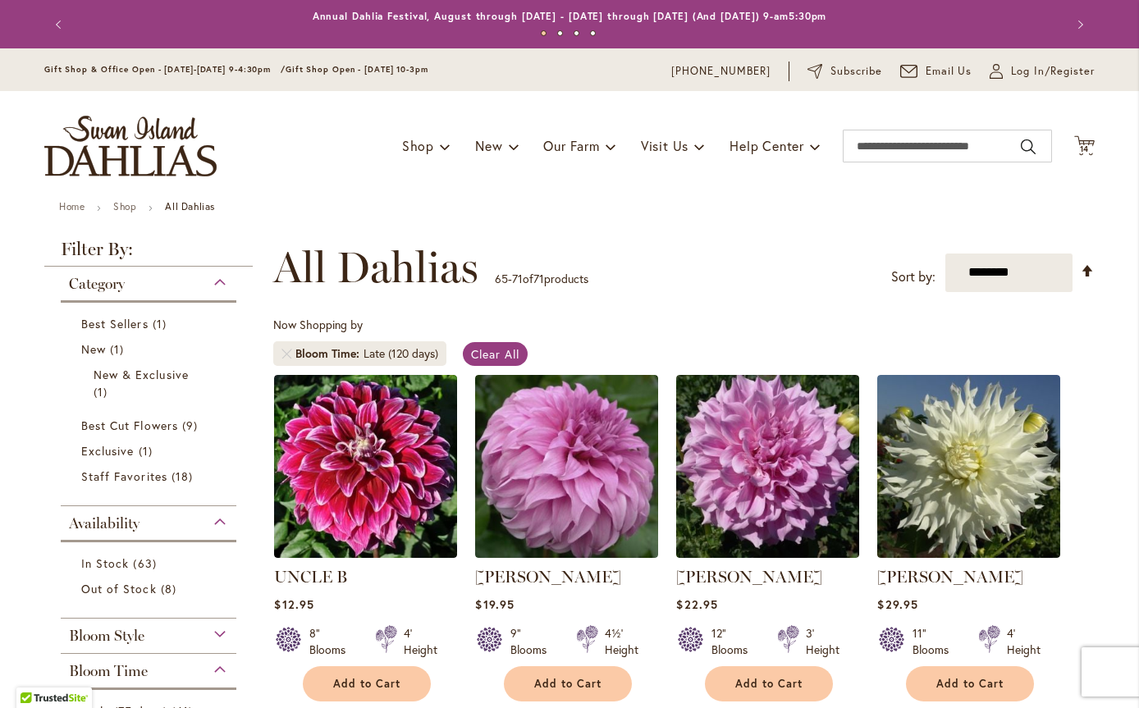
click at [1078, 143] on icon at bounding box center [1084, 145] width 21 height 20
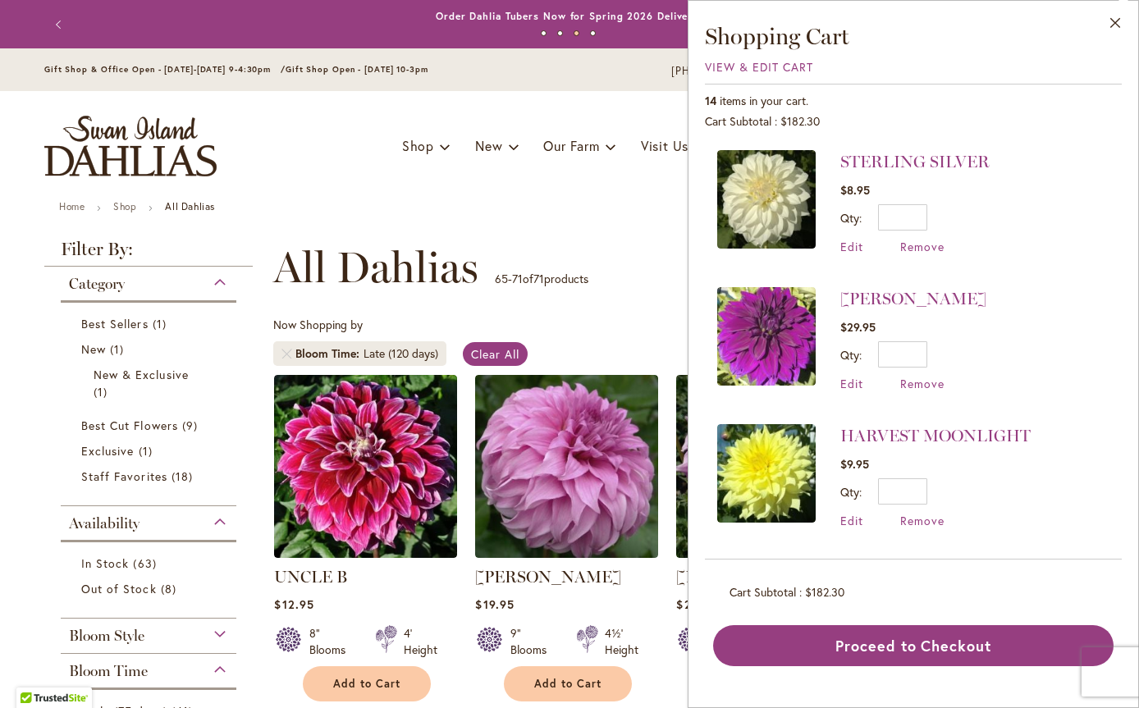
click at [907, 378] on span "Remove" at bounding box center [922, 384] width 44 height 16
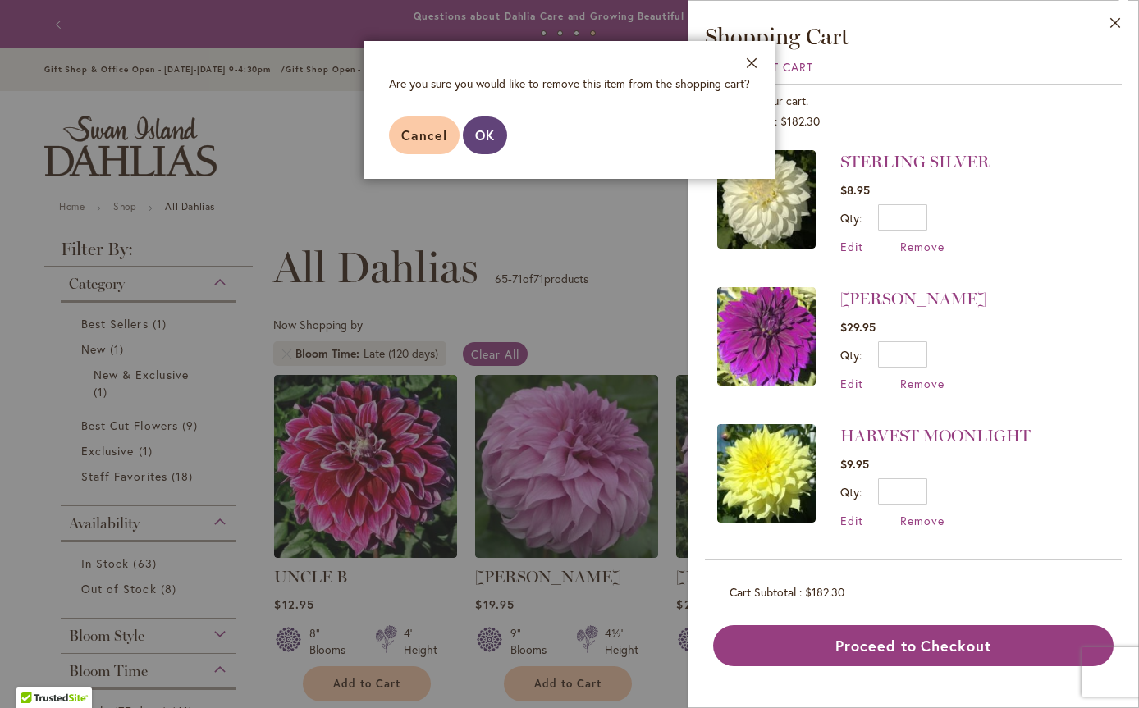
click at [483, 137] on span "OK" at bounding box center [485, 134] width 20 height 17
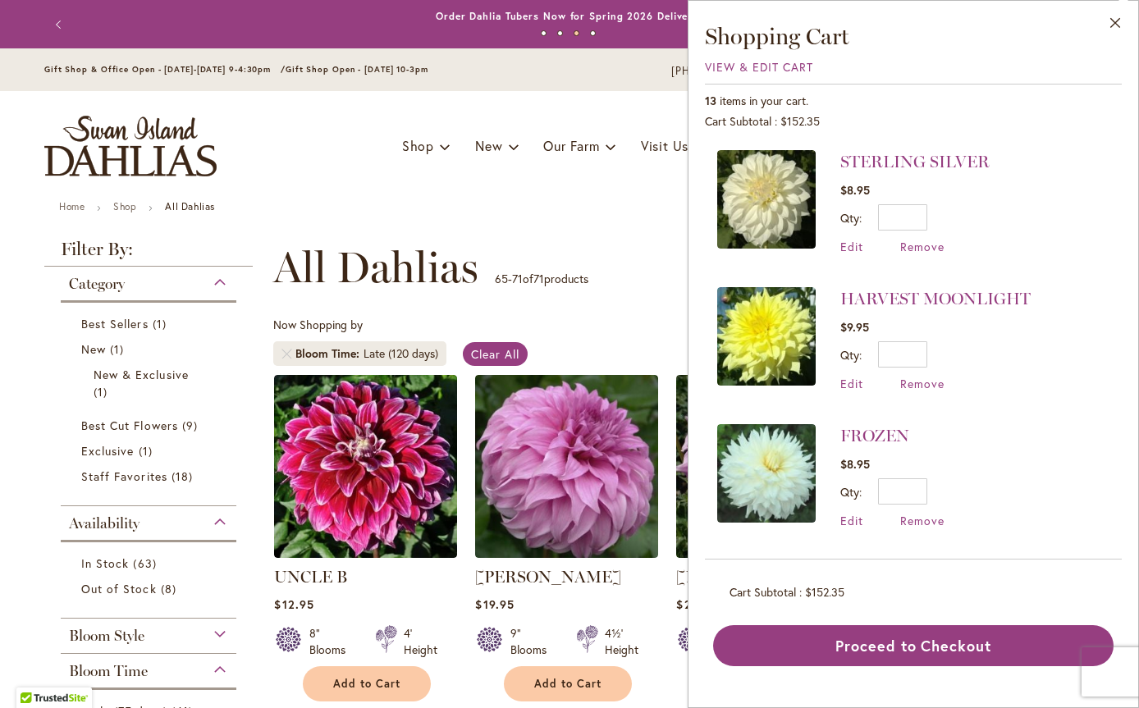
click at [748, 318] on img at bounding box center [766, 336] width 98 height 98
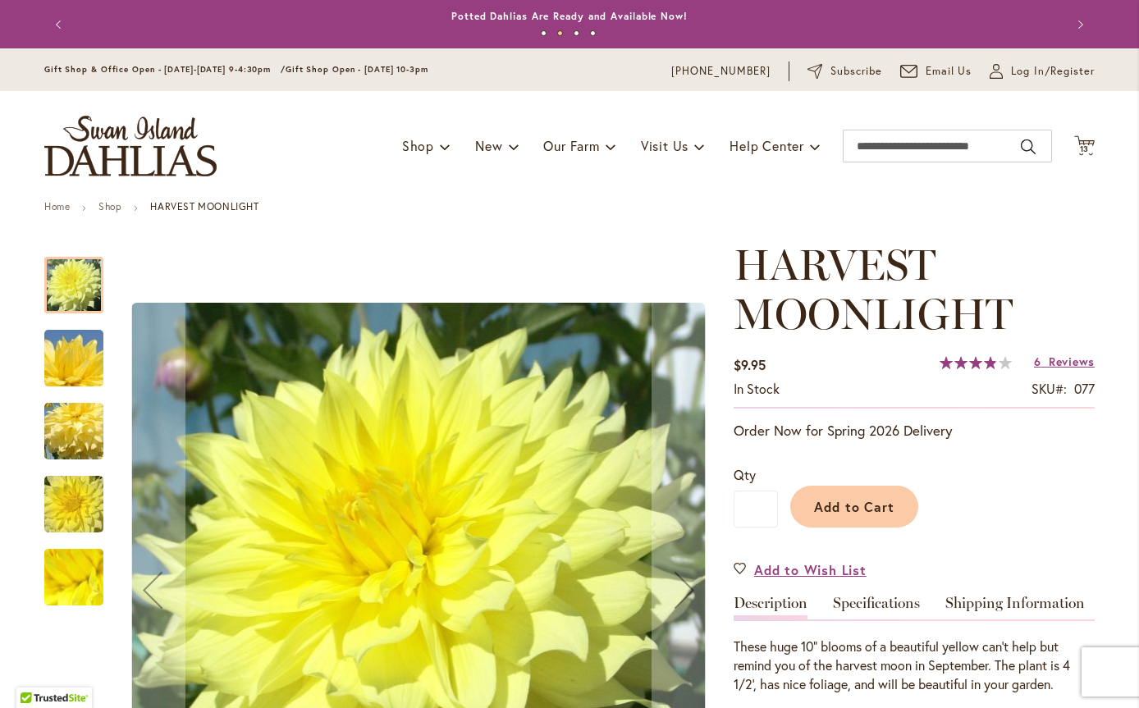
click at [1083, 140] on icon at bounding box center [1084, 145] width 21 height 20
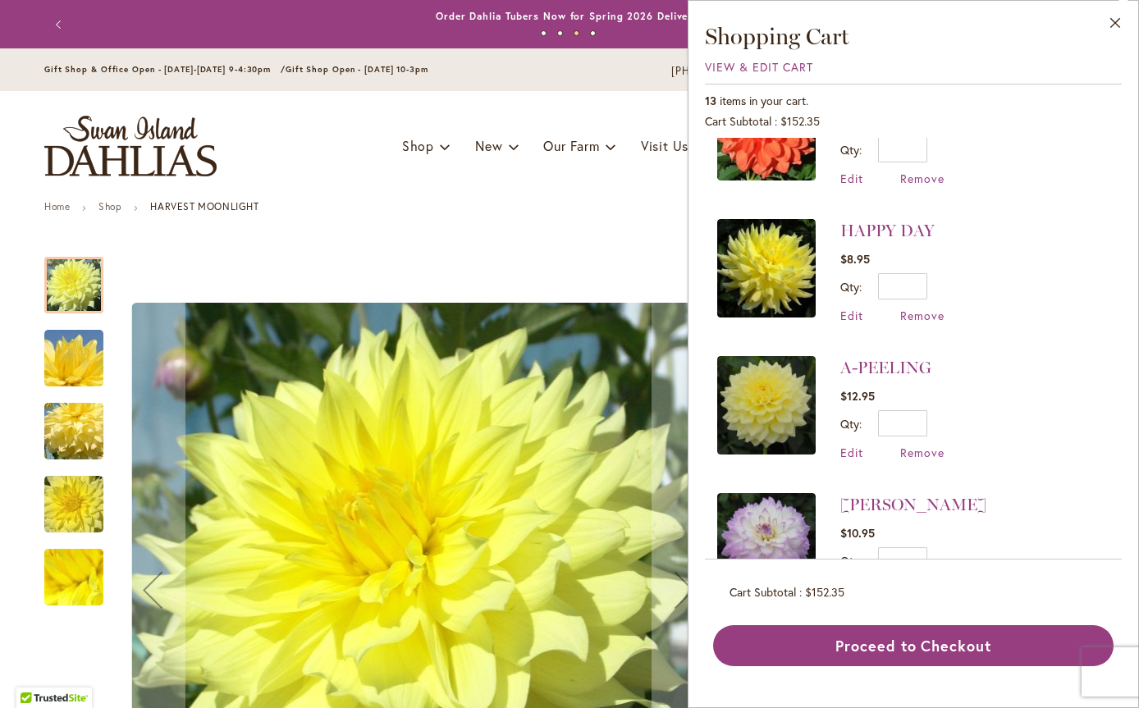
scroll to position [1313, 0]
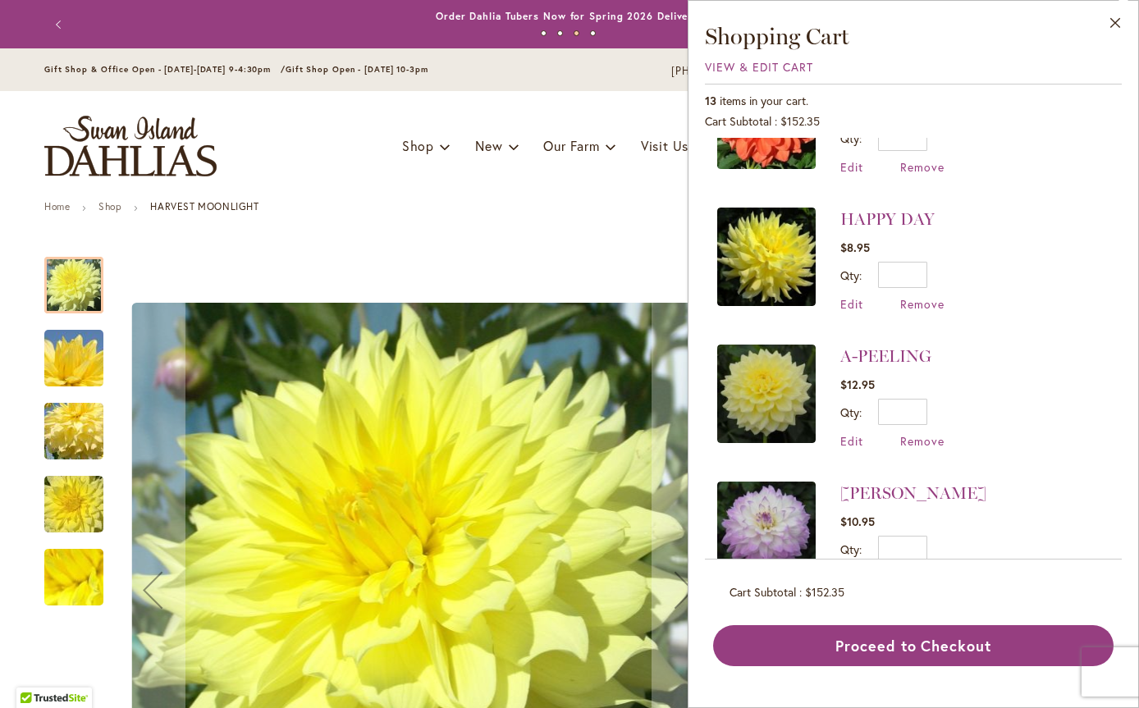
click at [783, 236] on img at bounding box center [766, 257] width 98 height 98
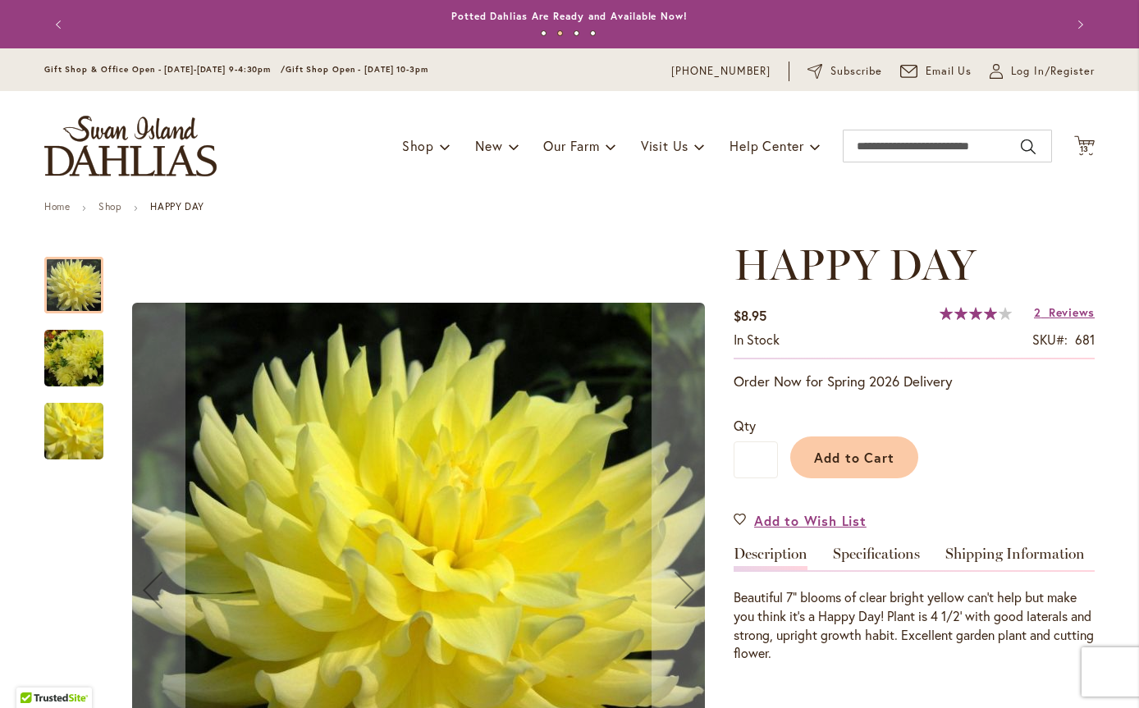
click at [1080, 148] on span "13" at bounding box center [1085, 149] width 10 height 11
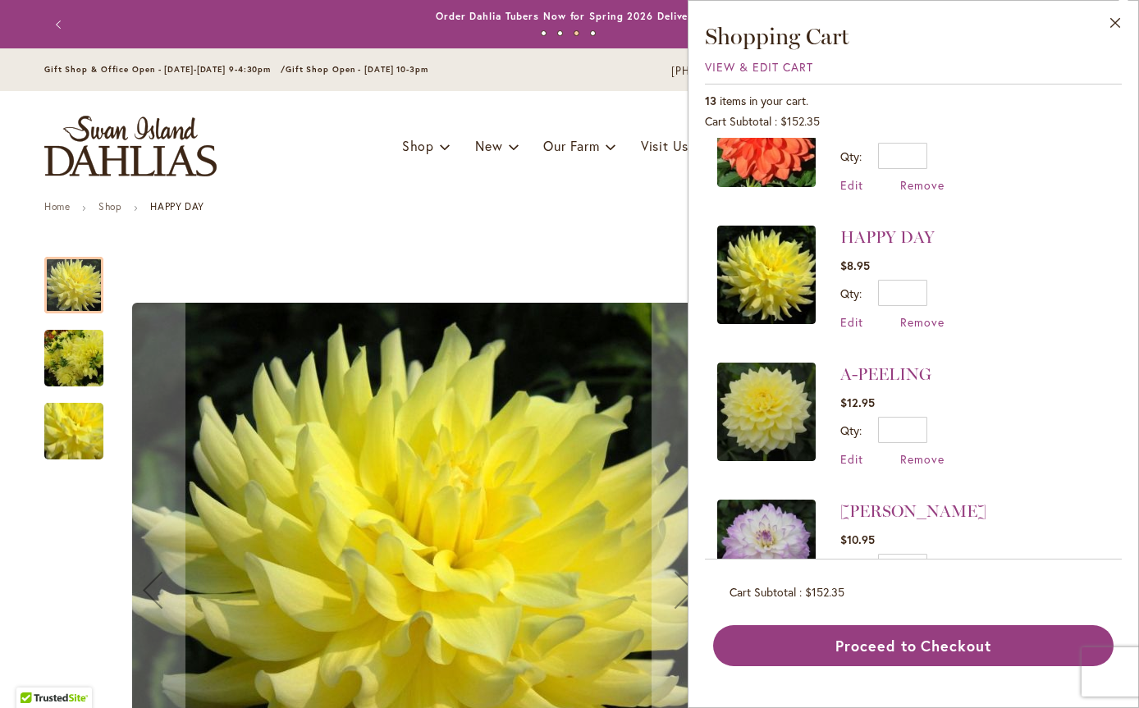
scroll to position [1358, 0]
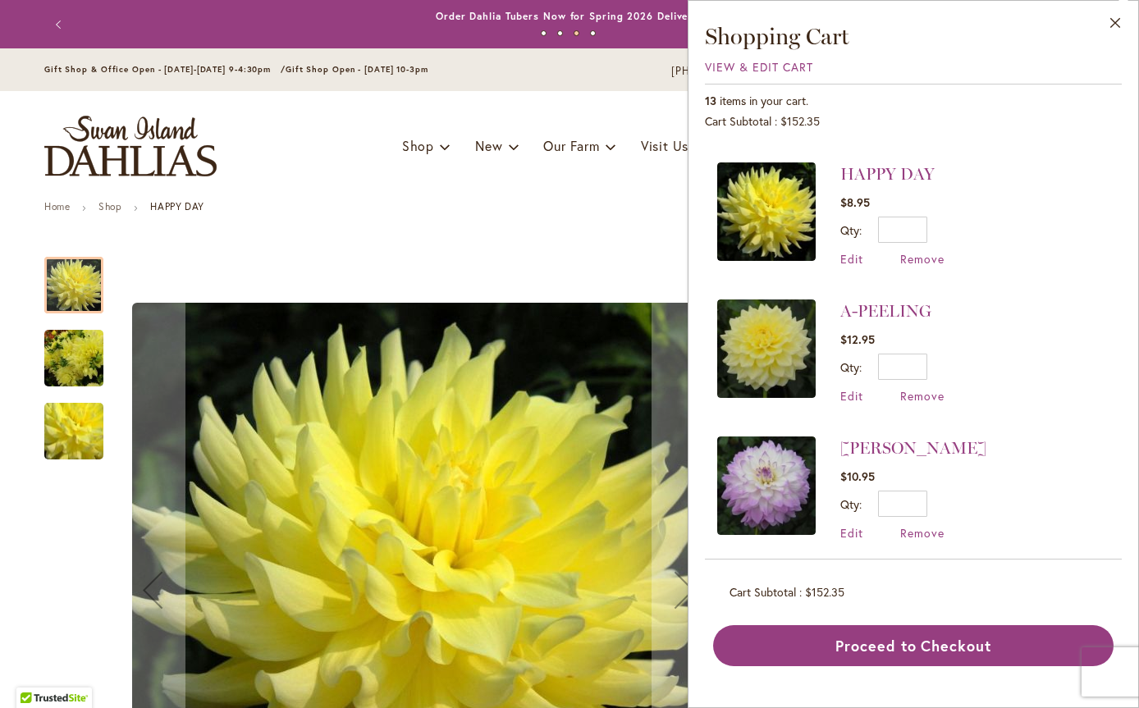
click at [767, 335] on img at bounding box center [766, 349] width 98 height 98
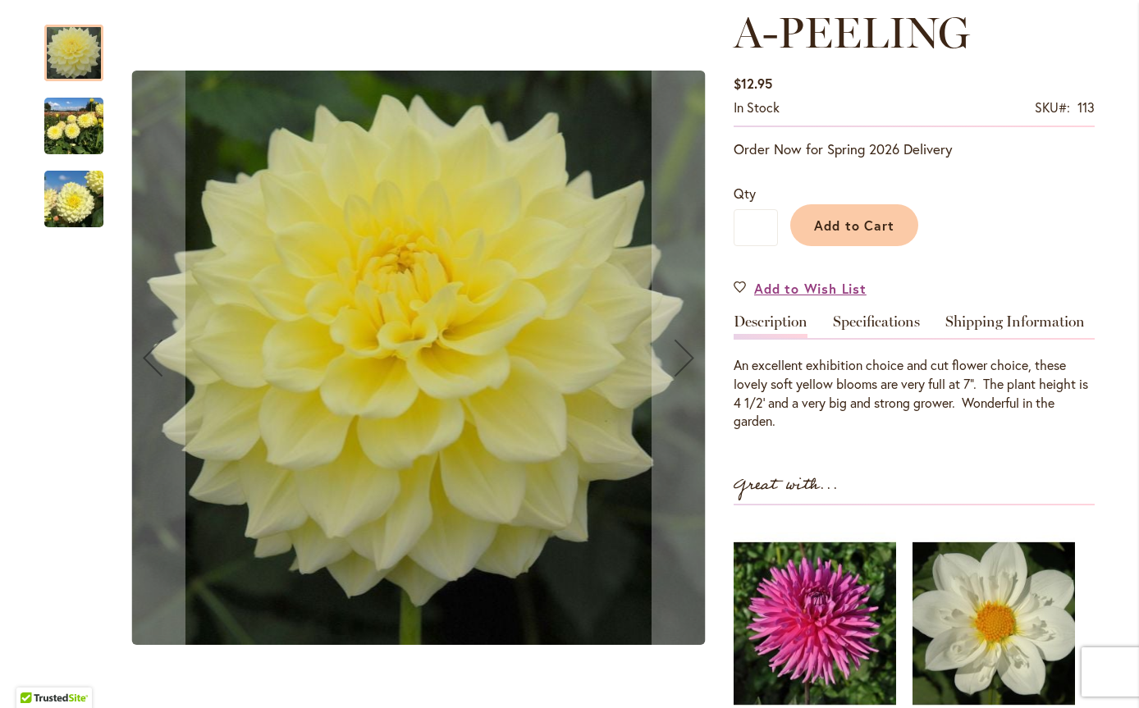
scroll to position [246, 0]
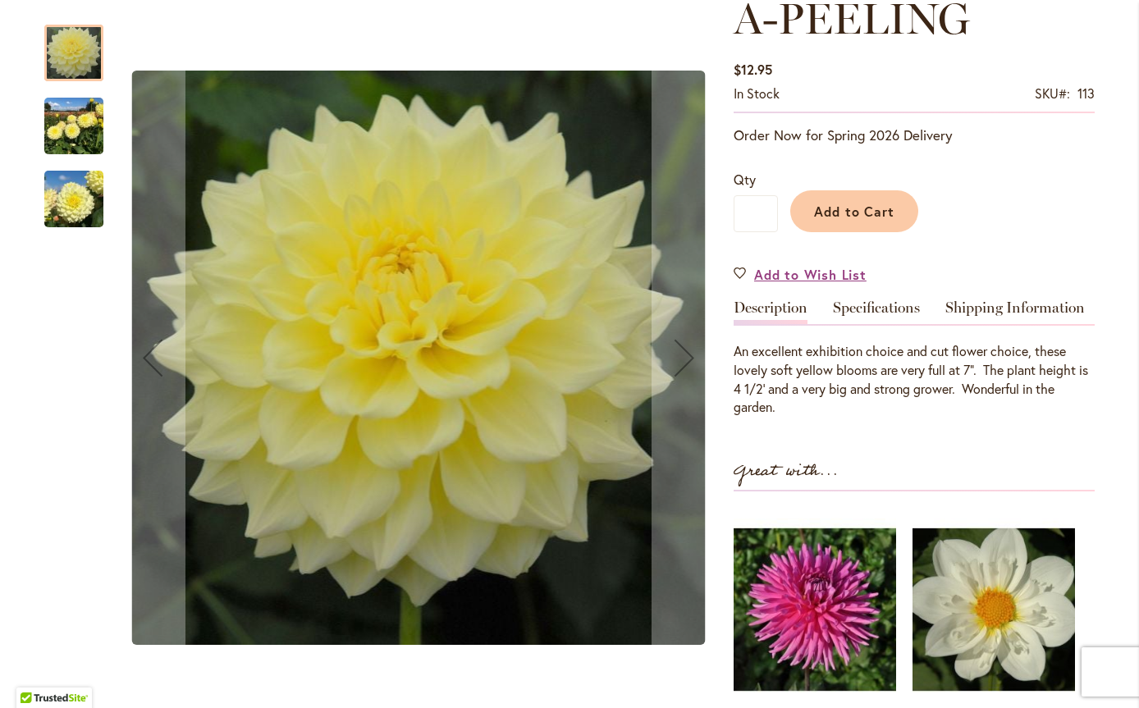
click at [864, 314] on link "Specifications" at bounding box center [876, 312] width 87 height 24
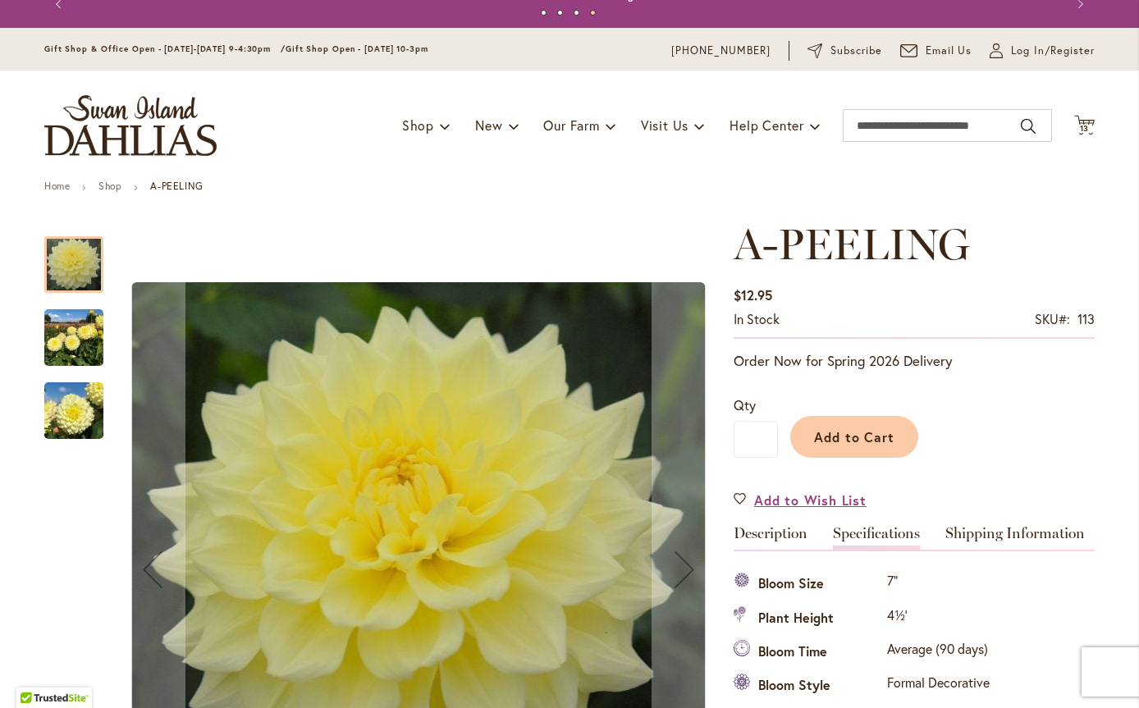
scroll to position [0, 0]
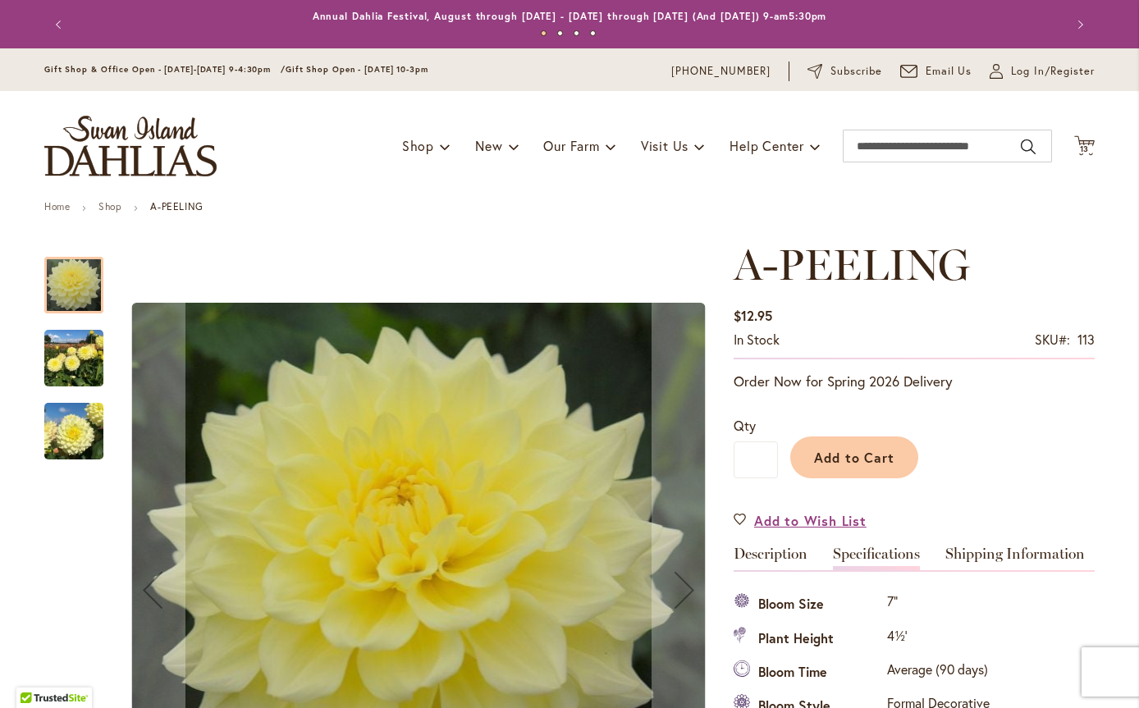
click at [1077, 140] on icon at bounding box center [1084, 145] width 21 height 20
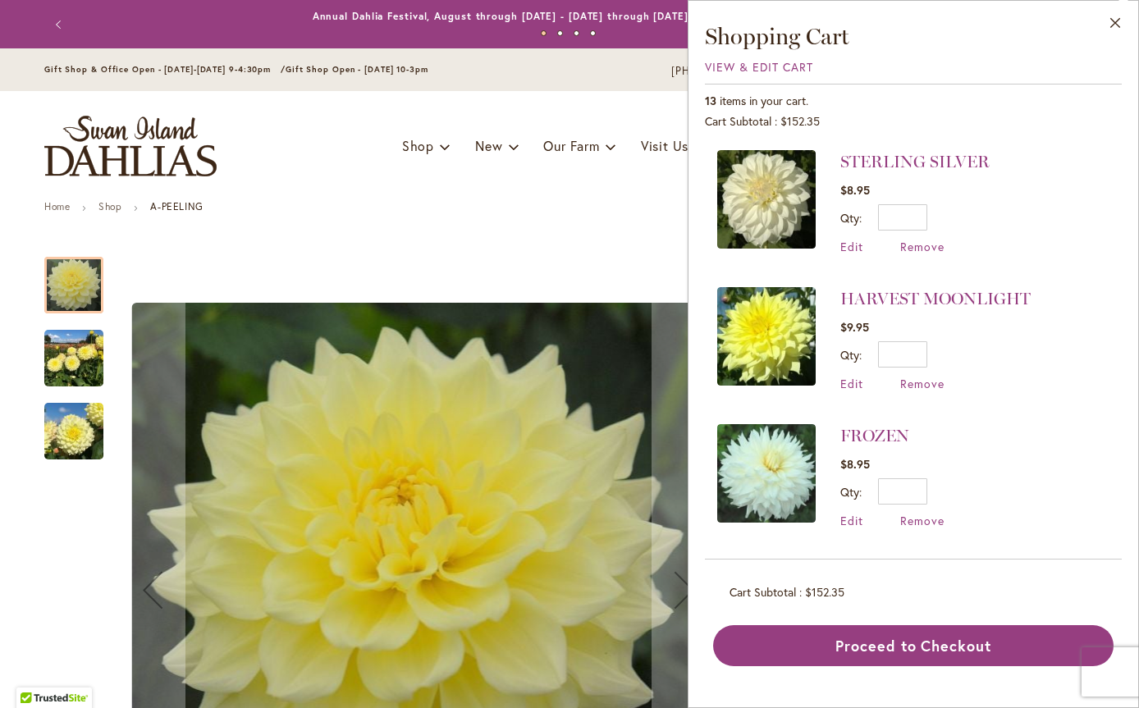
click at [937, 298] on link "HARVEST MOONLIGHT" at bounding box center [935, 299] width 190 height 20
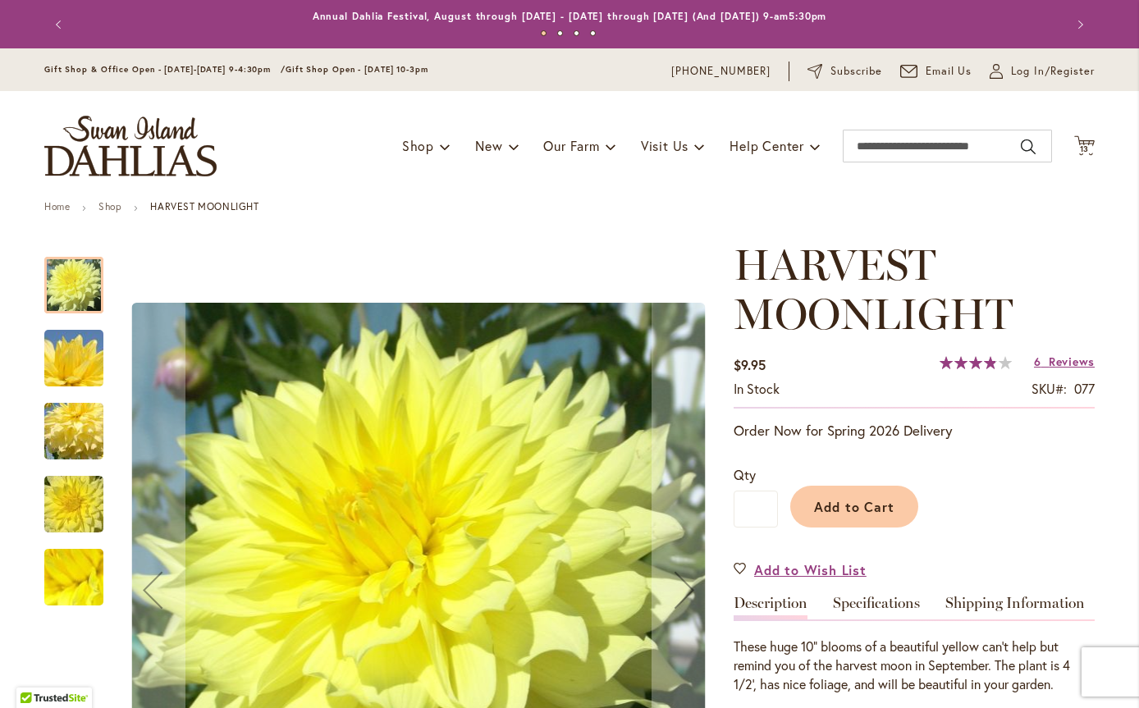
click at [865, 599] on link "Specifications" at bounding box center [876, 608] width 87 height 24
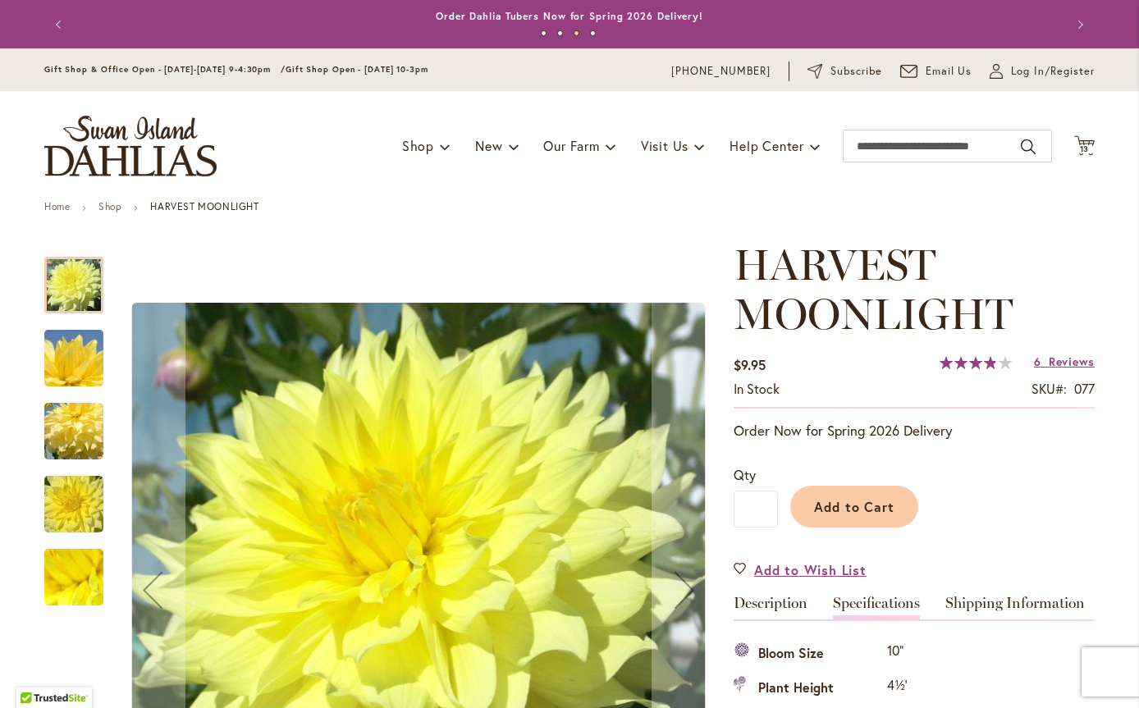
click at [1060, 355] on span "Reviews" at bounding box center [1072, 362] width 46 height 16
click at [1079, 141] on icon "Cart .cls-1 { fill: #231f20; }" at bounding box center [1084, 145] width 21 height 21
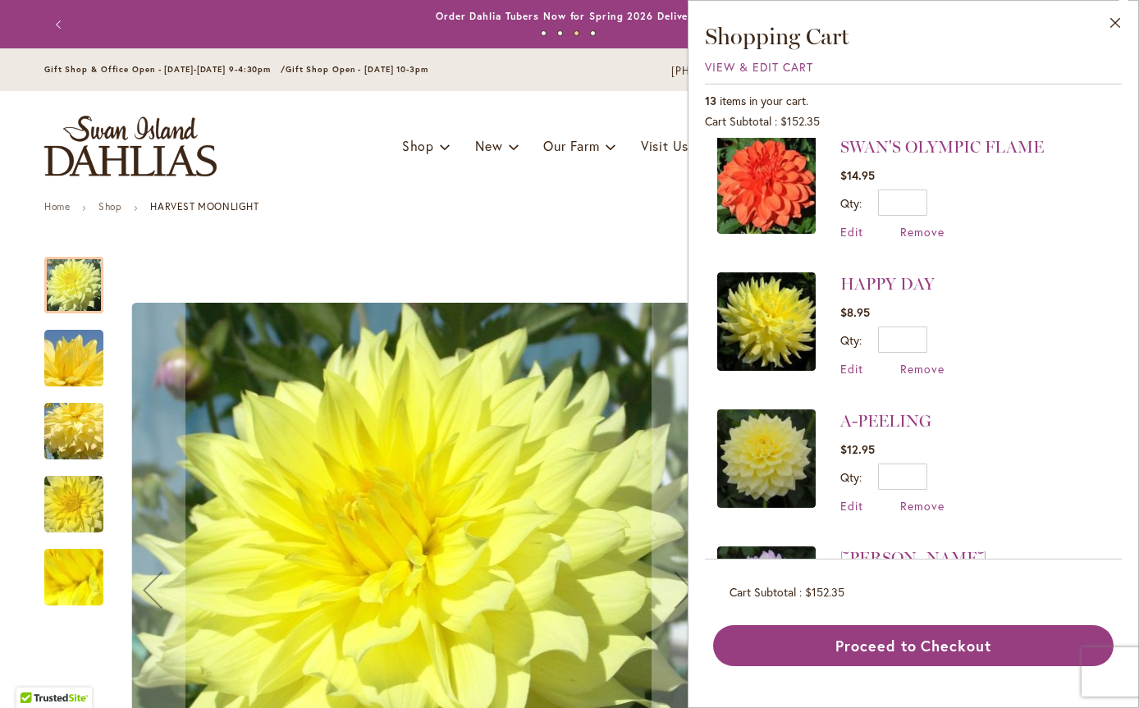
scroll to position [1276, 0]
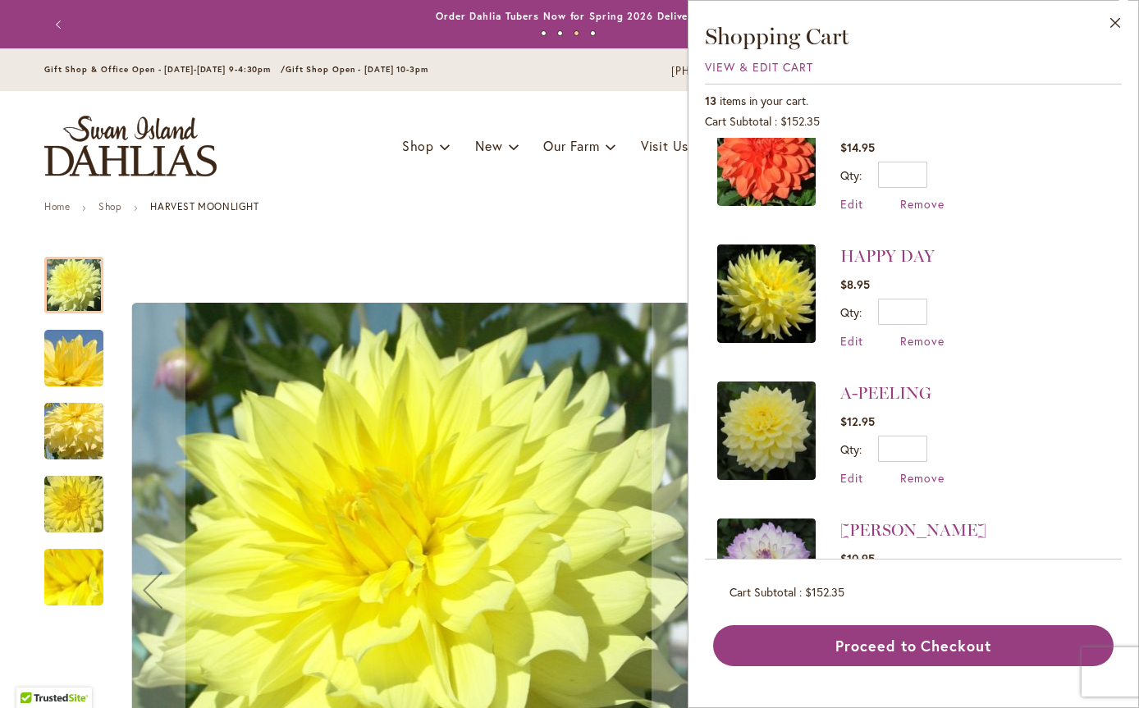
click at [779, 278] on img at bounding box center [766, 294] width 98 height 98
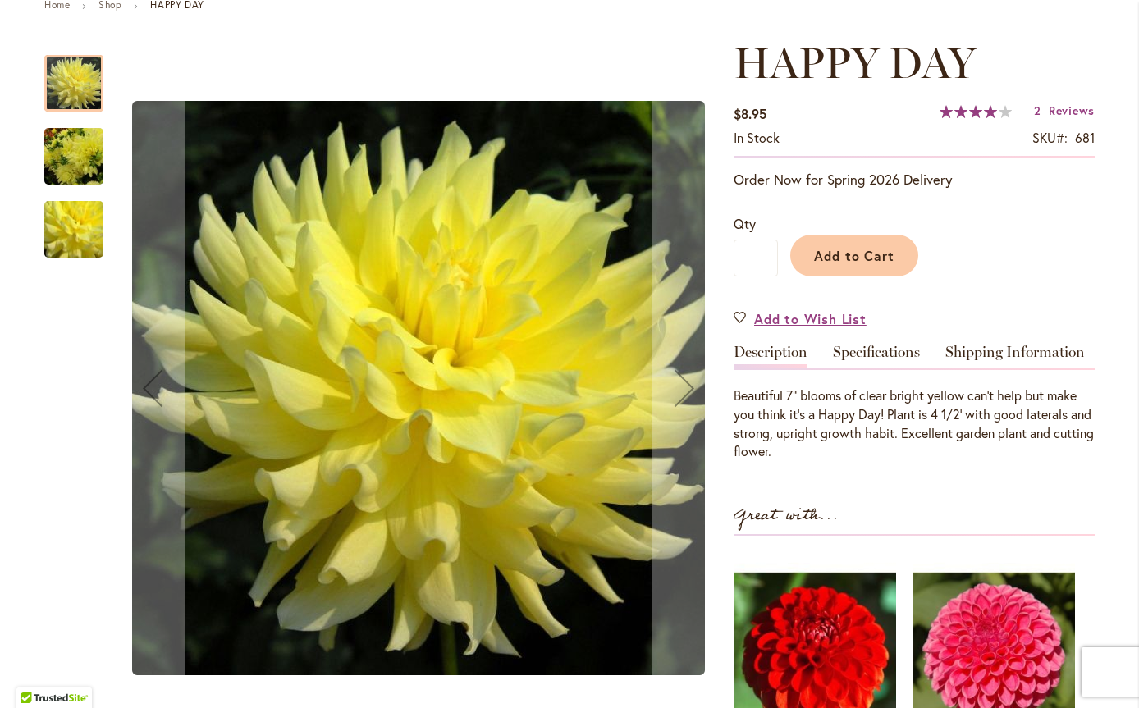
scroll to position [246, 0]
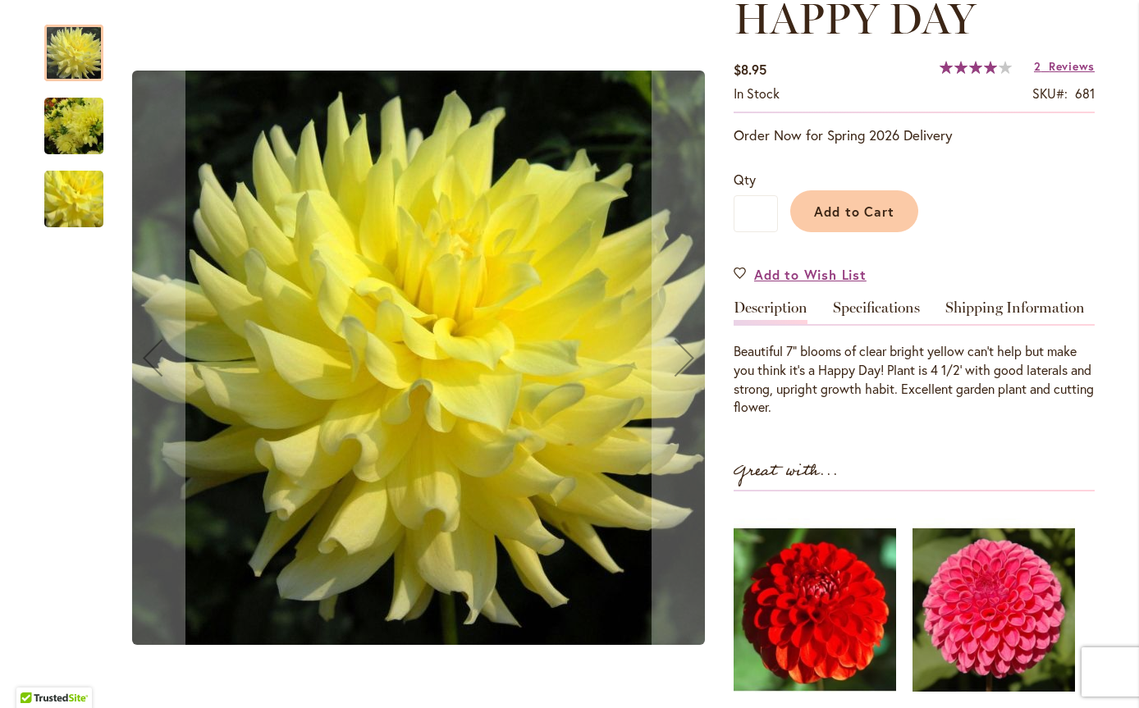
click at [872, 306] on link "Specifications" at bounding box center [876, 312] width 87 height 24
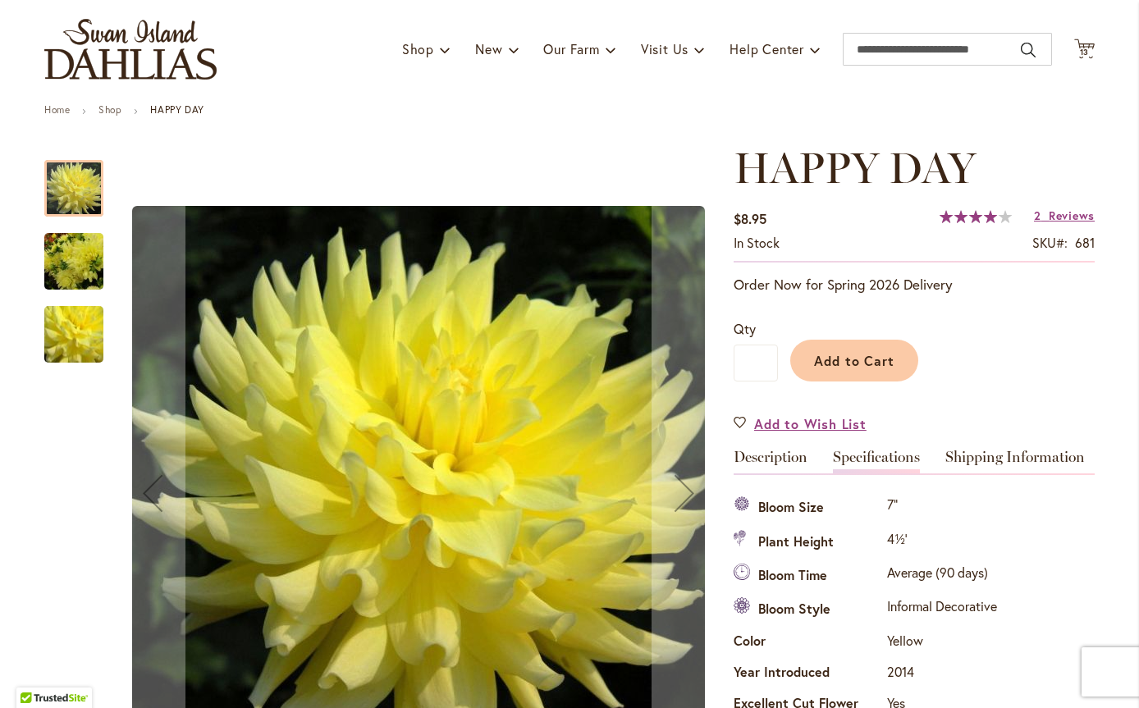
scroll to position [0, 0]
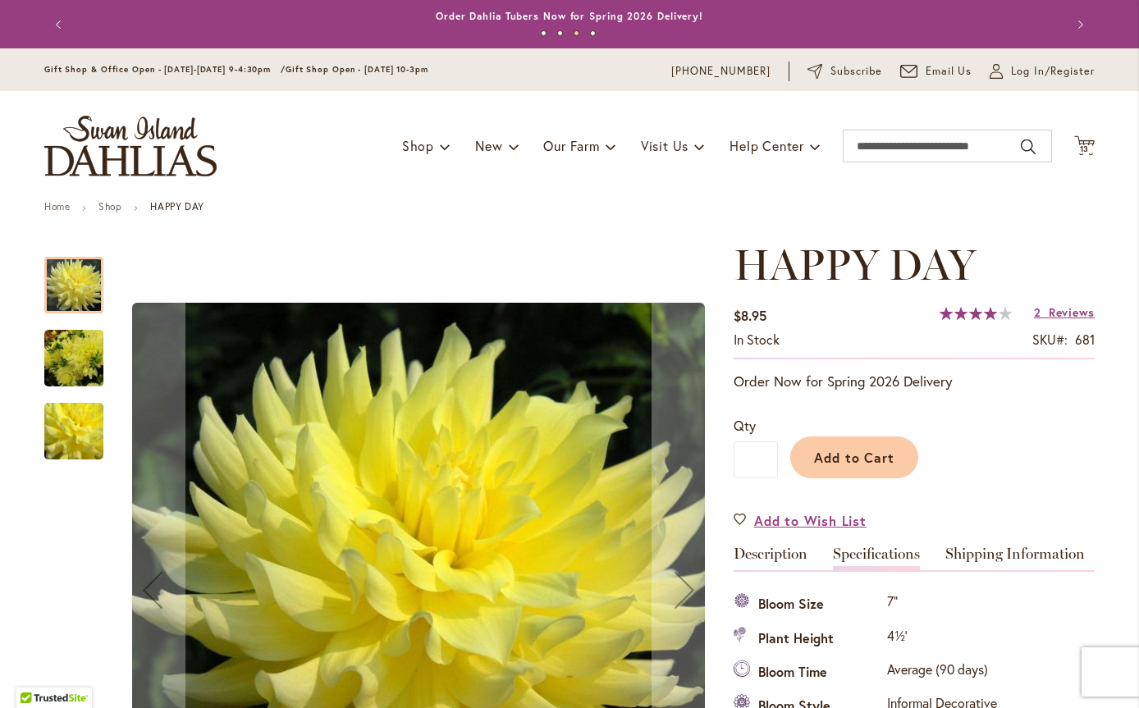
click at [1081, 138] on icon "Cart .cls-1 { fill: #231f20; }" at bounding box center [1084, 145] width 21 height 21
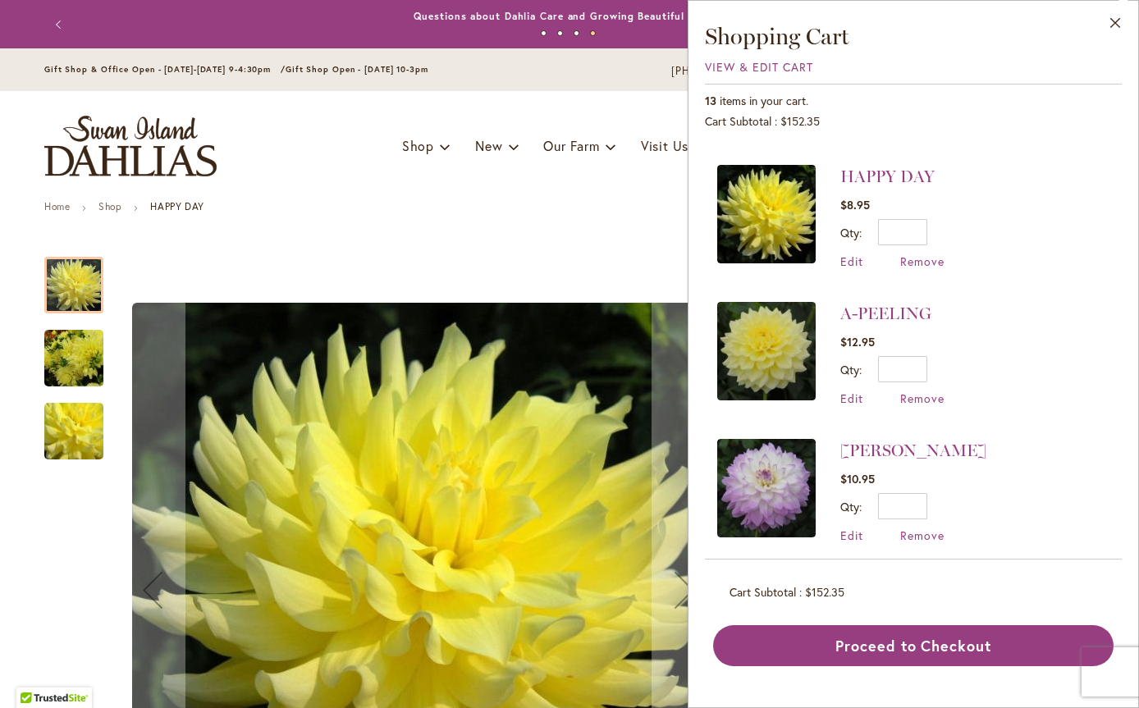
scroll to position [1358, 0]
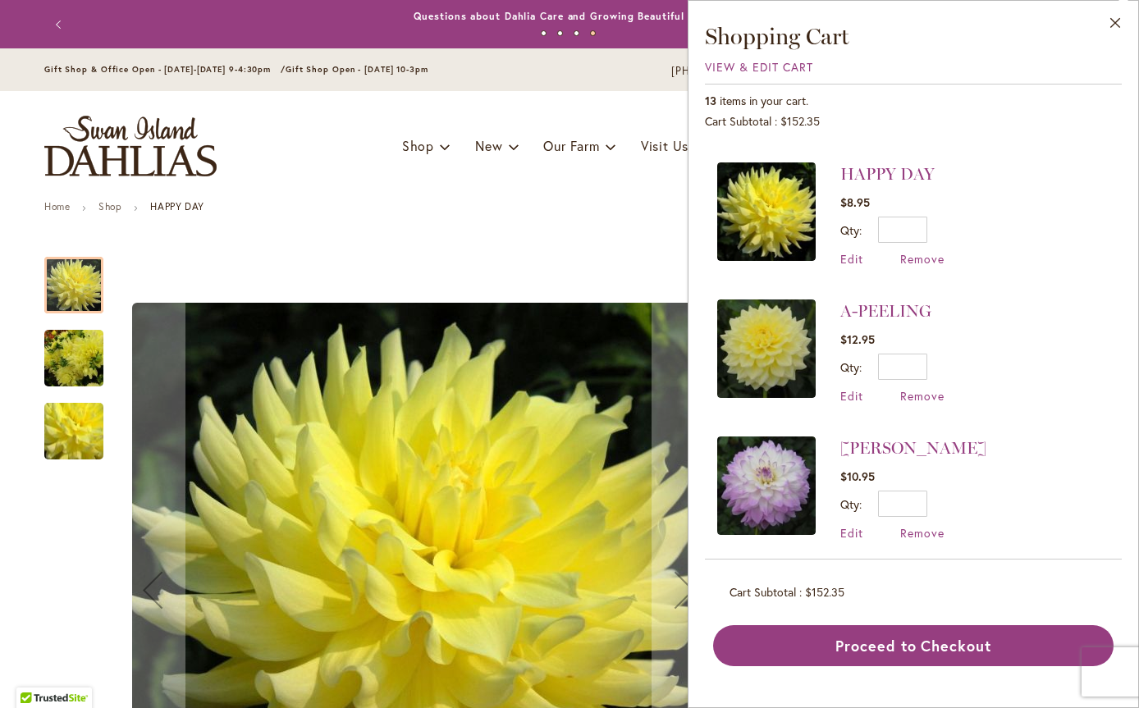
click at [763, 318] on img at bounding box center [766, 349] width 98 height 98
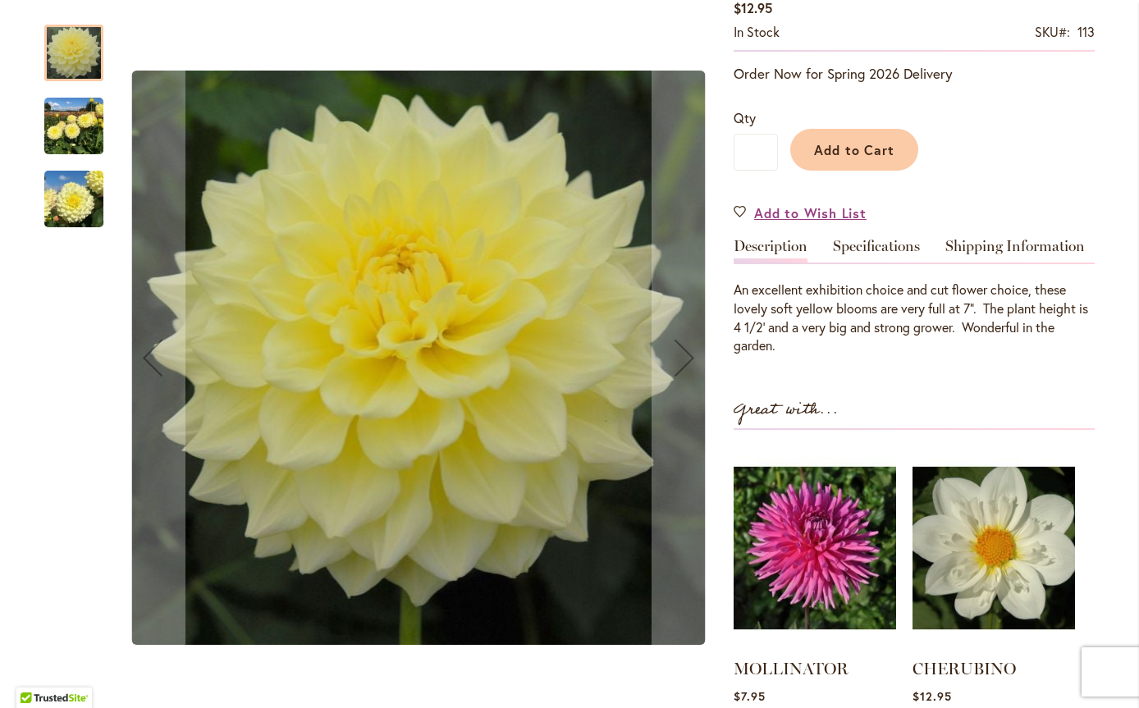
scroll to position [328, 0]
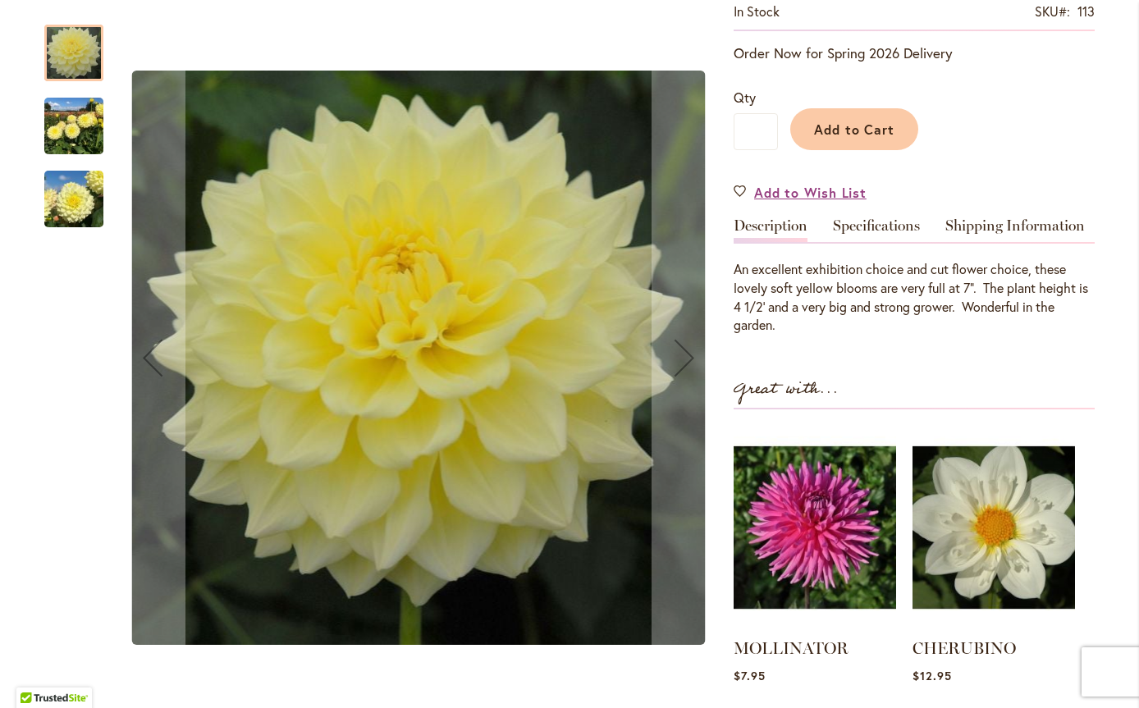
click at [869, 231] on link "Specifications" at bounding box center [876, 230] width 87 height 24
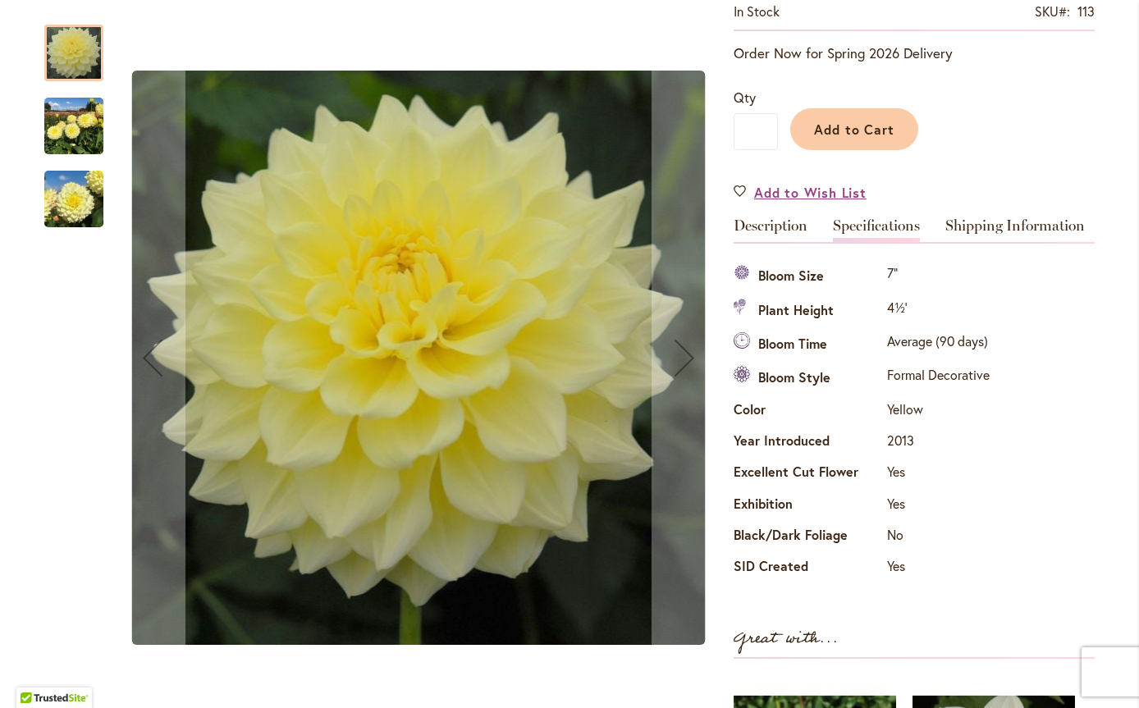
click at [979, 219] on link "Shipping Information" at bounding box center [1015, 230] width 140 height 24
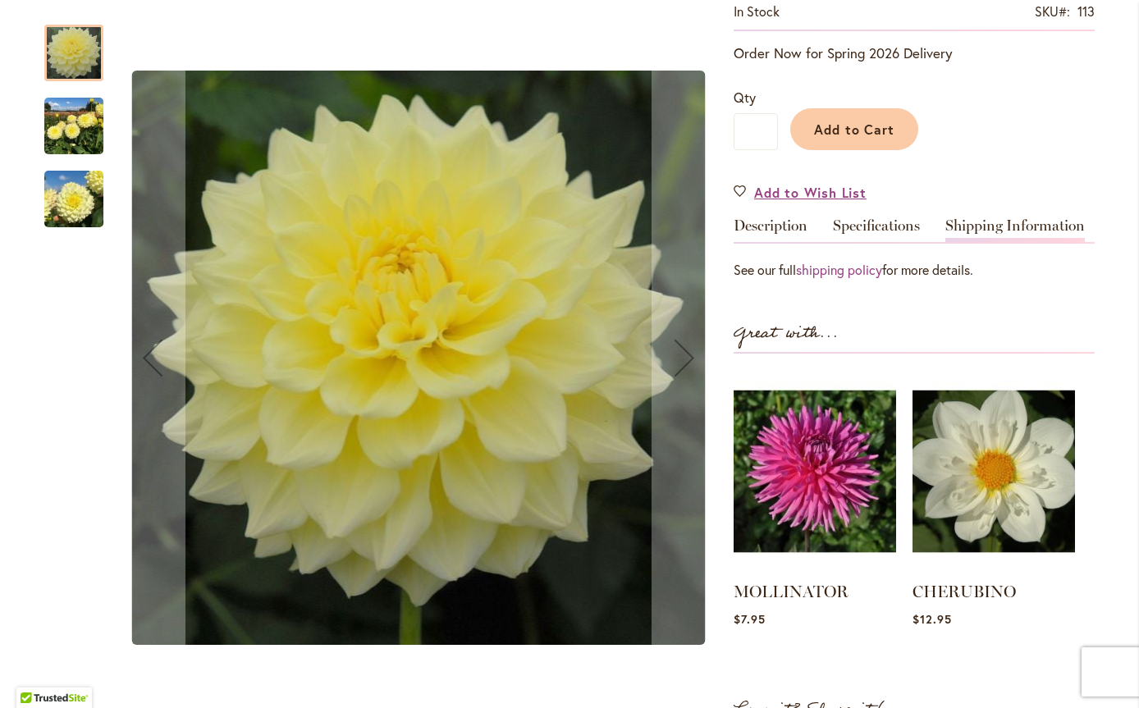
click at [834, 270] on link "shipping policy" at bounding box center [839, 269] width 86 height 17
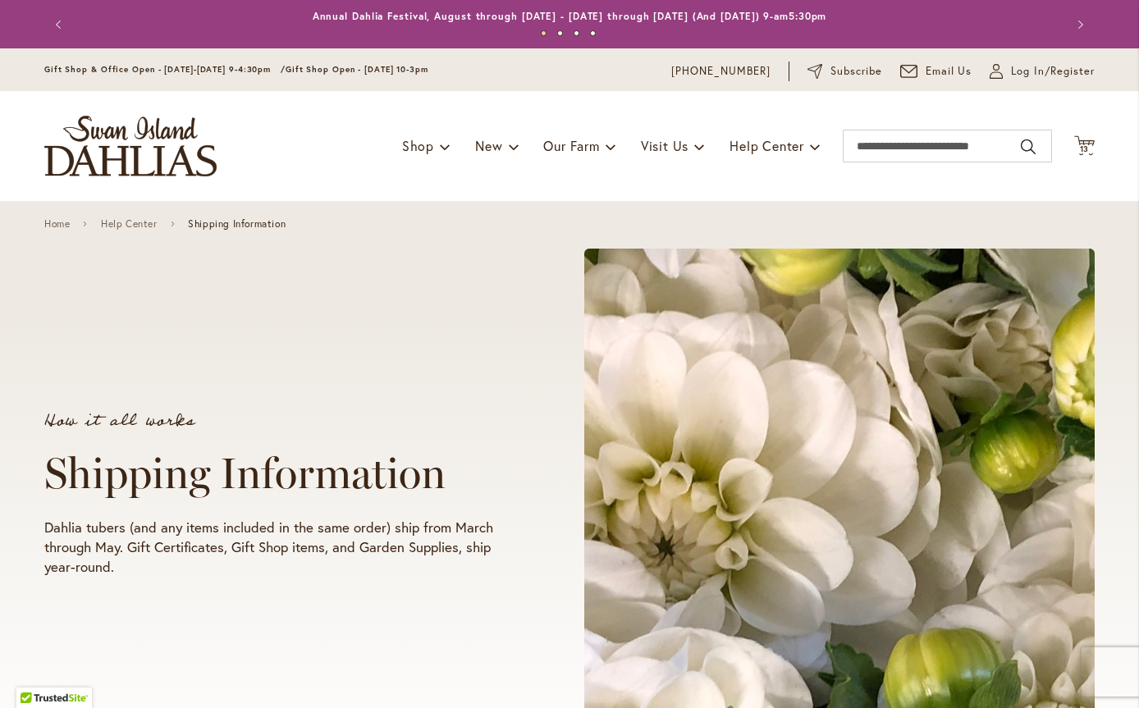
click at [1082, 141] on icon "Cart .cls-1 { fill: #231f20; }" at bounding box center [1084, 145] width 21 height 21
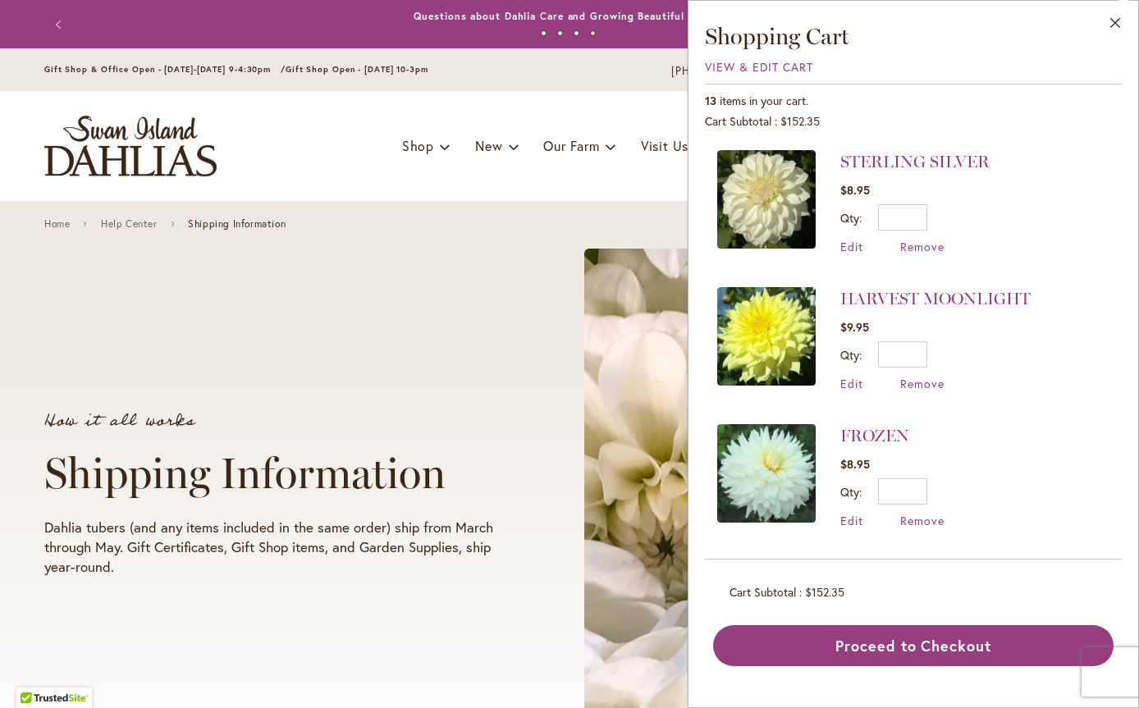
click at [736, 326] on img at bounding box center [766, 336] width 98 height 98
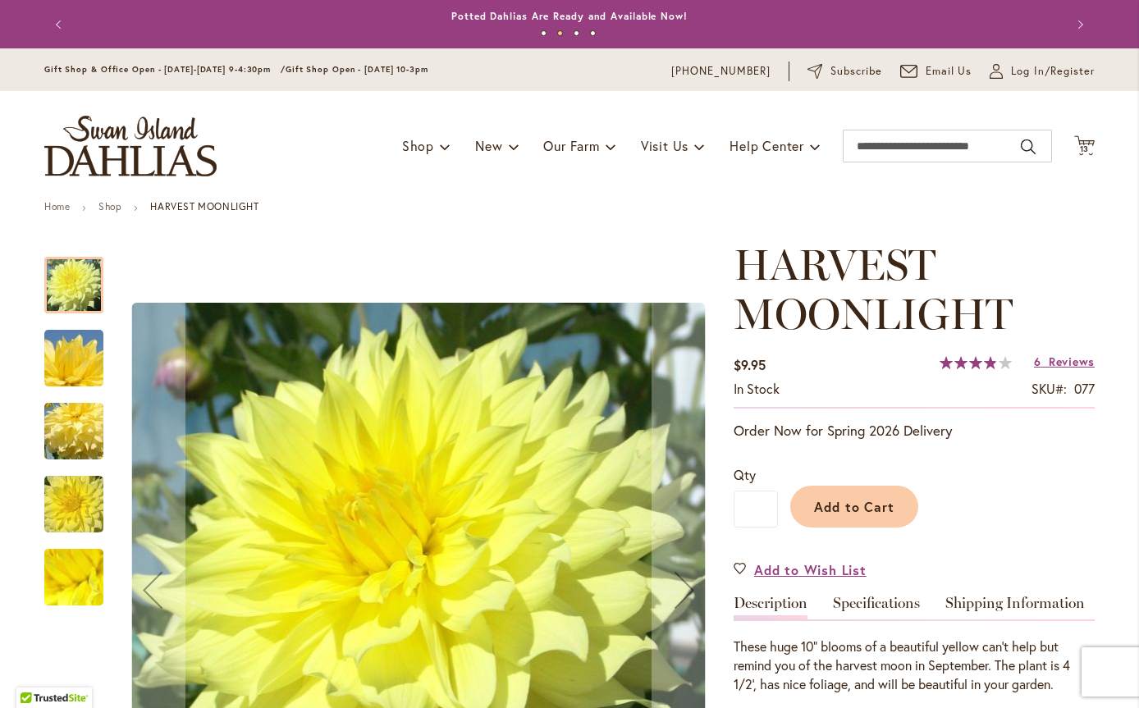
click at [1080, 149] on span "13" at bounding box center [1085, 149] width 10 height 11
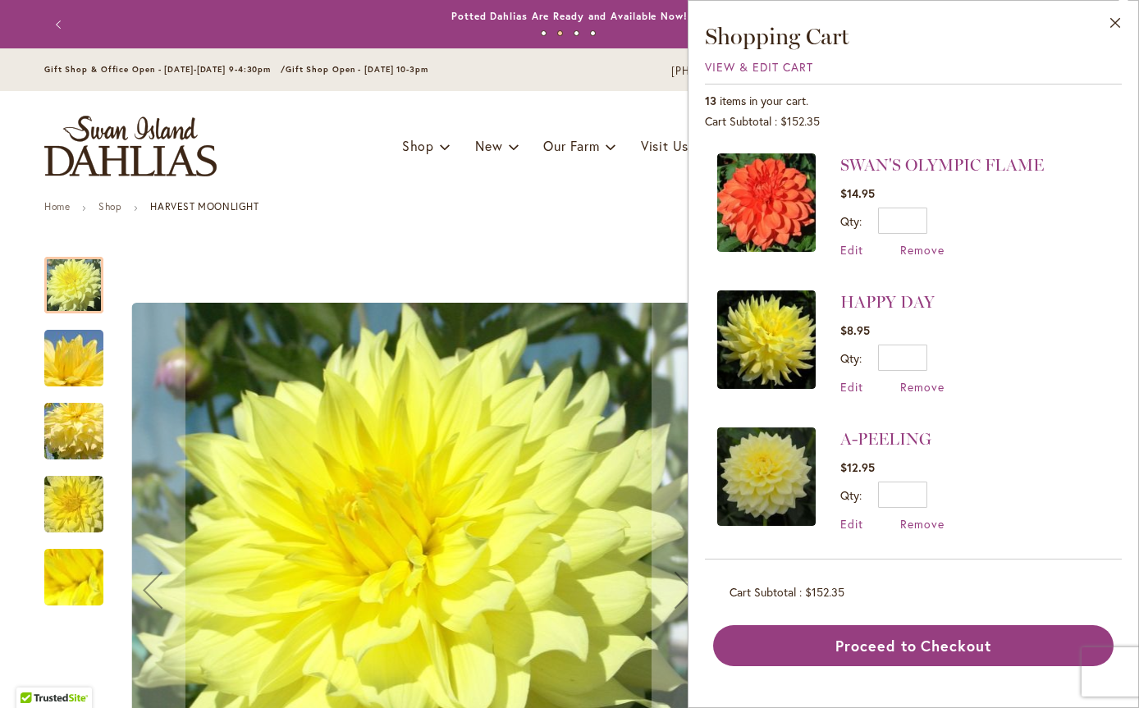
scroll to position [1231, 0]
click at [757, 331] on img at bounding box center [766, 339] width 98 height 98
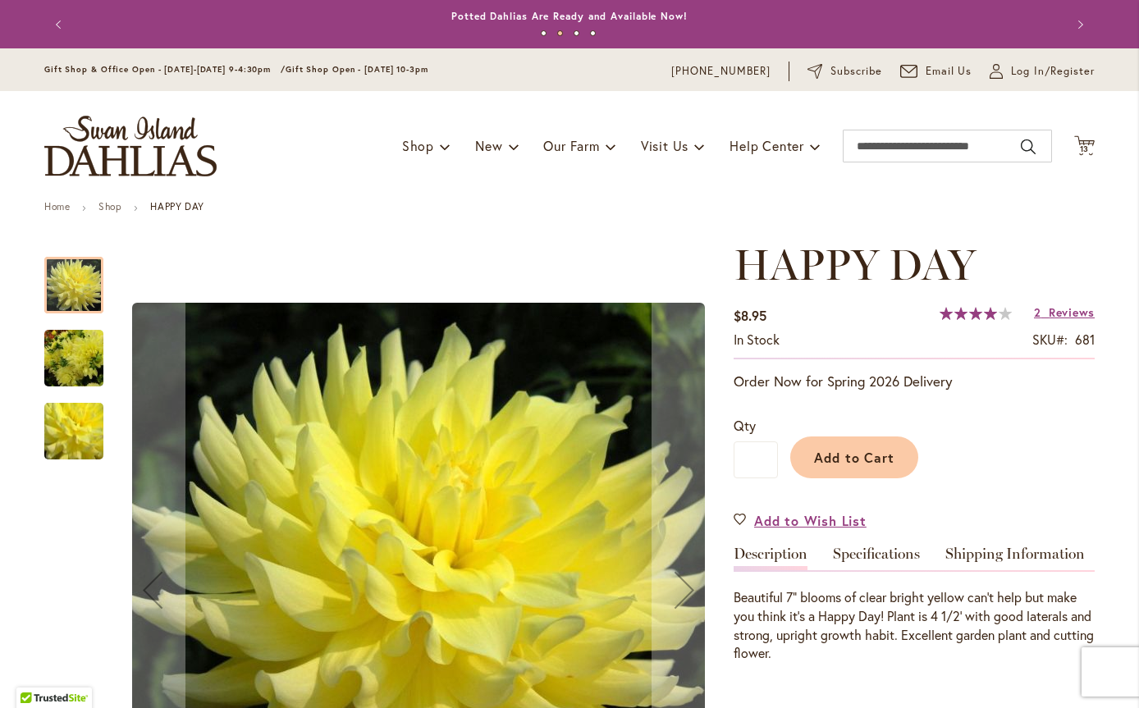
click at [1082, 144] on span "13" at bounding box center [1085, 149] width 10 height 11
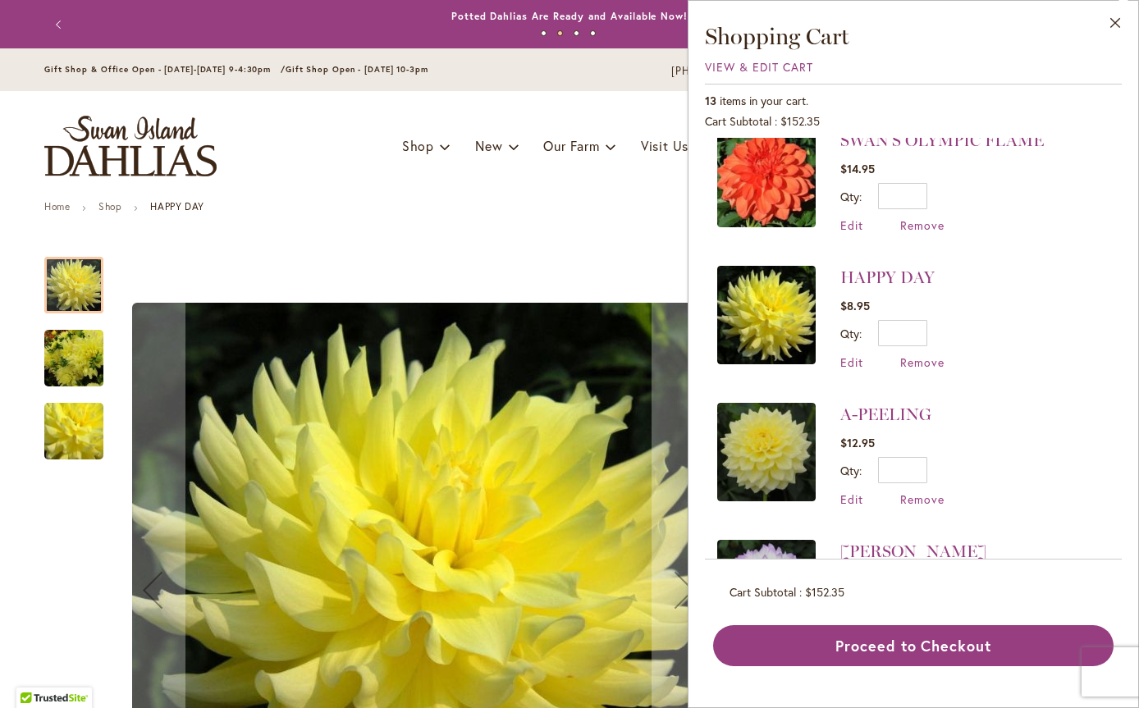
scroll to position [1358, 0]
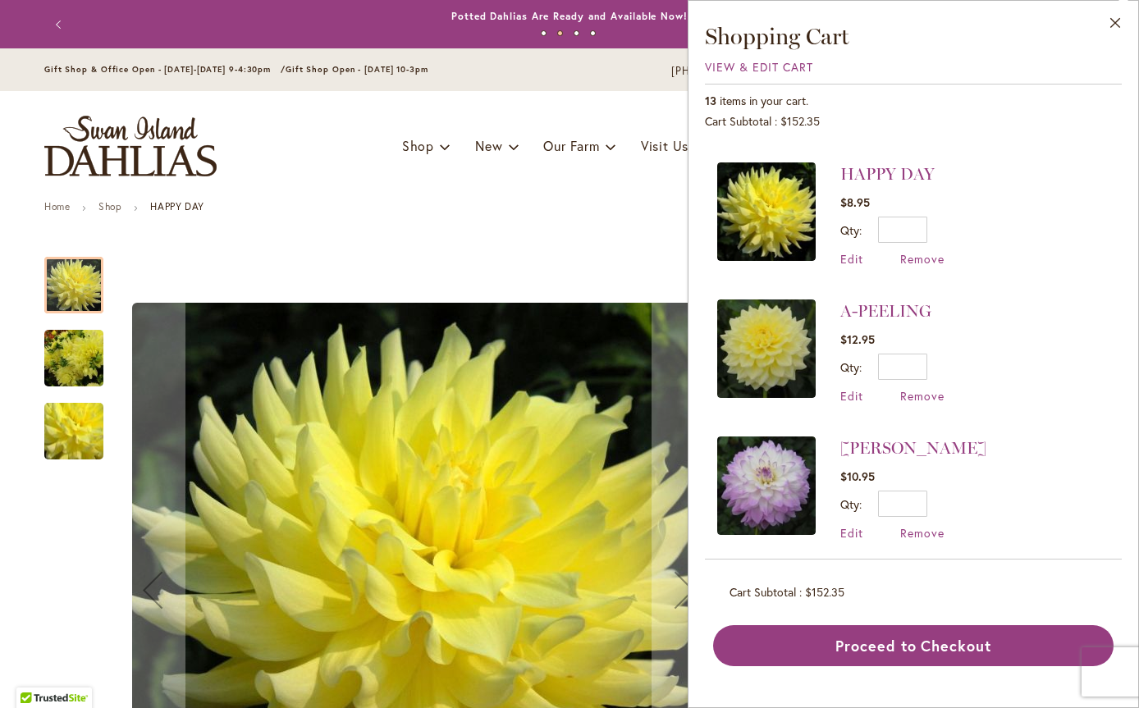
click at [737, 334] on img at bounding box center [766, 349] width 98 height 98
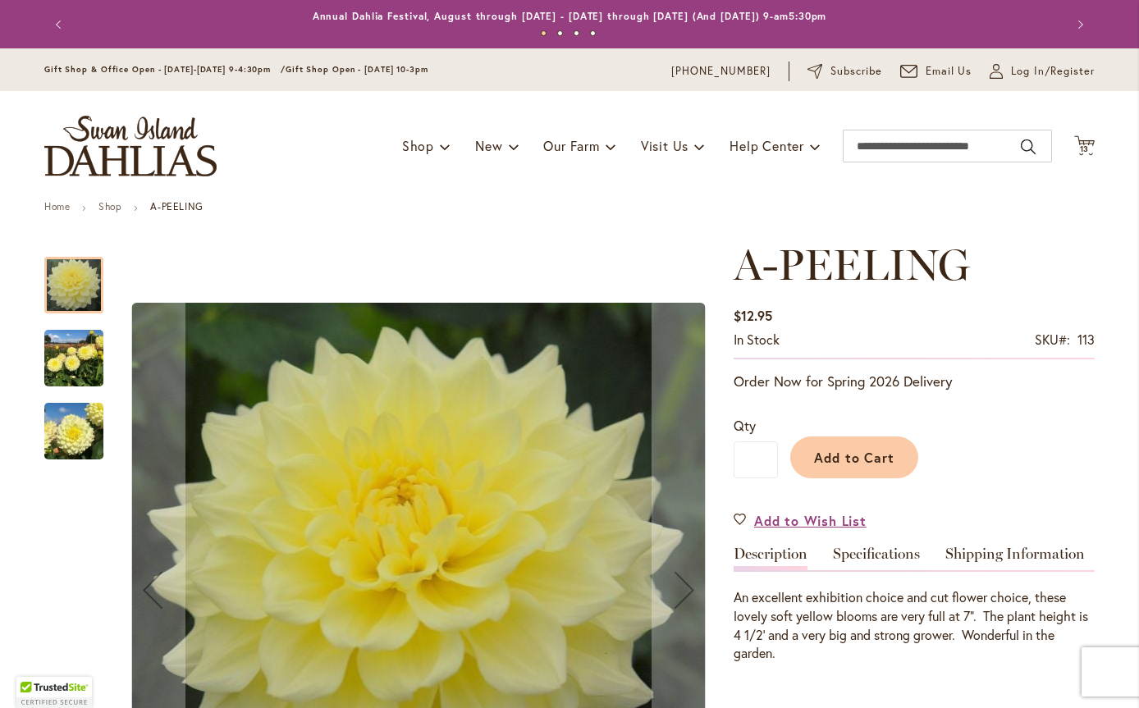
click at [1082, 146] on span "13" at bounding box center [1085, 149] width 10 height 11
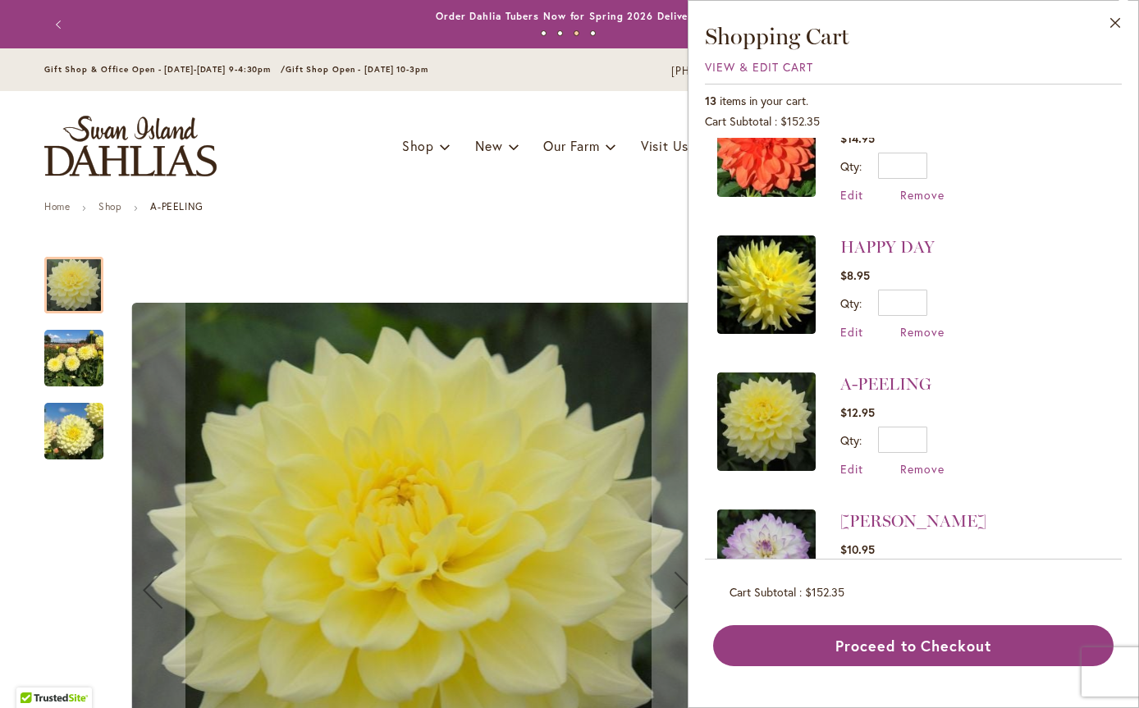
scroll to position [1313, 0]
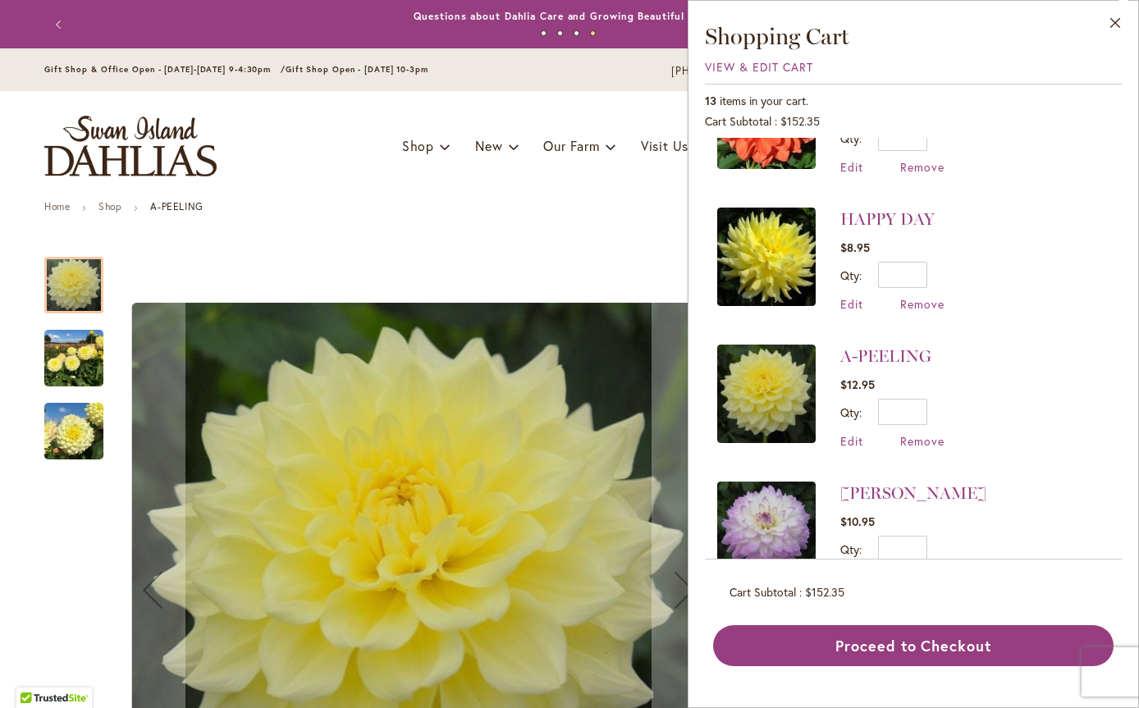
click at [921, 296] on span "Remove" at bounding box center [922, 304] width 44 height 16
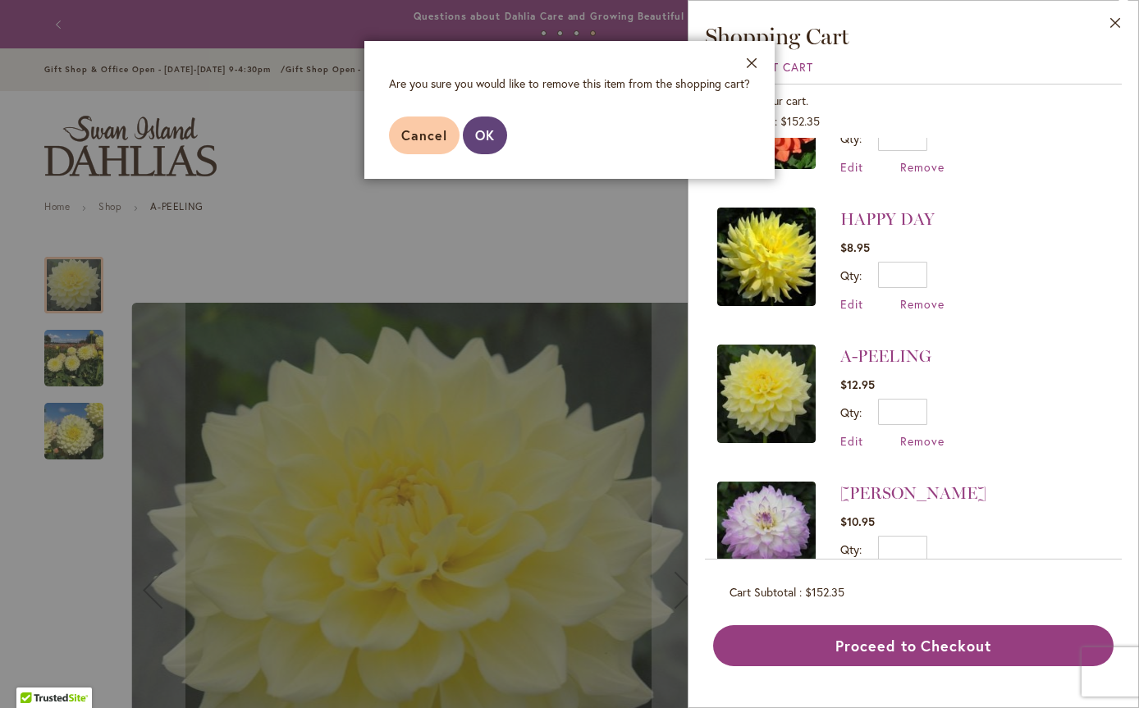
click at [482, 144] on button "OK" at bounding box center [485, 136] width 44 height 38
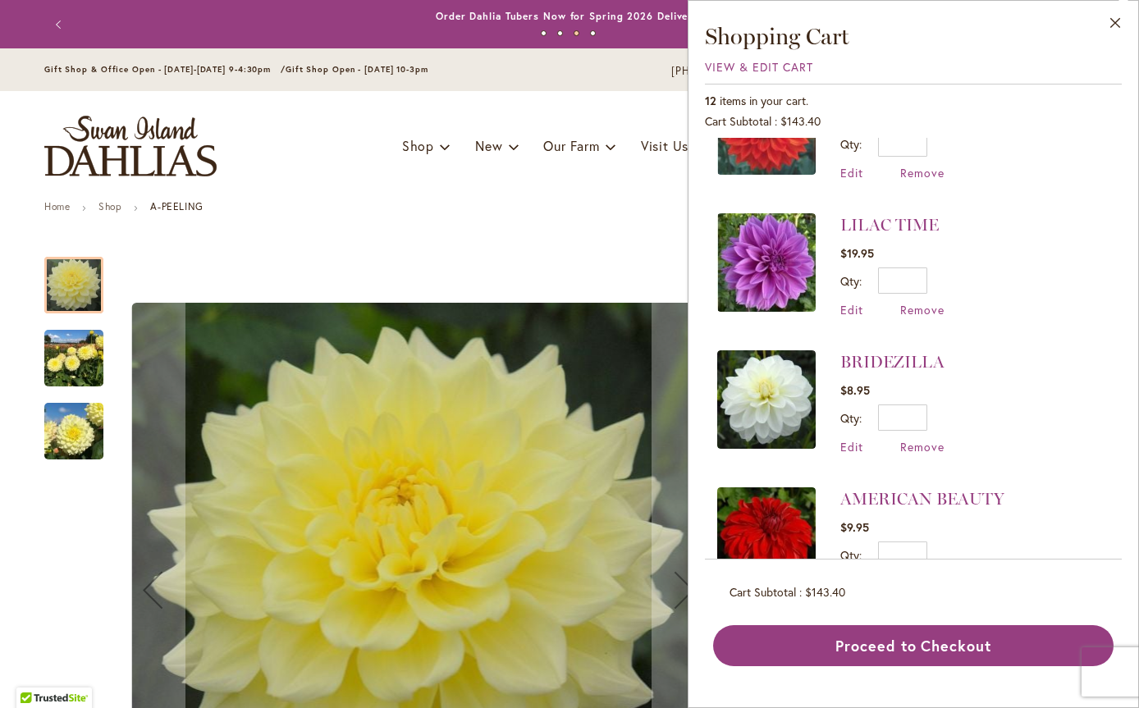
scroll to position [903, 0]
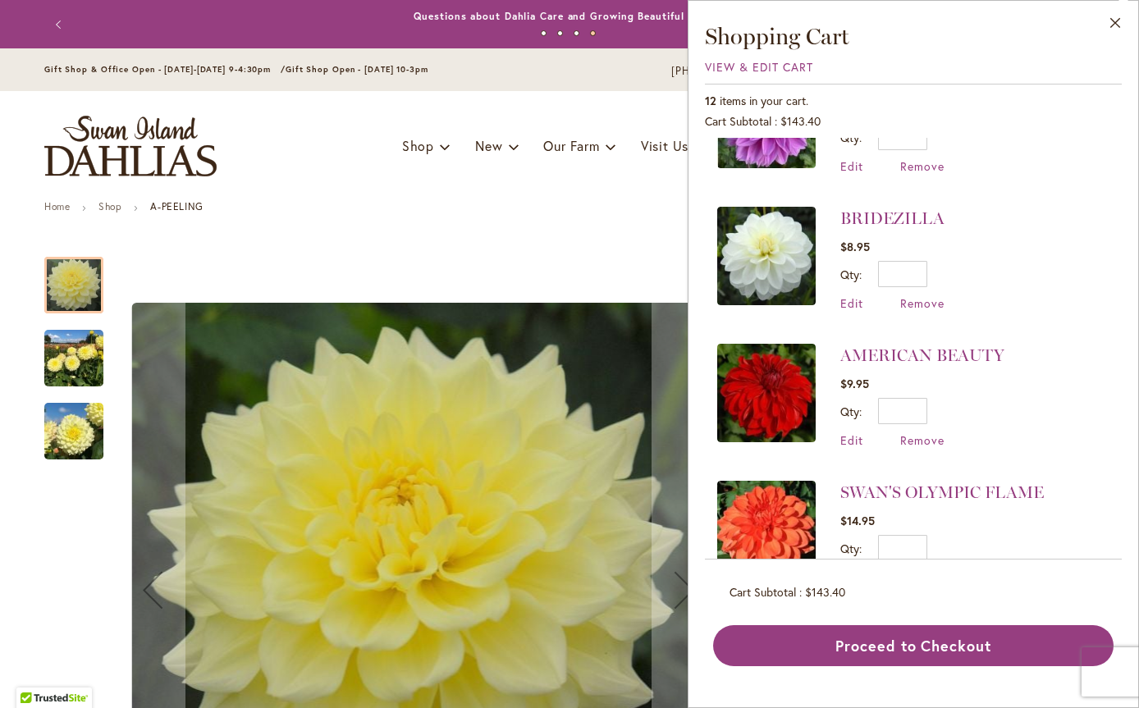
click at [765, 245] on img at bounding box center [766, 256] width 98 height 98
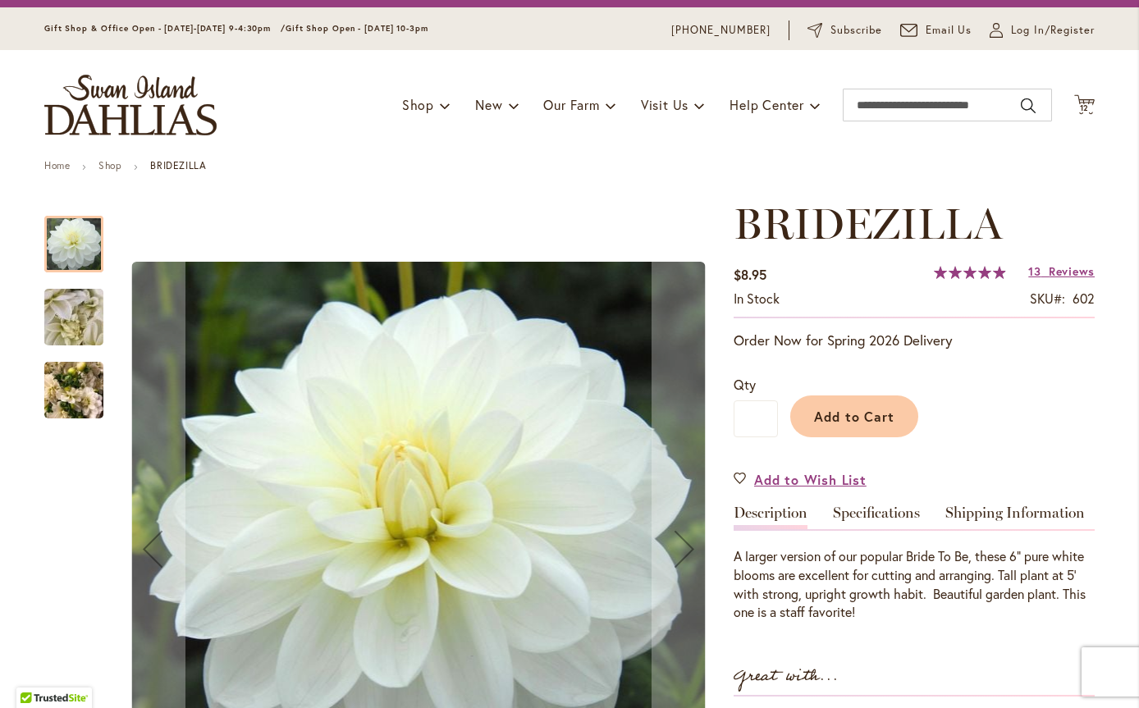
scroll to position [82, 0]
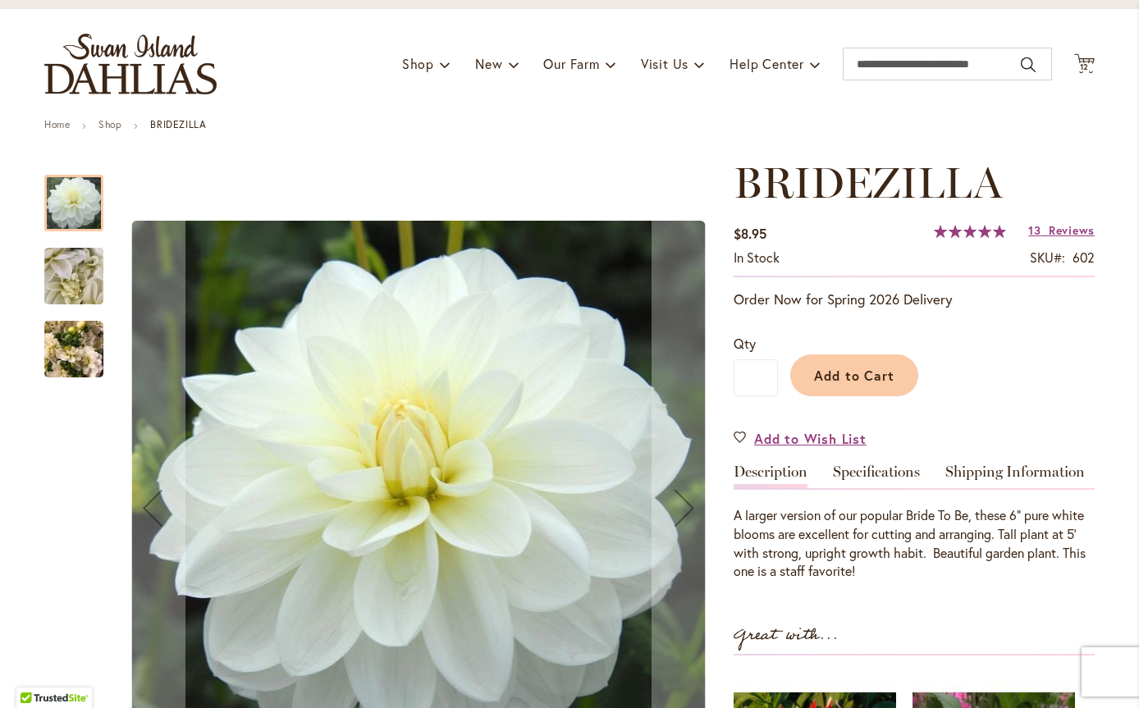
click at [1080, 64] on span "12" at bounding box center [1085, 67] width 10 height 11
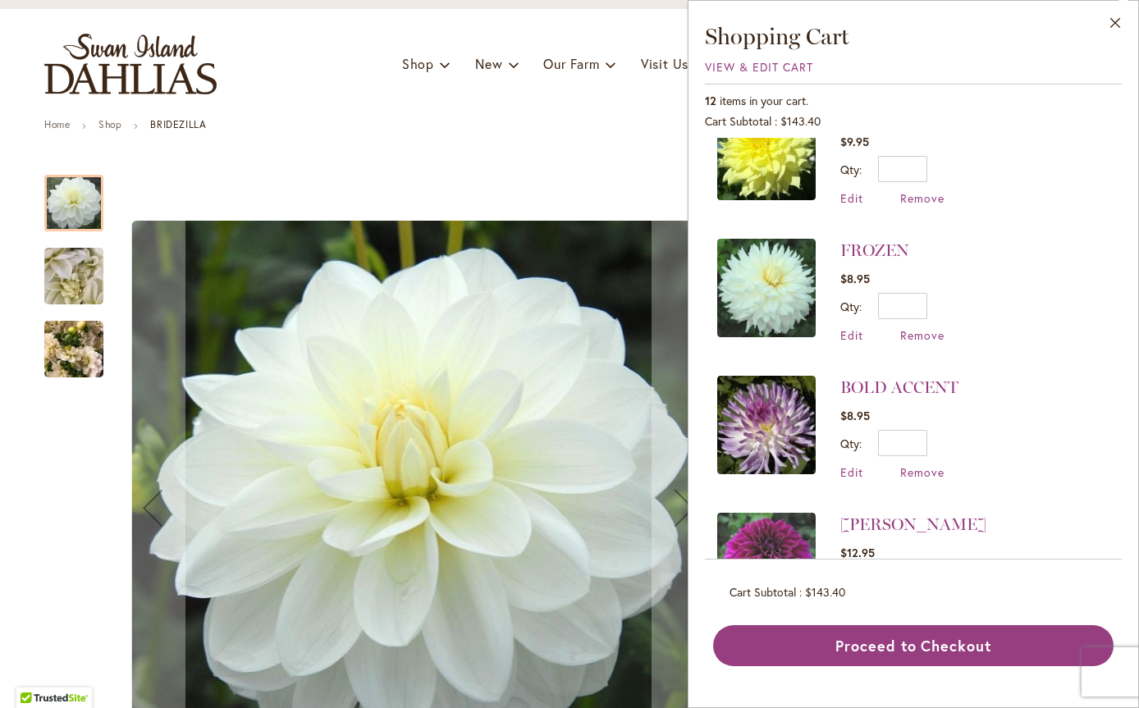
scroll to position [246, 0]
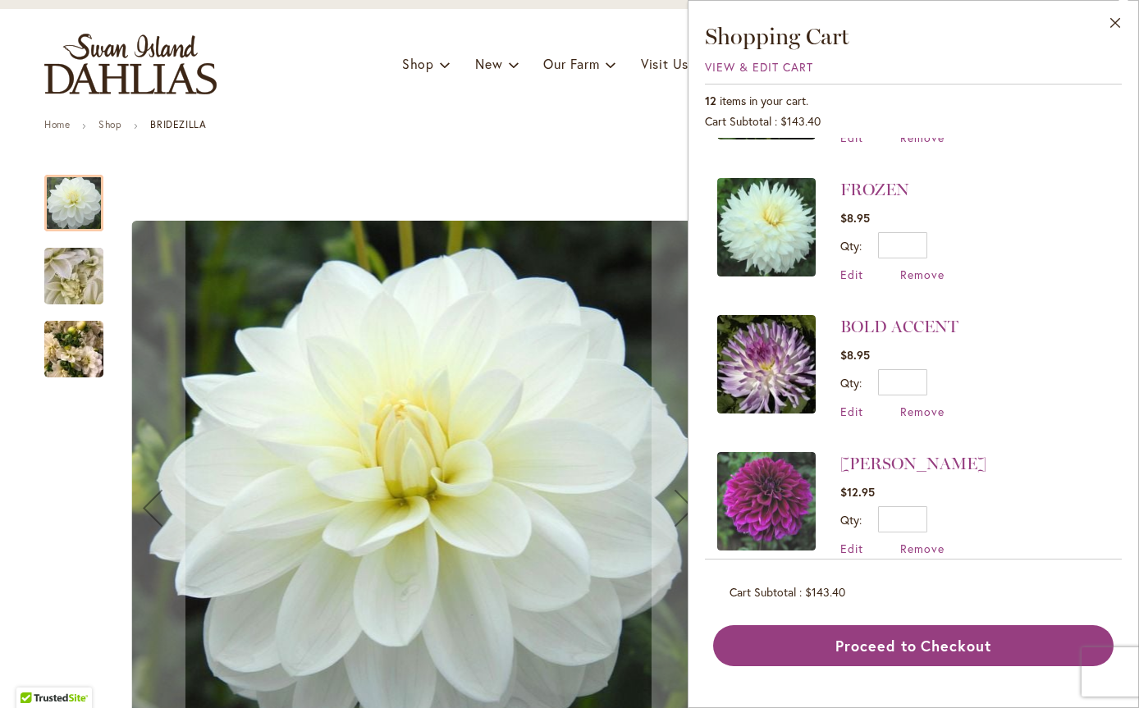
click at [763, 227] on img at bounding box center [766, 227] width 98 height 98
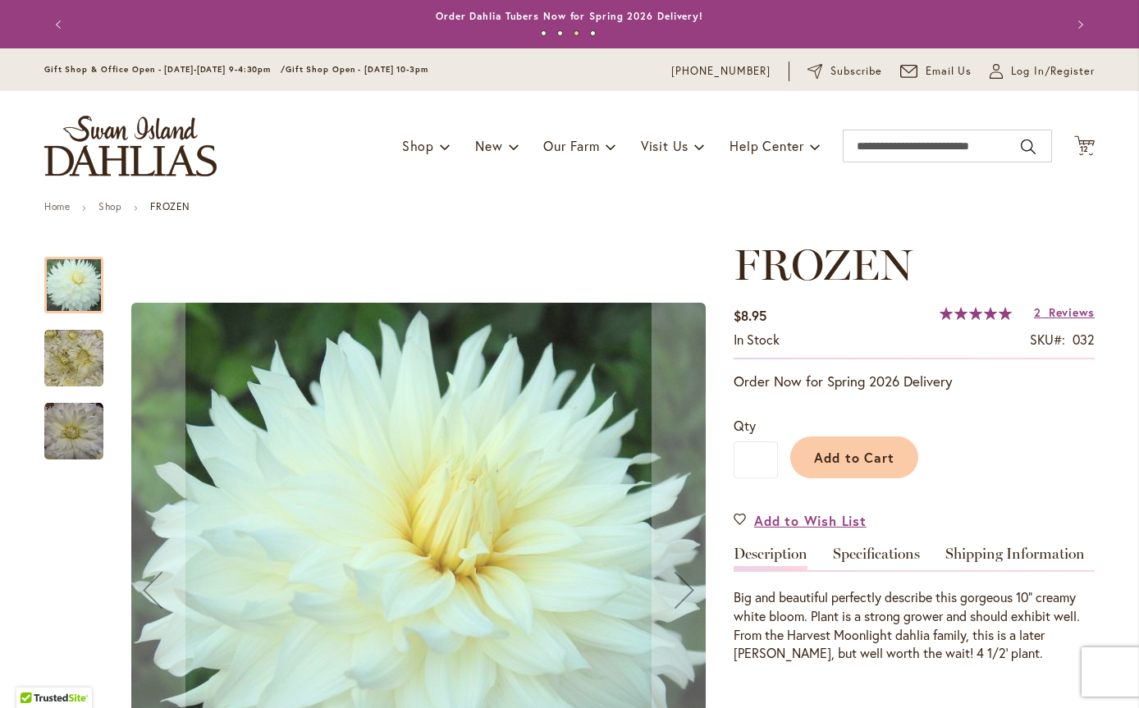
click at [1080, 145] on span "12" at bounding box center [1085, 149] width 10 height 11
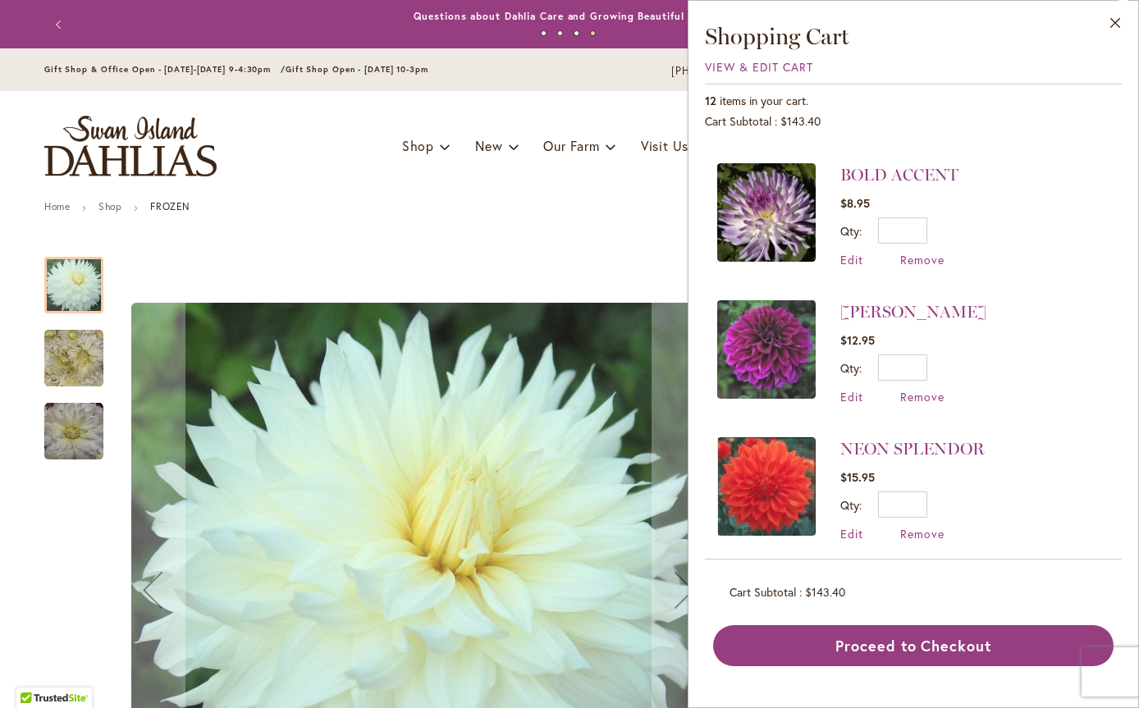
scroll to position [410, 0]
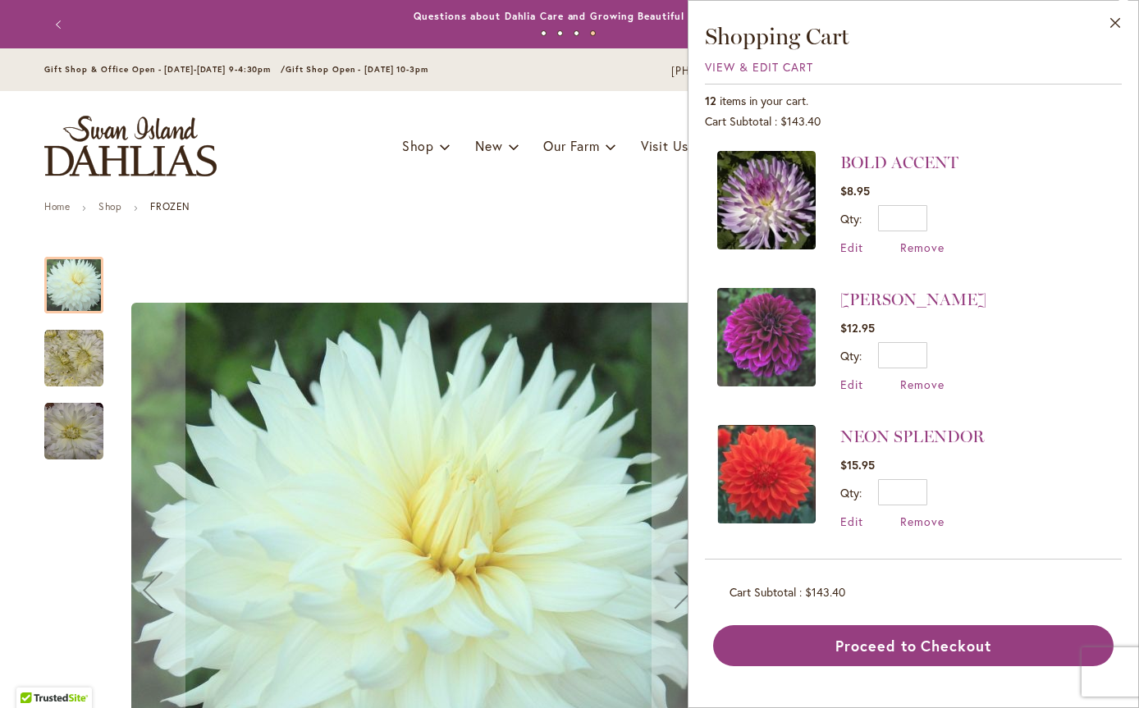
click at [918, 247] on span "Remove" at bounding box center [922, 248] width 44 height 16
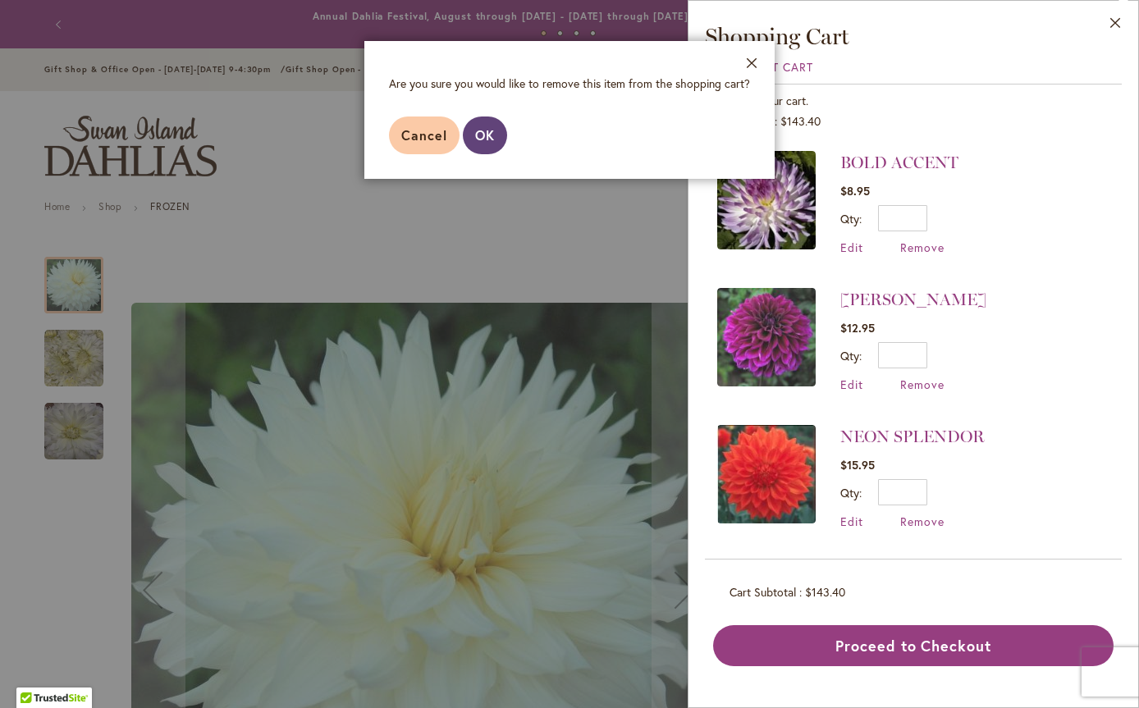
click at [497, 130] on button "OK" at bounding box center [485, 136] width 44 height 38
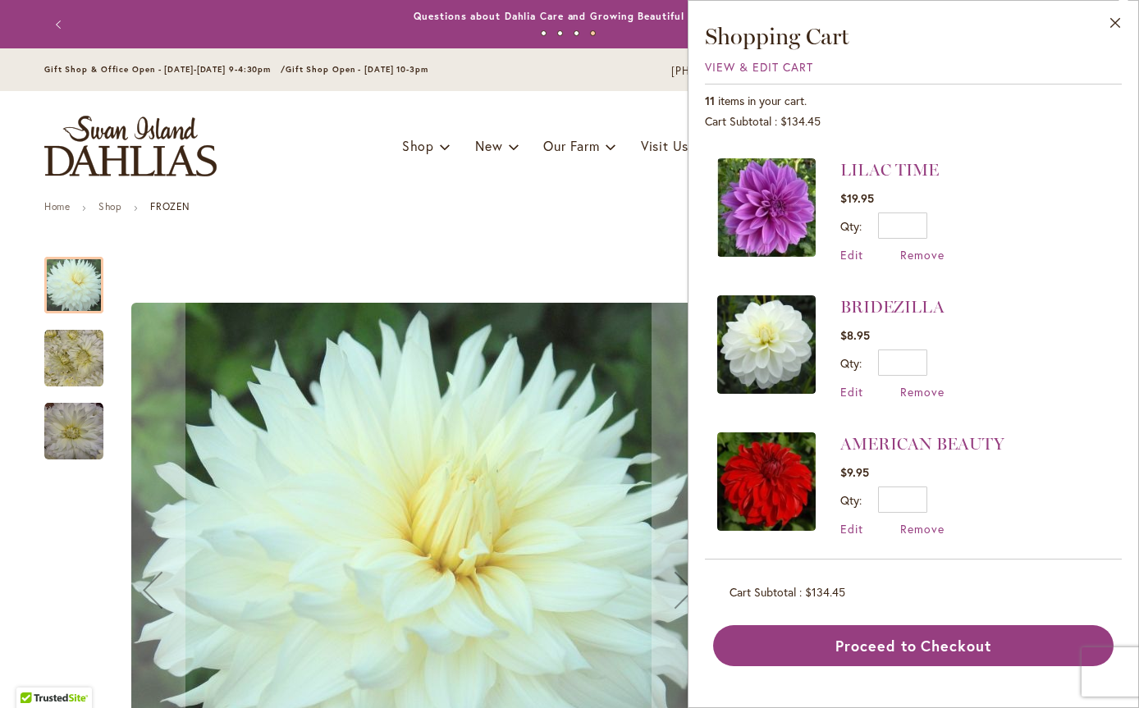
scroll to position [593, 0]
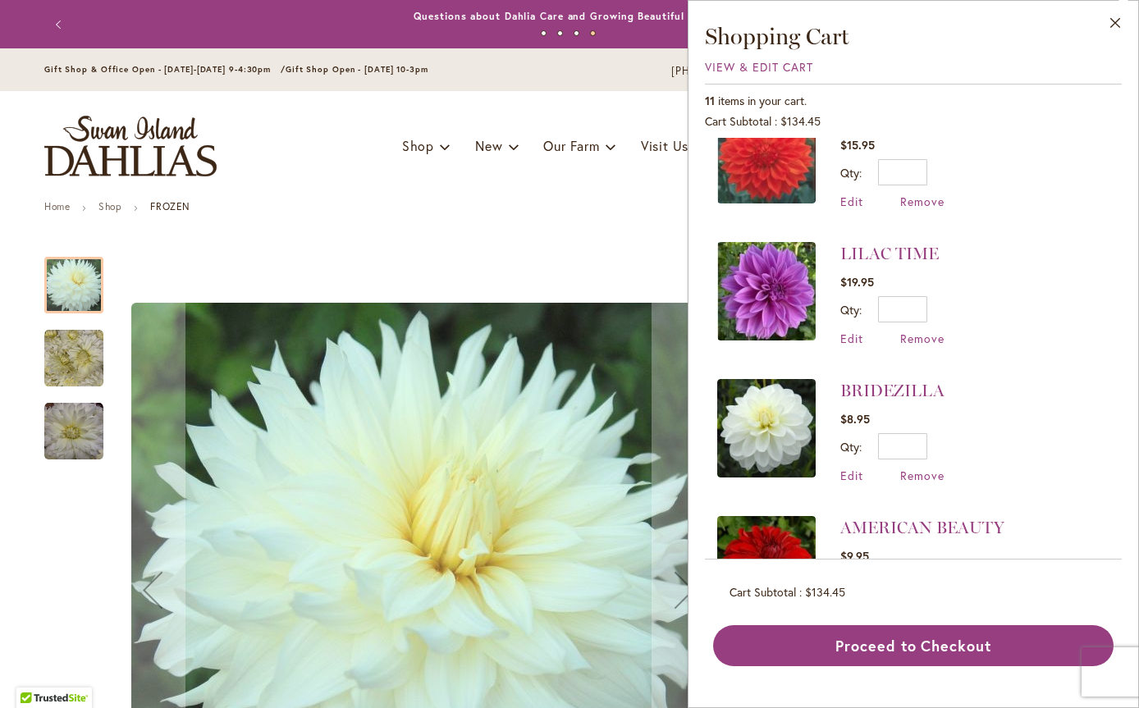
click at [756, 413] on img at bounding box center [766, 428] width 98 height 98
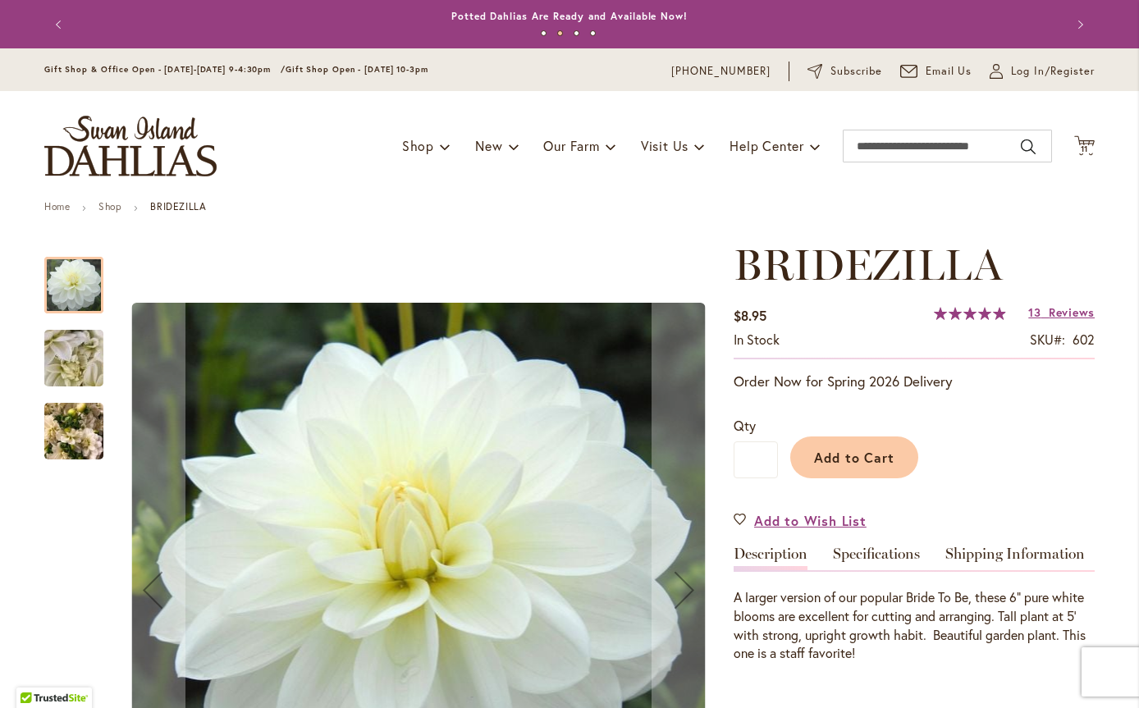
click at [1081, 147] on span "11" at bounding box center [1085, 149] width 8 height 11
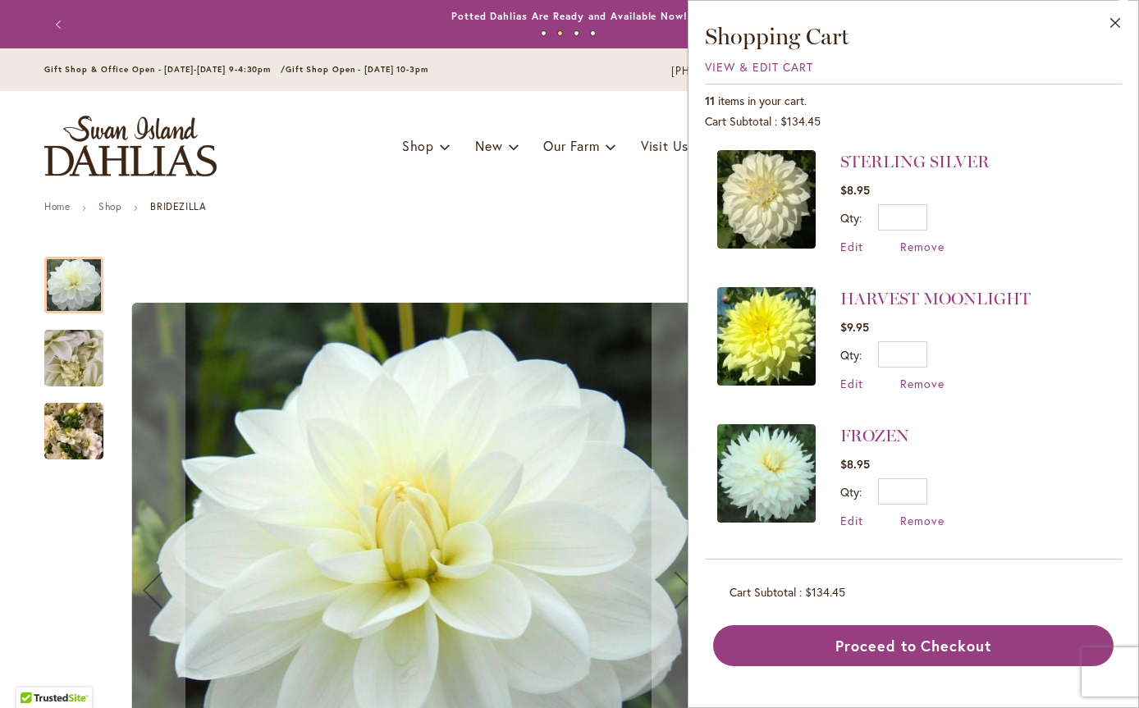
click at [760, 200] on img at bounding box center [766, 199] width 98 height 98
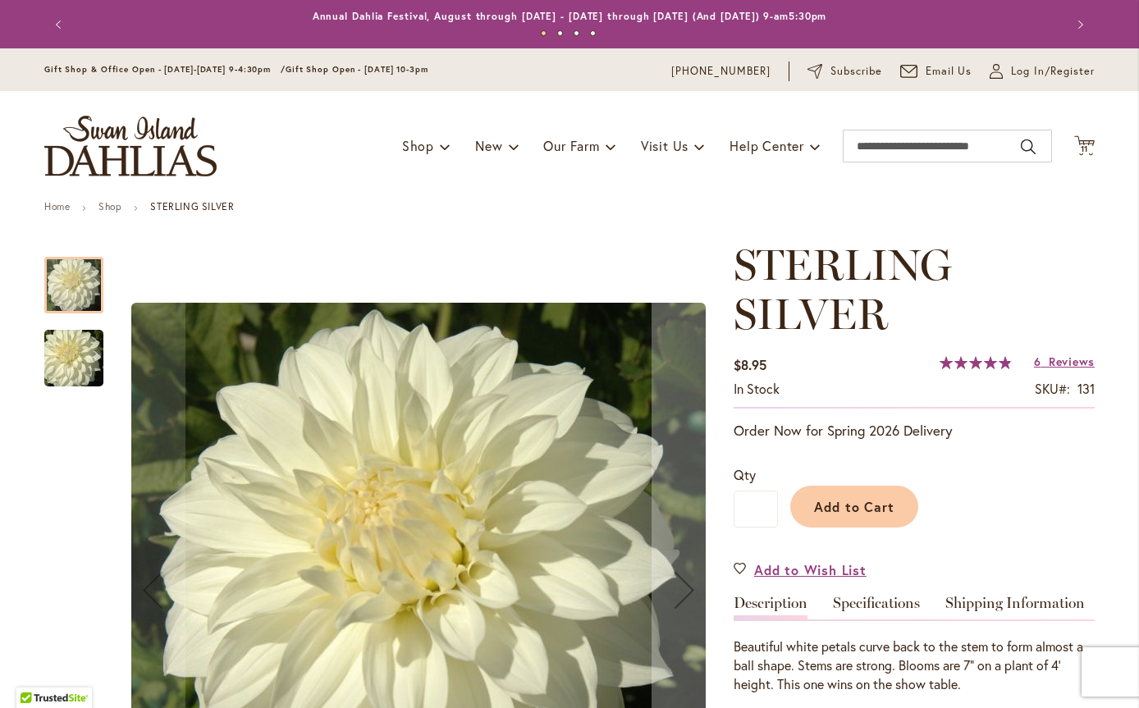
click at [1081, 147] on span "11" at bounding box center [1085, 149] width 8 height 11
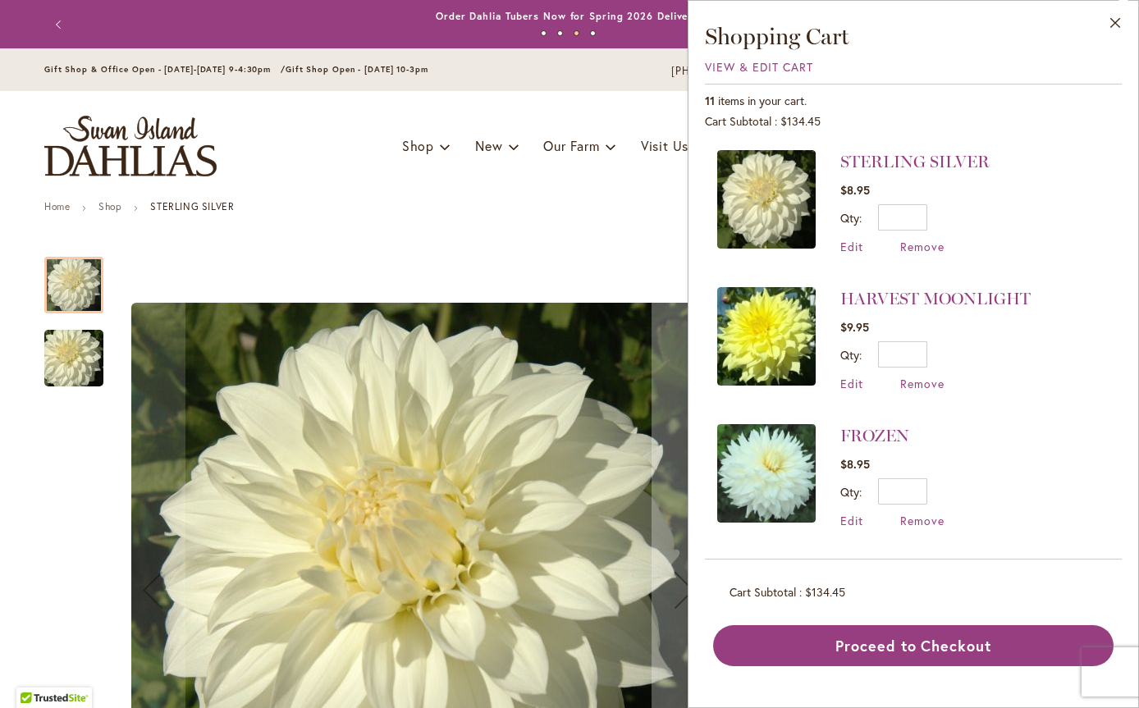
click at [915, 242] on span "Remove" at bounding box center [922, 247] width 44 height 16
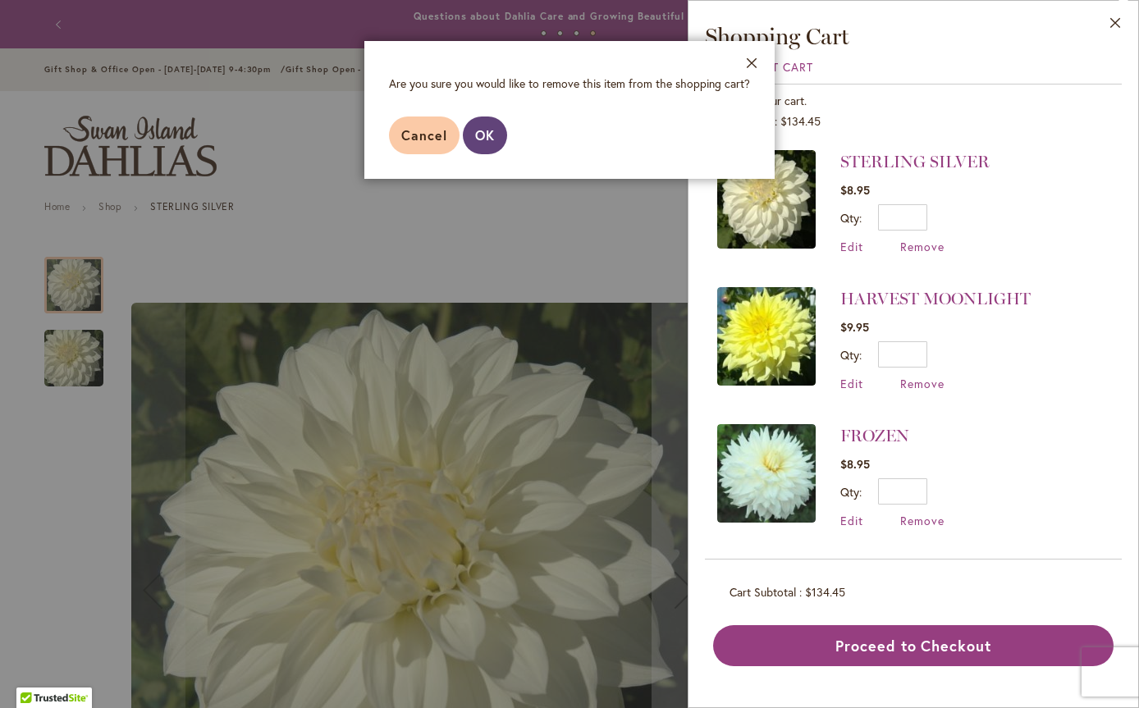
click at [484, 140] on span "OK" at bounding box center [485, 134] width 20 height 17
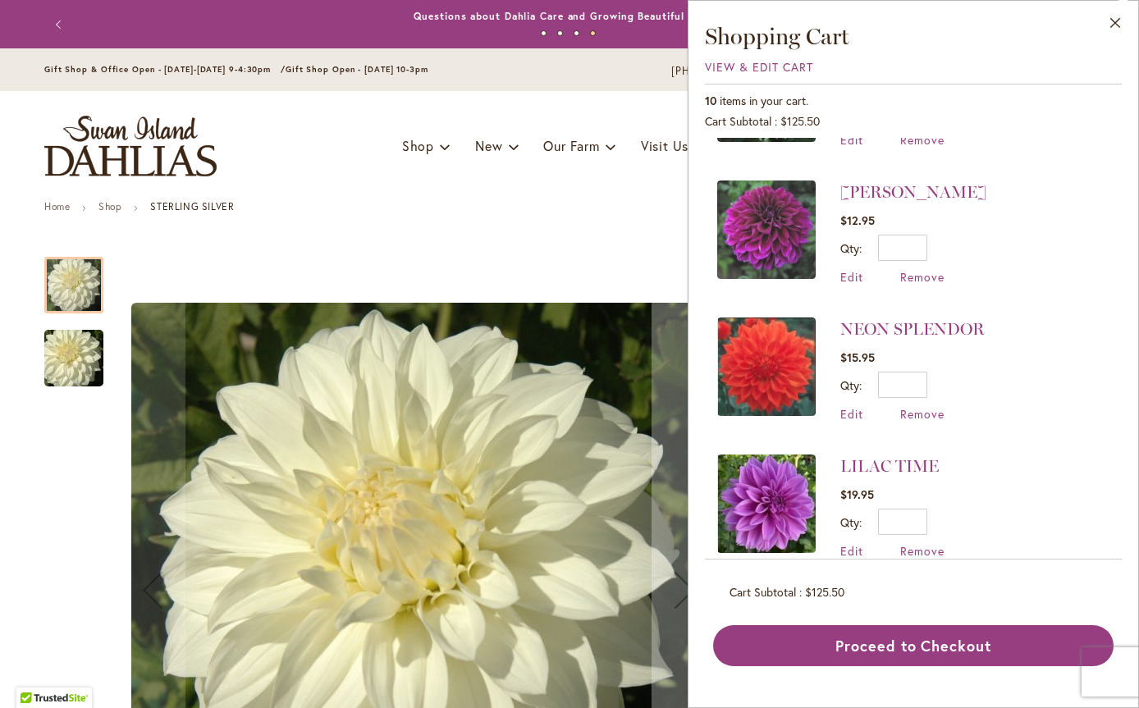
scroll to position [293, 0]
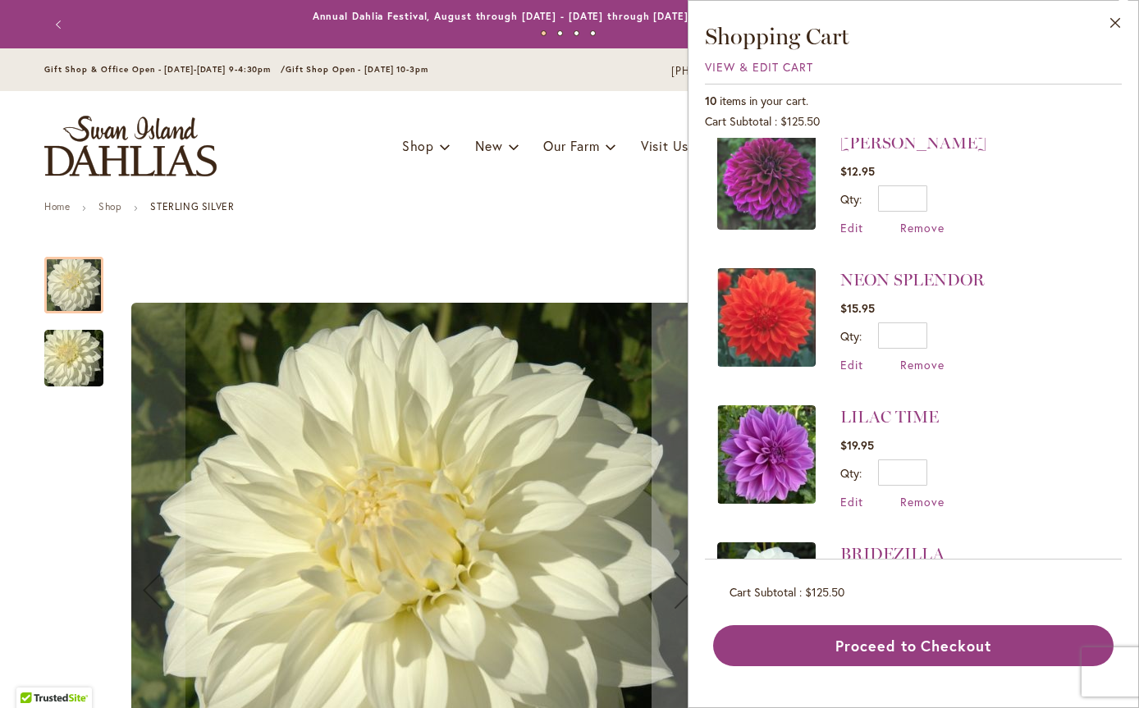
click at [759, 308] on img at bounding box center [766, 317] width 98 height 98
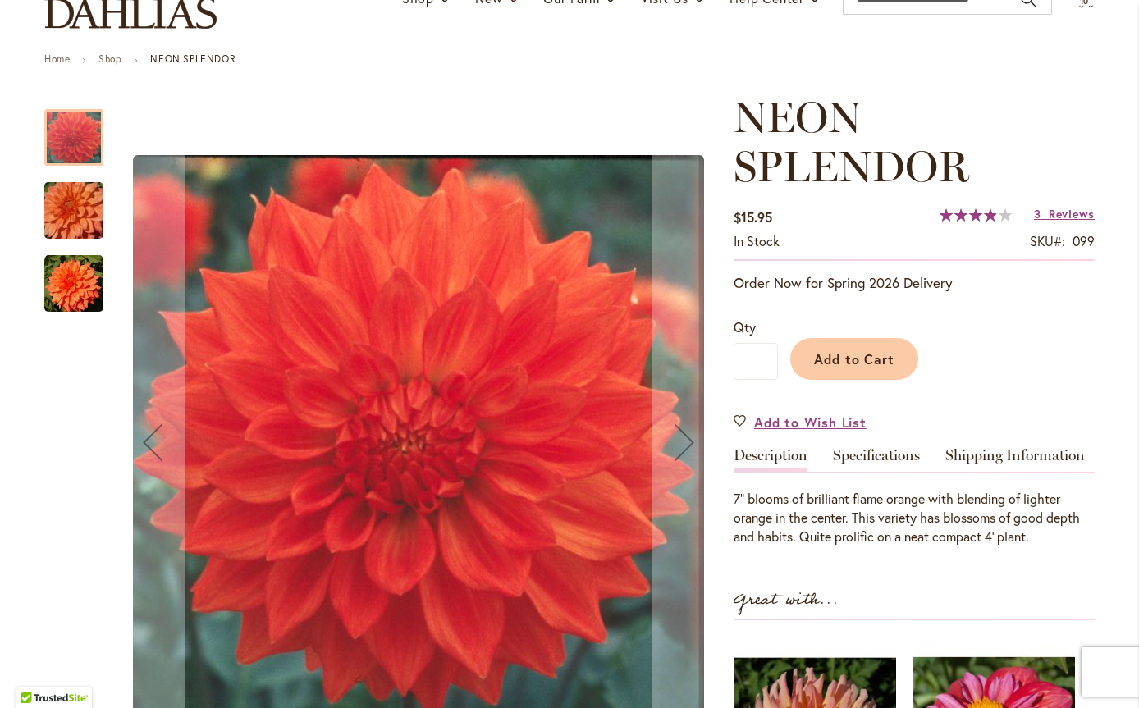
scroll to position [164, 0]
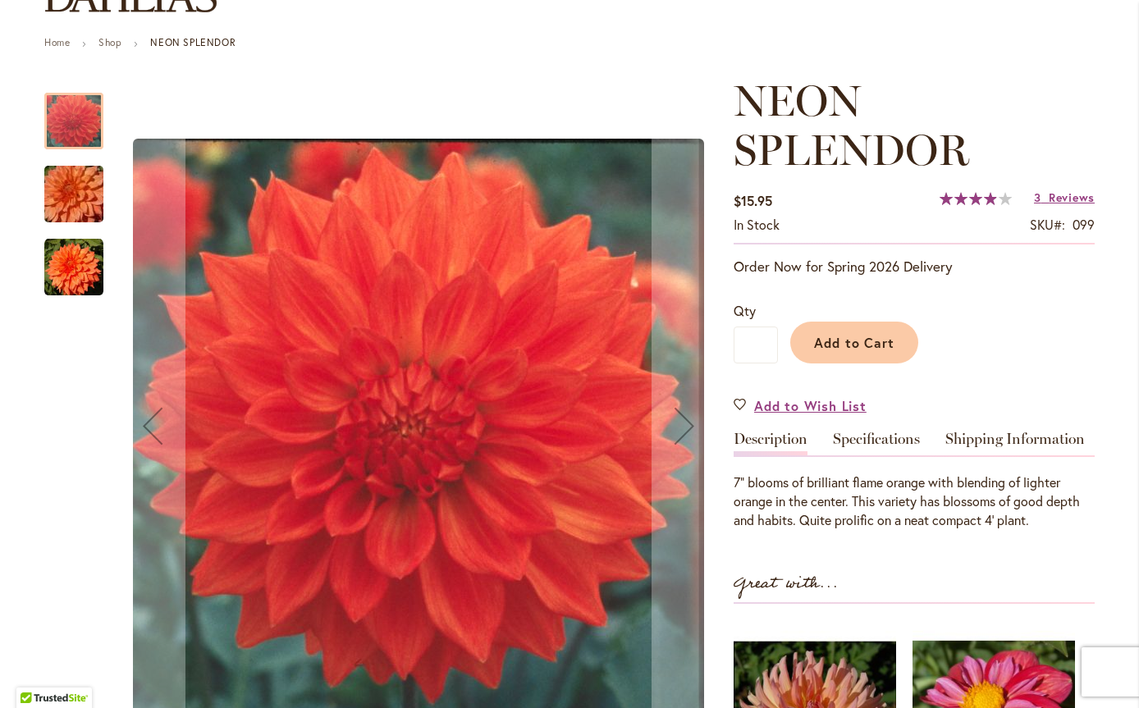
click at [862, 444] on link "Specifications" at bounding box center [876, 444] width 87 height 24
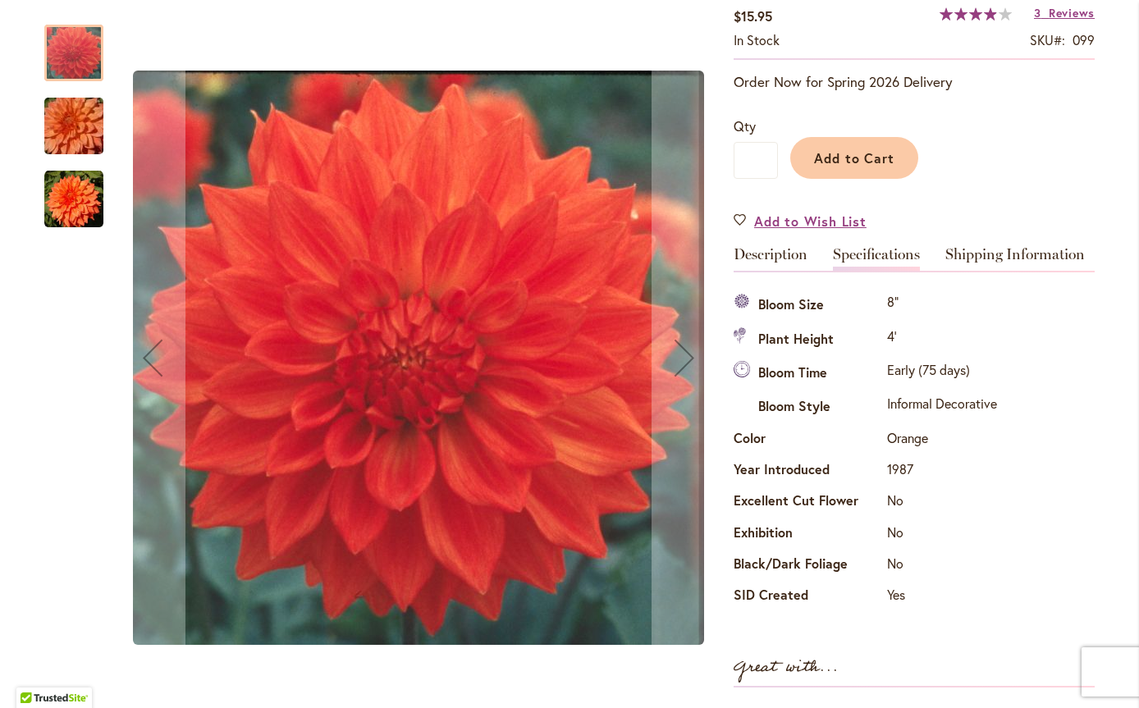
scroll to position [0, 0]
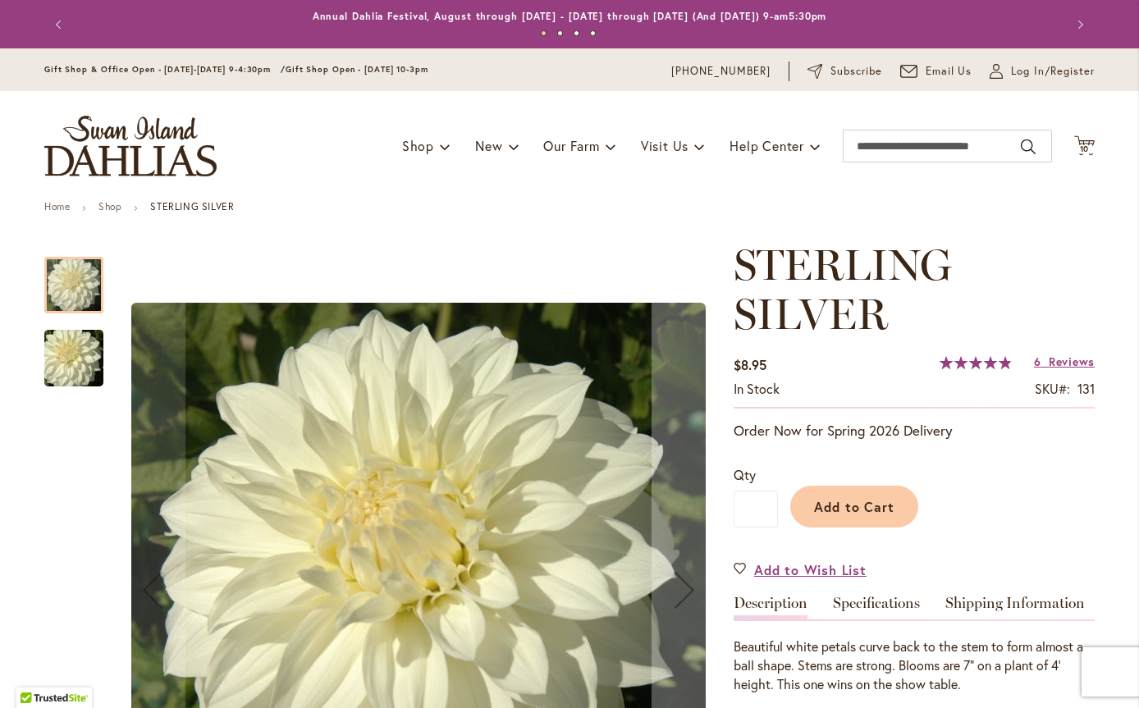
click at [1080, 143] on icon at bounding box center [1084, 145] width 21 height 20
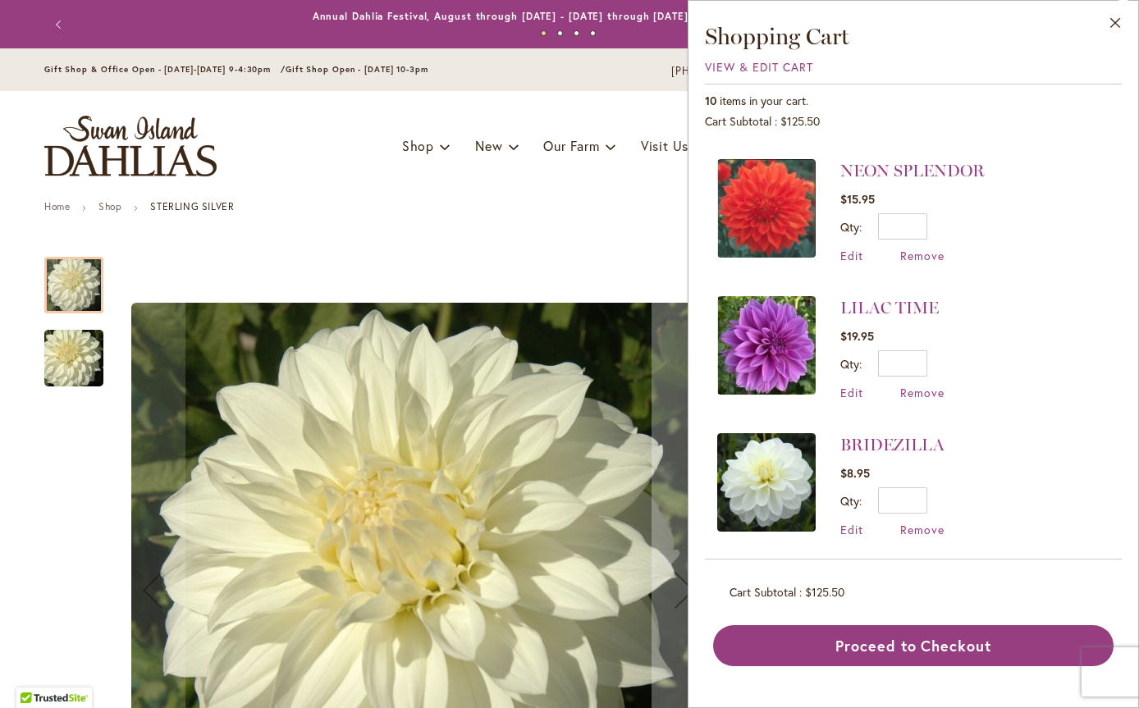
scroll to position [410, 0]
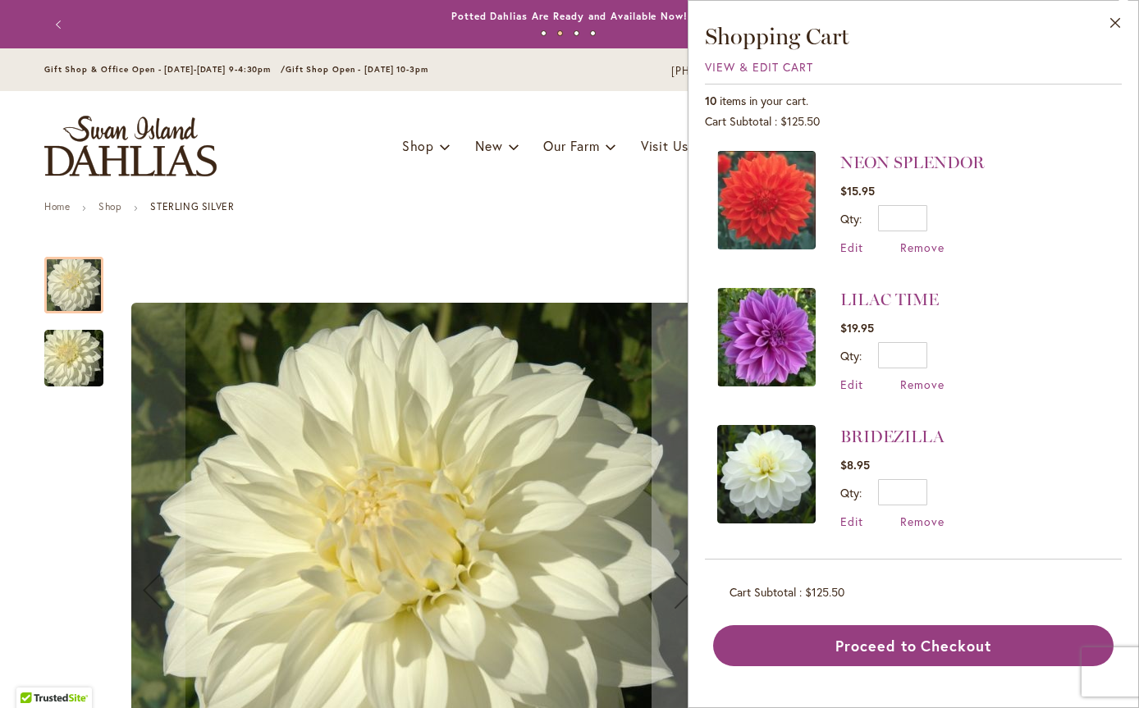
click at [793, 333] on img at bounding box center [766, 337] width 98 height 98
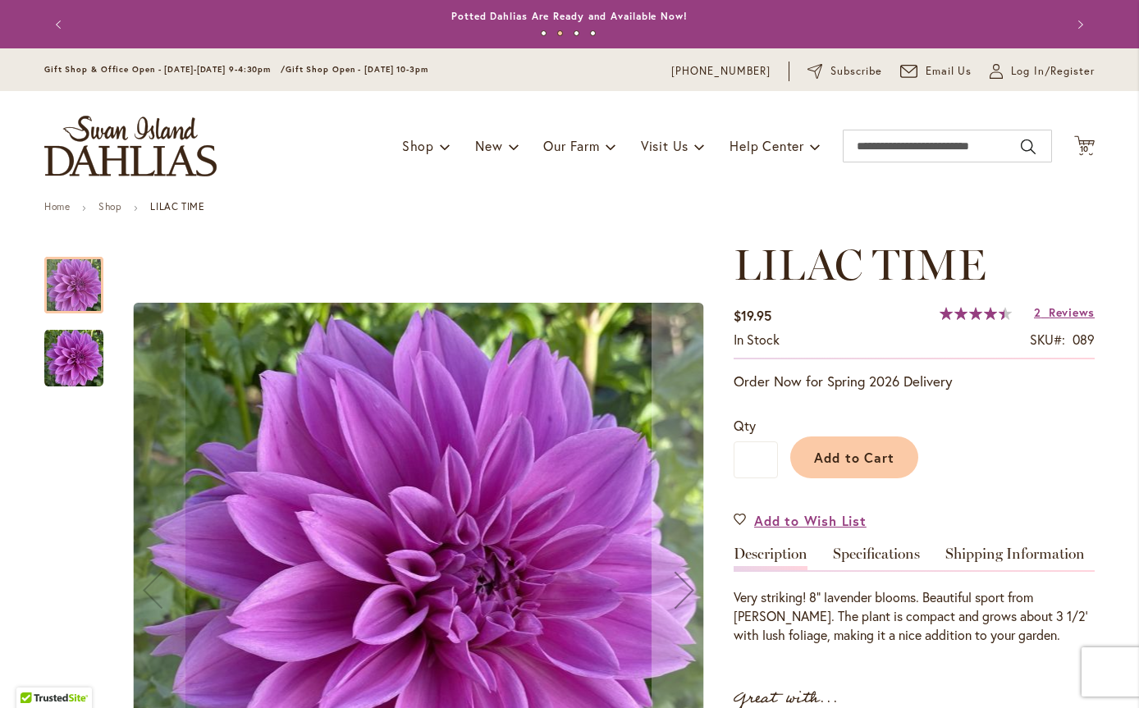
click at [1052, 312] on span "Reviews" at bounding box center [1072, 312] width 46 height 16
click at [1085, 145] on span "10 10 items" at bounding box center [1085, 149] width 16 height 8
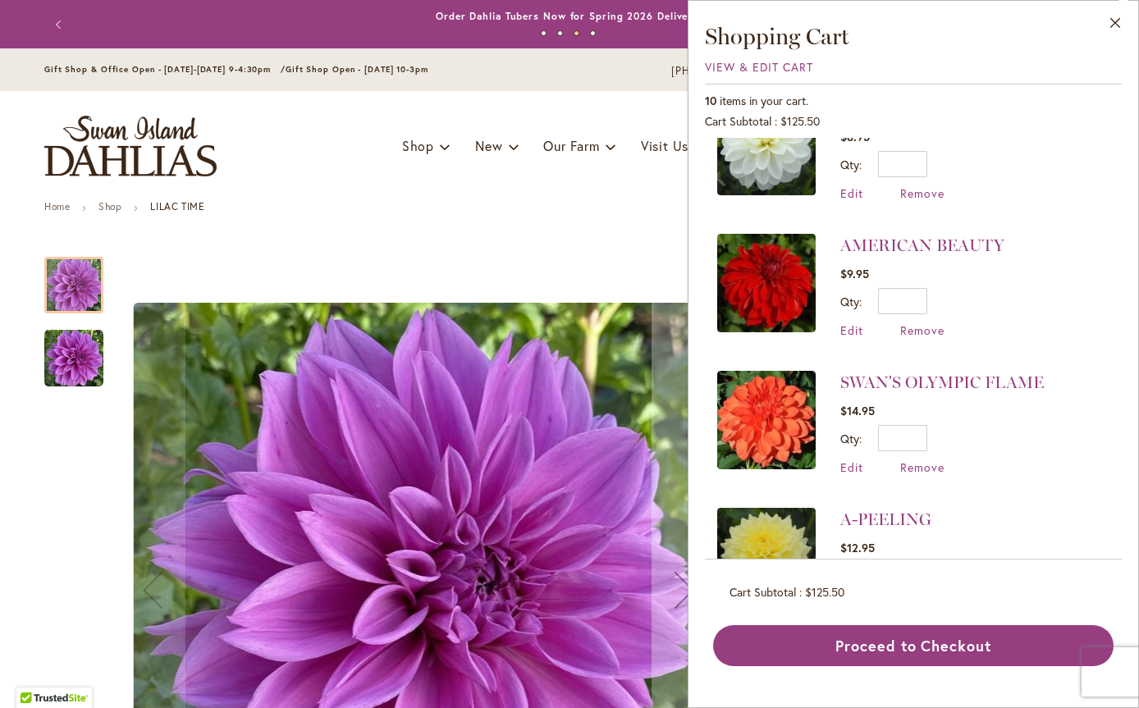
scroll to position [821, 0]
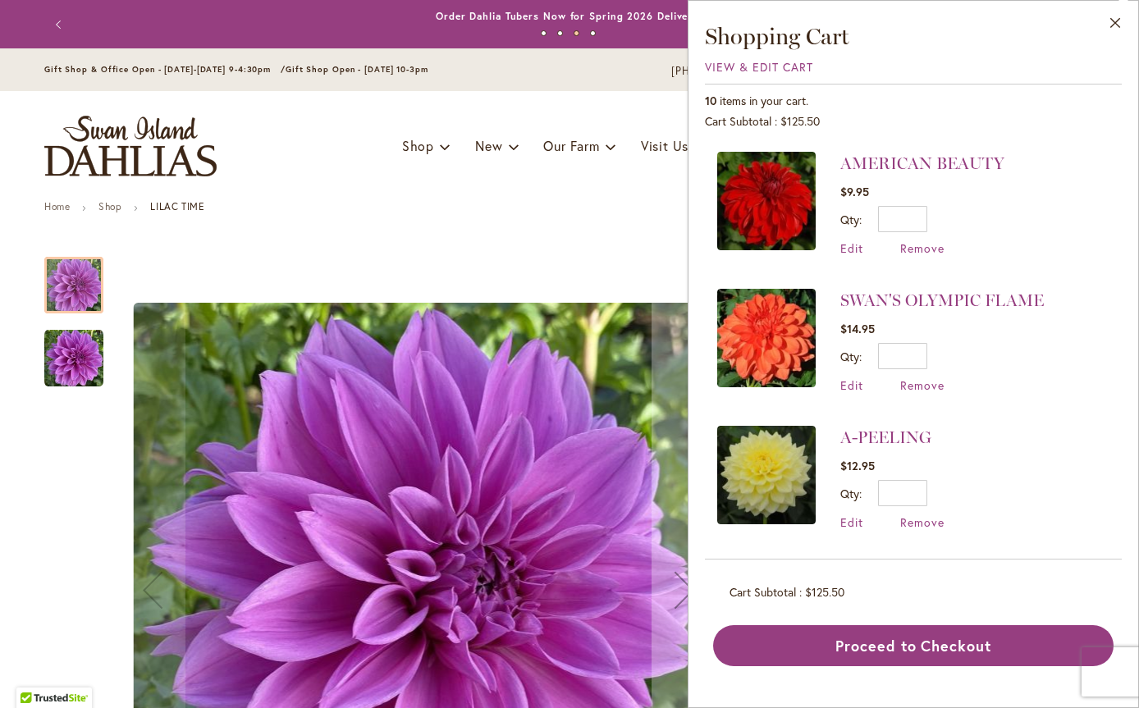
click at [764, 321] on img at bounding box center [766, 338] width 98 height 98
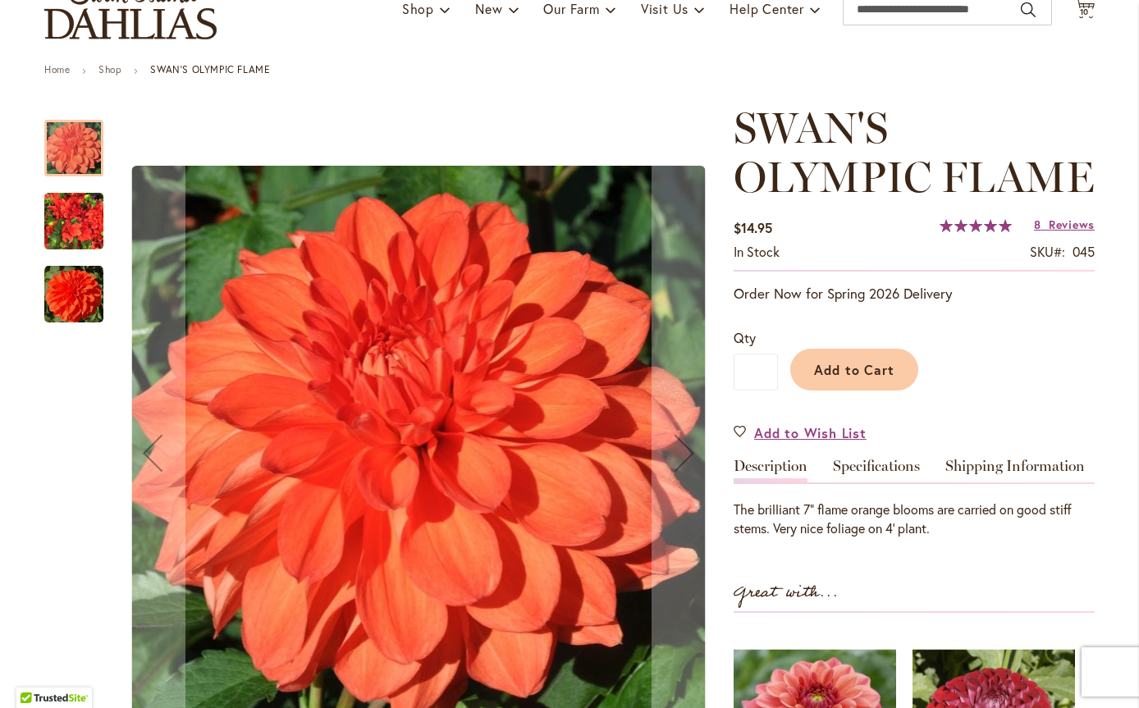
scroll to position [164, 0]
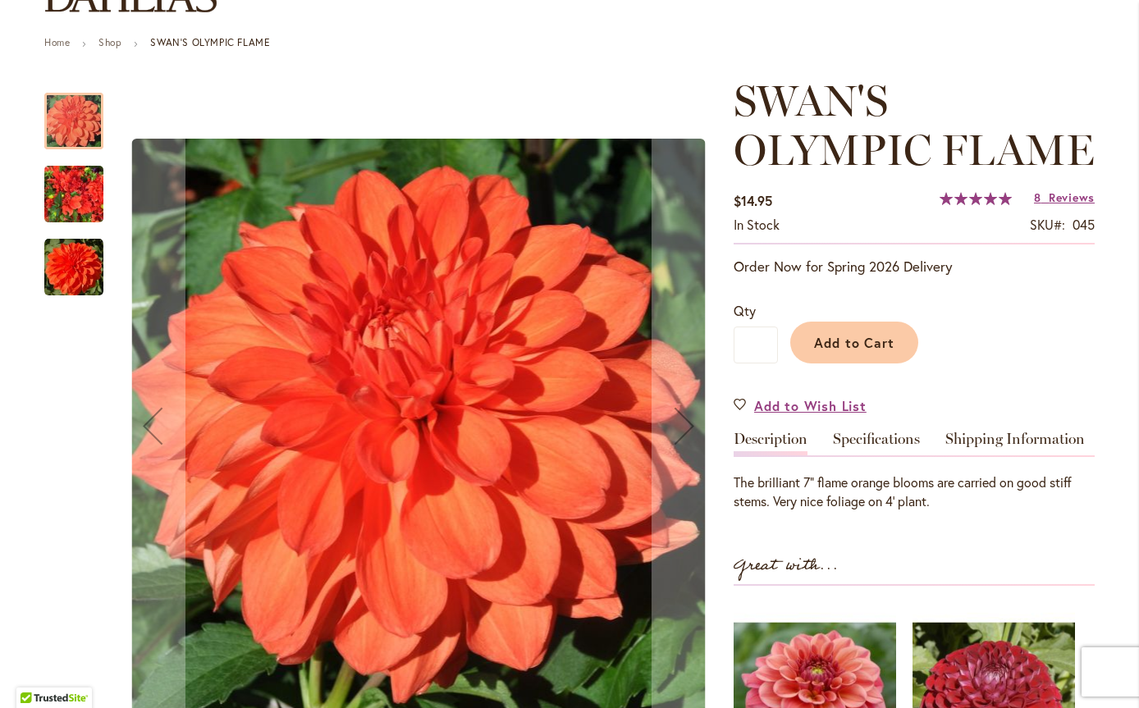
click at [863, 436] on link "Specifications" at bounding box center [876, 444] width 87 height 24
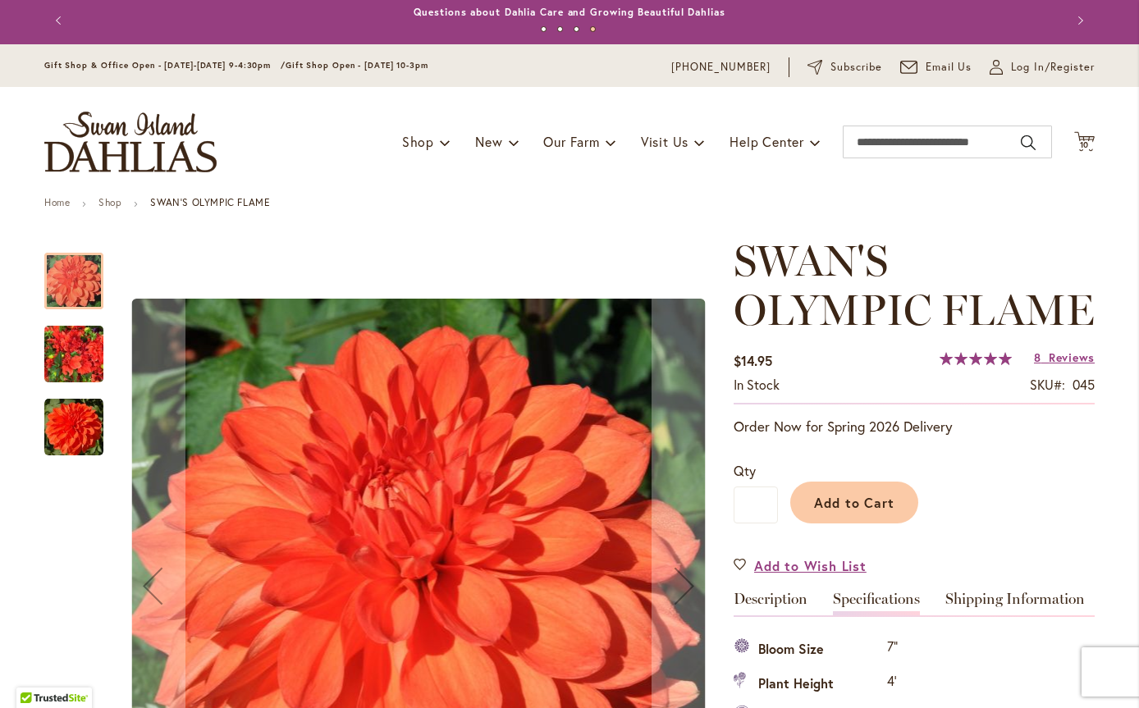
scroll to position [0, 0]
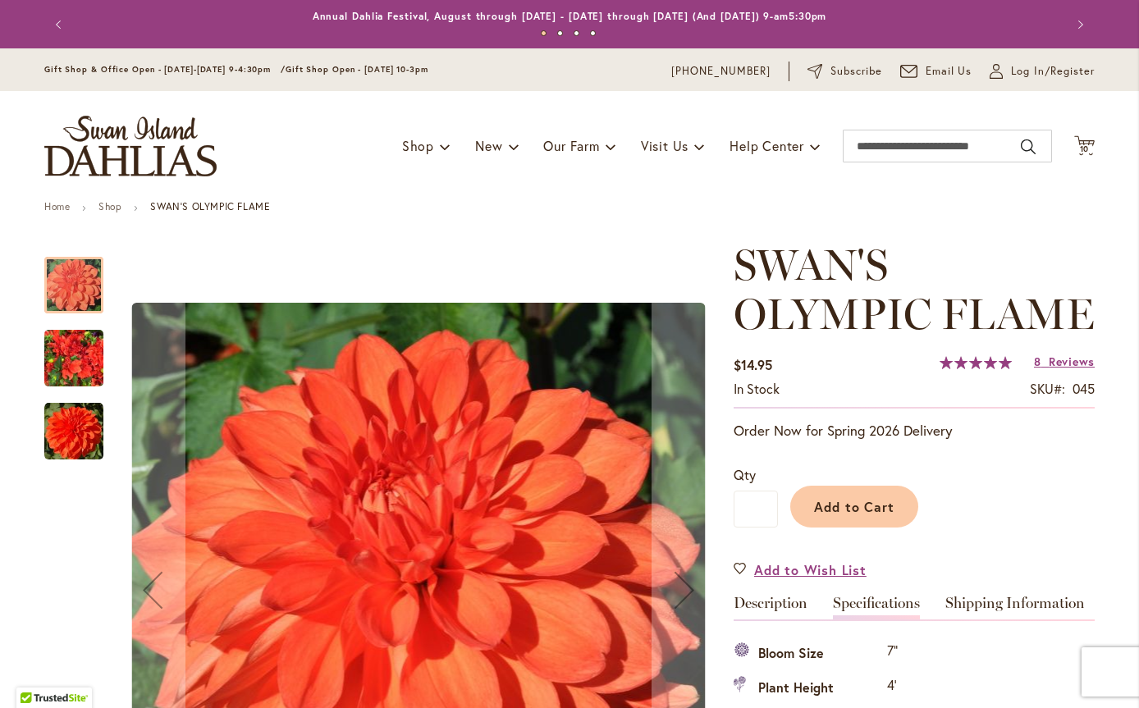
click at [1050, 362] on span "Reviews" at bounding box center [1072, 362] width 46 height 16
click at [1080, 150] on span "10" at bounding box center [1085, 149] width 10 height 11
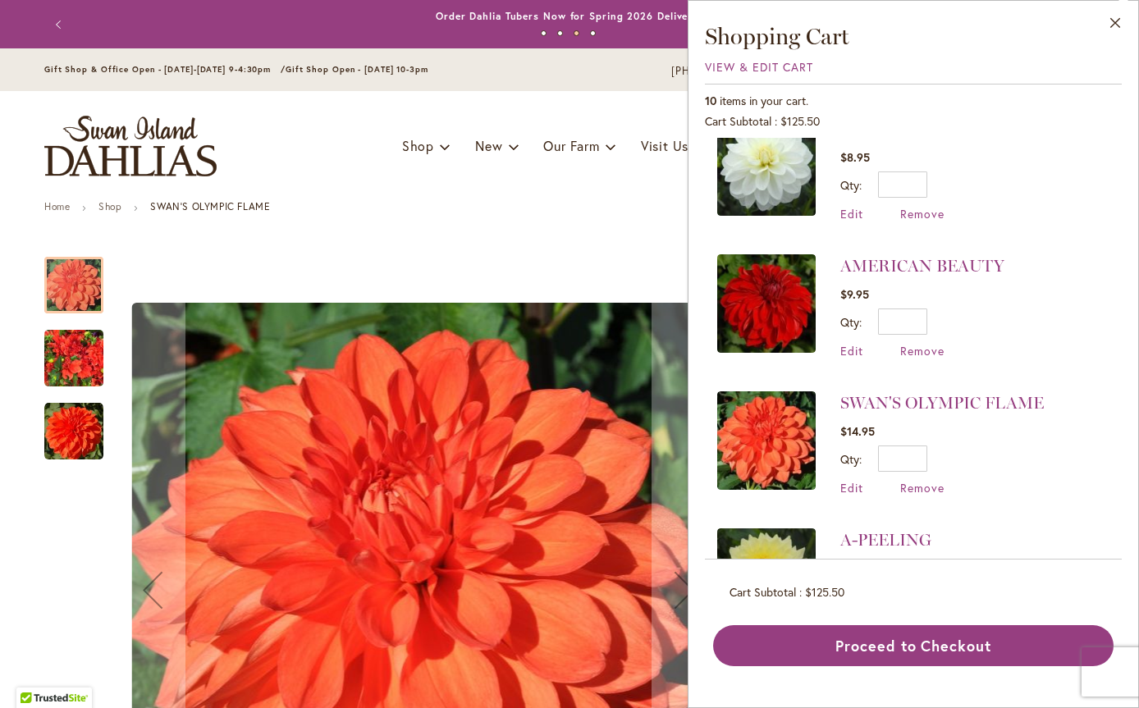
scroll to position [739, 0]
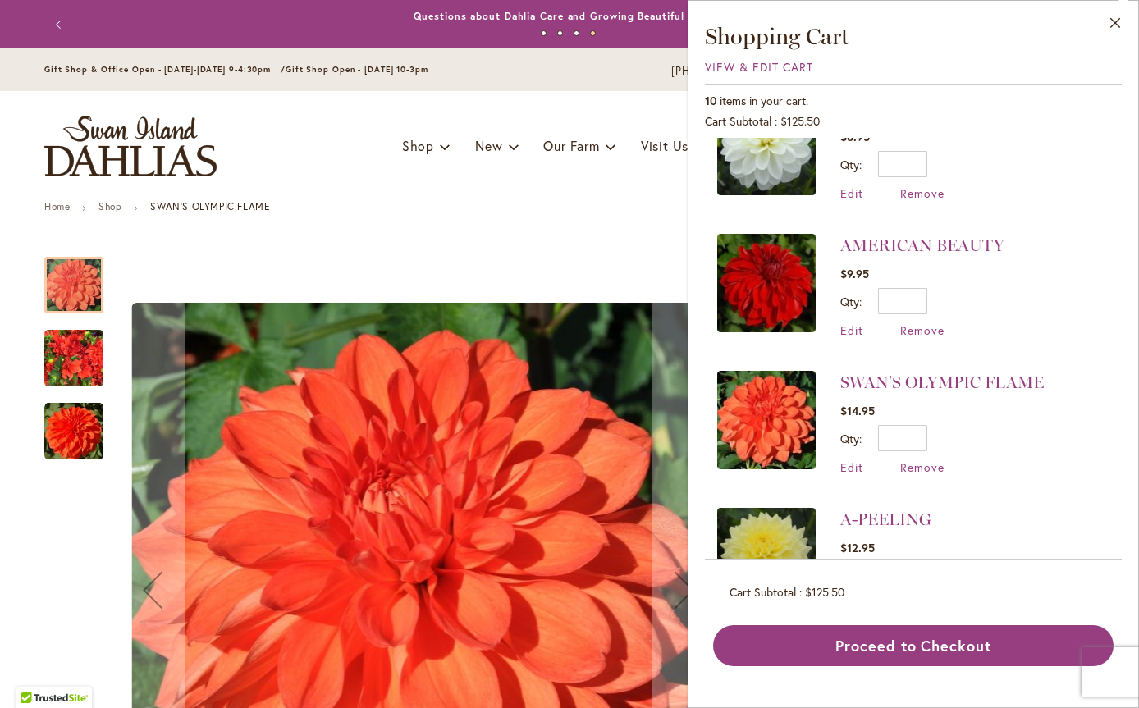
click at [766, 292] on img at bounding box center [766, 283] width 98 height 98
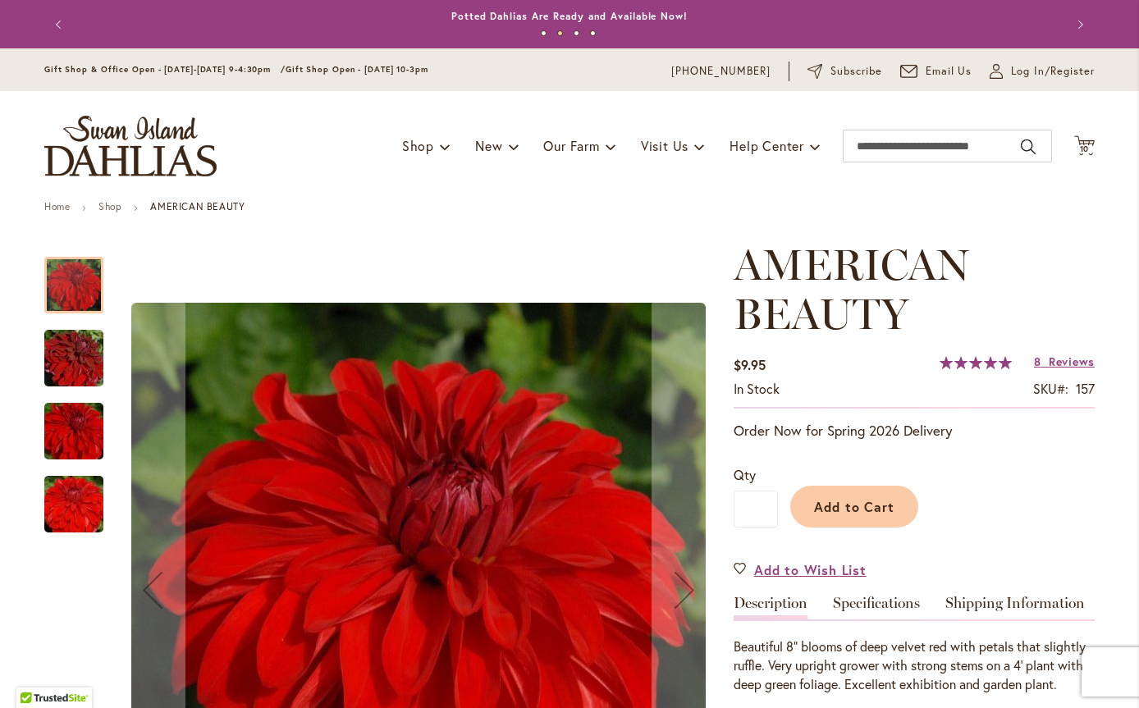
click at [1082, 149] on span "10" at bounding box center [1085, 149] width 10 height 11
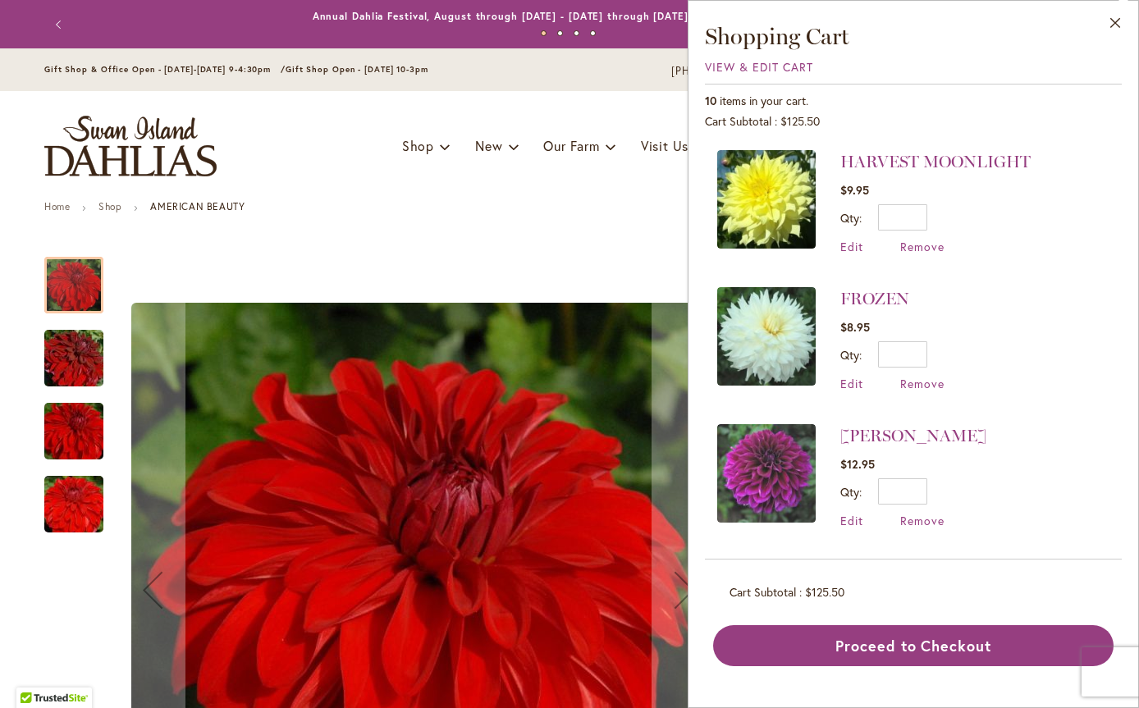
click at [747, 64] on span "View & Edit Cart" at bounding box center [759, 67] width 108 height 16
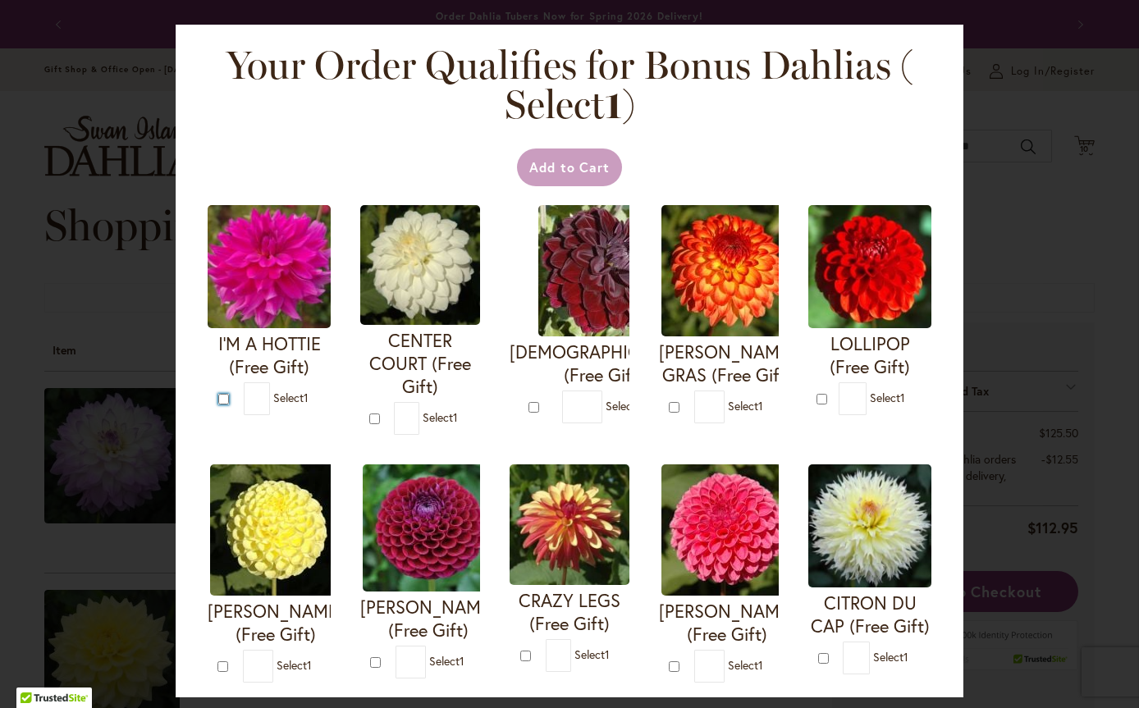
type input "*"
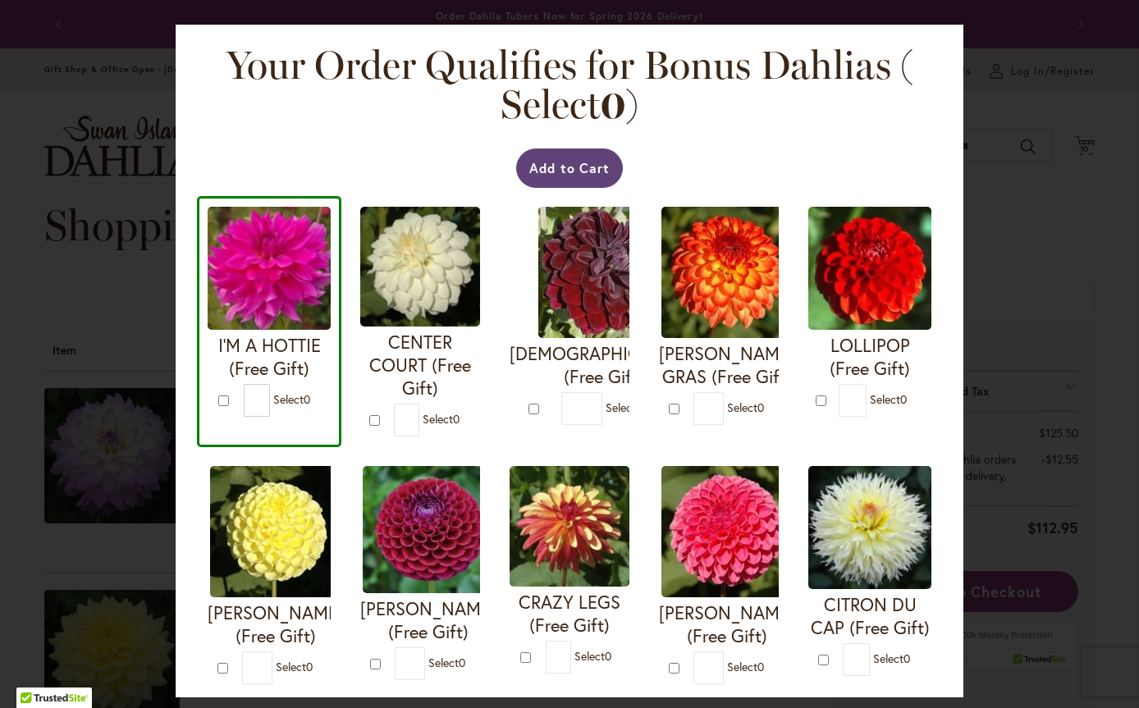
click at [556, 171] on button "Add to Cart" at bounding box center [570, 168] width 108 height 39
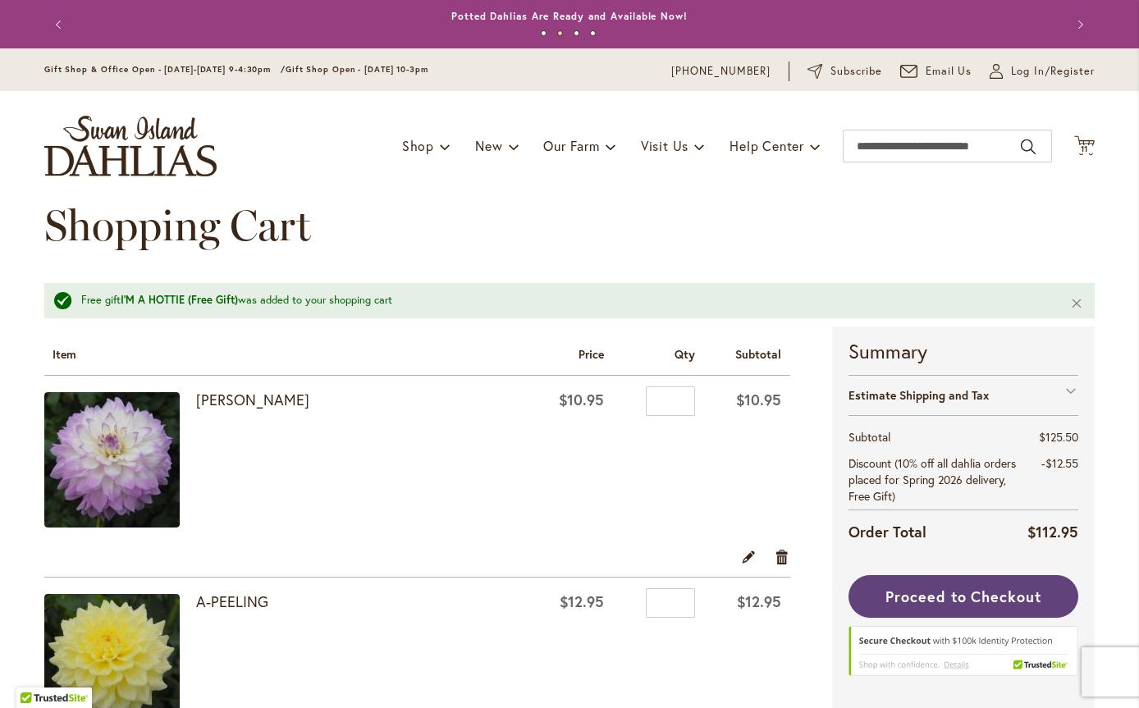
click at [945, 590] on span "Proceed to Checkout" at bounding box center [964, 597] width 156 height 20
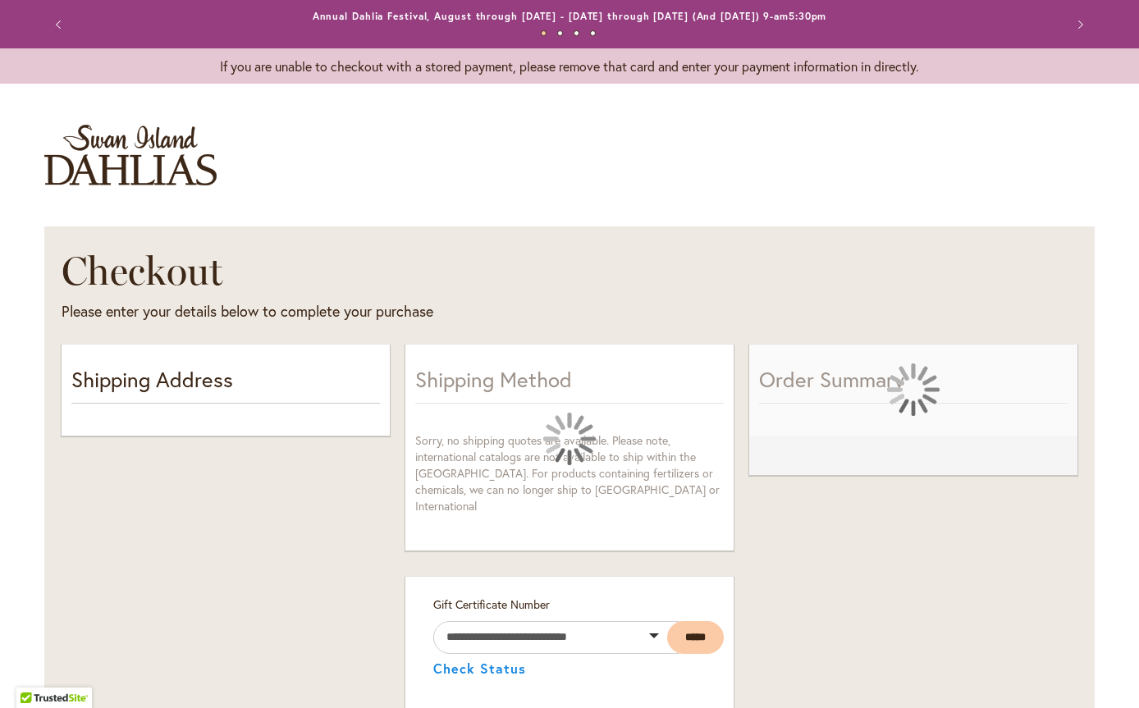
select select "**"
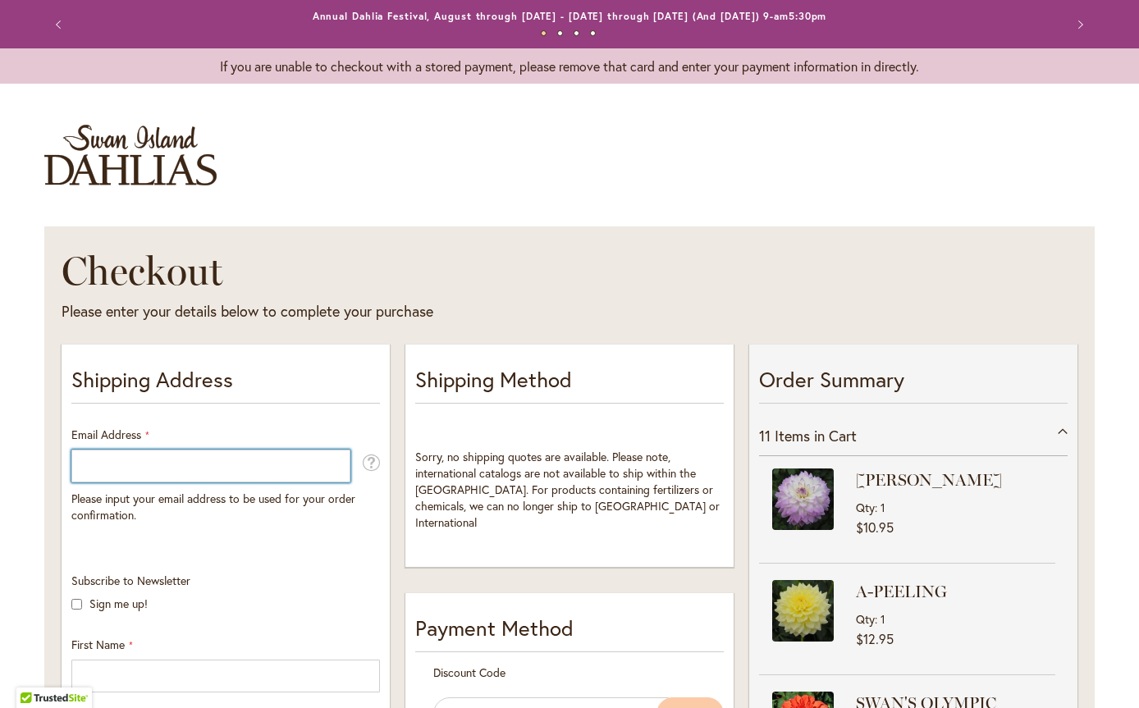
click at [260, 474] on input "Email Address" at bounding box center [210, 466] width 279 height 33
type input "**********"
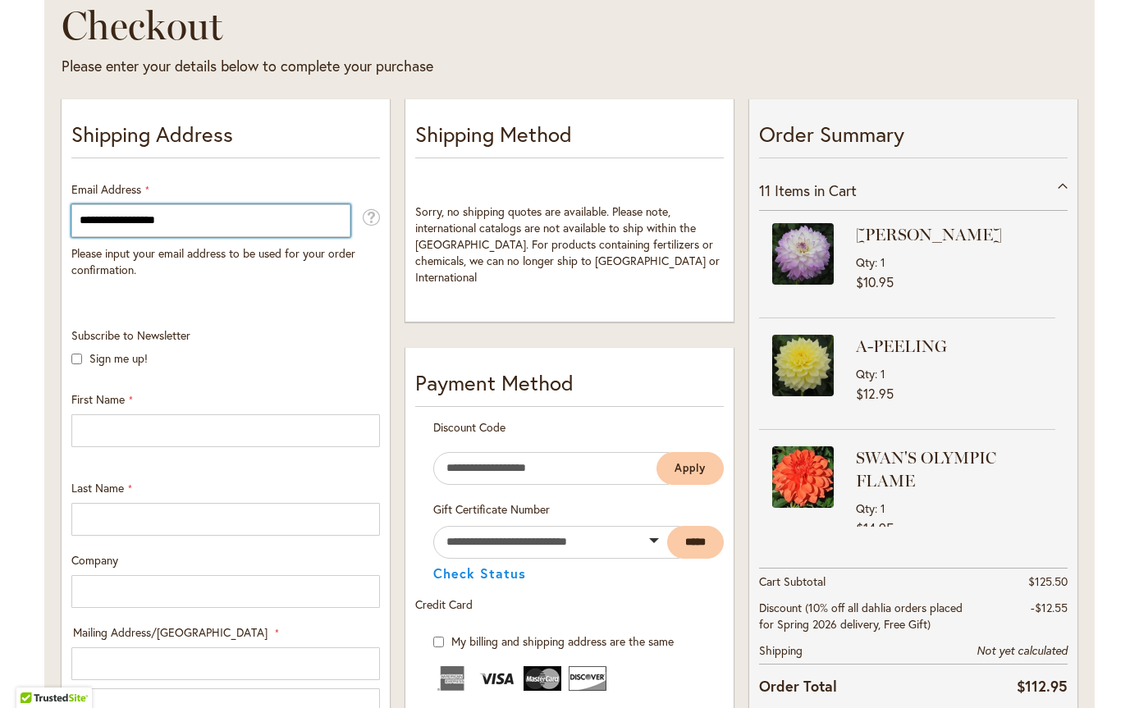
scroll to position [246, 0]
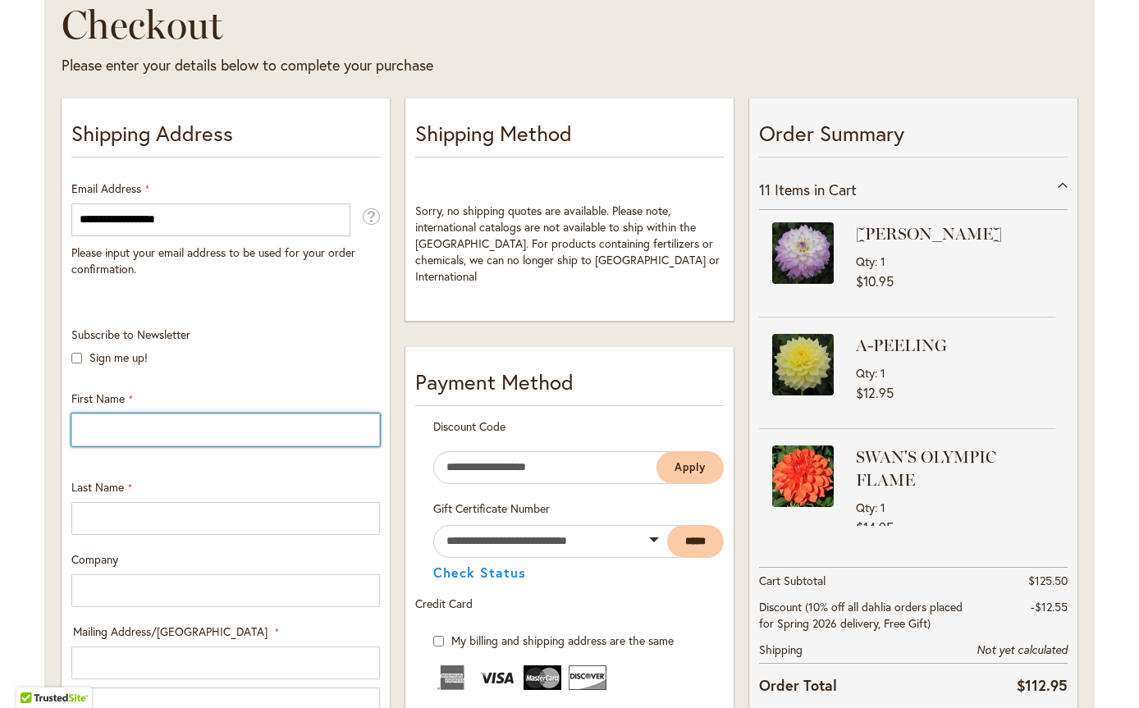
click at [271, 420] on input "First Name" at bounding box center [225, 430] width 309 height 33
type input "*****"
type input "******"
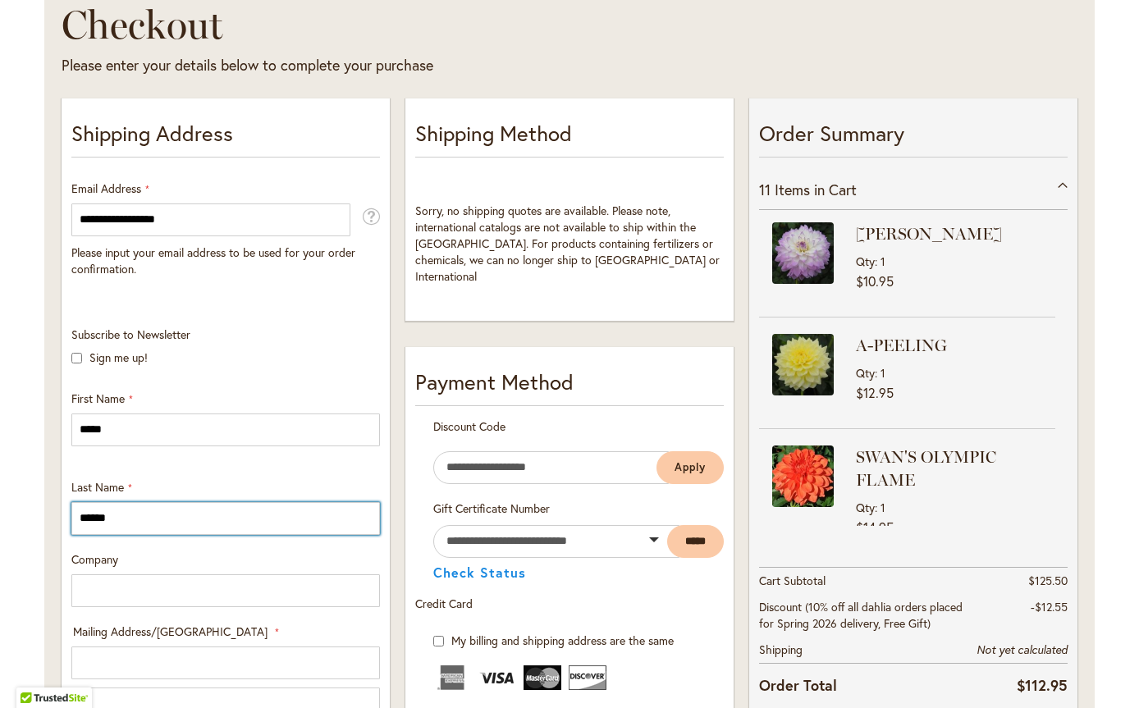
type input "**********"
select select "**"
type input "********"
type input "*****"
type input "**********"
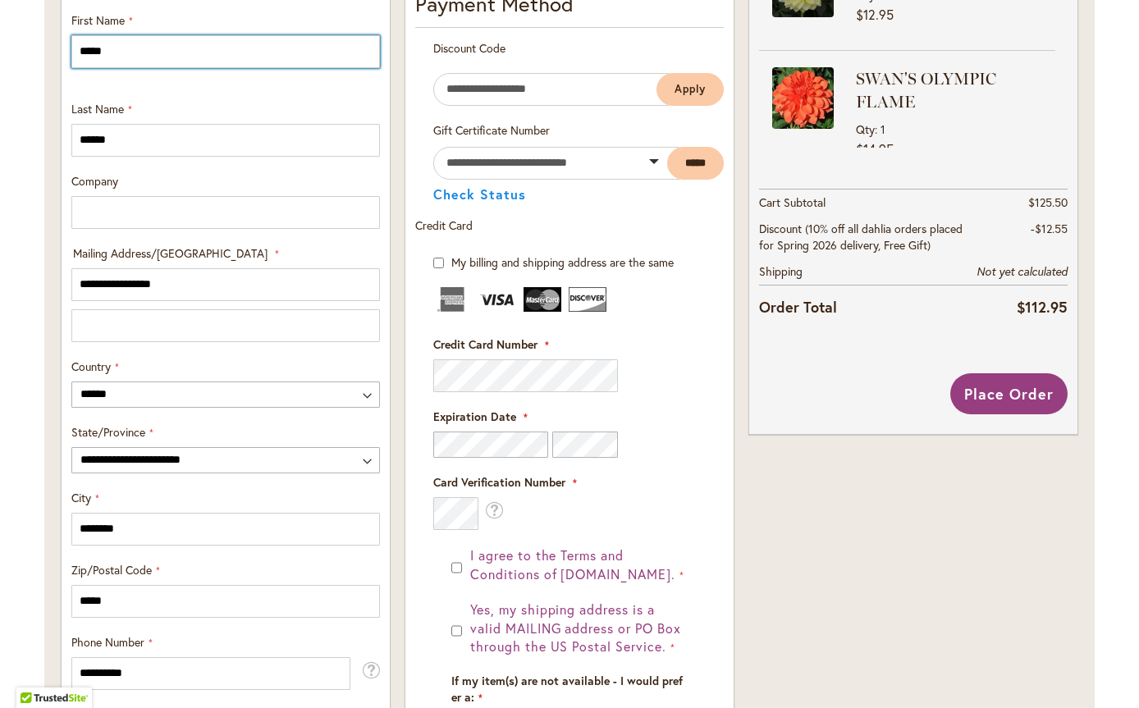
scroll to position [657, 0]
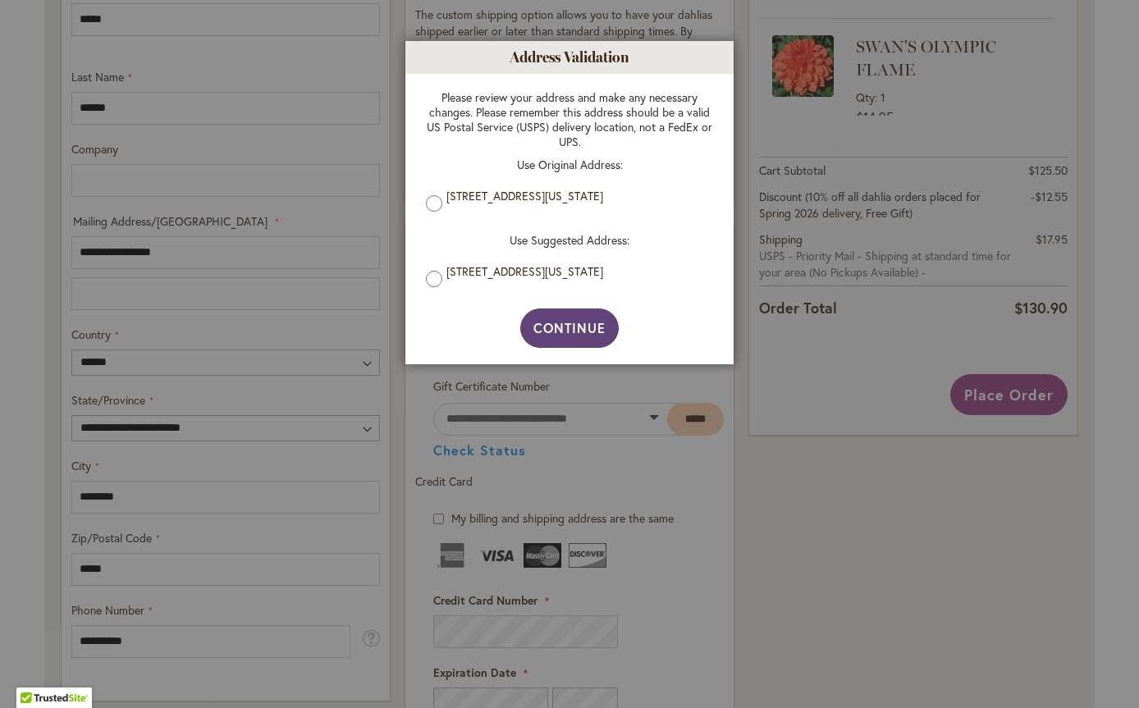
click at [563, 335] on span "Continue" at bounding box center [569, 327] width 73 height 17
type input "**********"
type input "********"
type input "**********"
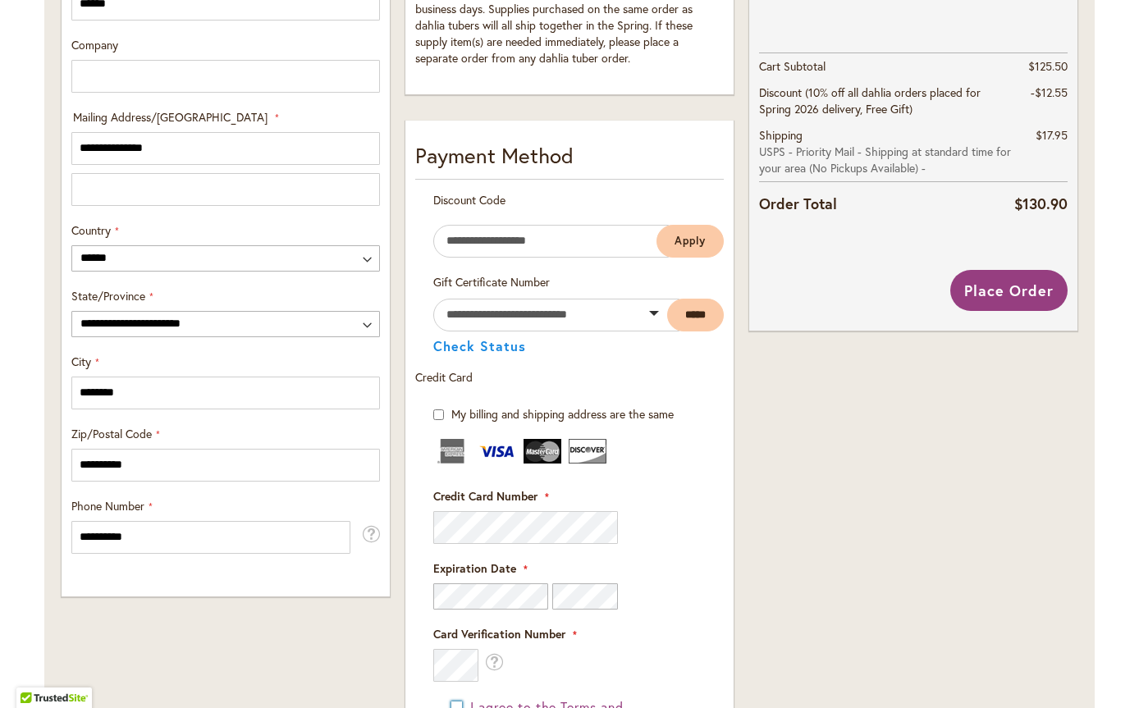
scroll to position [717, 0]
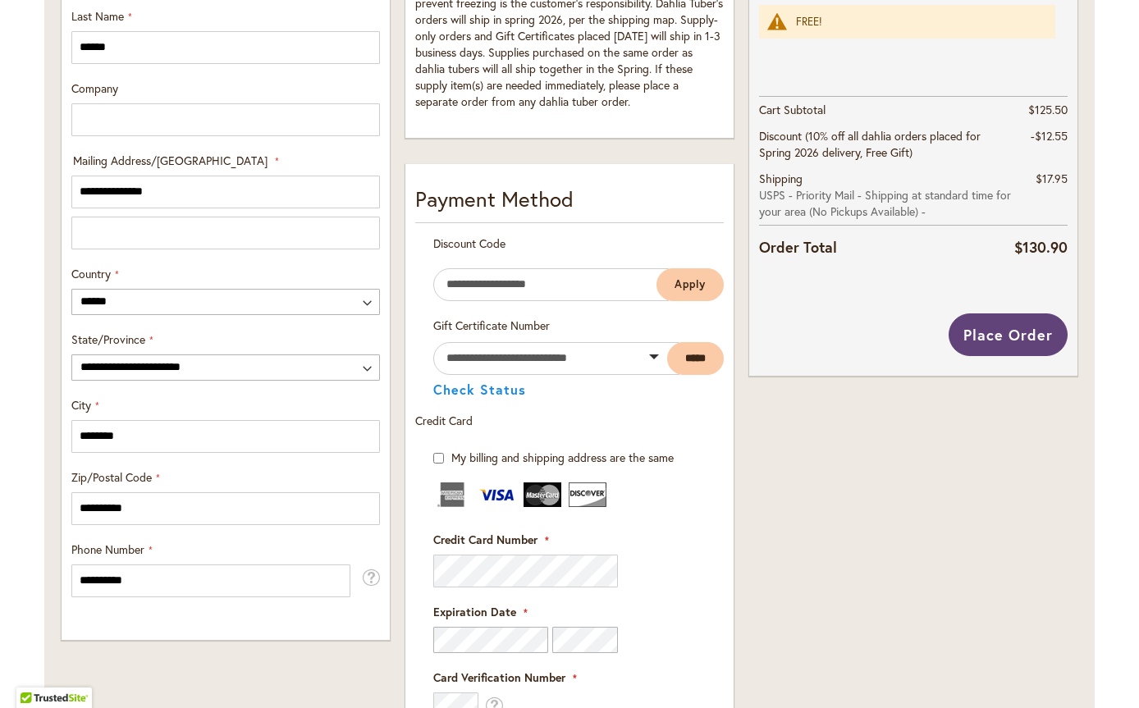
click at [1003, 336] on span "Place Order" at bounding box center [1007, 335] width 89 height 20
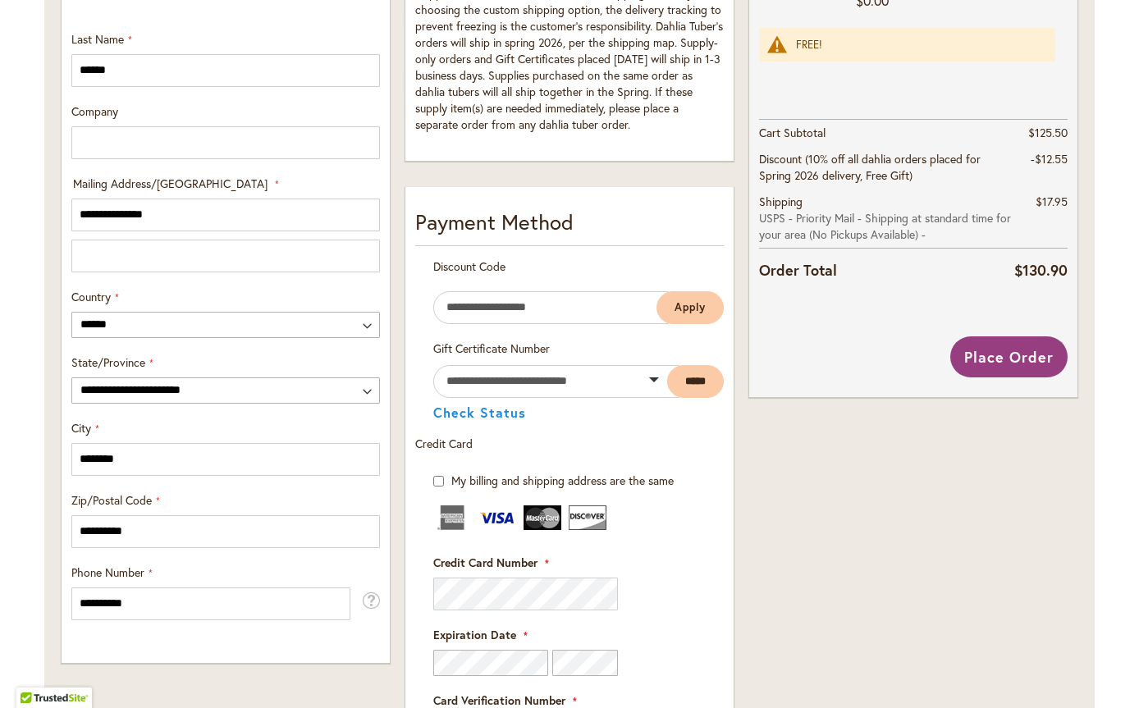
scroll to position [739, 0]
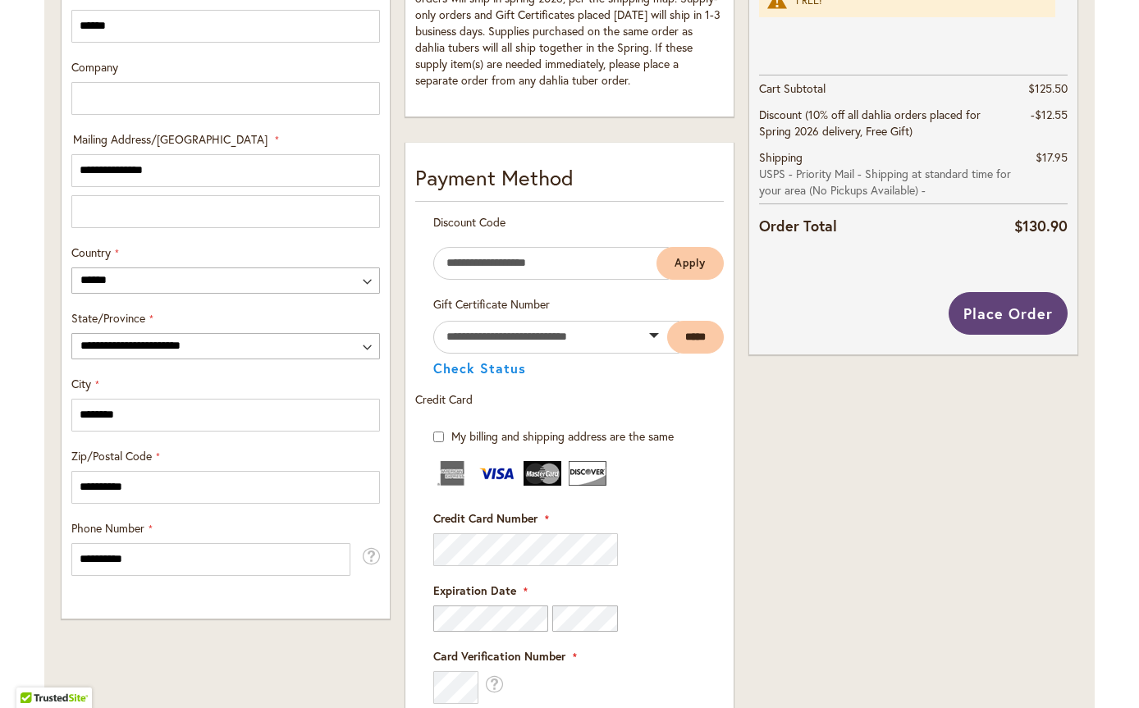
click at [1004, 313] on span "Place Order" at bounding box center [1007, 314] width 89 height 20
